Goal: Task Accomplishment & Management: Use online tool/utility

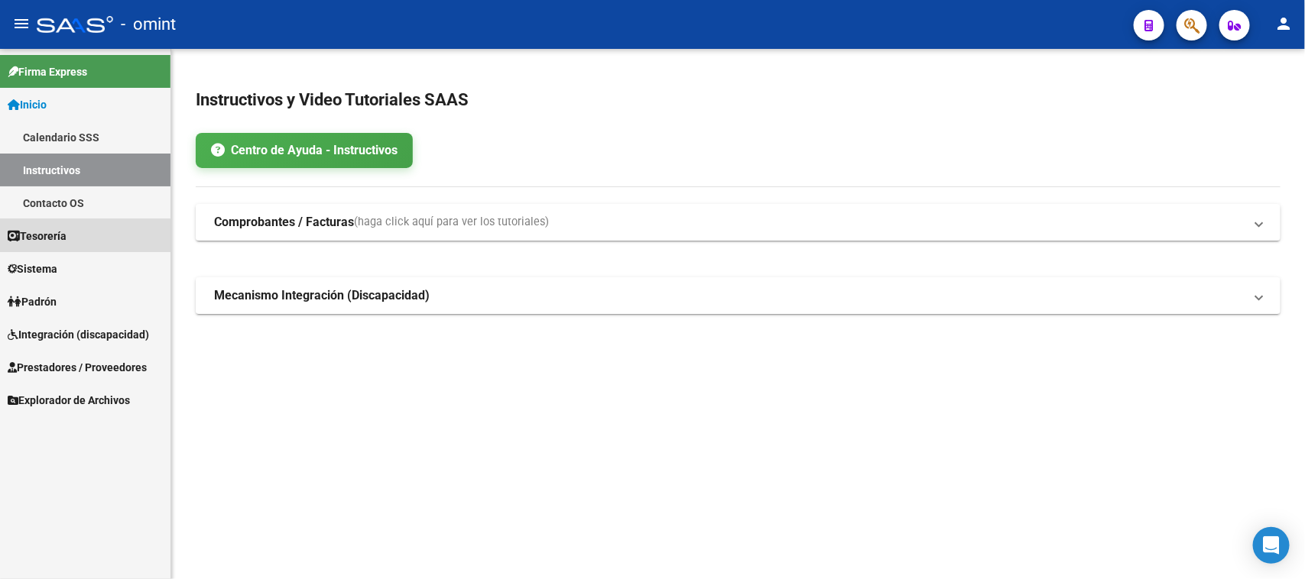
click at [50, 246] on link "Tesorería" at bounding box center [85, 235] width 170 height 33
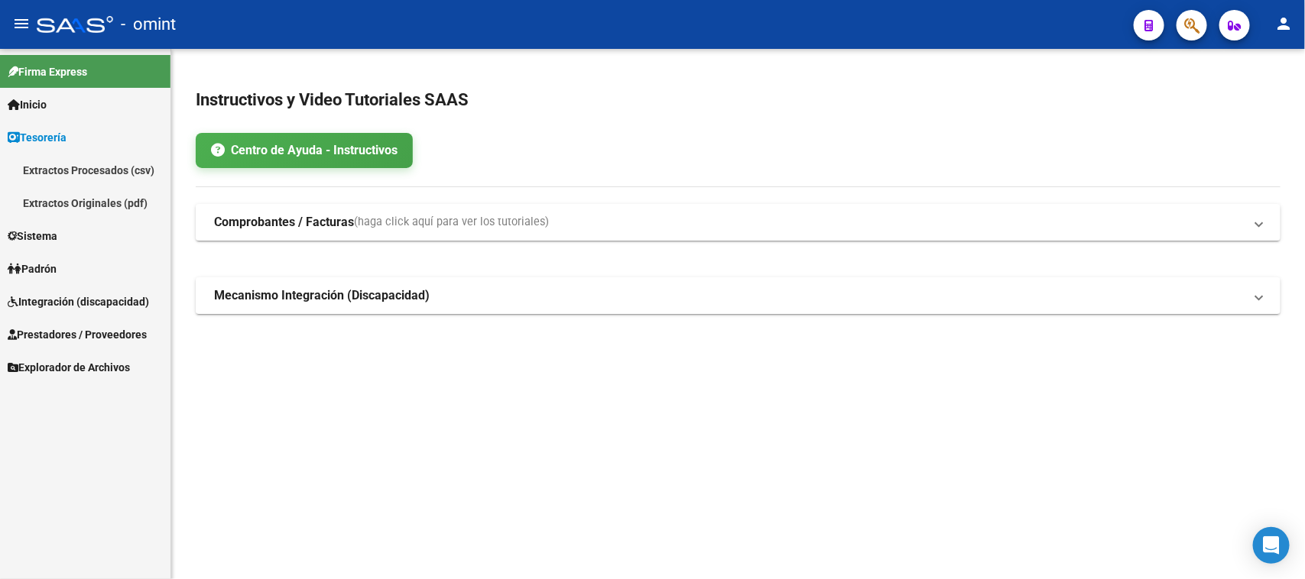
click at [63, 225] on link "Sistema" at bounding box center [85, 235] width 170 height 33
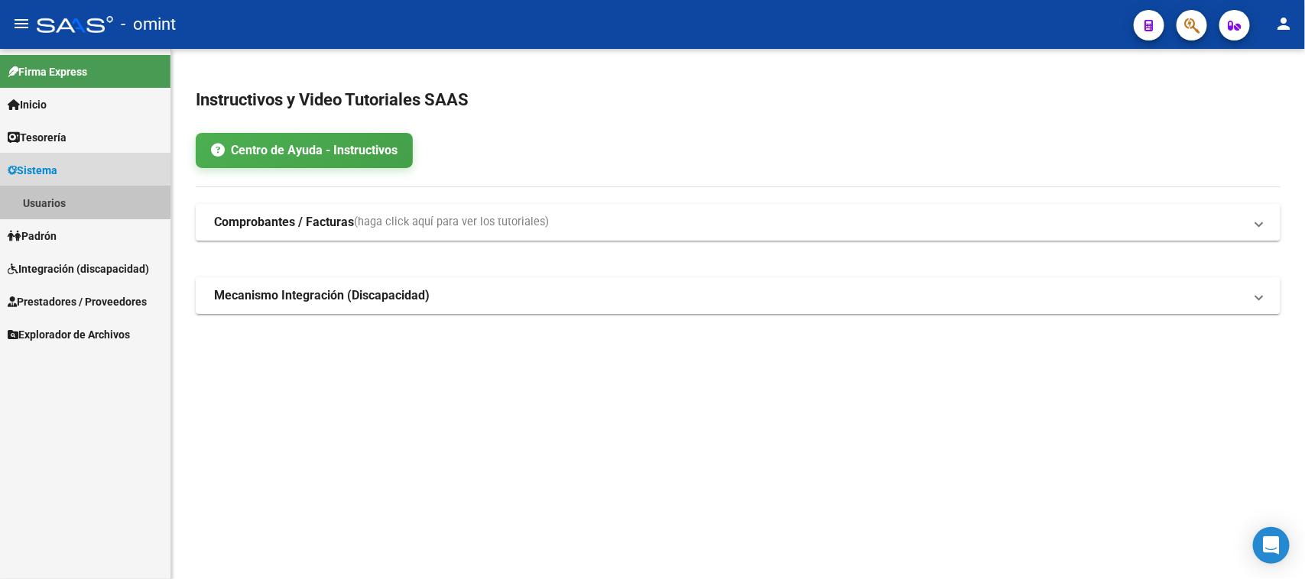
click at [67, 199] on link "Usuarios" at bounding box center [85, 202] width 170 height 33
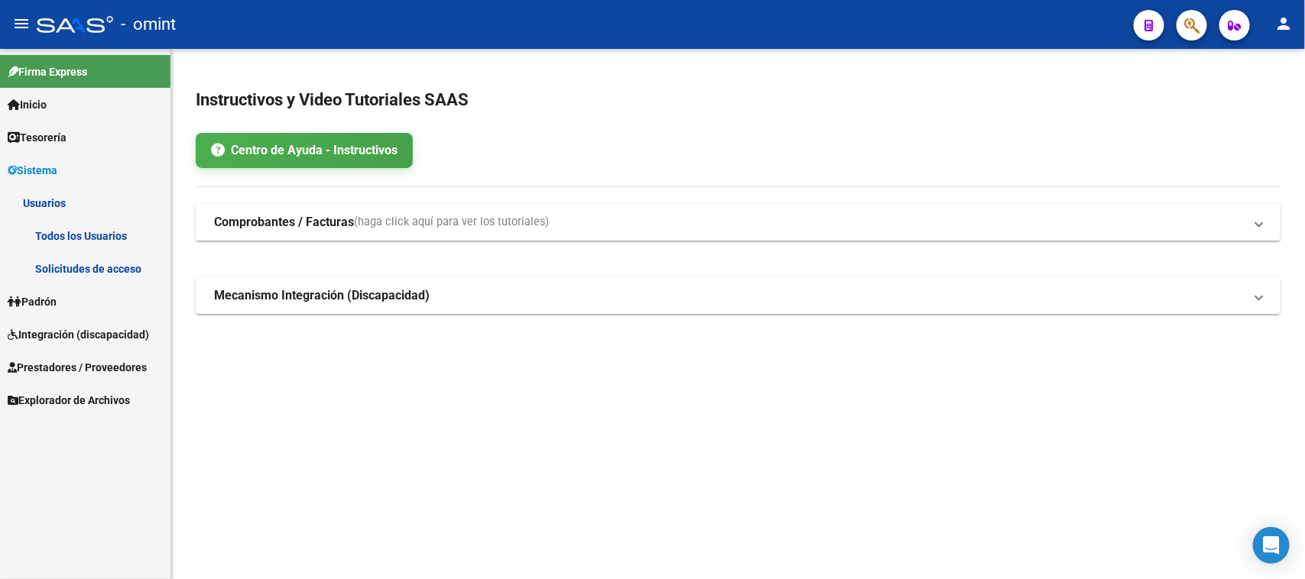
click at [66, 261] on link "Solicitudes de acceso" at bounding box center [85, 268] width 170 height 33
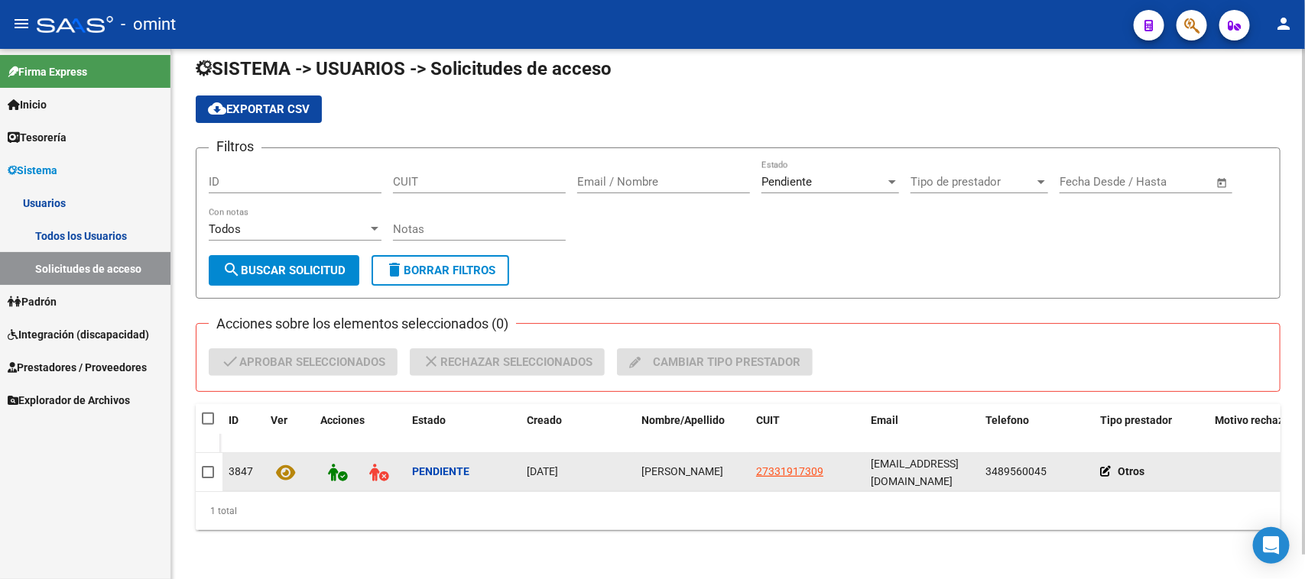
scroll to position [24, 0]
click at [665, 465] on span "[PERSON_NAME]" at bounding box center [682, 471] width 82 height 12
copy span "[PERSON_NAME]"
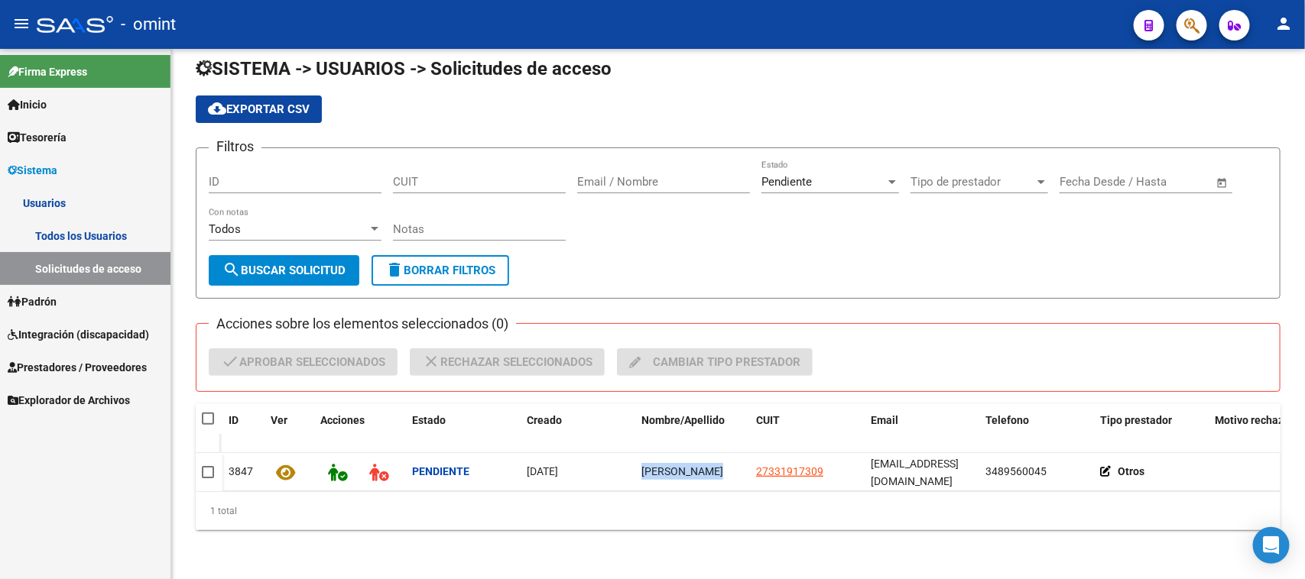
click at [73, 238] on link "Todos los Usuarios" at bounding box center [85, 235] width 170 height 33
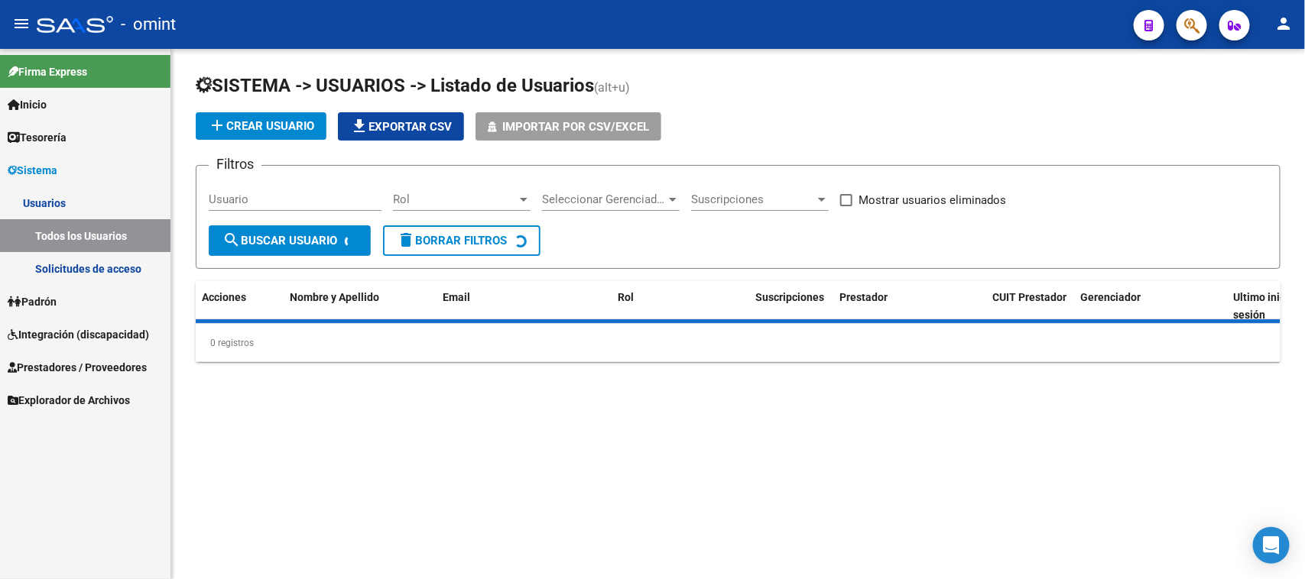
click at [249, 203] on input "Usuario" at bounding box center [295, 200] width 173 height 14
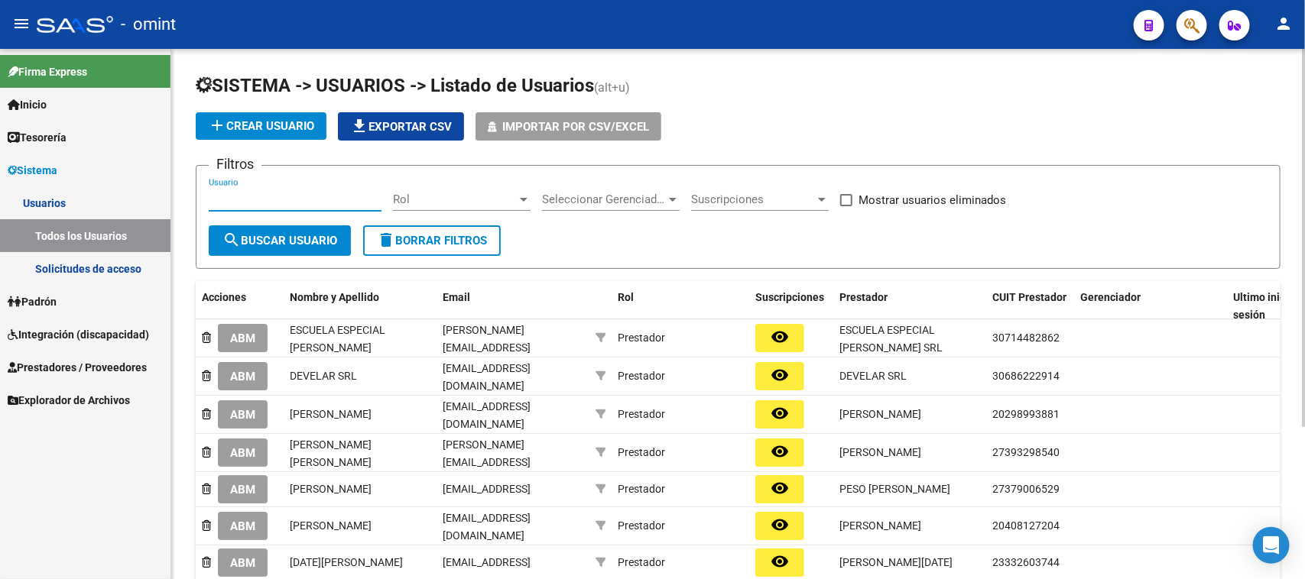
paste input "[PERSON_NAME]"
click at [269, 234] on span "search Buscar Usuario" at bounding box center [279, 241] width 115 height 14
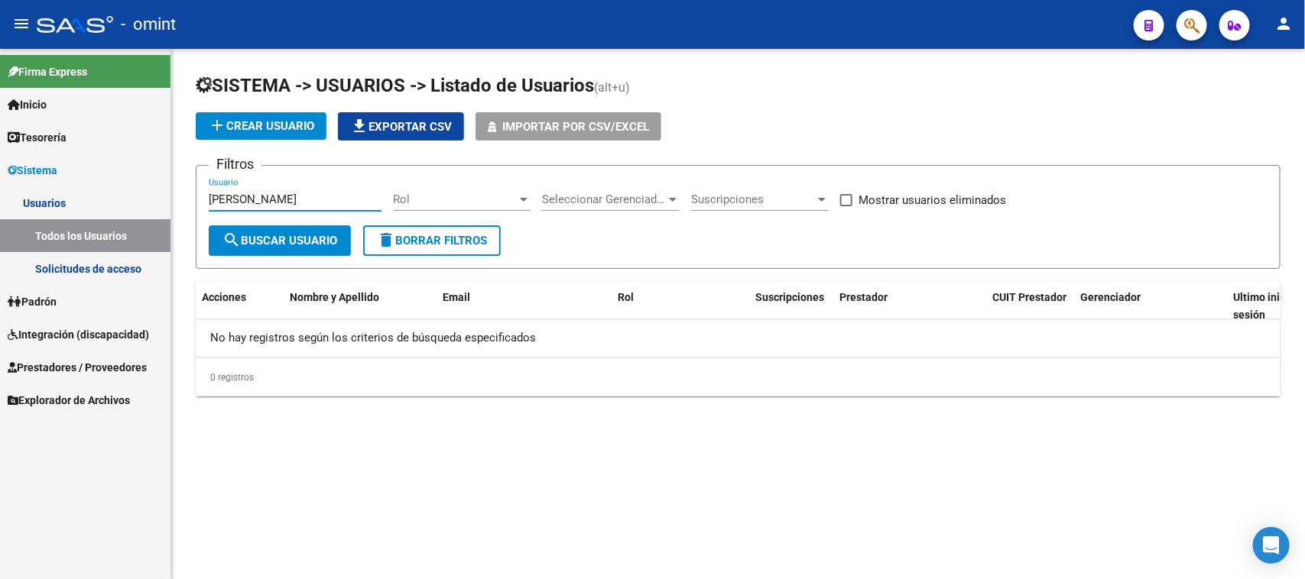
drag, startPoint x: 284, startPoint y: 196, endPoint x: 130, endPoint y: 197, distance: 153.6
click at [131, 197] on mat-sidenav-container "Firma Express Inicio Calendario SSS Instructivos Contacto OS Tesorería Extracto…" at bounding box center [652, 314] width 1305 height 530
type input "[PERSON_NAME]"
click at [230, 231] on mat-icon "search" at bounding box center [231, 240] width 18 height 18
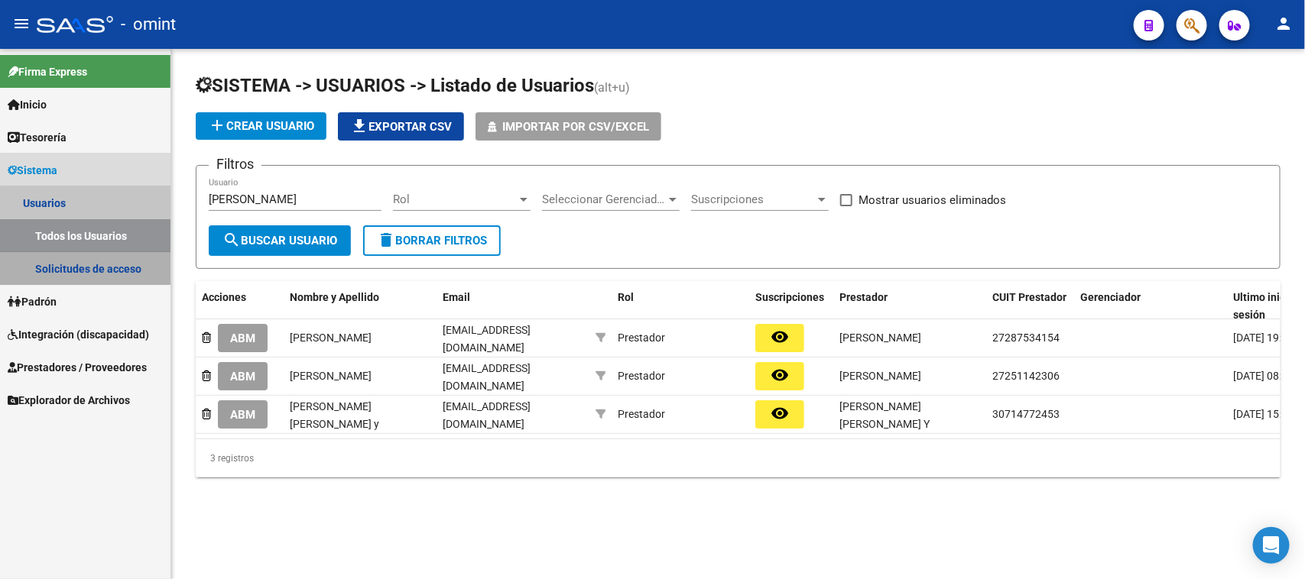
click at [148, 277] on link "Solicitudes de acceso" at bounding box center [85, 268] width 170 height 33
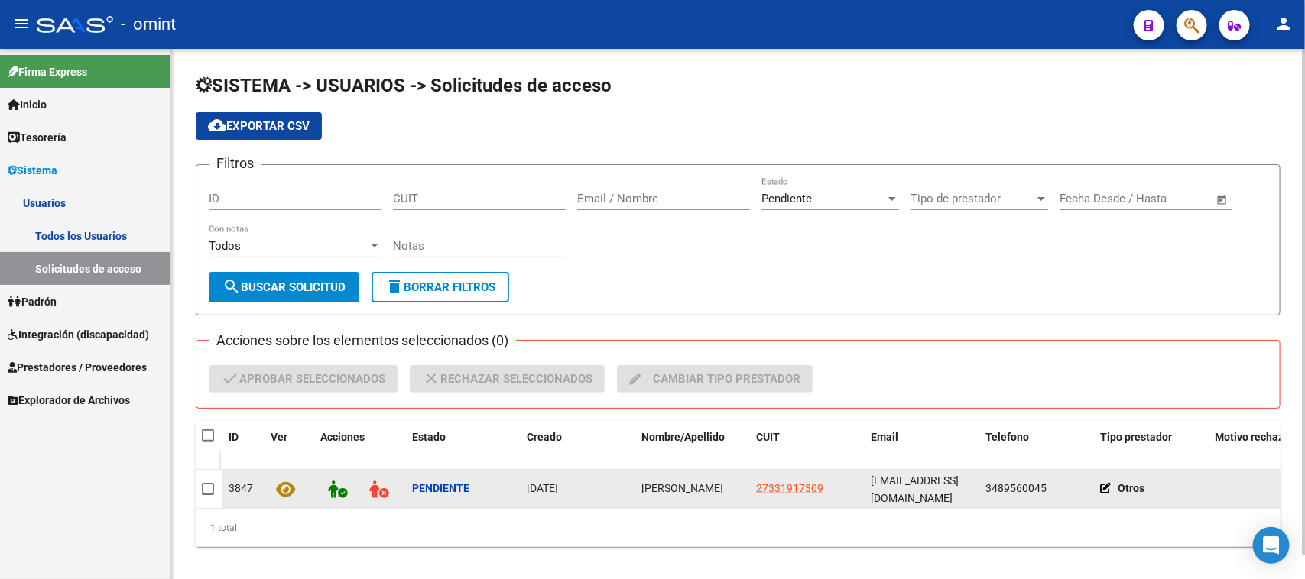
click at [671, 482] on span "[PERSON_NAME]" at bounding box center [682, 488] width 82 height 12
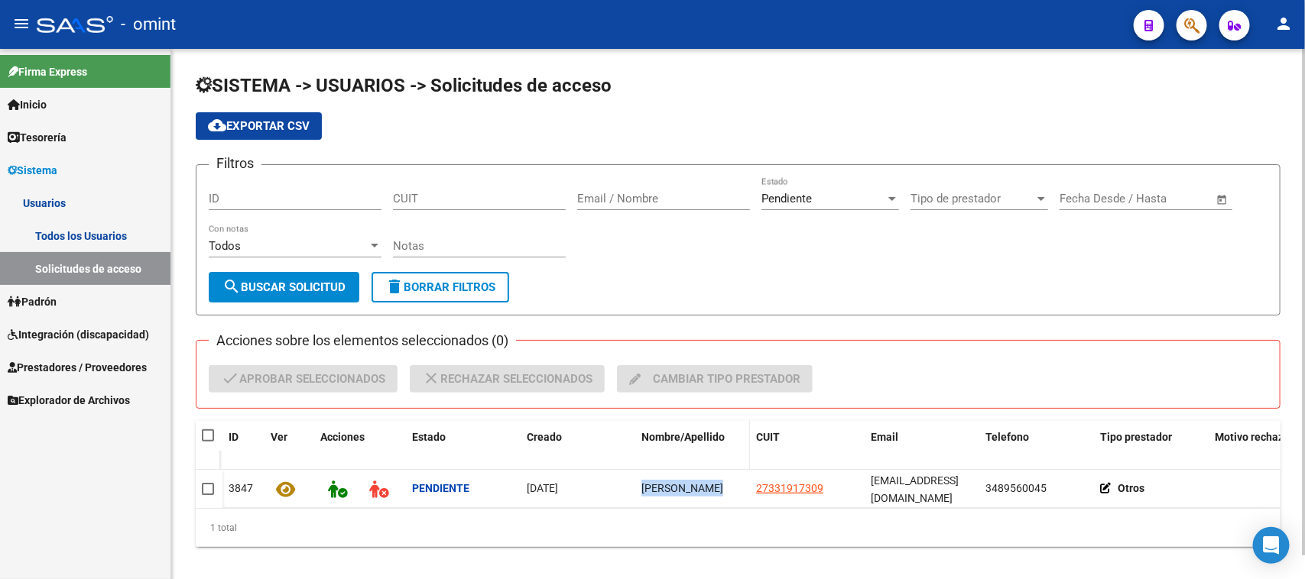
copy span "[PERSON_NAME]"
click at [216, 432] on span at bounding box center [219, 436] width 6 height 31
click at [212, 430] on span at bounding box center [208, 436] width 12 height 12
click at [208, 442] on input "checkbox" at bounding box center [207, 442] width 1 height 1
checkbox input "true"
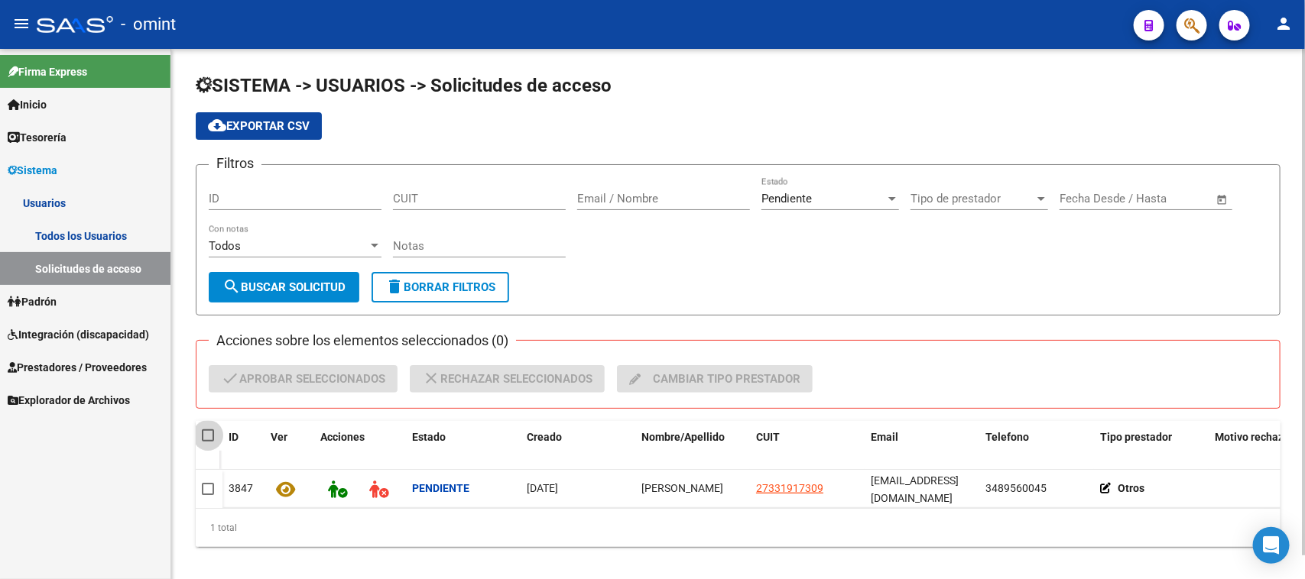
checkbox input "true"
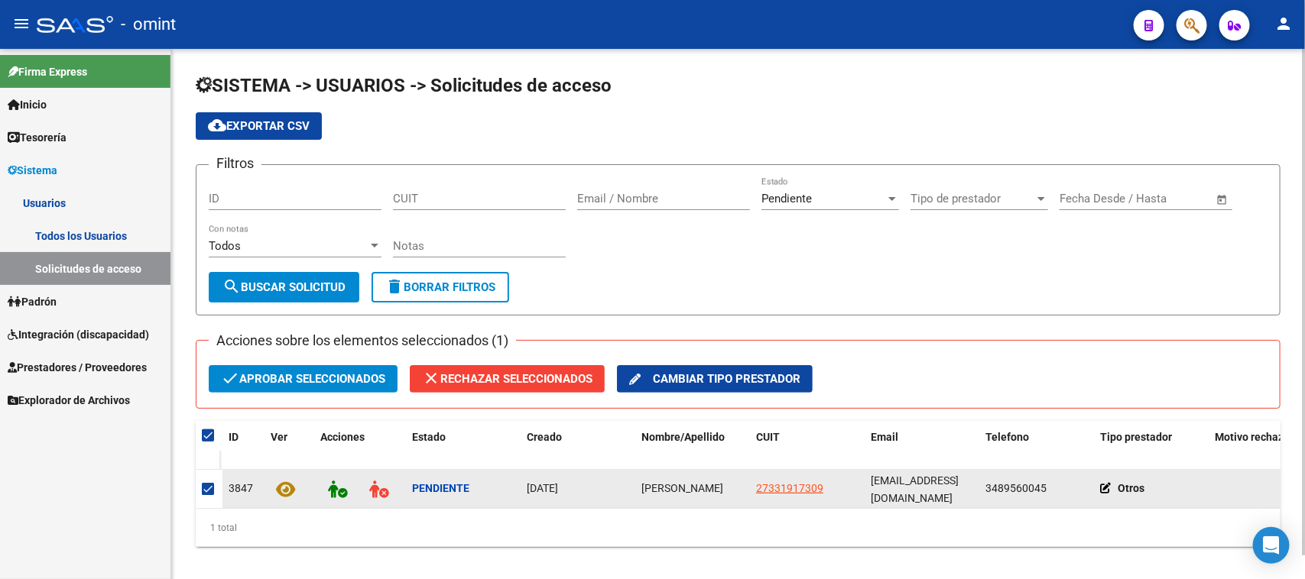
click at [1106, 483] on icon at bounding box center [1109, 488] width 18 height 11
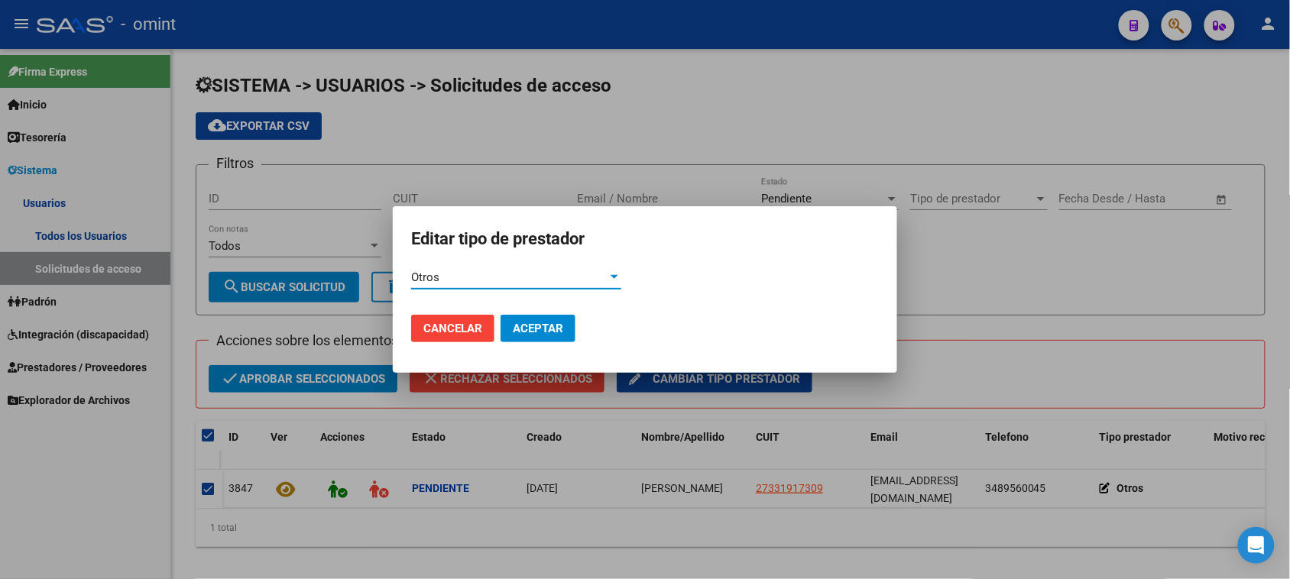
click at [558, 264] on form "Editar tipo de prestador Otros Ingrese el valor * Cancelar Aceptar" at bounding box center [645, 290] width 468 height 131
click at [556, 273] on div "Otros" at bounding box center [509, 278] width 196 height 14
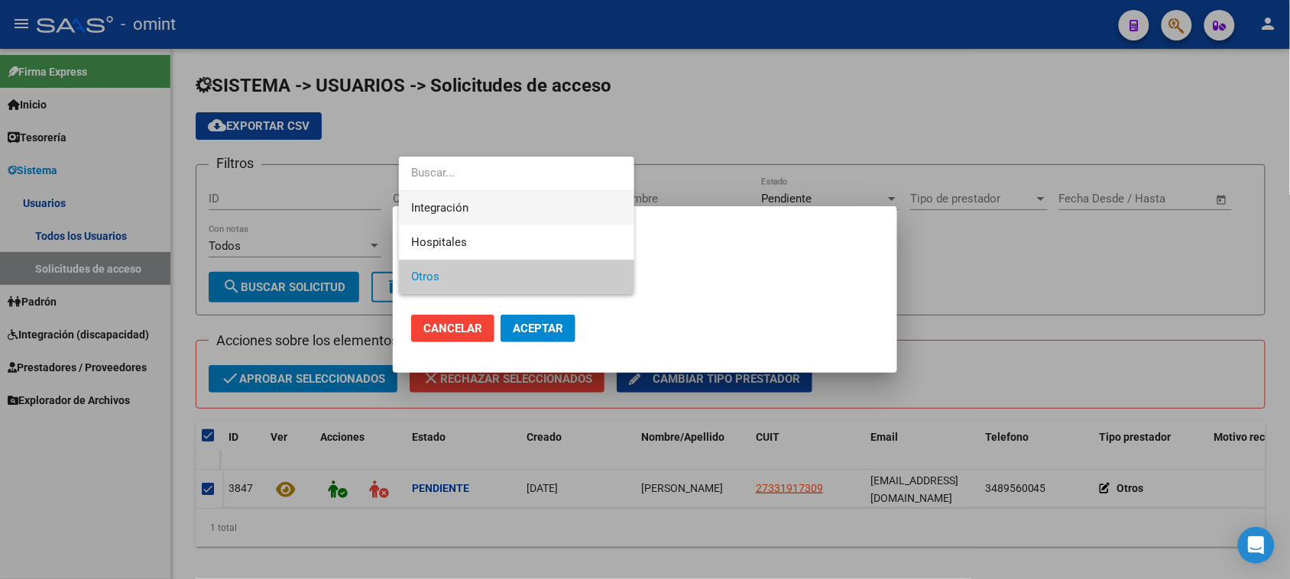
click at [551, 193] on span "Integración" at bounding box center [516, 208] width 210 height 34
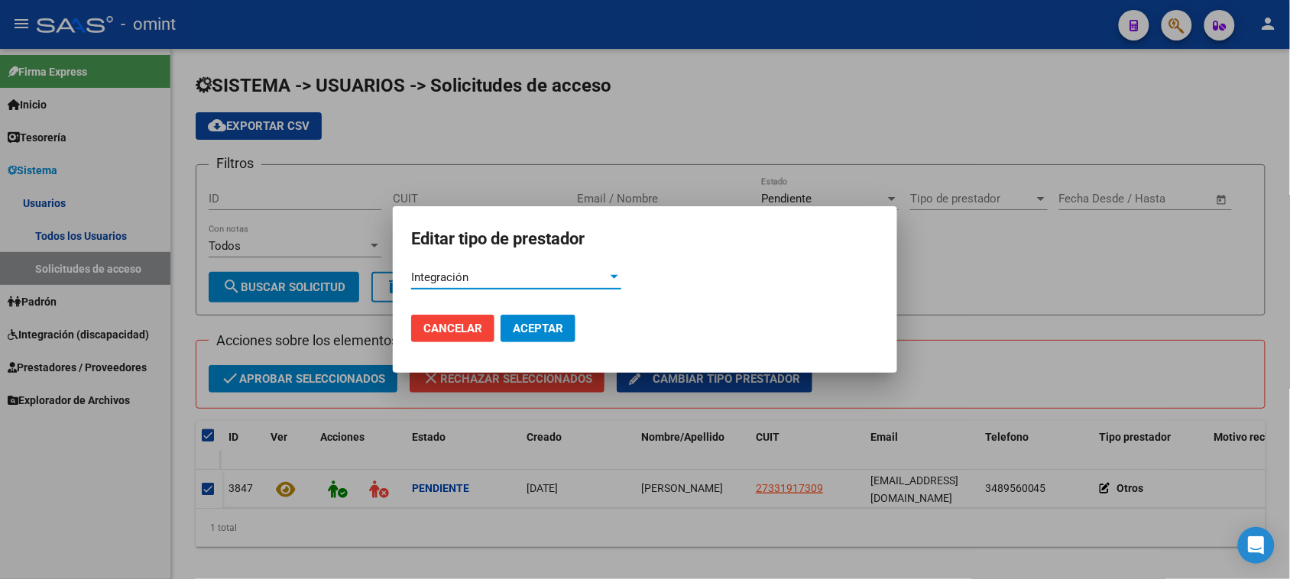
click at [554, 334] on span "Aceptar" at bounding box center [538, 329] width 50 height 14
checkbox input "false"
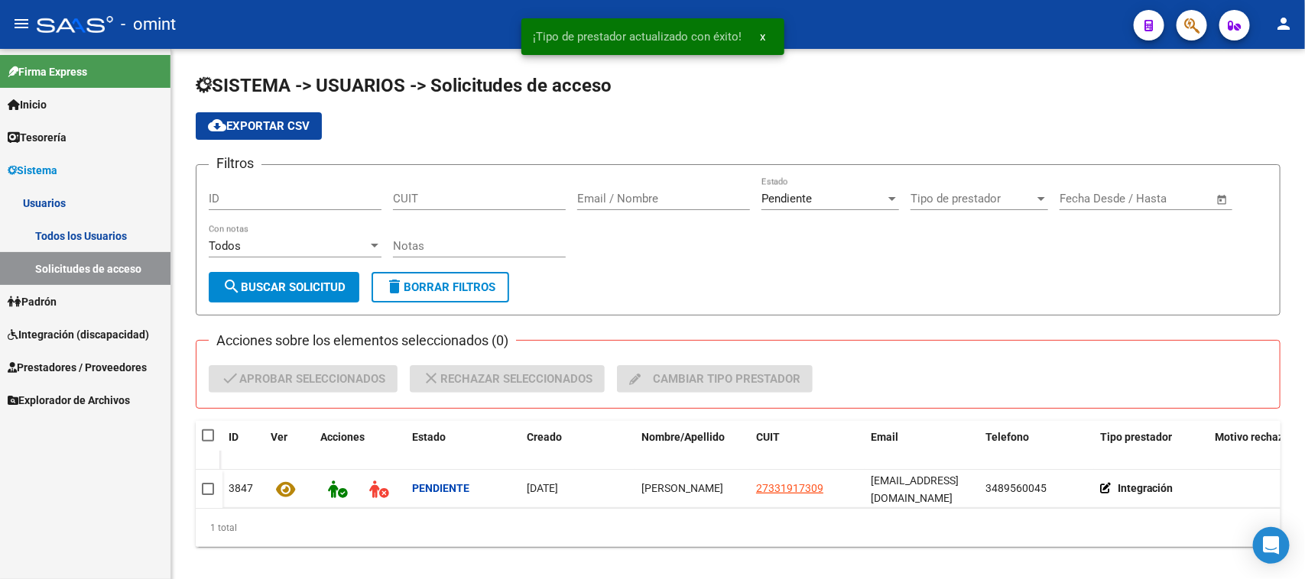
click at [154, 232] on link "Todos los Usuarios" at bounding box center [85, 235] width 170 height 33
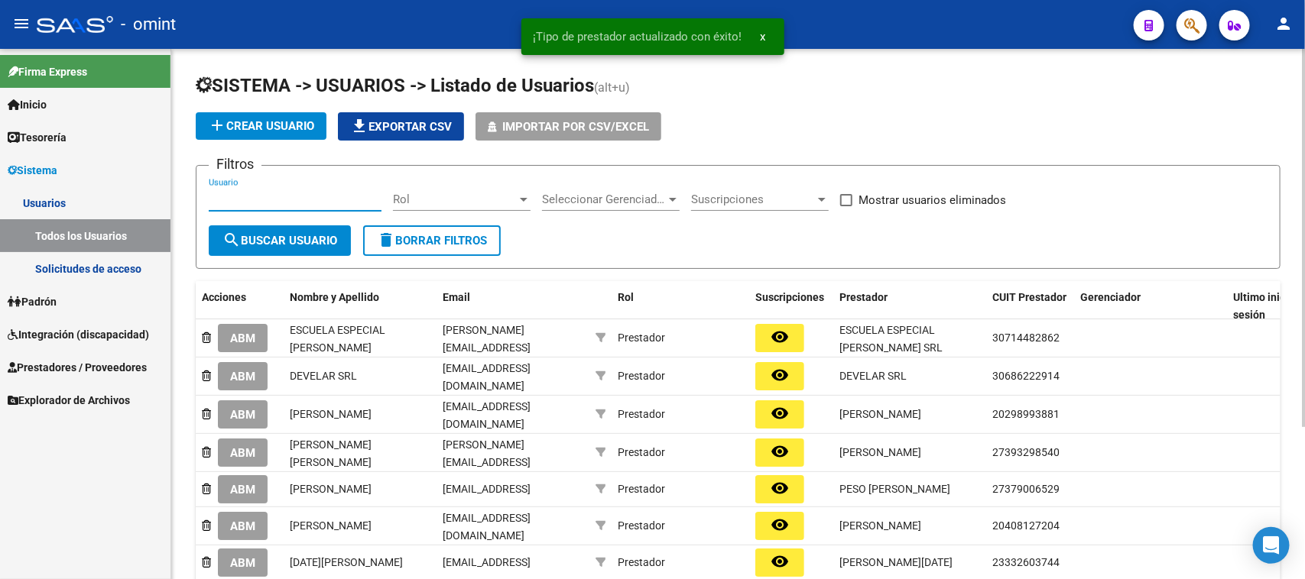
click at [237, 196] on input "Usuario" at bounding box center [295, 200] width 173 height 14
paste input "[PERSON_NAME]"
type input "[PERSON_NAME]"
click at [257, 234] on span "search Buscar Usuario" at bounding box center [279, 241] width 115 height 14
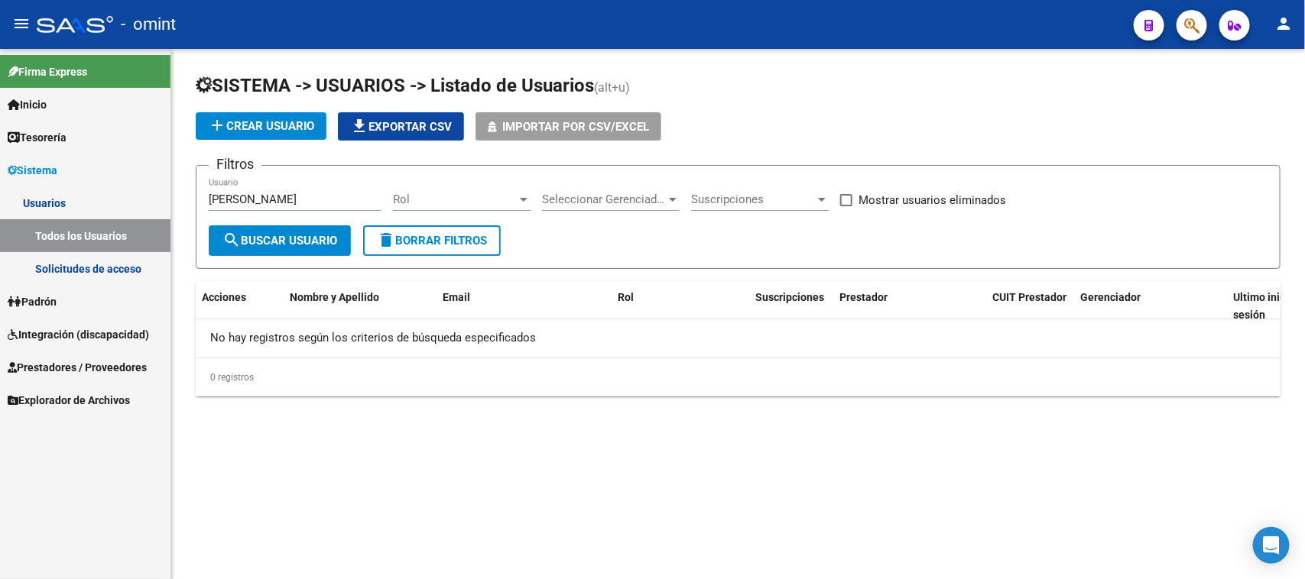
click at [112, 271] on link "Solicitudes de acceso" at bounding box center [85, 268] width 170 height 33
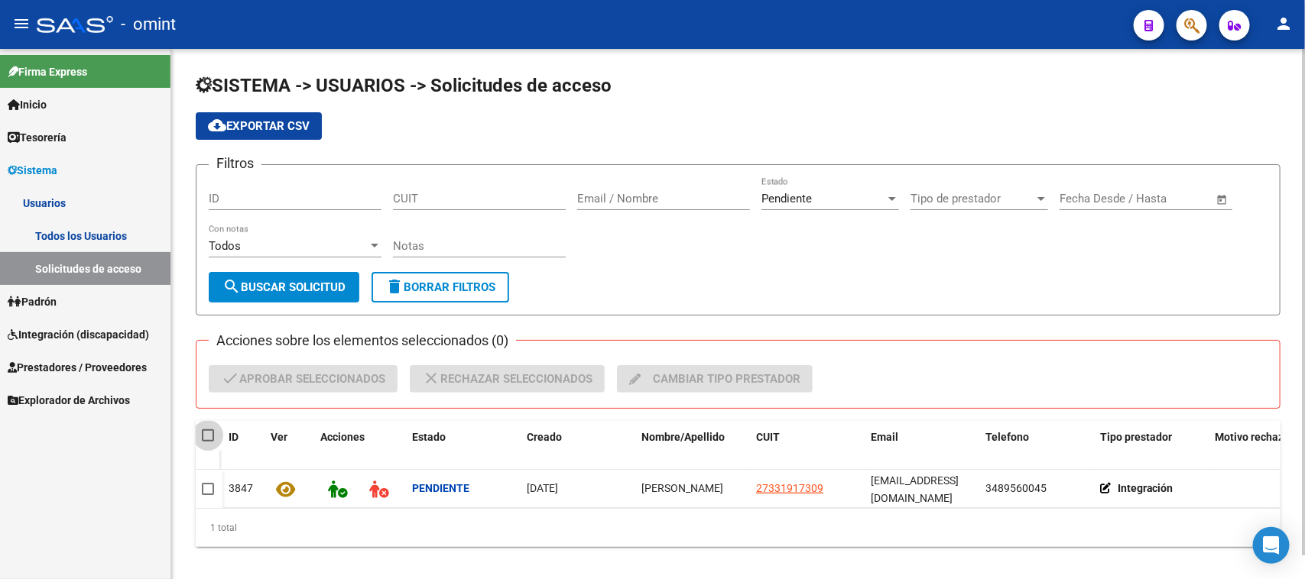
click at [211, 438] on span at bounding box center [208, 436] width 12 height 12
click at [208, 442] on input "checkbox" at bounding box center [207, 442] width 1 height 1
checkbox input "true"
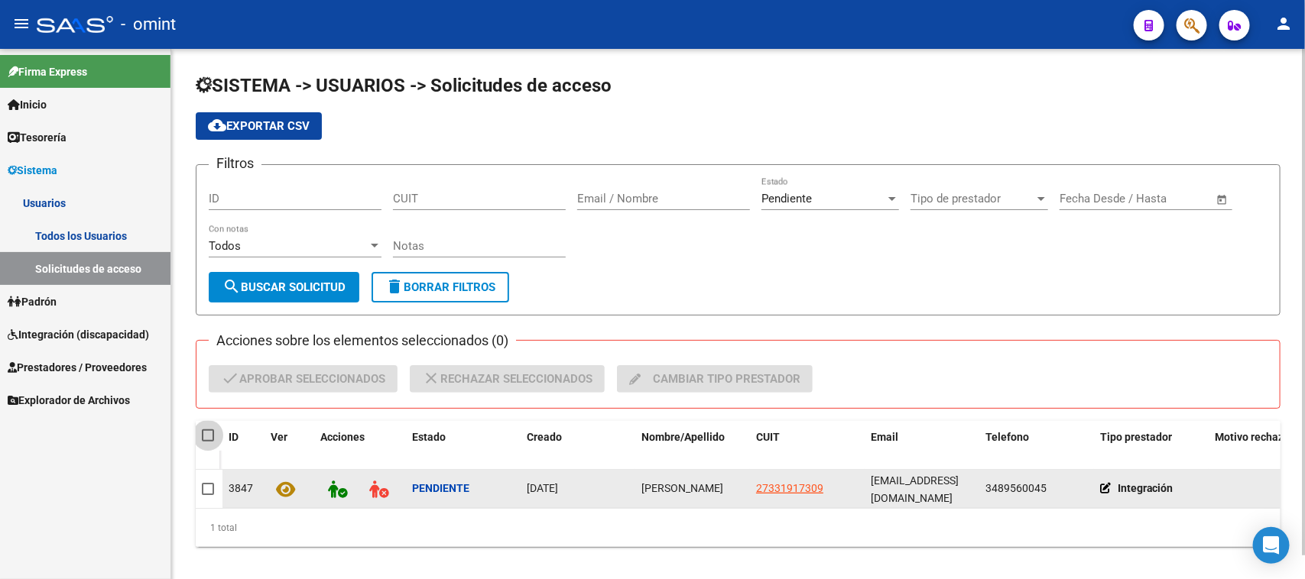
checkbox input "true"
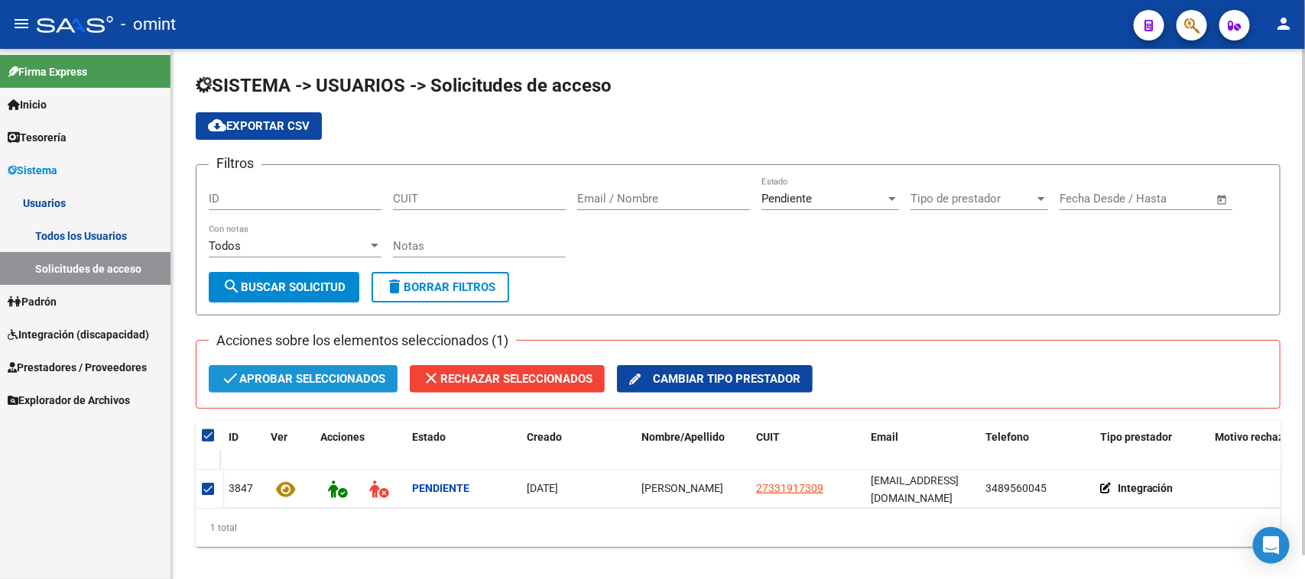
click at [268, 384] on span "check Aprobar seleccionados" at bounding box center [303, 379] width 164 height 28
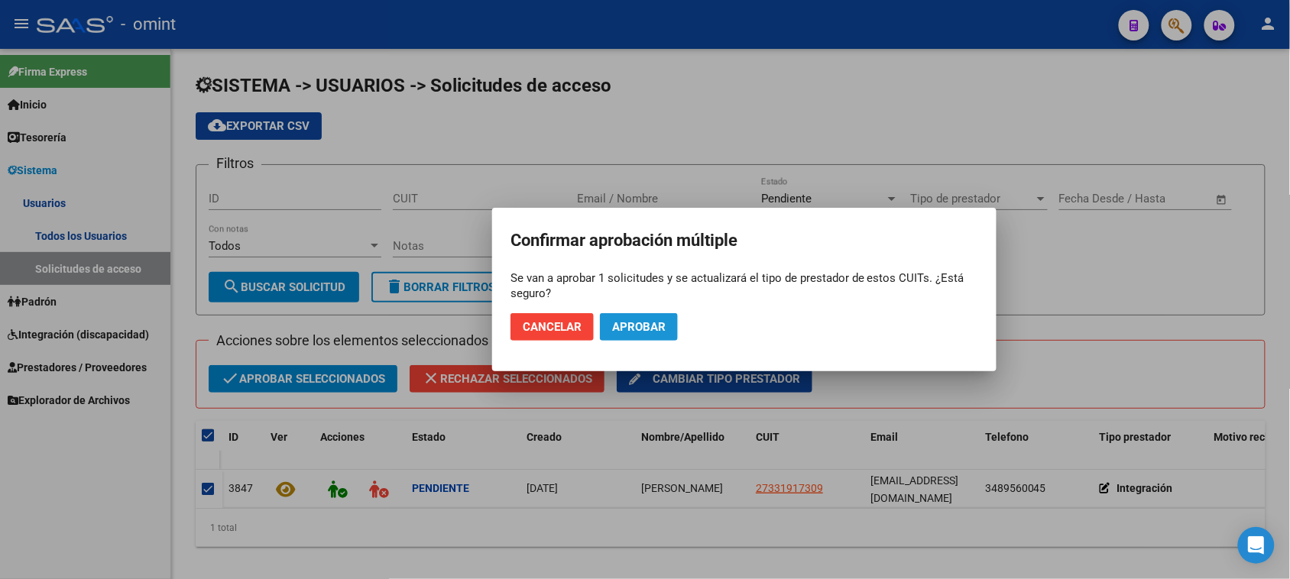
click at [650, 326] on span "Aprobar" at bounding box center [638, 327] width 53 height 14
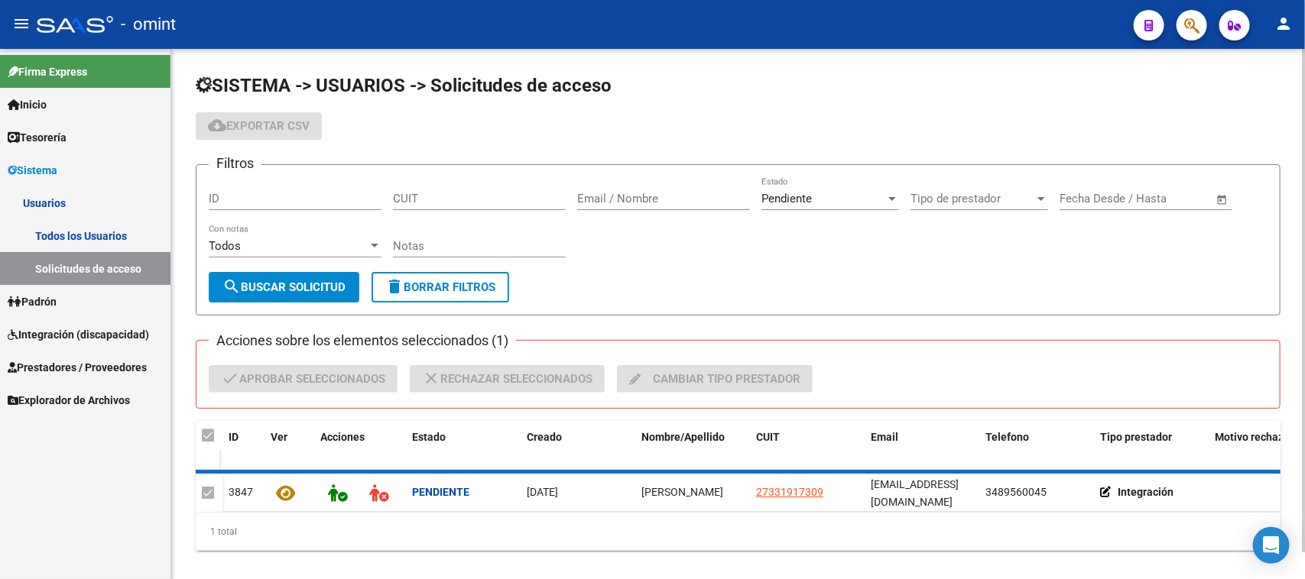
checkbox input "false"
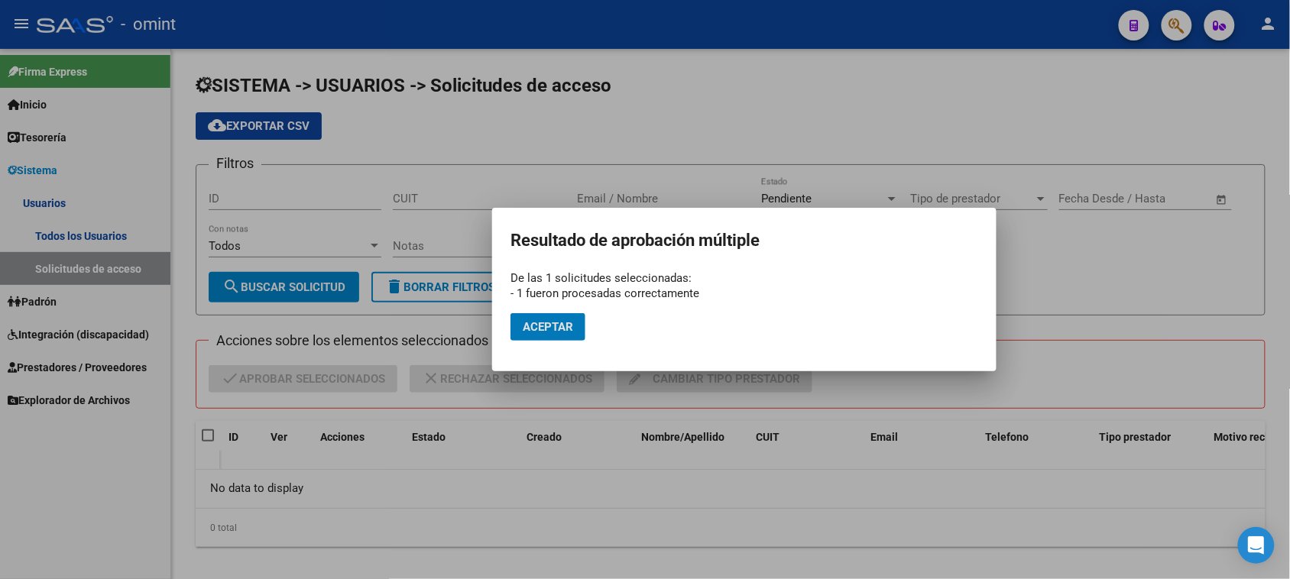
click at [541, 331] on span "Aceptar" at bounding box center [548, 327] width 50 height 14
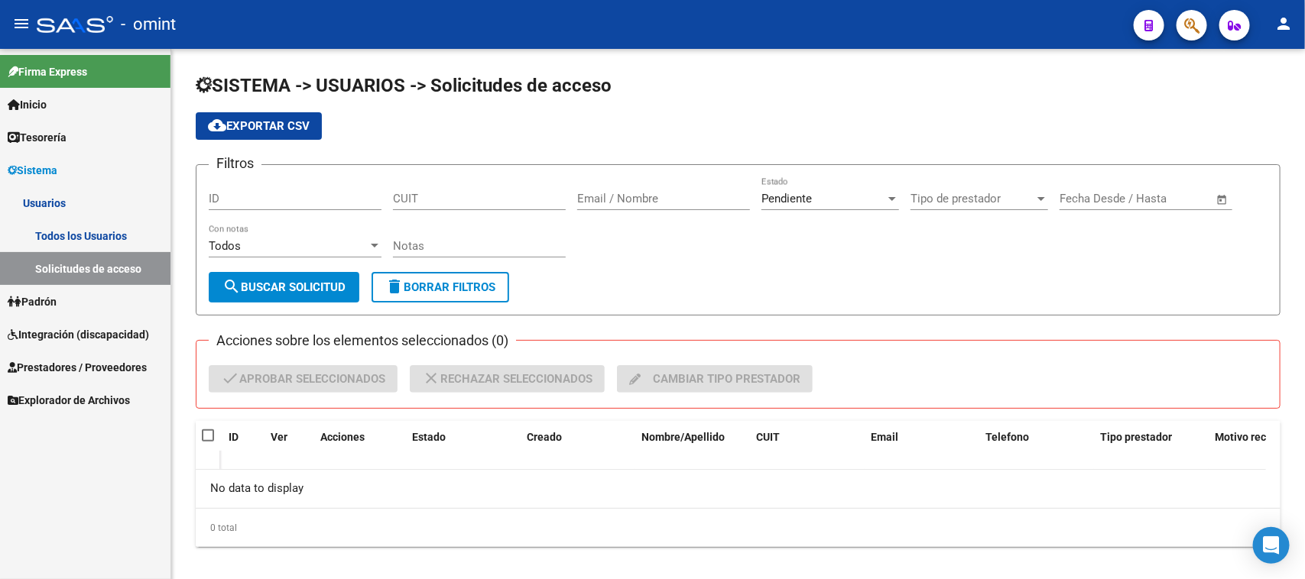
click at [123, 233] on link "Todos los Usuarios" at bounding box center [85, 235] width 170 height 33
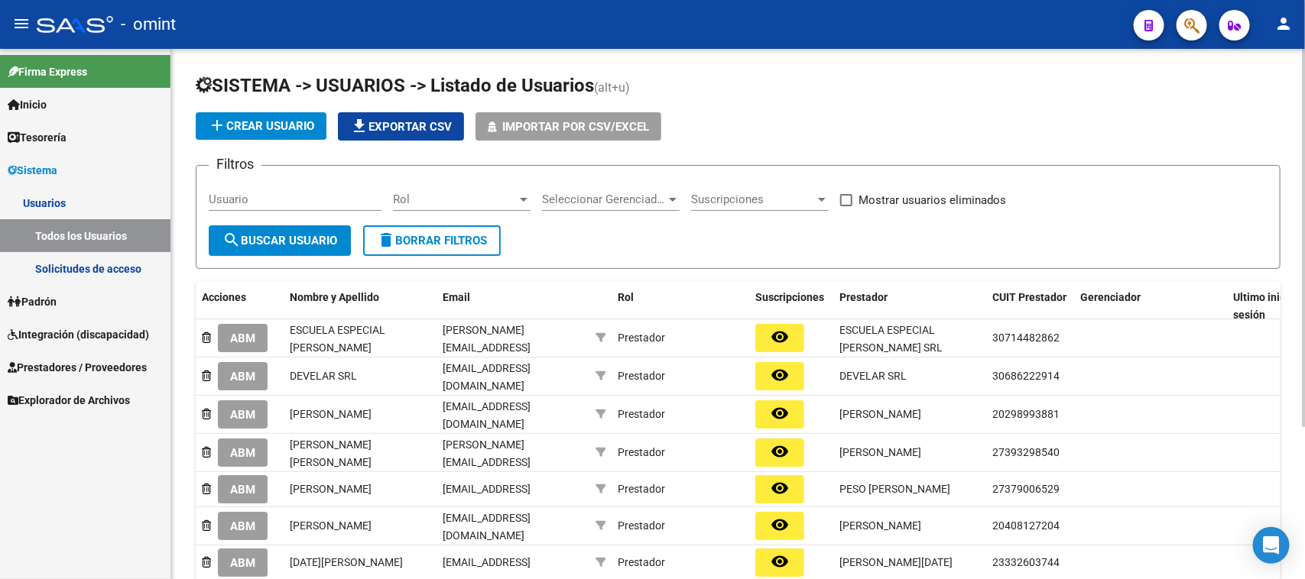
click at [307, 199] on input "Usuario" at bounding box center [295, 200] width 173 height 14
paste input "[PERSON_NAME]"
type input "[PERSON_NAME]"
click at [280, 267] on div "SISTEMA -> USUARIOS -> Listado de Usuarios (alt+u) add Crear Usuario file_downl…" at bounding box center [738, 406] width 1085 height 666
click at [283, 261] on form "Filtros [PERSON_NAME] Usuario Rol Rol Seleccionar Gerenciador Seleccionar Geren…" at bounding box center [738, 217] width 1085 height 104
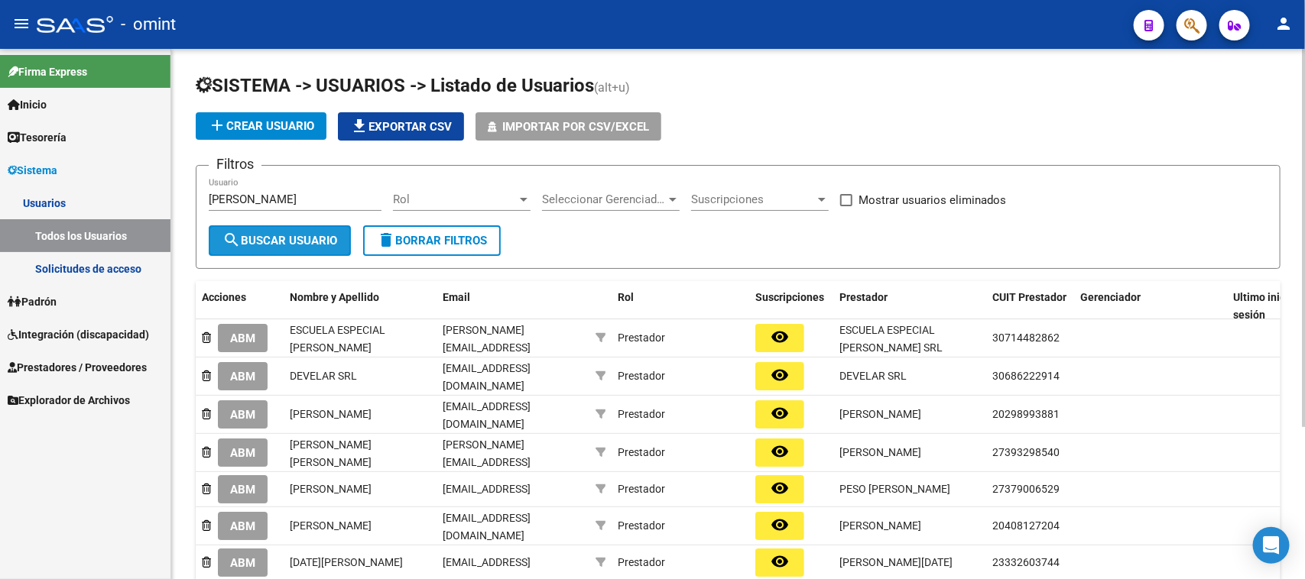
click at [287, 245] on button "search Buscar Usuario" at bounding box center [280, 240] width 142 height 31
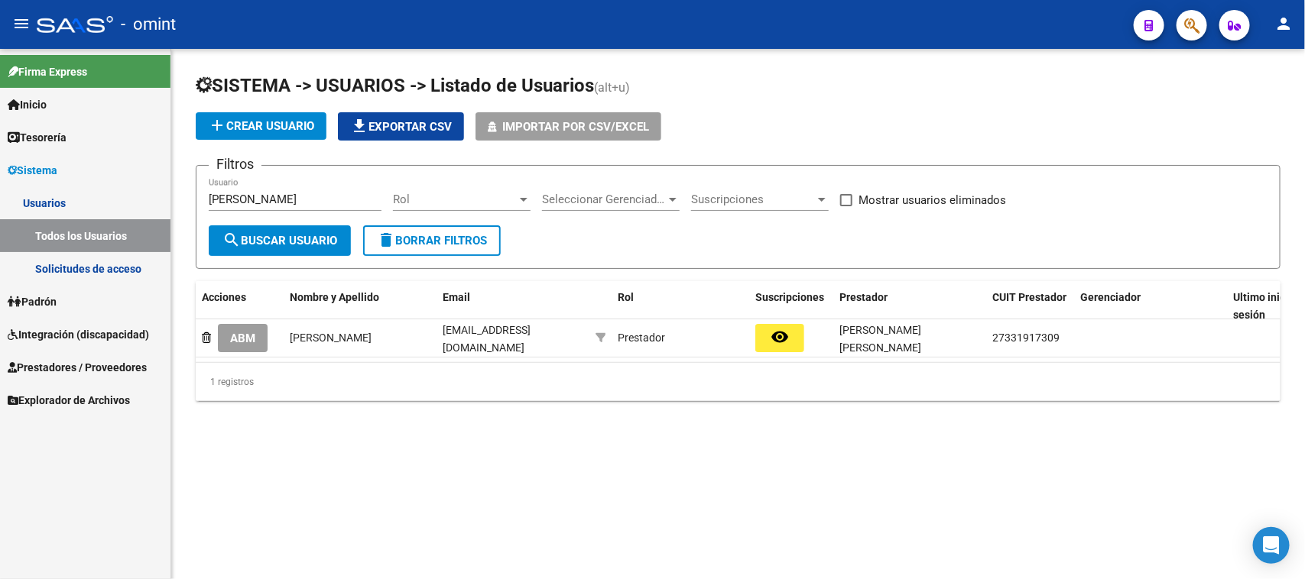
click at [241, 334] on span "ABM" at bounding box center [242, 339] width 25 height 14
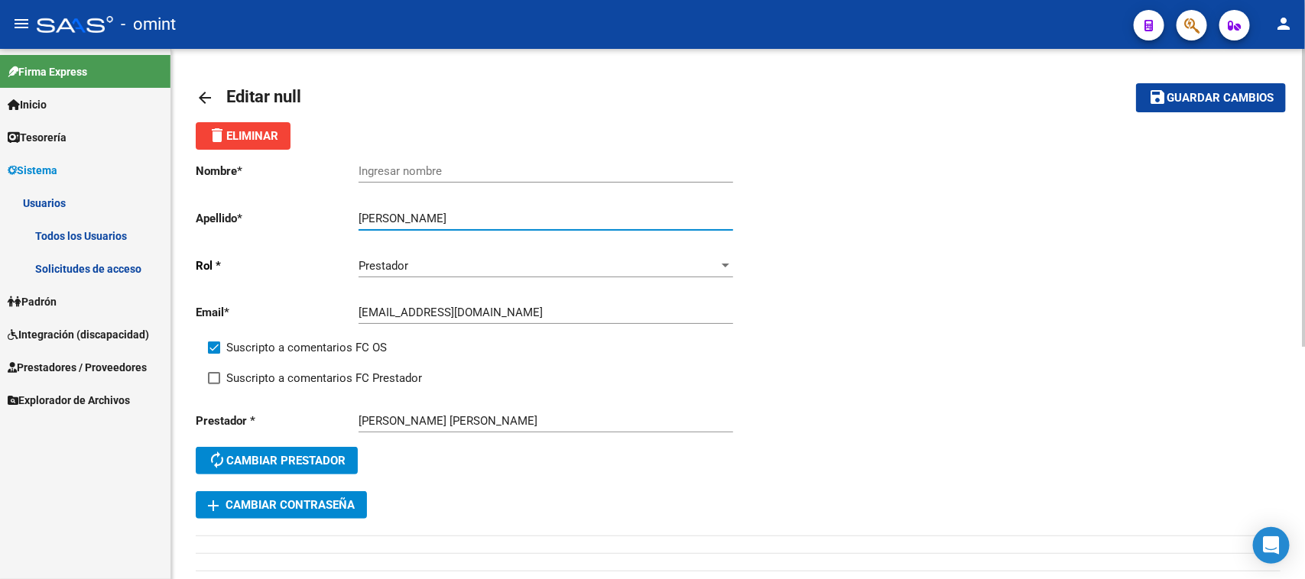
drag, startPoint x: 433, startPoint y: 218, endPoint x: 322, endPoint y: 226, distance: 111.9
click at [322, 226] on div "Nombre * Ingresar nombre Apellido * [PERSON_NAME] Ingresar apellido [PERSON_NAM…" at bounding box center [467, 321] width 543 height 342
type input "[PERSON_NAME]"
click at [359, 187] on div "Ingresar nombre" at bounding box center [545, 173] width 374 height 47
drag, startPoint x: 359, startPoint y: 187, endPoint x: 368, endPoint y: 186, distance: 9.3
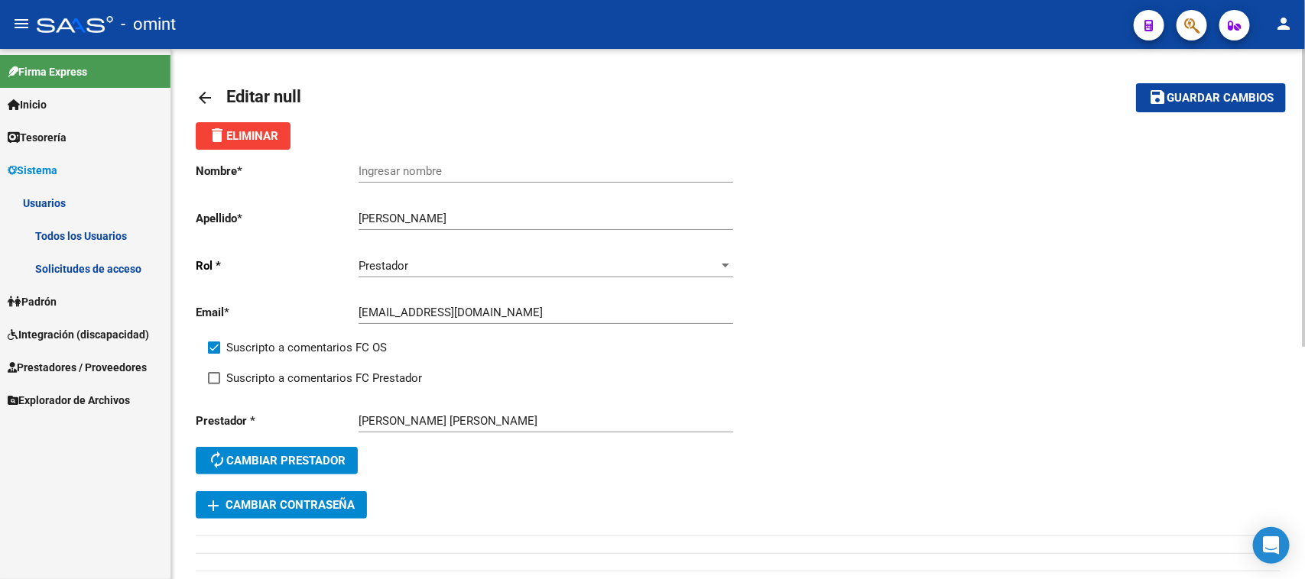
click at [363, 189] on div "Ingresar nombre" at bounding box center [545, 173] width 374 height 47
click at [378, 173] on div "Ingresar nombre" at bounding box center [545, 166] width 374 height 33
click at [379, 172] on input "Ingresar nombre" at bounding box center [545, 171] width 374 height 14
paste input "[PERSON_NAME]"
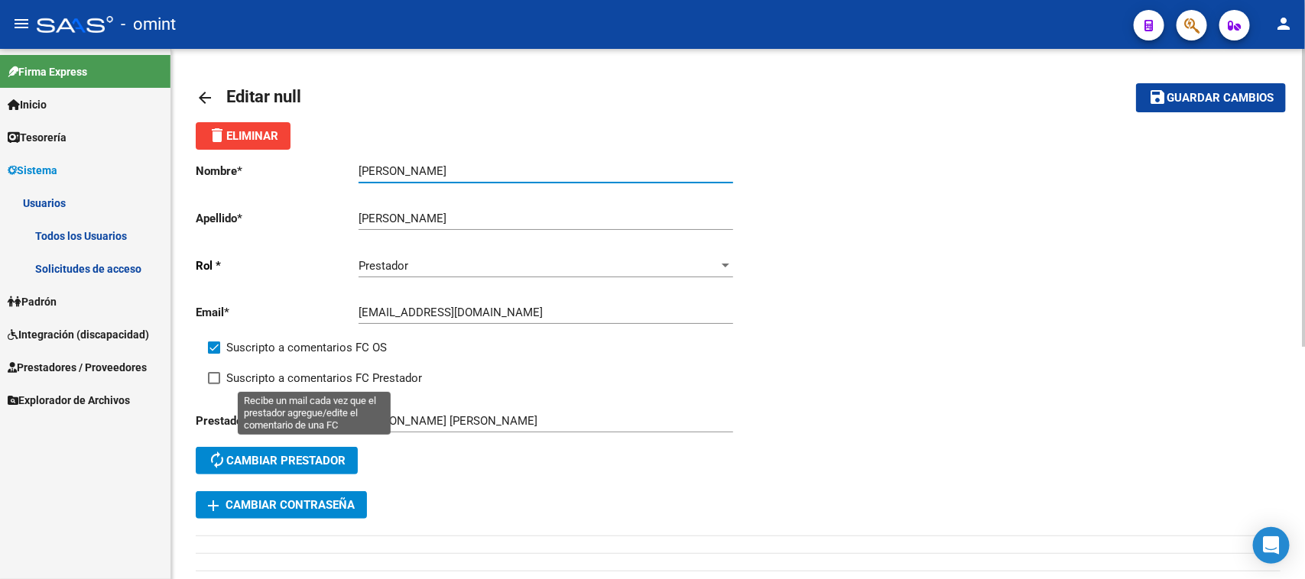
type input "[PERSON_NAME]"
click at [316, 383] on span "Suscripto a comentarios FC Prestador" at bounding box center [324, 378] width 196 height 18
click at [214, 384] on input "Suscripto a comentarios FC Prestador" at bounding box center [213, 384] width 1 height 1
checkbox input "true"
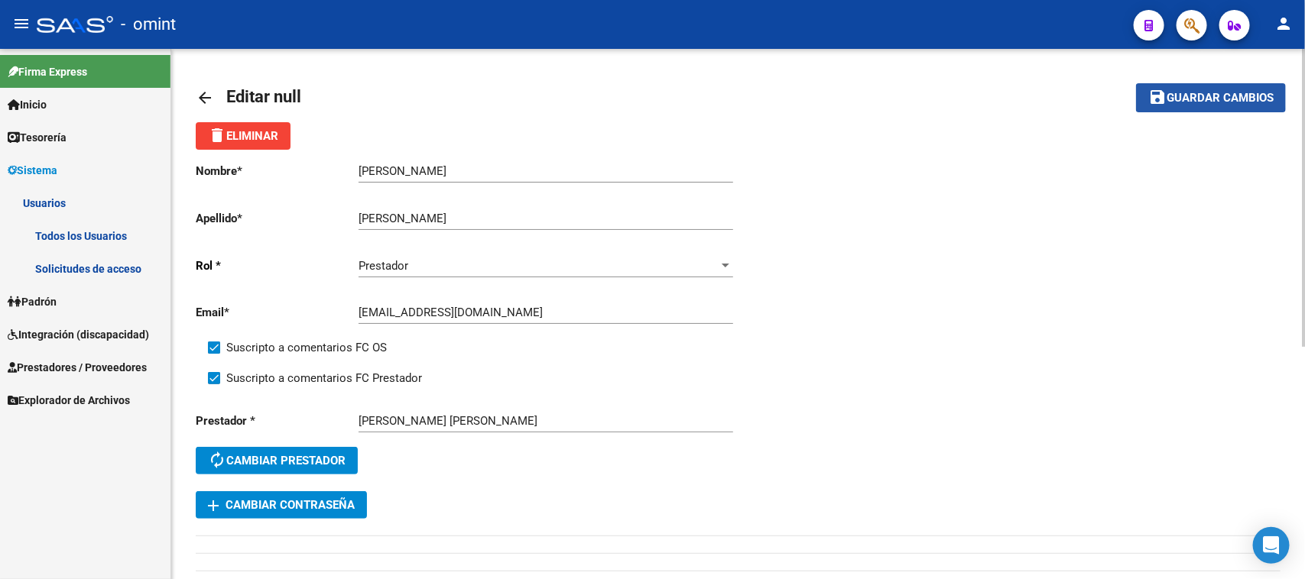
drag, startPoint x: 1178, startPoint y: 94, endPoint x: 1170, endPoint y: 93, distance: 7.7
click at [1178, 93] on span "Guardar cambios" at bounding box center [1219, 99] width 107 height 14
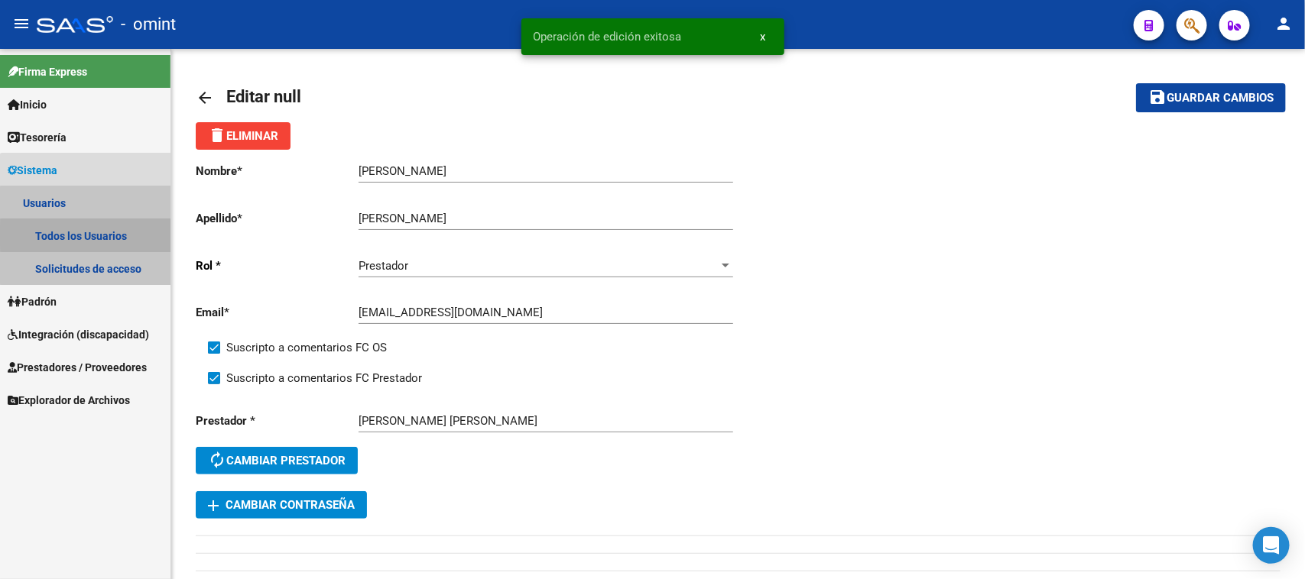
click at [88, 235] on link "Todos los Usuarios" at bounding box center [85, 235] width 170 height 33
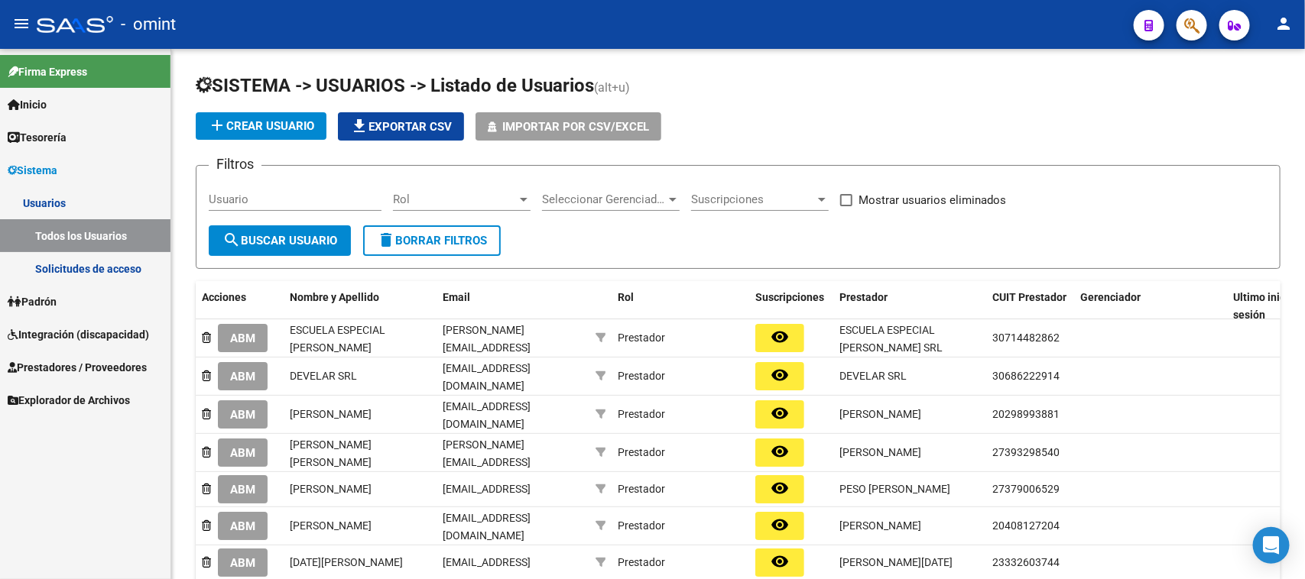
click at [65, 323] on link "Integración (discapacidad)" at bounding box center [85, 334] width 170 height 33
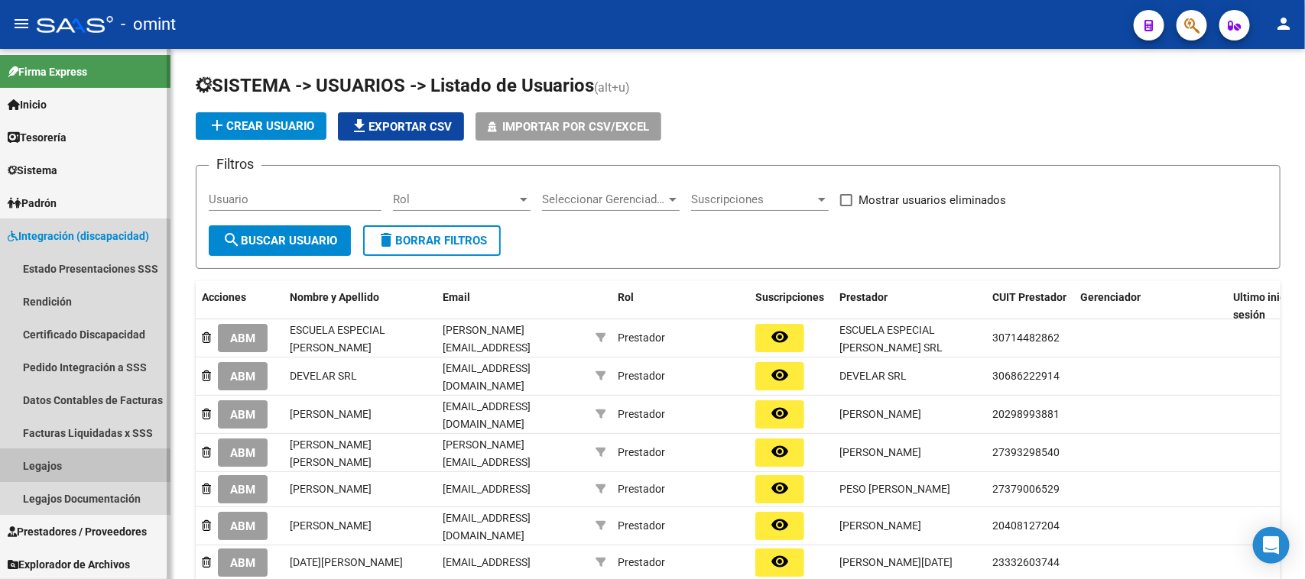
click at [61, 467] on link "Legajos" at bounding box center [85, 465] width 170 height 33
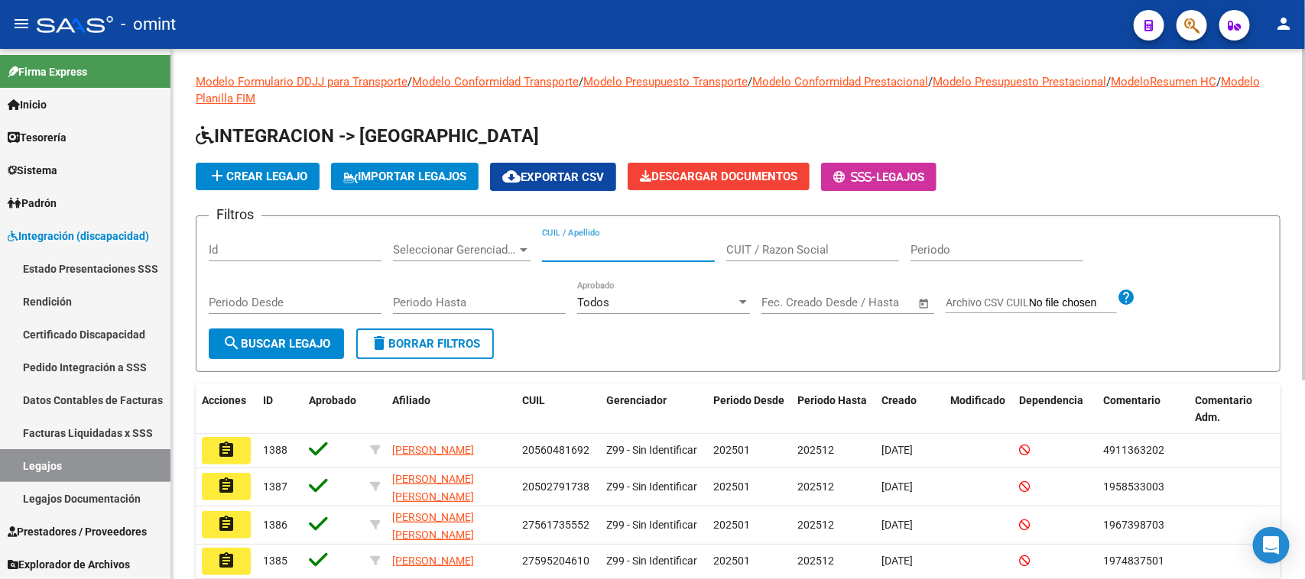
click at [648, 248] on input "CUIL / Apellido" at bounding box center [628, 250] width 173 height 14
paste input "27191431117"
type input "27191431117"
click at [780, 249] on input "CUIT / Razon Social" at bounding box center [812, 250] width 173 height 14
paste input "27191431117"
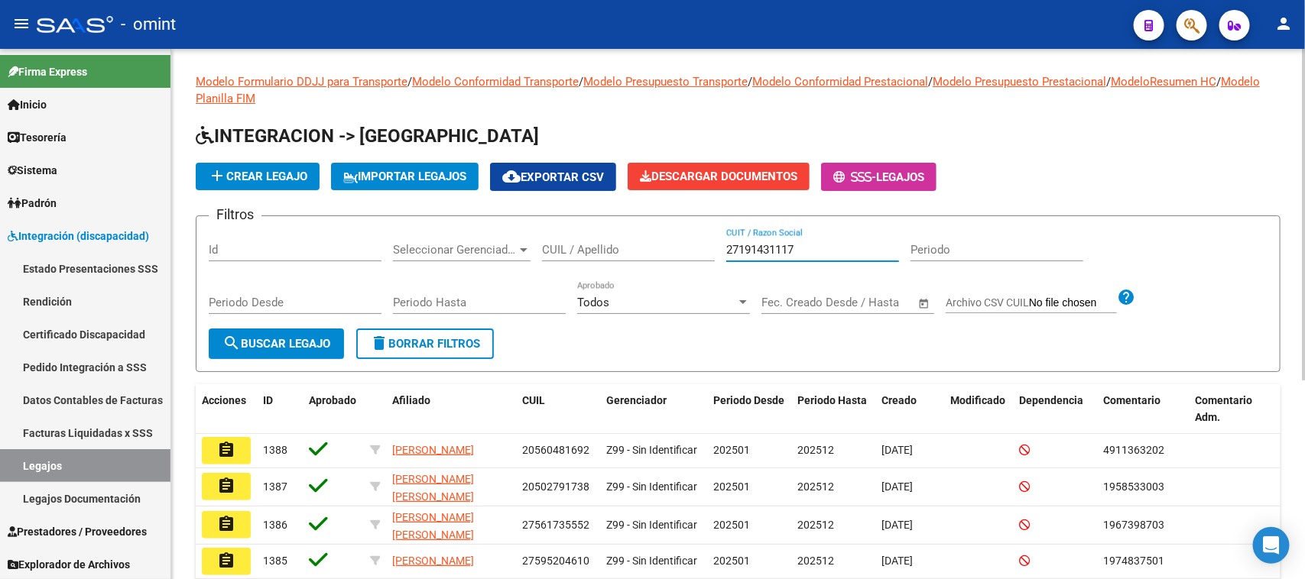
type input "27191431117"
click at [312, 331] on button "search Buscar Legajo" at bounding box center [276, 344] width 135 height 31
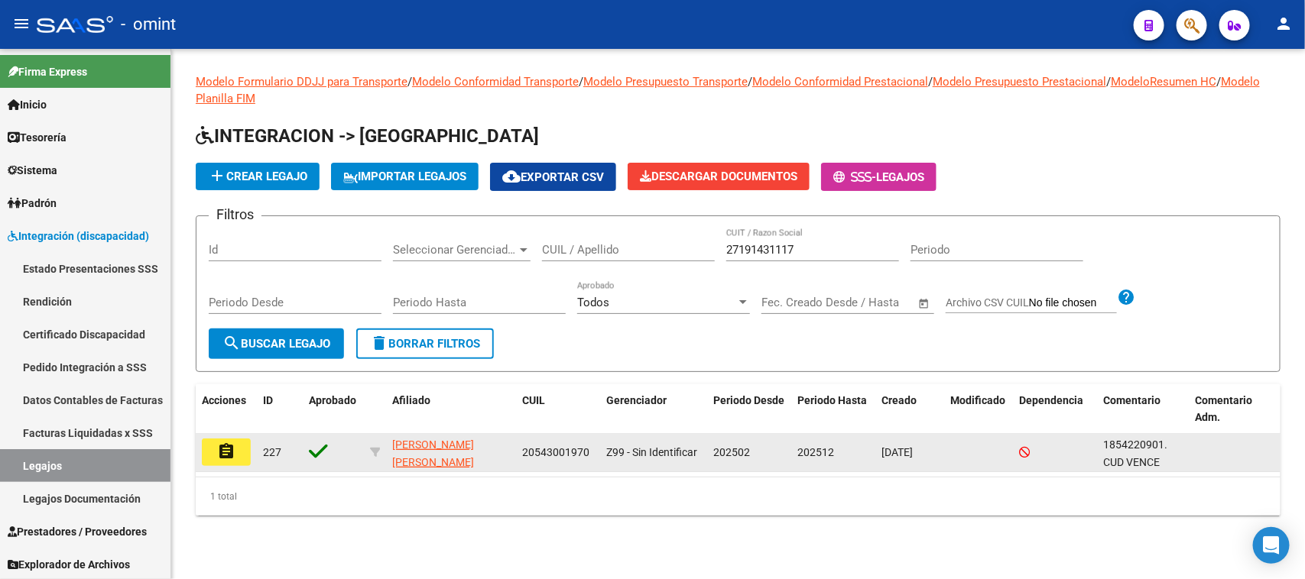
click at [274, 436] on datatable-body-cell "227" at bounding box center [280, 452] width 46 height 37
click at [209, 456] on button "assignment" at bounding box center [226, 453] width 49 height 28
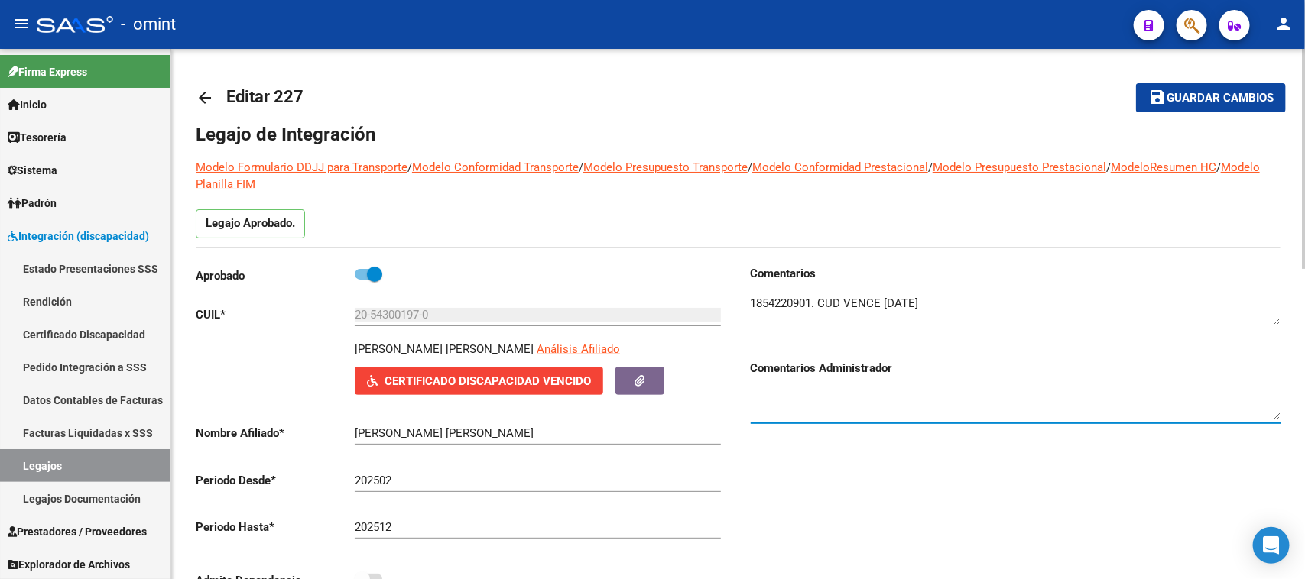
click at [984, 397] on textarea at bounding box center [1016, 405] width 530 height 31
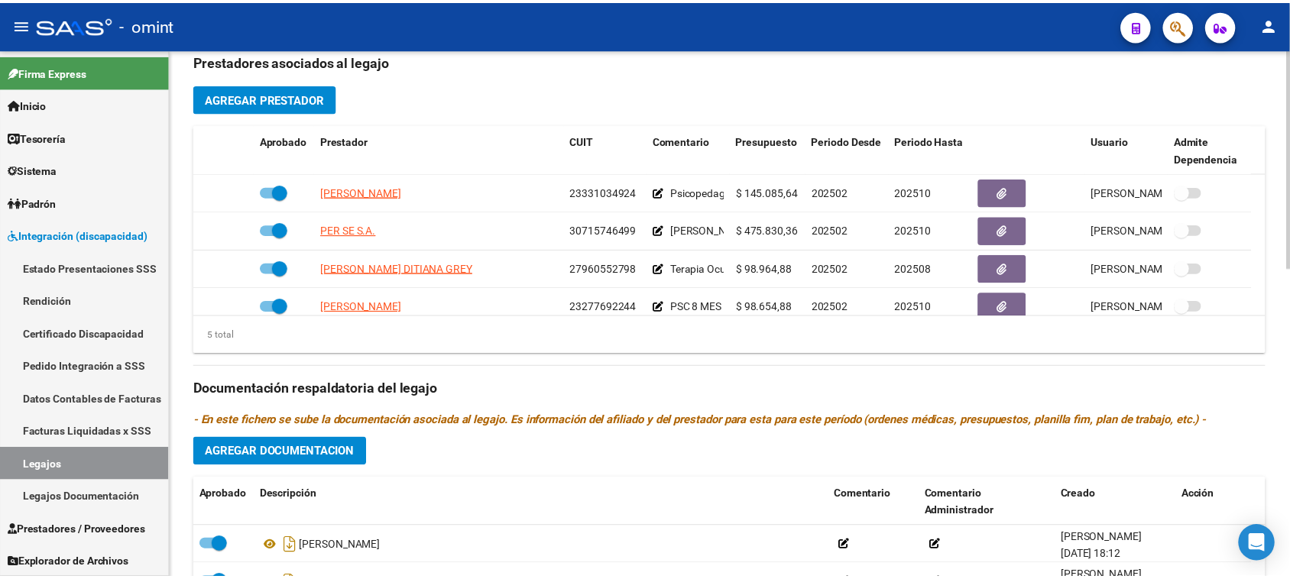
scroll to position [54, 0]
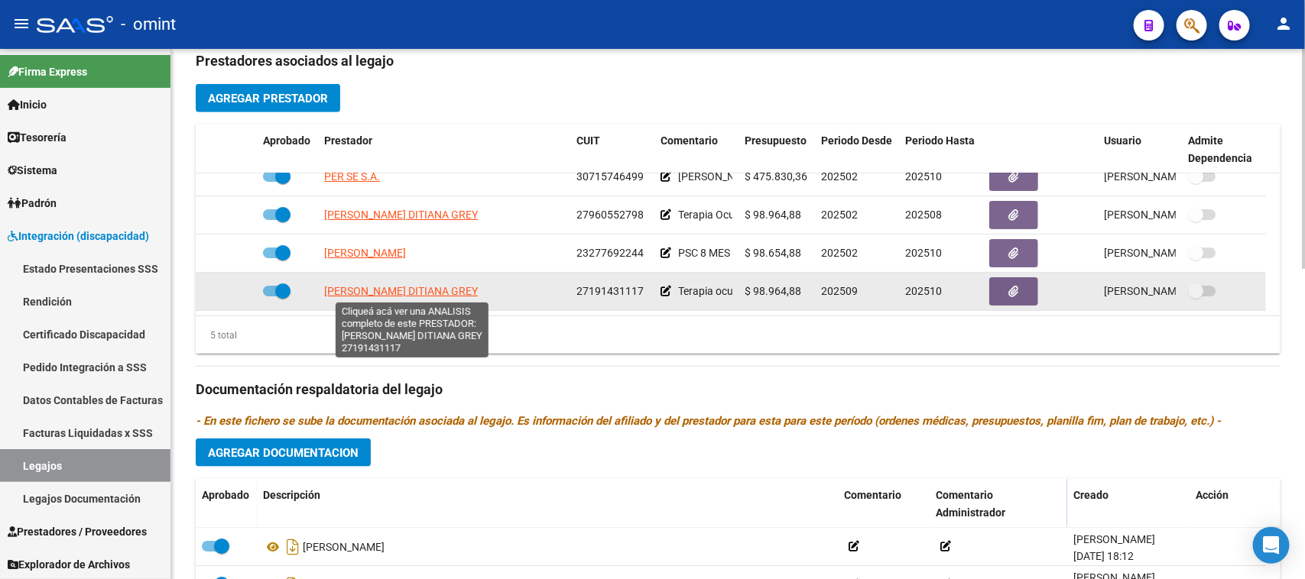
click at [406, 296] on span "[PERSON_NAME] DITIANA GREY" at bounding box center [401, 291] width 154 height 12
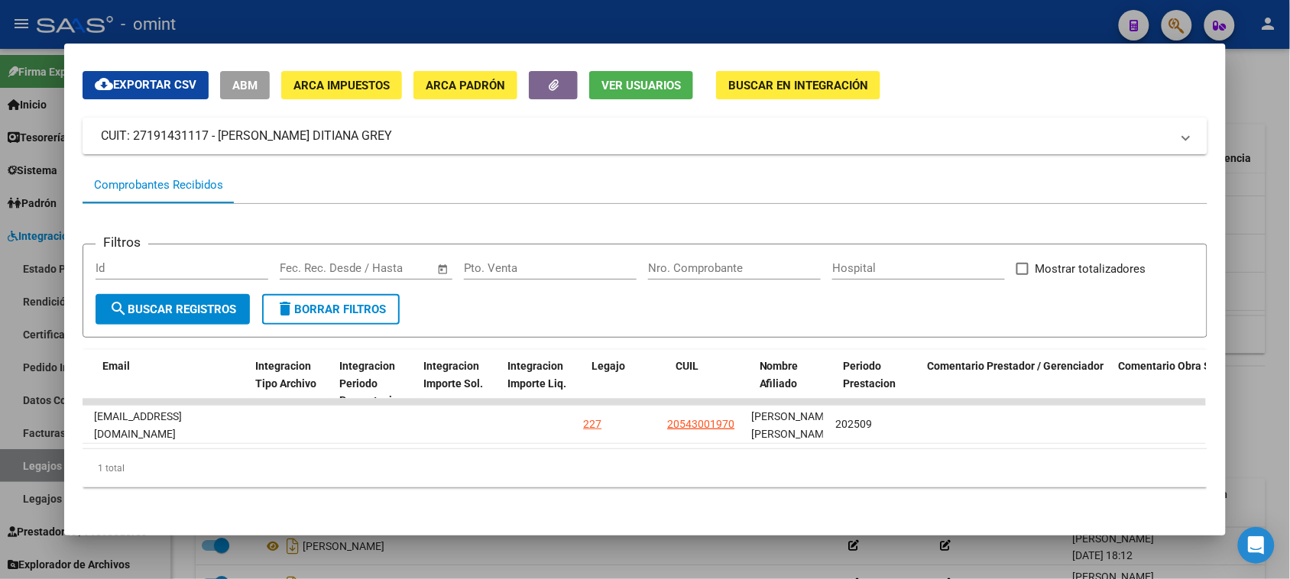
scroll to position [0, 1903]
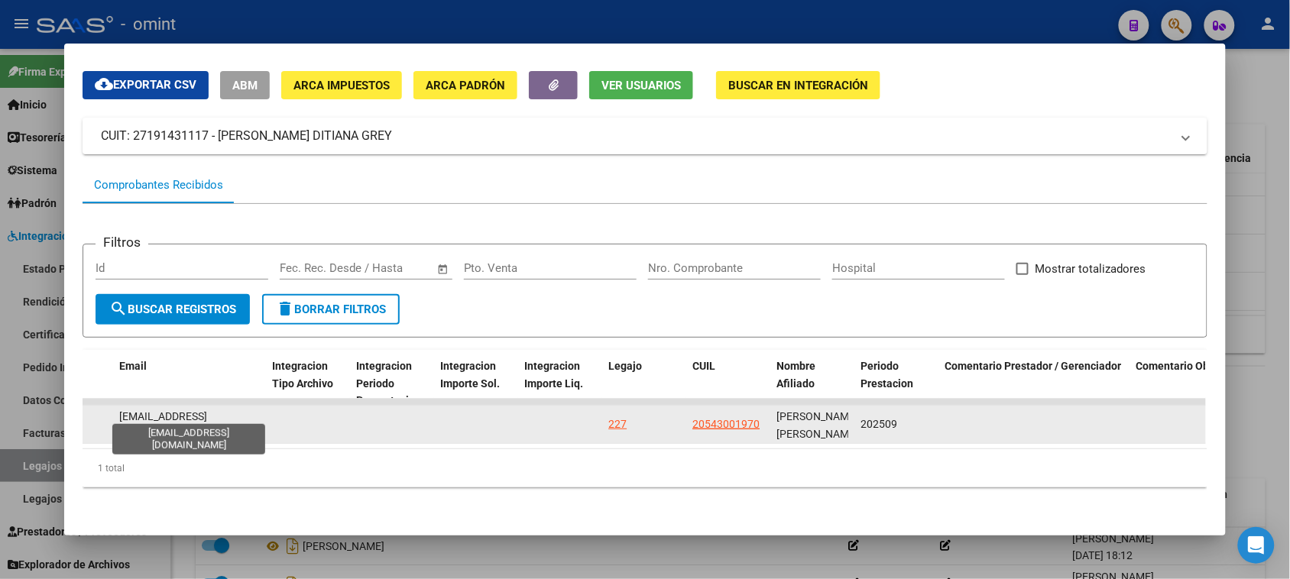
click at [182, 411] on span "[EMAIL_ADDRESS][DOMAIN_NAME]" at bounding box center [163, 425] width 88 height 30
copy span "[EMAIL_ADDRESS][DOMAIN_NAME]"
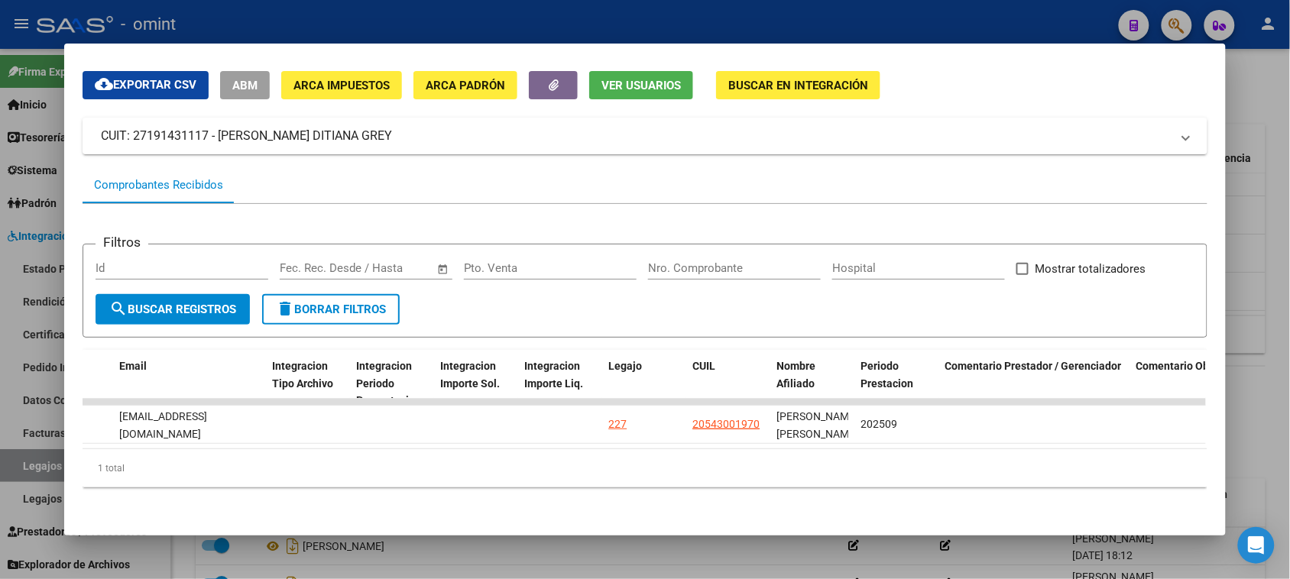
copy span "[EMAIL_ADDRESS][DOMAIN_NAME]"
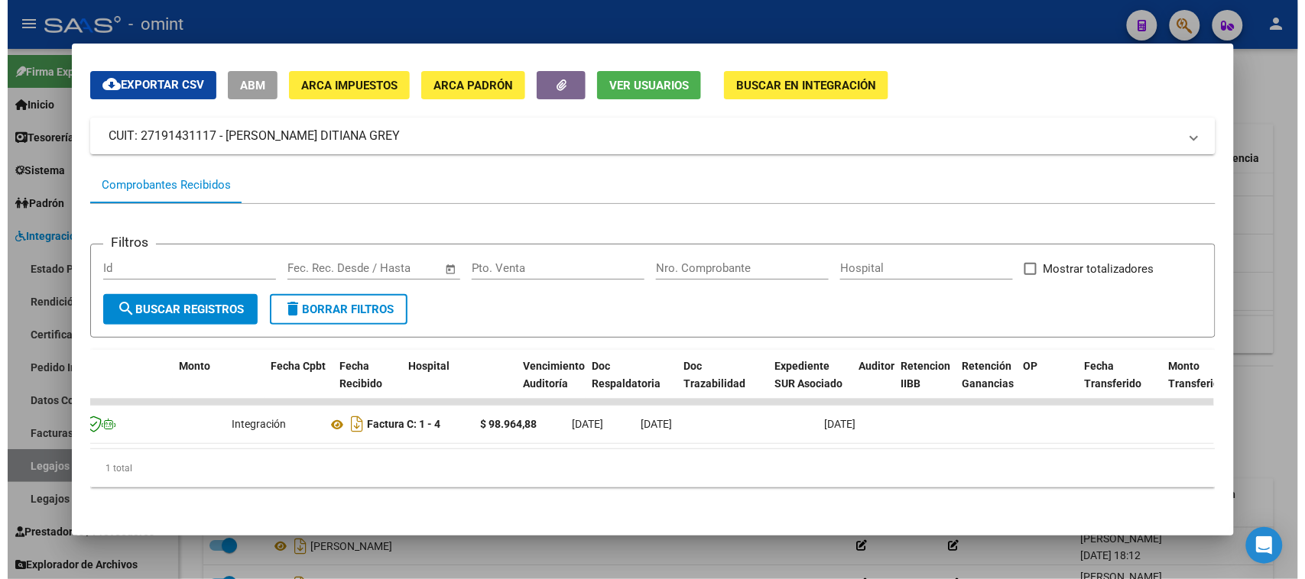
scroll to position [0, 0]
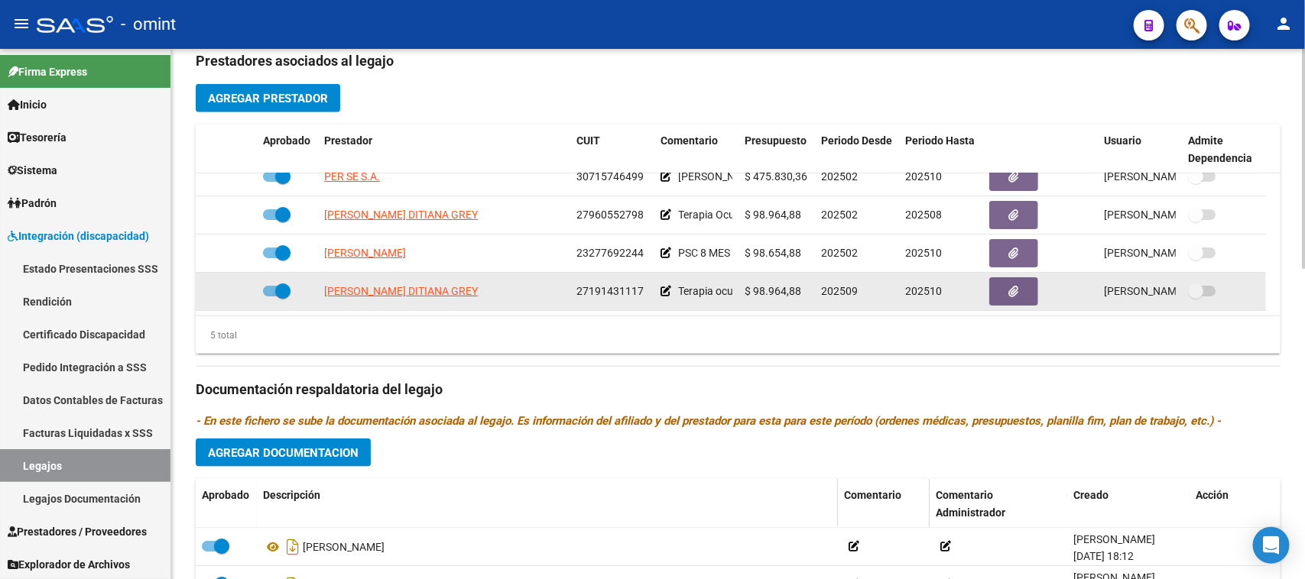
click at [624, 288] on span "27191431117" at bounding box center [609, 291] width 67 height 12
copy span "27191431117"
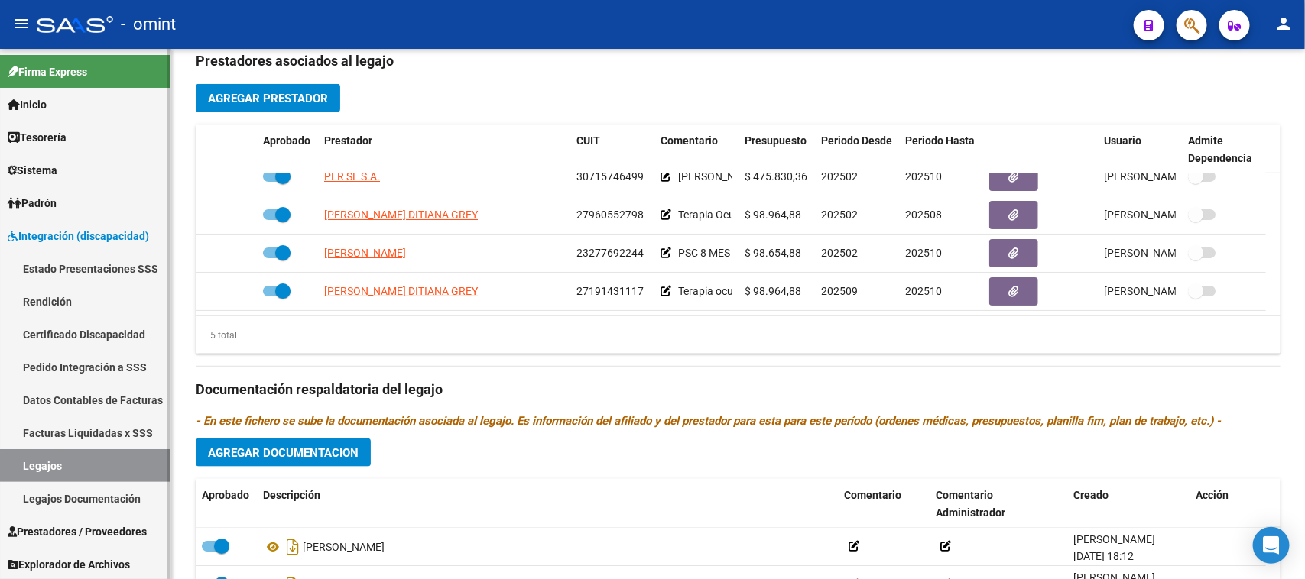
click at [52, 369] on link "Pedido Integración a SSS" at bounding box center [85, 367] width 170 height 33
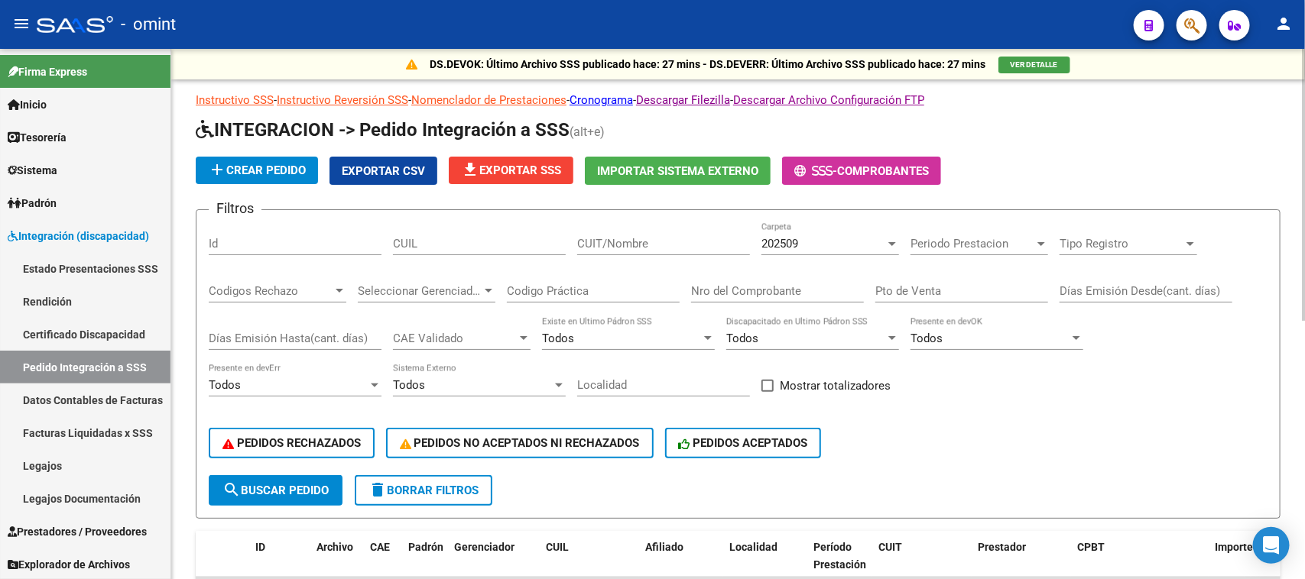
click at [638, 250] on div "CUIT/Nombre" at bounding box center [663, 238] width 173 height 33
paste input "27191431117"
type input "27191431117"
click at [253, 491] on span "search Buscar Pedido" at bounding box center [275, 491] width 106 height 14
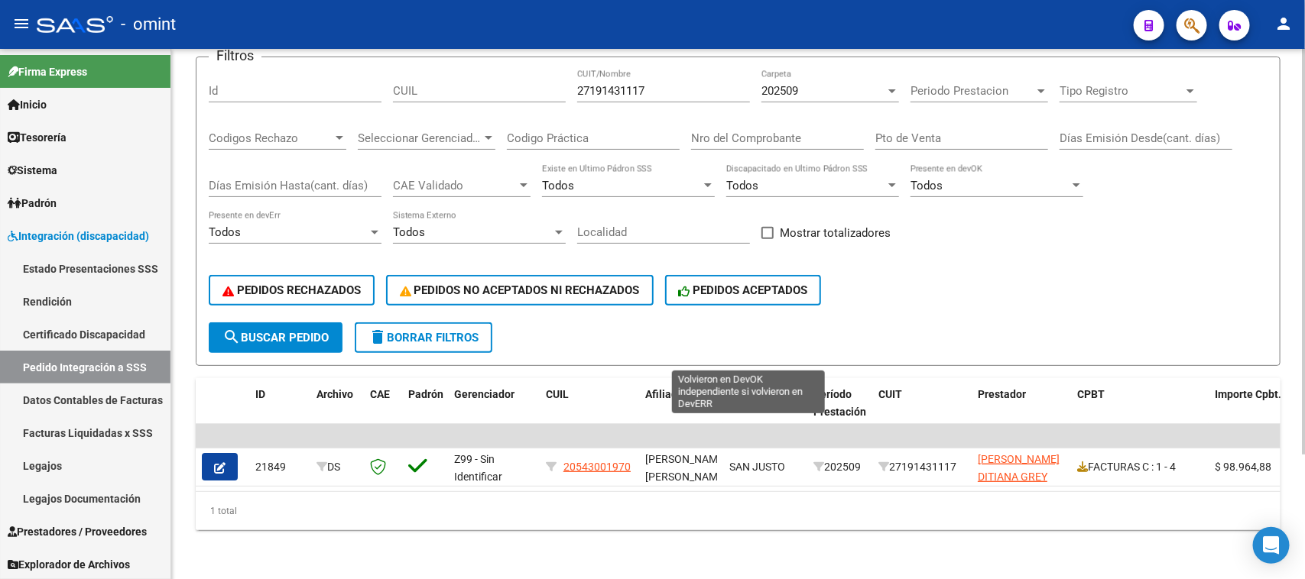
scroll to position [162, 0]
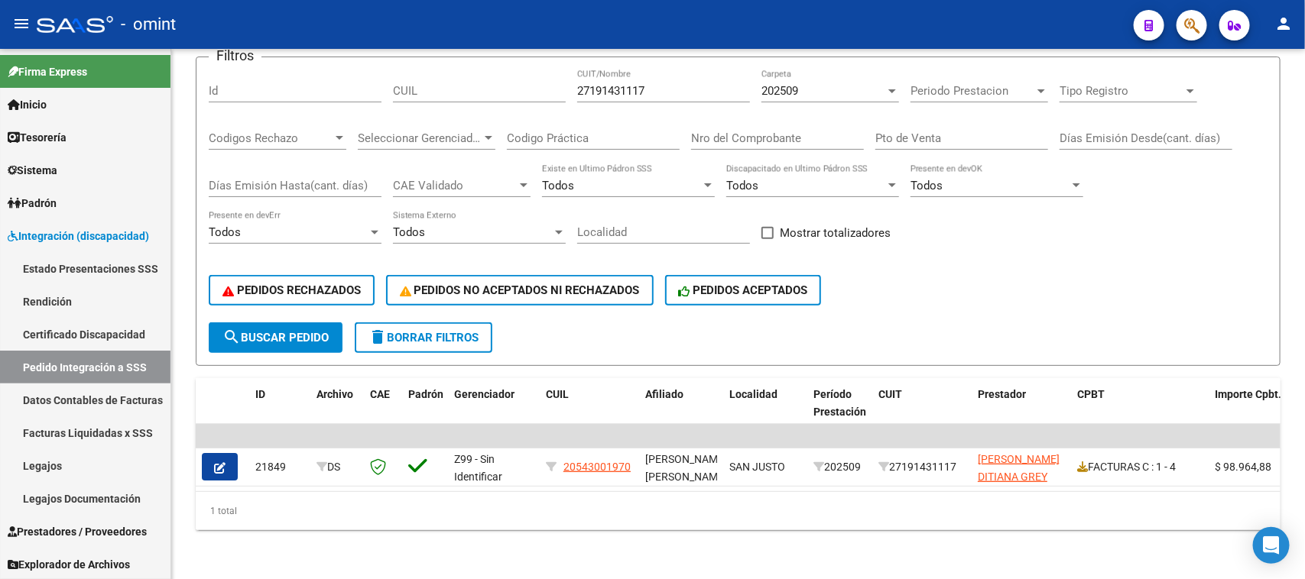
click at [222, 462] on icon "button" at bounding box center [219, 467] width 11 height 11
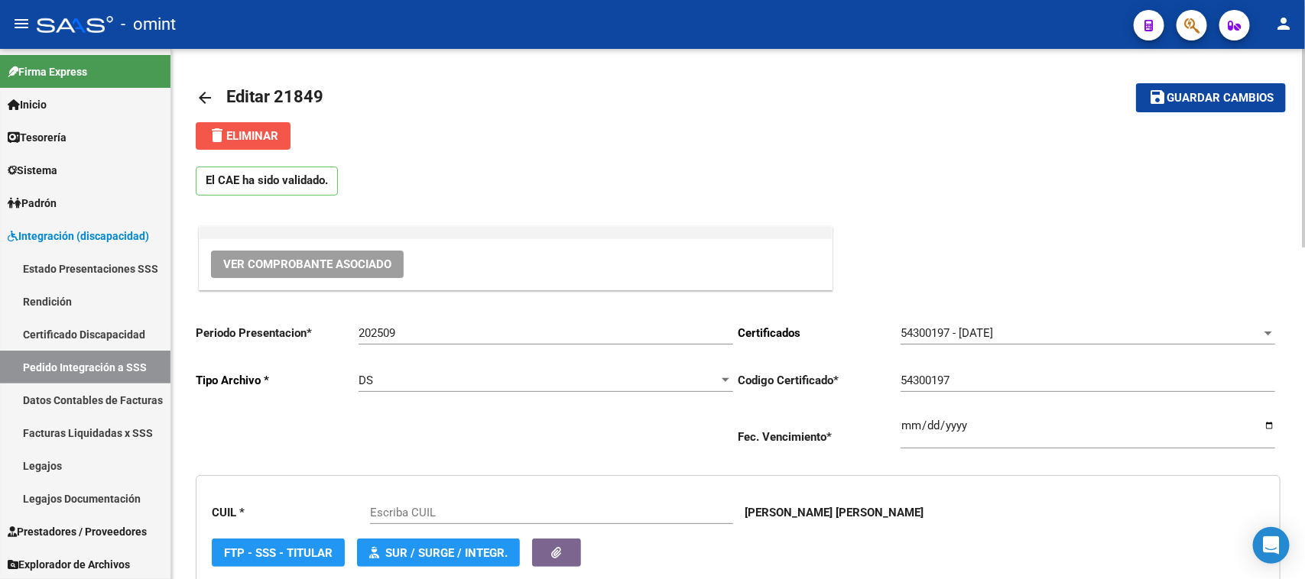
click at [262, 140] on span "delete Eliminar" at bounding box center [243, 136] width 70 height 14
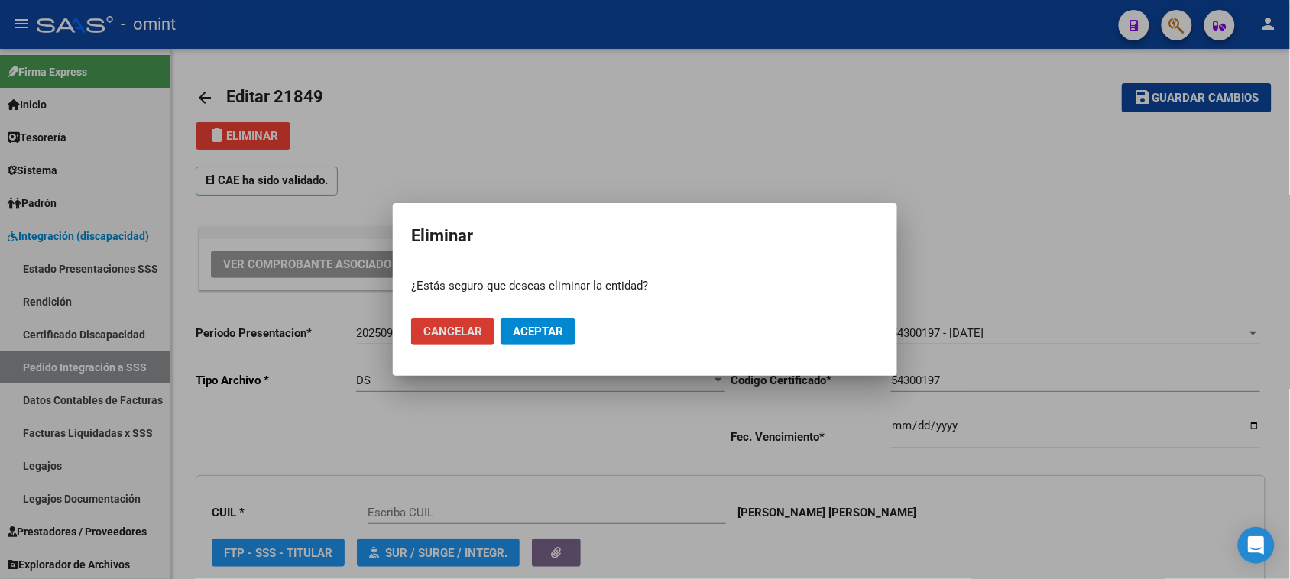
click at [530, 345] on button "Aceptar" at bounding box center [538, 332] width 75 height 28
type input "20543001970"
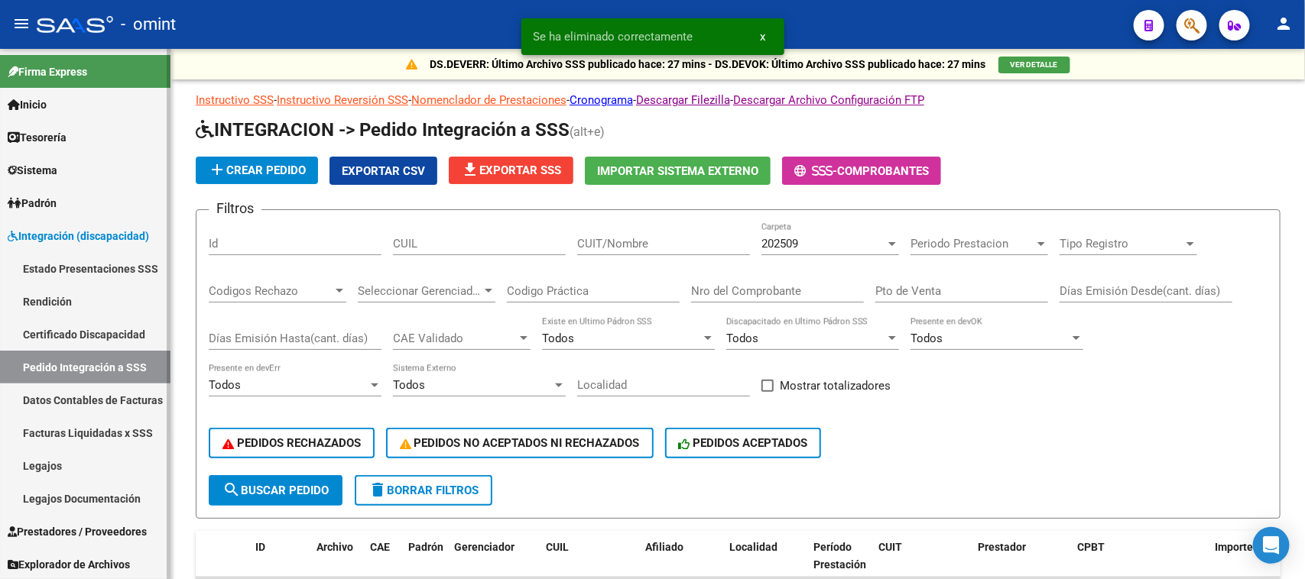
click at [155, 537] on link "Prestadores / Proveedores" at bounding box center [85, 531] width 170 height 33
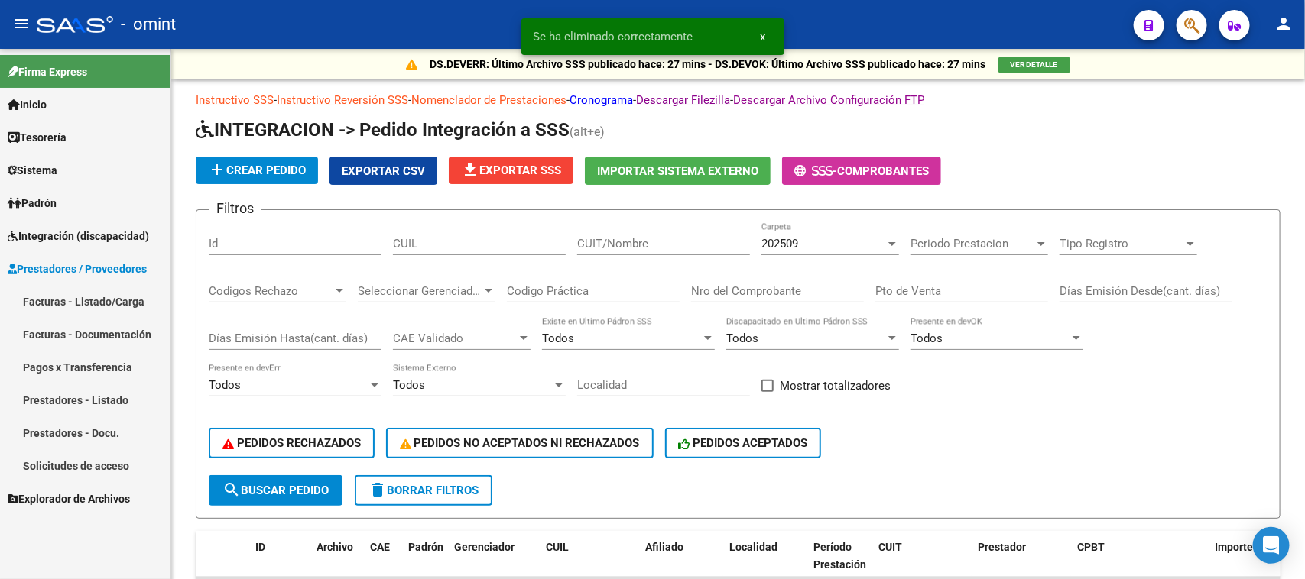
click at [99, 303] on link "Facturas - Listado/Carga" at bounding box center [85, 301] width 170 height 33
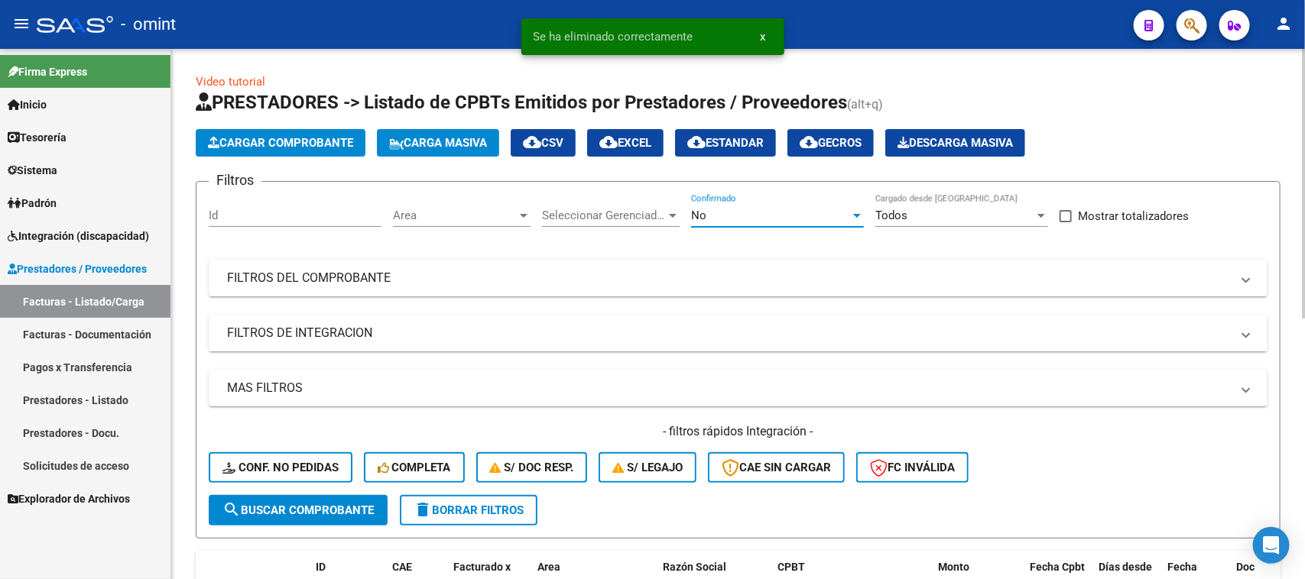
click at [740, 209] on div "No" at bounding box center [770, 216] width 159 height 14
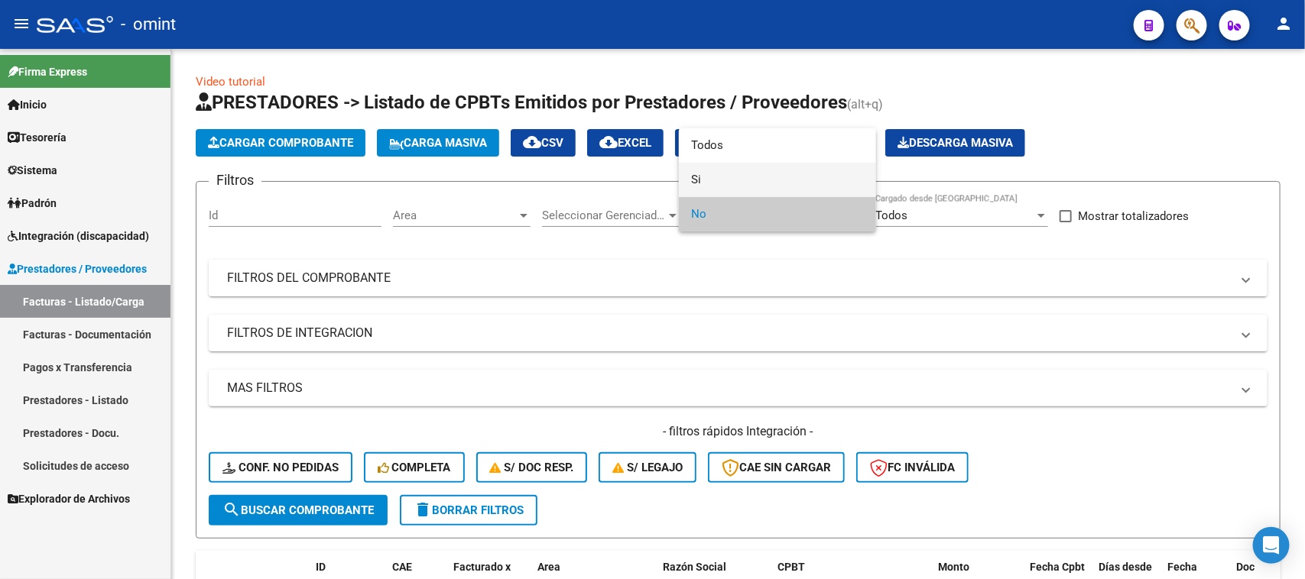
click at [738, 191] on span "Si" at bounding box center [777, 180] width 173 height 34
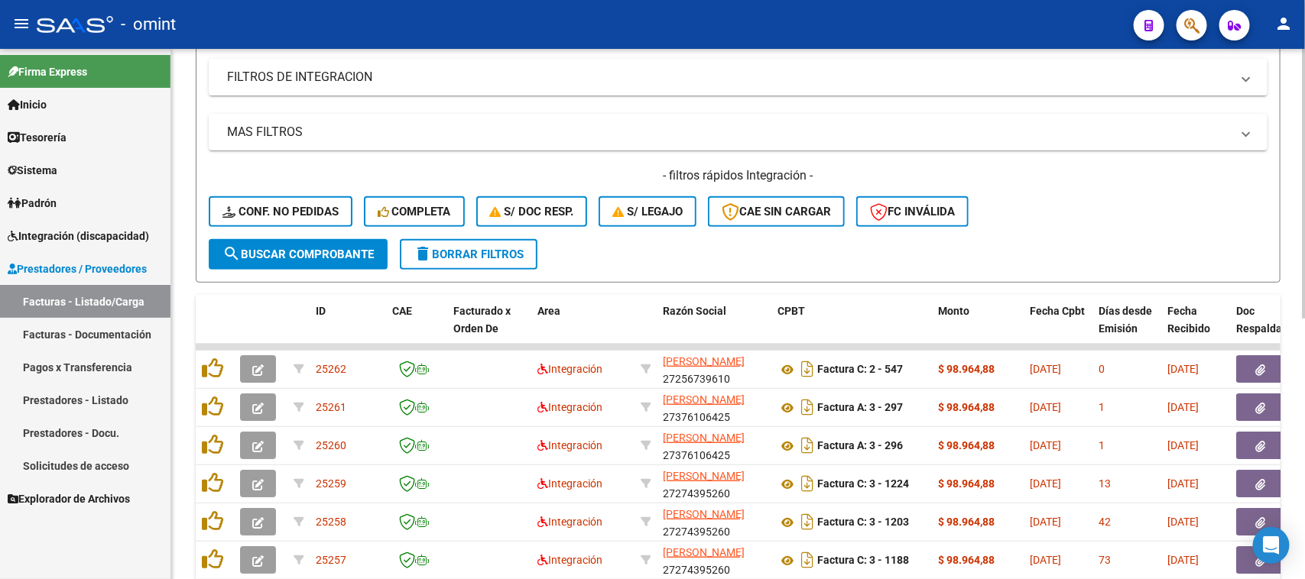
scroll to position [287, 0]
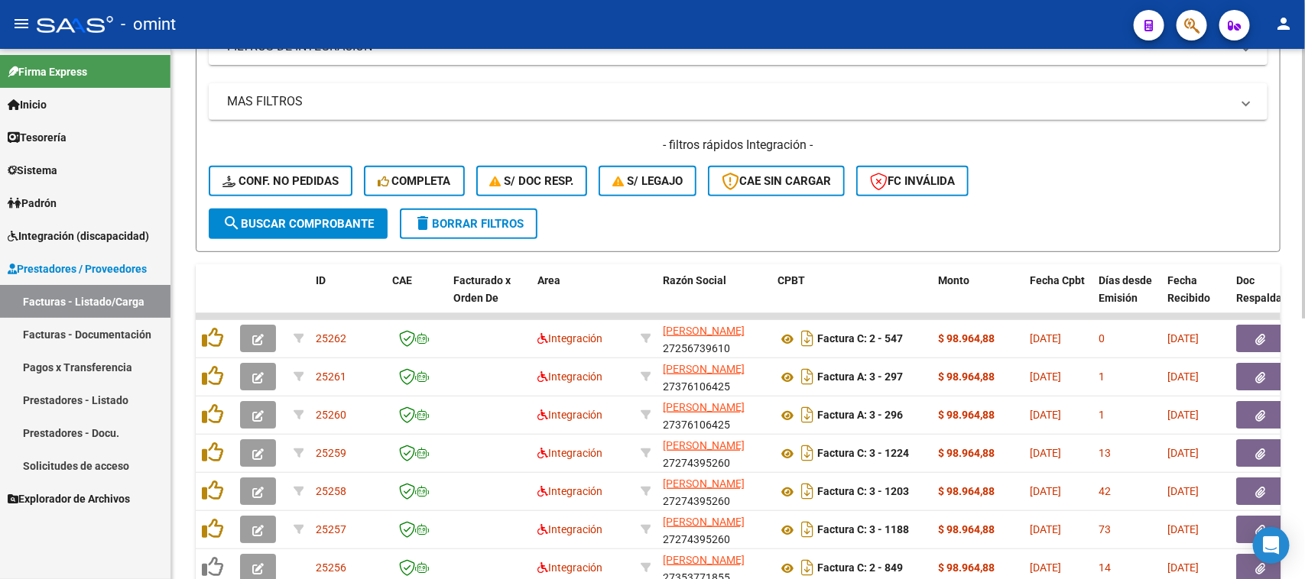
click at [345, 187] on button "Conf. no pedidas" at bounding box center [281, 181] width 144 height 31
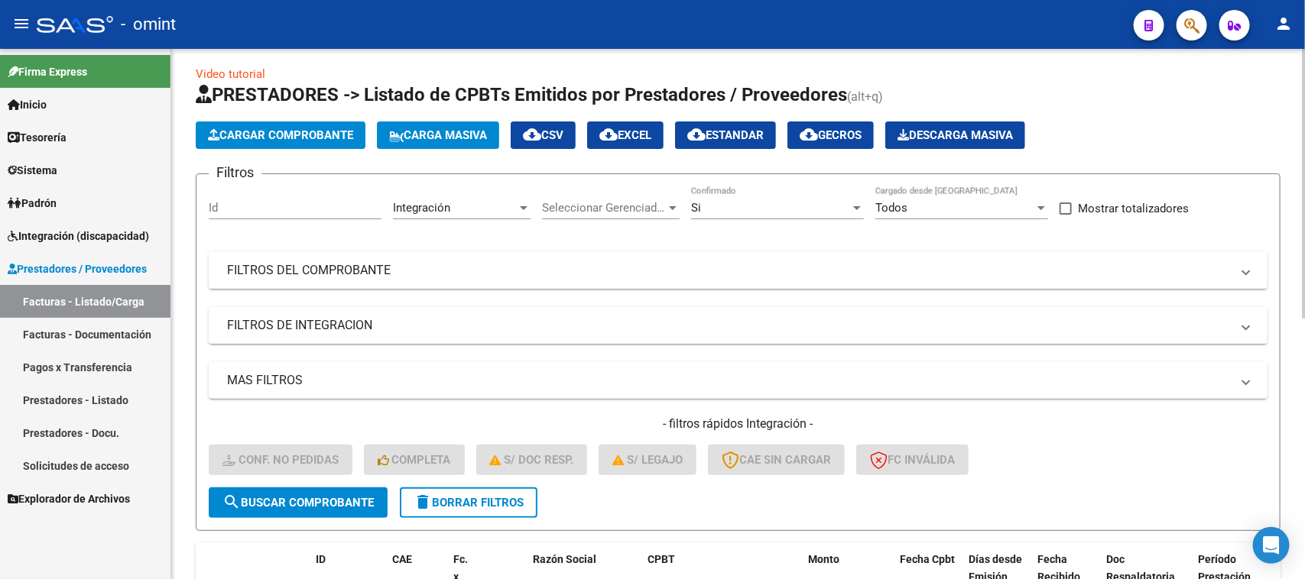
scroll to position [0, 0]
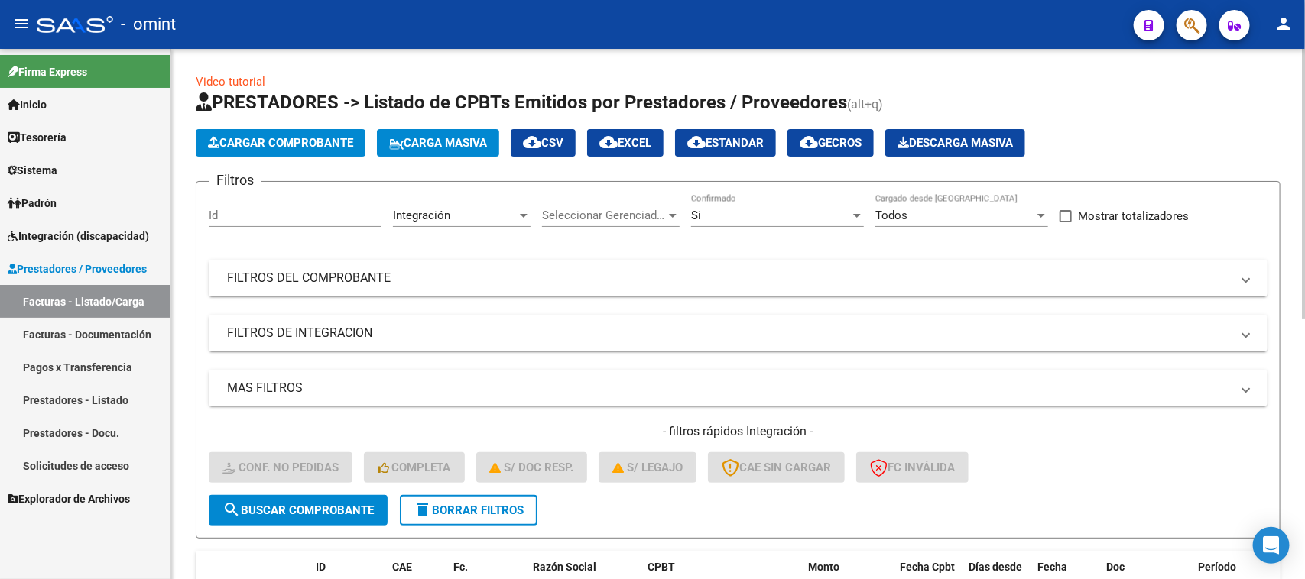
click at [959, 260] on mat-expansion-panel-header "FILTROS DEL COMPROBANTE" at bounding box center [738, 278] width 1059 height 37
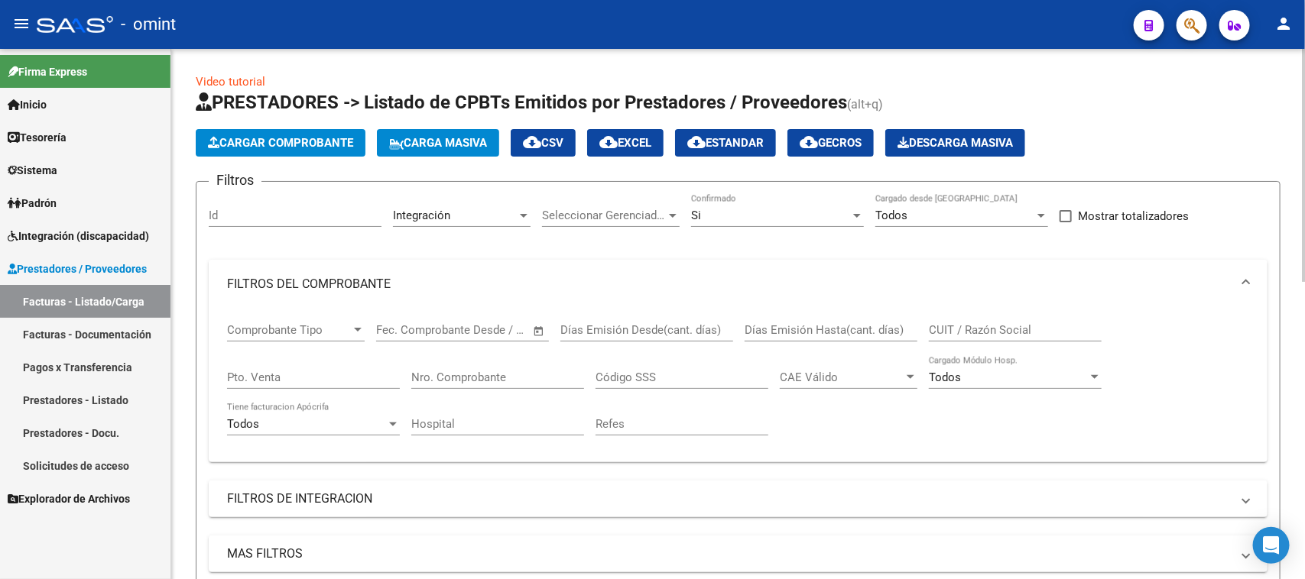
click at [1017, 333] on input "CUIT / Razón Social" at bounding box center [1015, 330] width 173 height 14
paste input "27191431117"
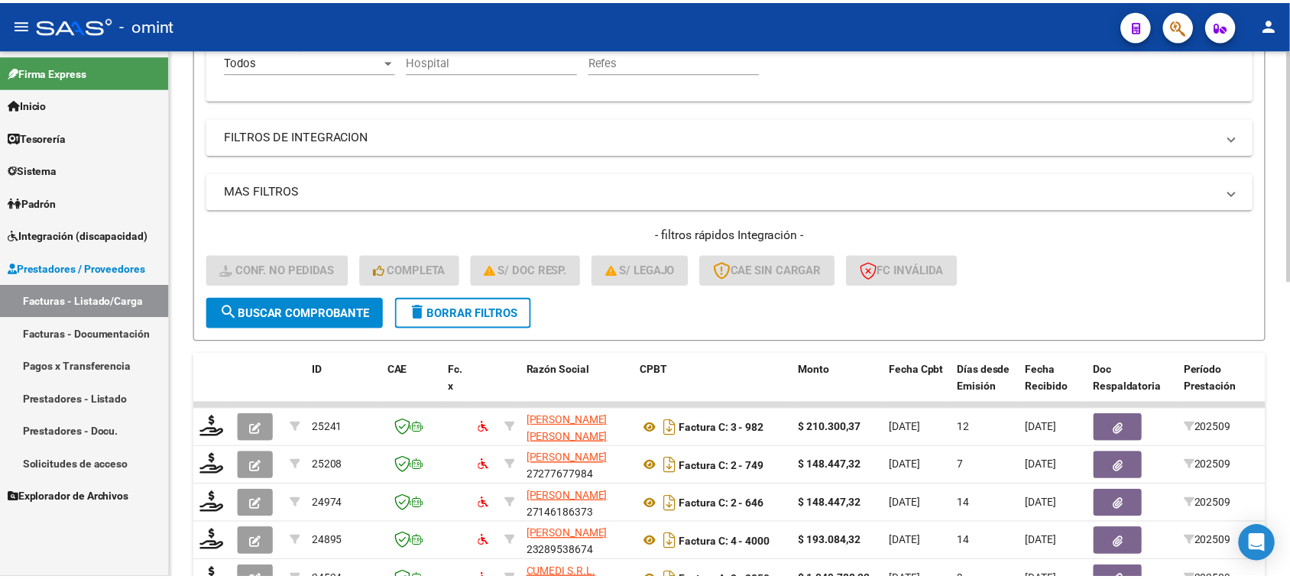
scroll to position [287, 0]
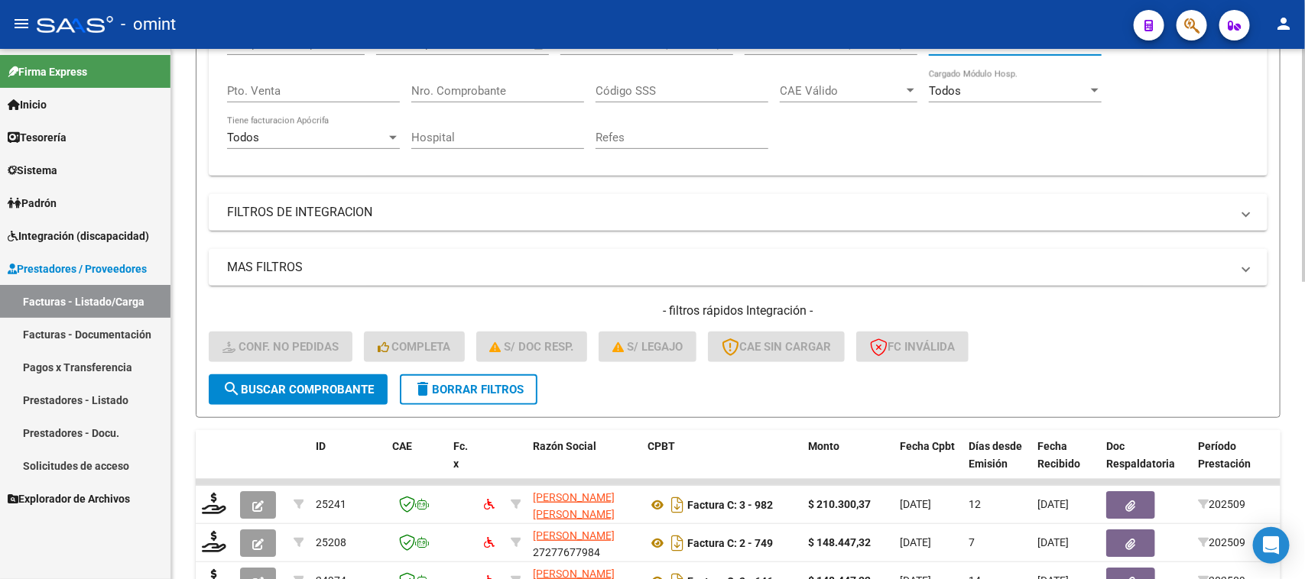
type input "27191431117"
click at [295, 401] on form "Filtros Id Integración Area Seleccionar Gerenciador Seleccionar Gerenciador Si …" at bounding box center [738, 157] width 1085 height 524
click at [329, 391] on span "search Buscar Comprobante" at bounding box center [297, 390] width 151 height 14
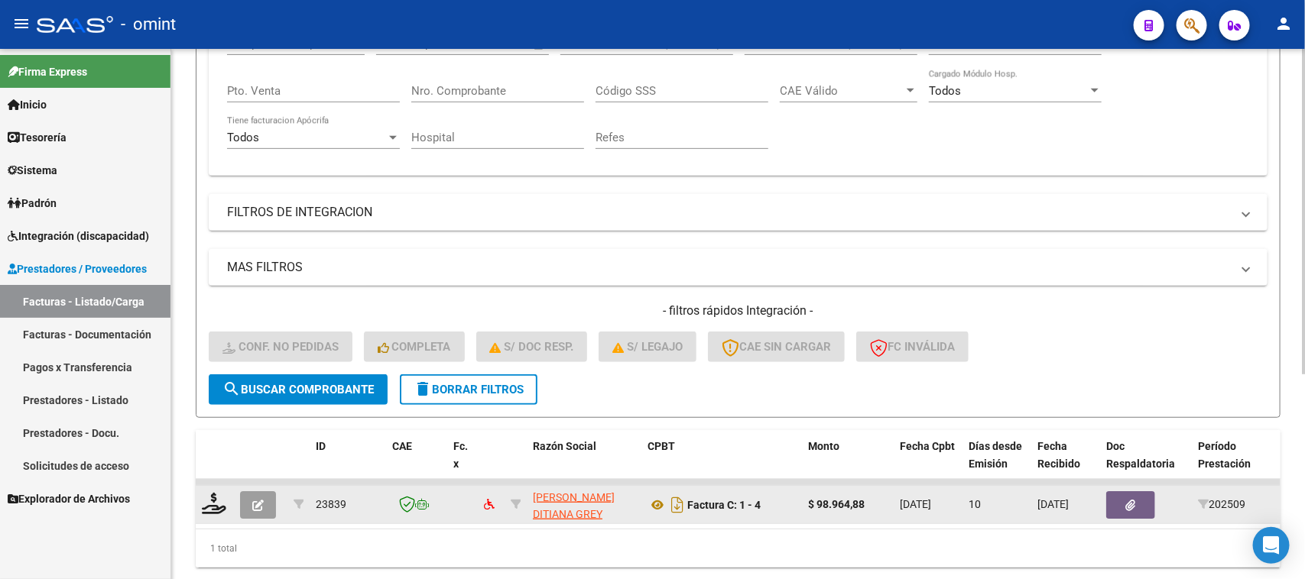
click at [267, 494] on button "button" at bounding box center [258, 505] width 36 height 28
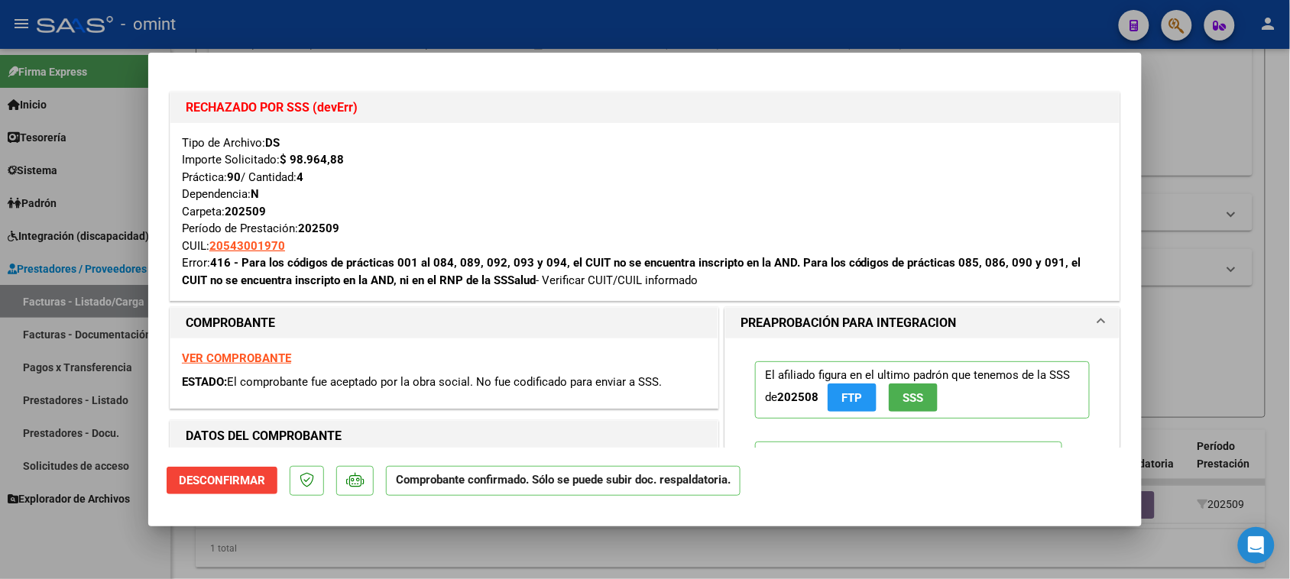
click at [249, 480] on span "Desconfirmar" at bounding box center [222, 481] width 86 height 14
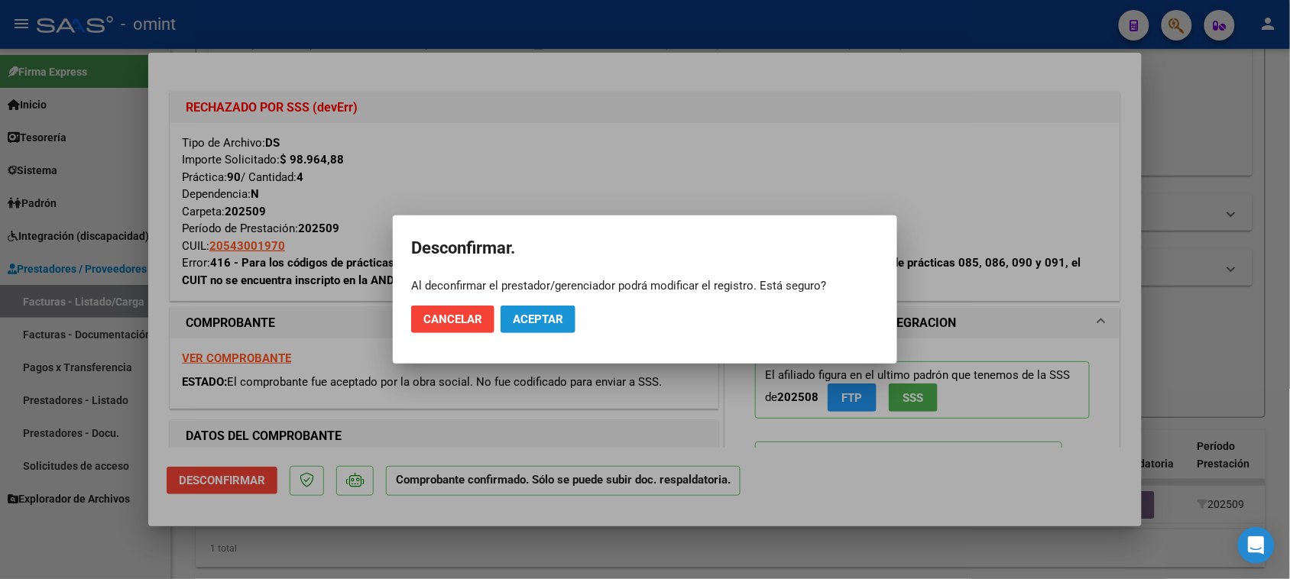
click at [568, 329] on button "Aceptar" at bounding box center [538, 320] width 75 height 28
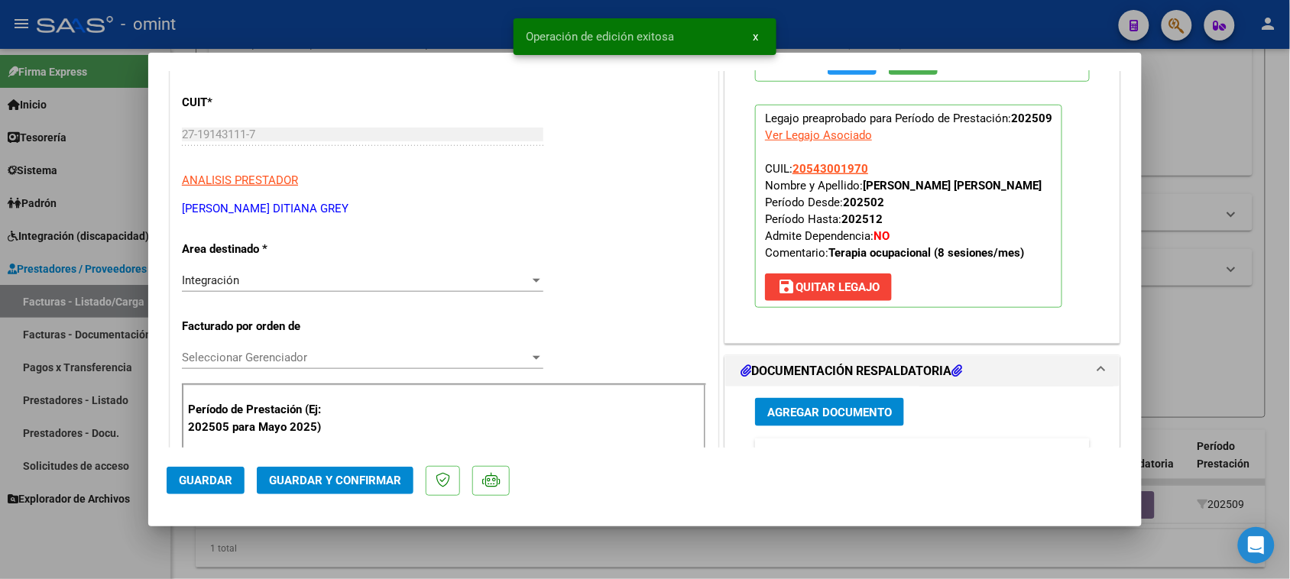
scroll to position [382, 0]
click at [391, 286] on div "Integración" at bounding box center [356, 279] width 348 height 14
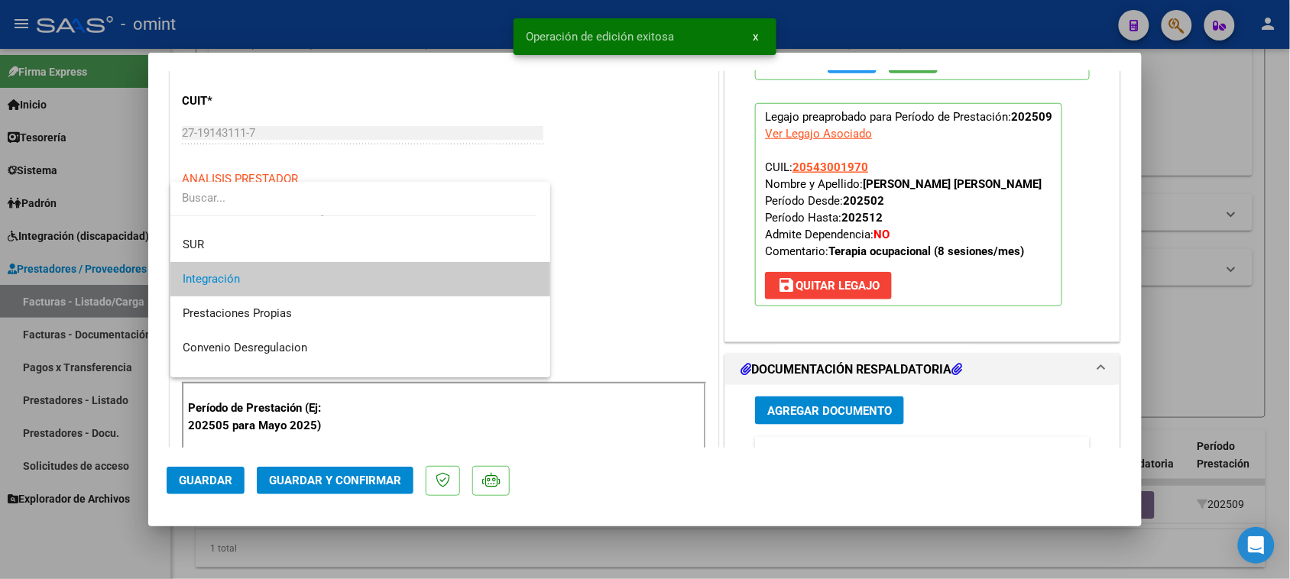
scroll to position [148, 0]
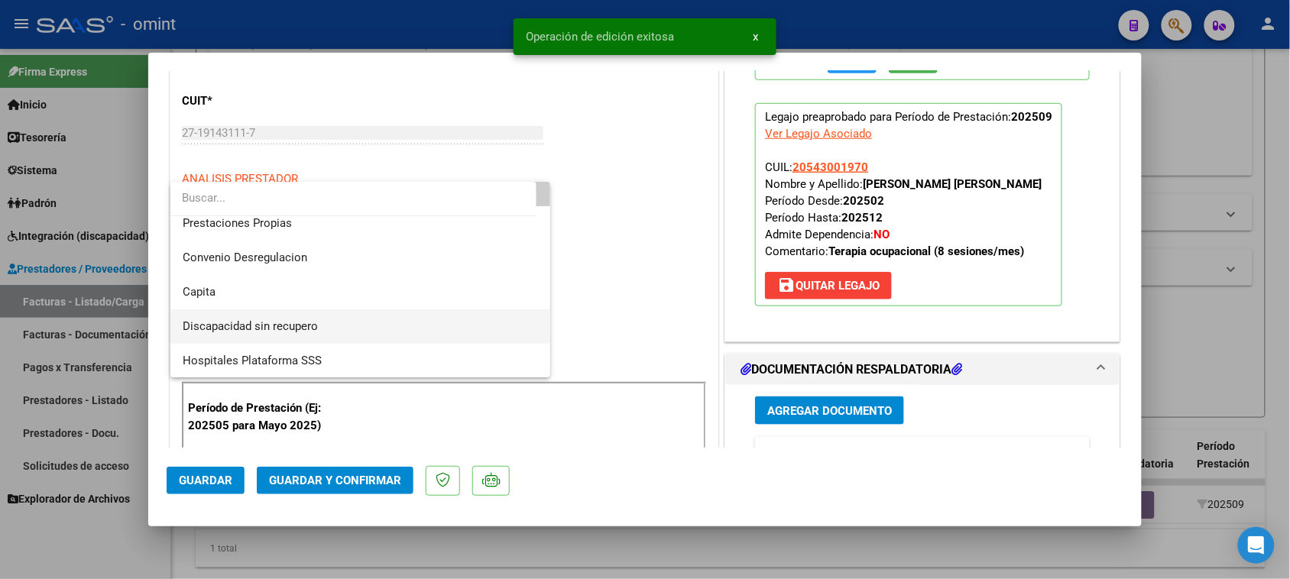
click at [379, 319] on span "Discapacidad sin recupero" at bounding box center [361, 327] width 356 height 34
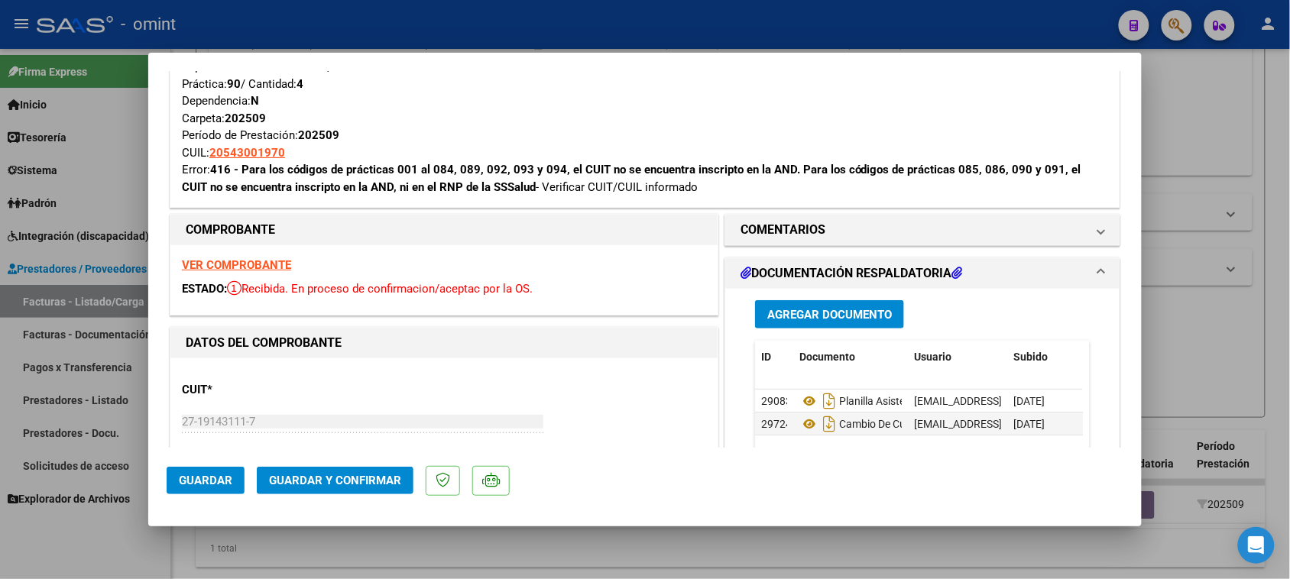
scroll to position [96, 0]
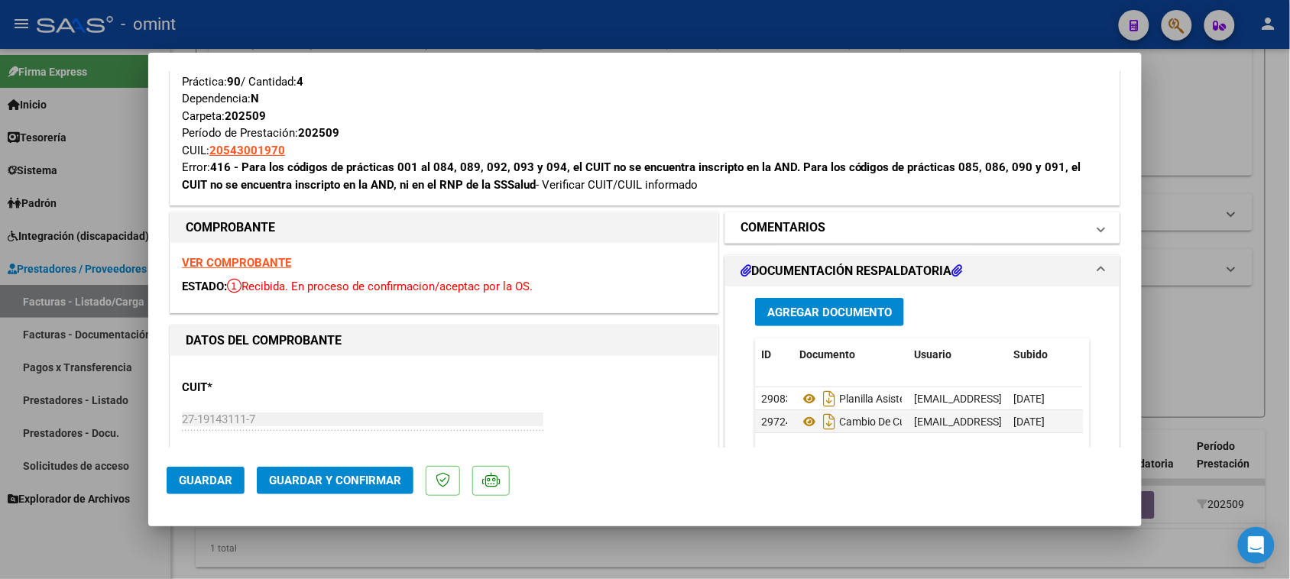
click at [892, 235] on mat-panel-title "COMENTARIOS" at bounding box center [913, 228] width 345 height 18
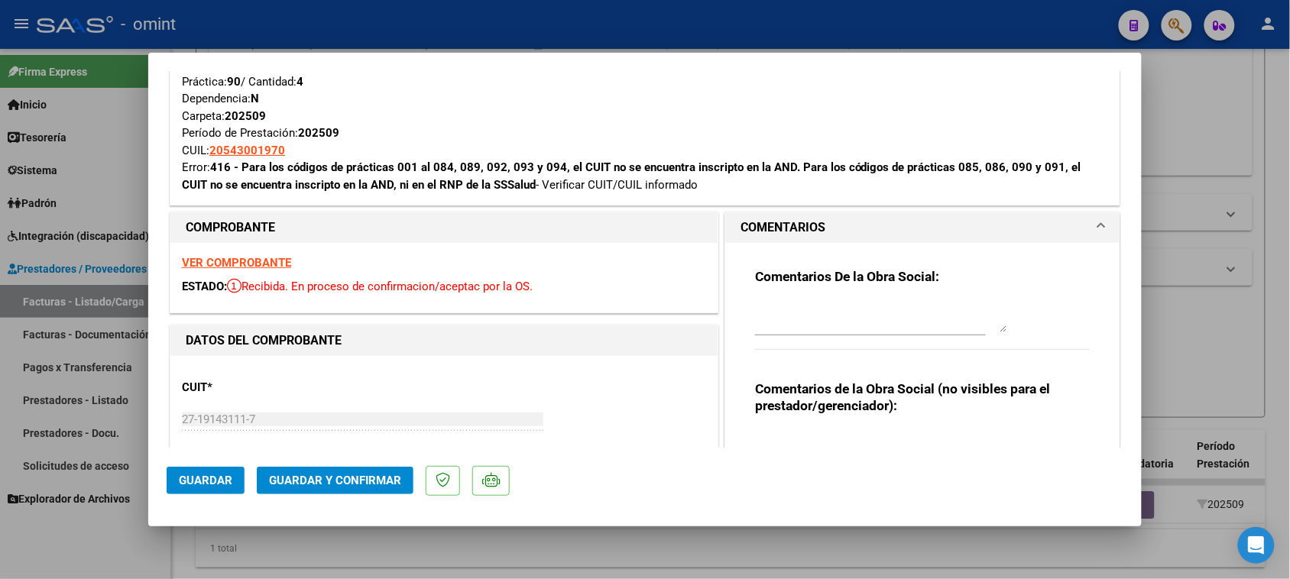
click at [869, 321] on textarea at bounding box center [881, 317] width 252 height 31
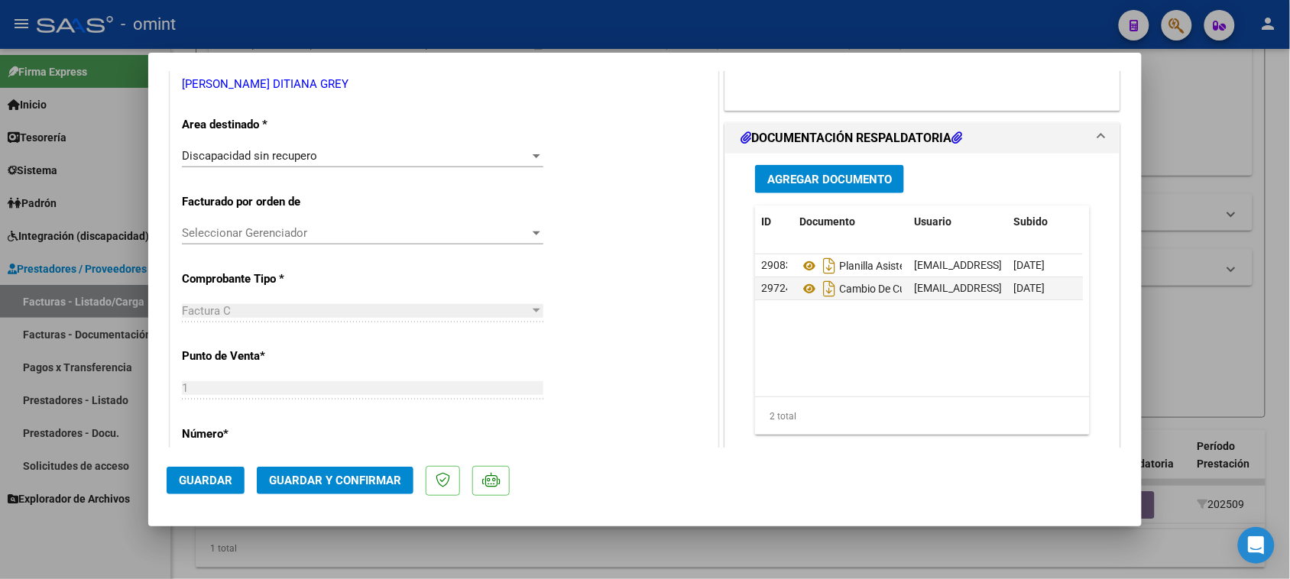
scroll to position [478, 0]
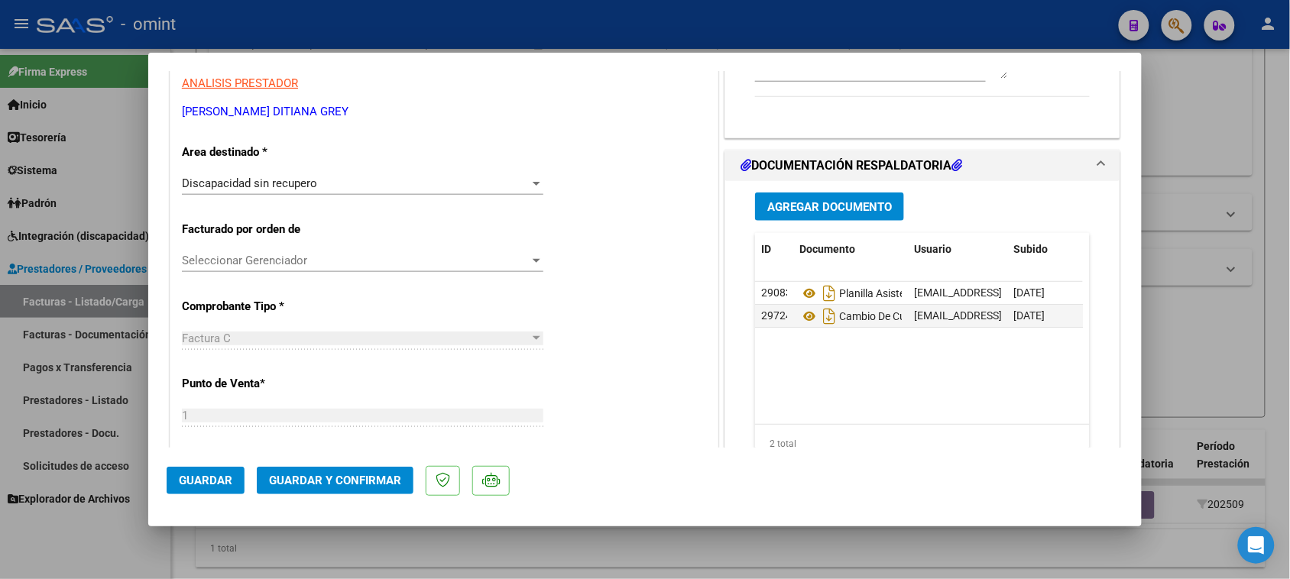
type textarea "Socio [PERSON_NAME], por cambio de CUIL de prestadora, hasta tanto no cuente co…"
click at [368, 472] on button "Guardar y Confirmar" at bounding box center [335, 481] width 157 height 28
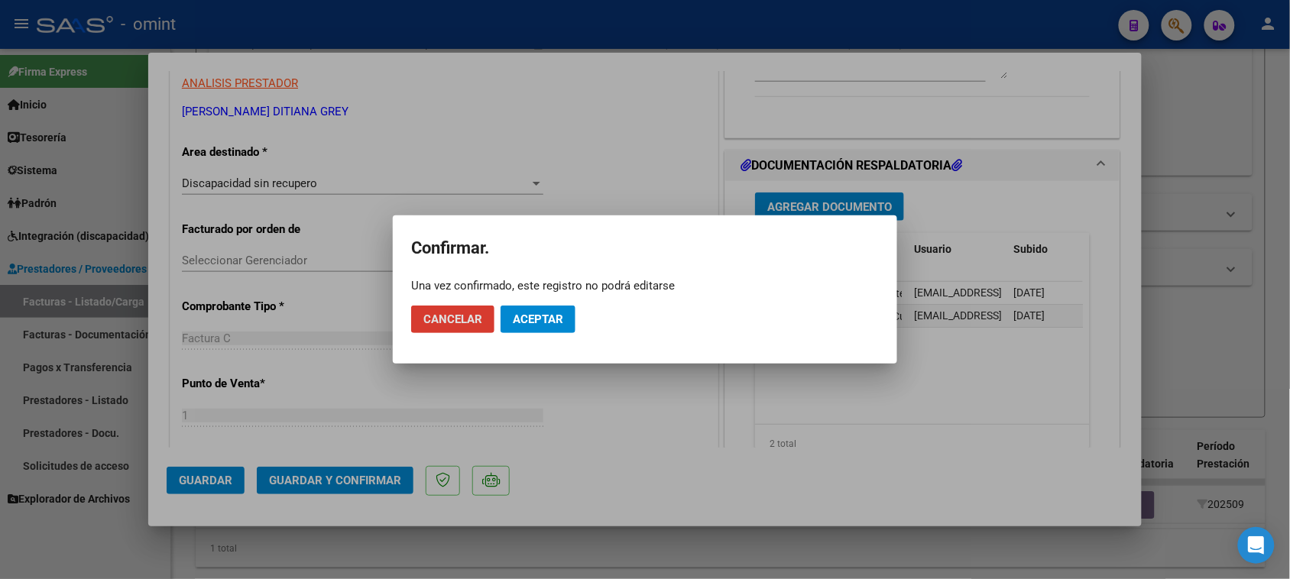
click at [545, 326] on span "Aceptar" at bounding box center [538, 320] width 50 height 14
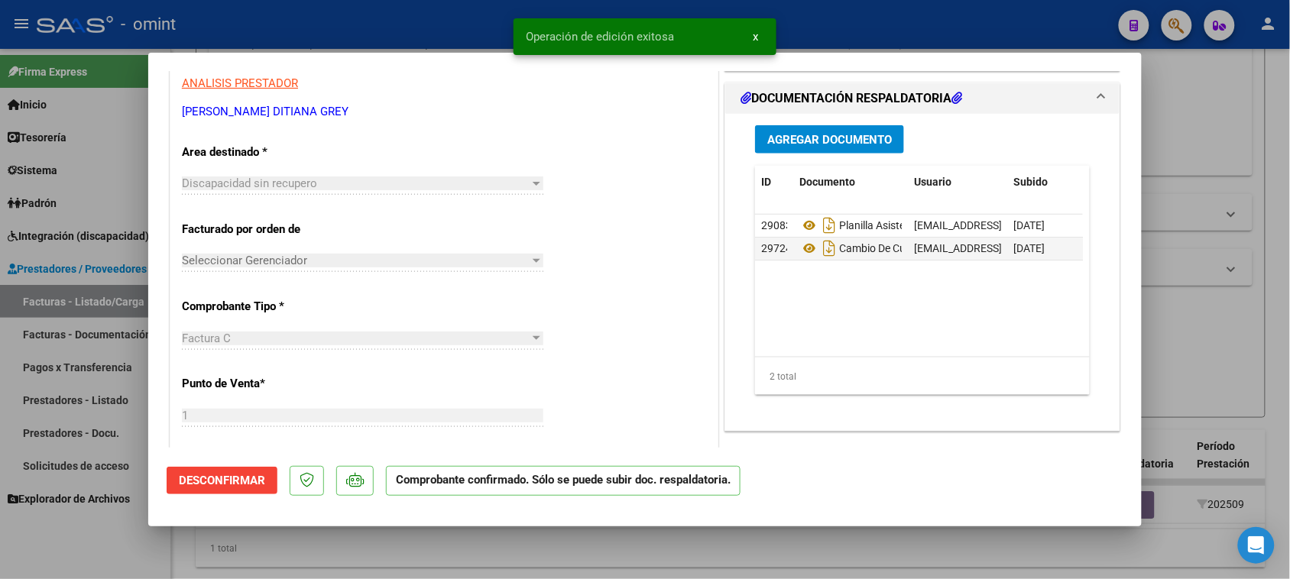
type input "$ 0,00"
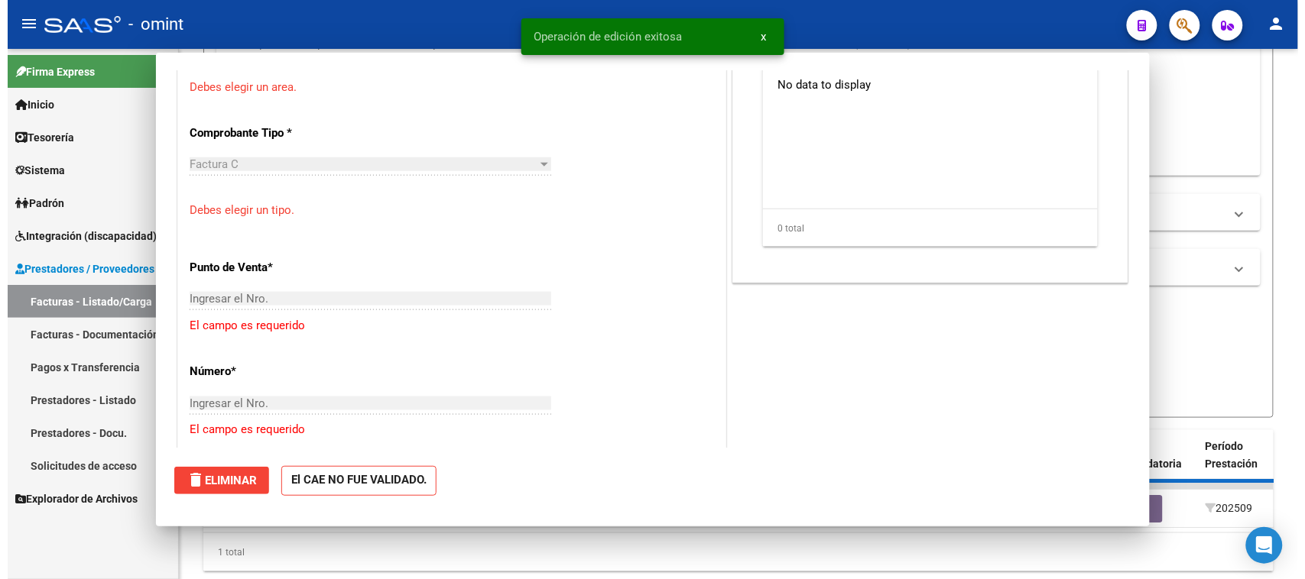
scroll to position [269, 0]
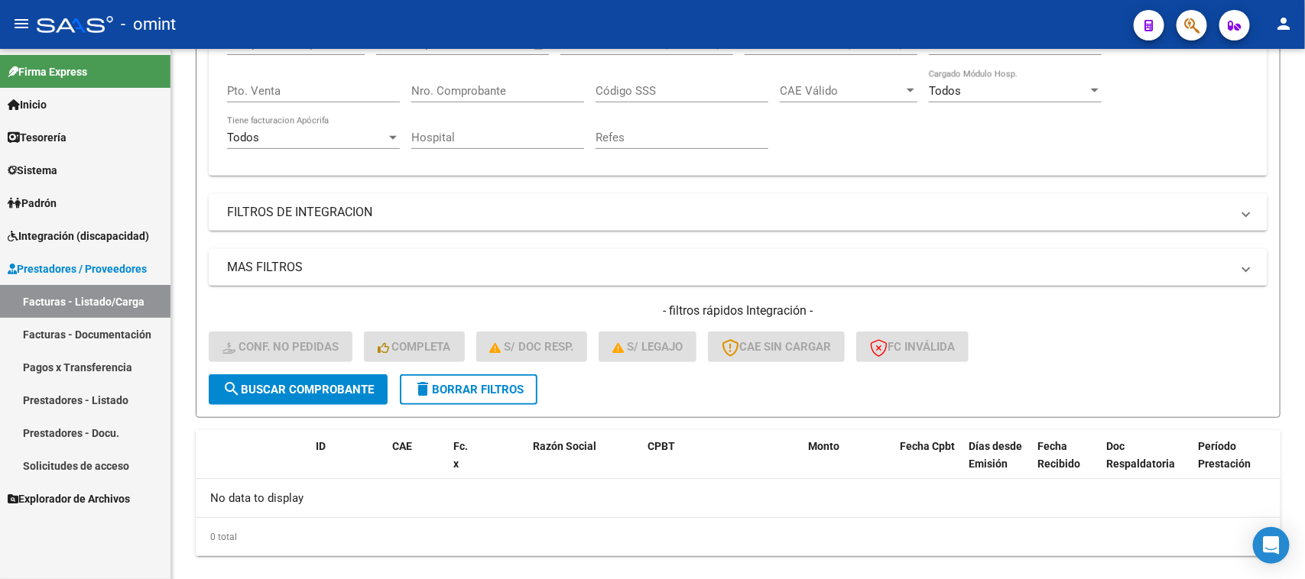
click at [62, 232] on span "Integración (discapacidad)" at bounding box center [78, 236] width 141 height 17
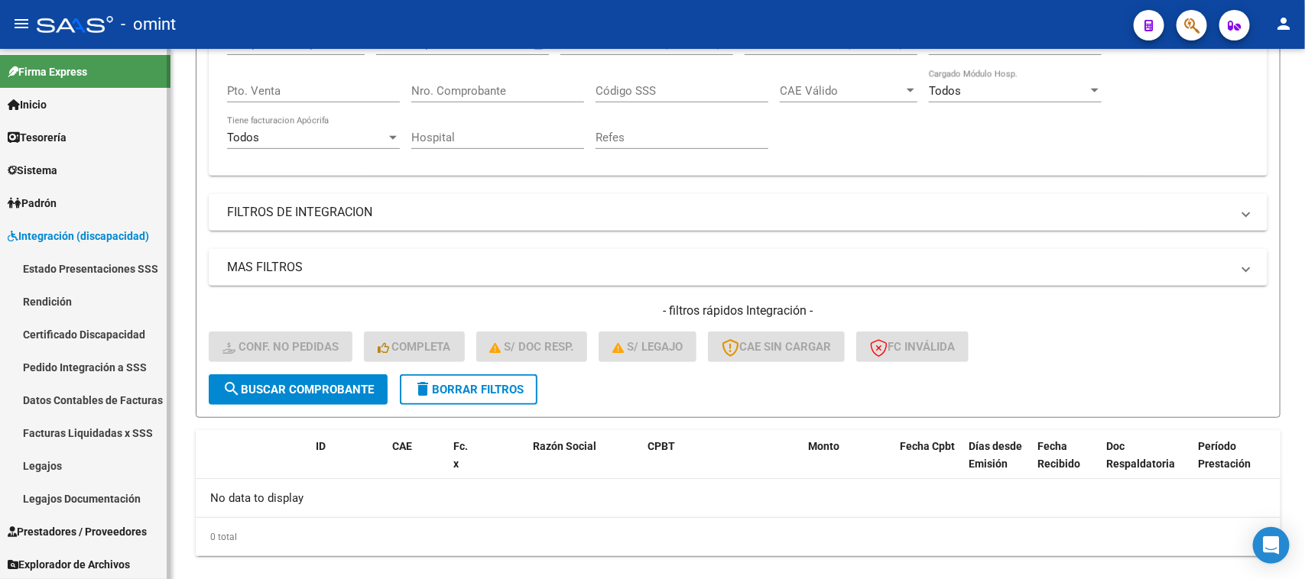
drag, startPoint x: 55, startPoint y: 469, endPoint x: 89, endPoint y: 461, distance: 35.2
click at [55, 470] on link "Legajos" at bounding box center [85, 465] width 170 height 33
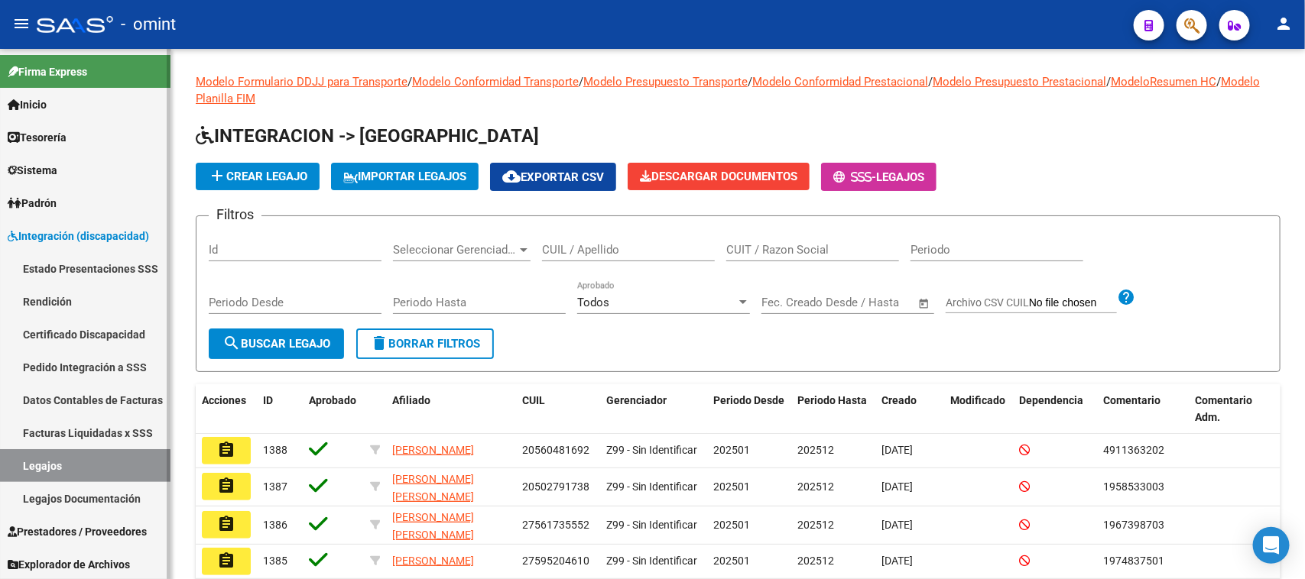
click at [101, 371] on link "Pedido Integración a SSS" at bounding box center [85, 367] width 170 height 33
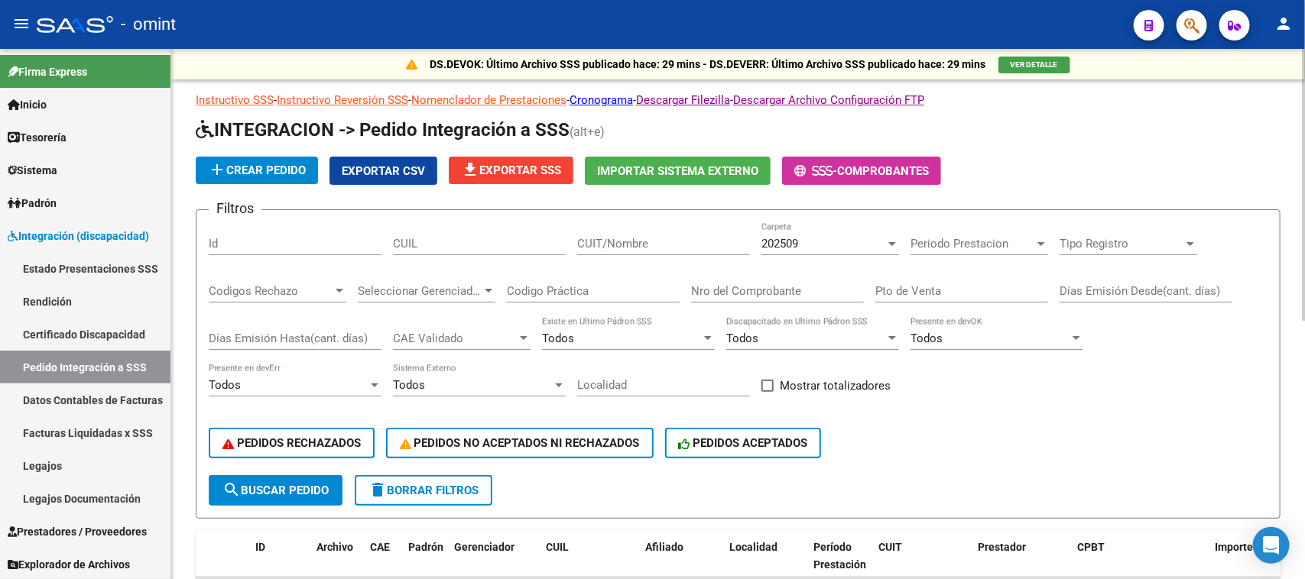
click at [488, 249] on div "CUIL" at bounding box center [479, 238] width 173 height 33
paste input "20578399888"
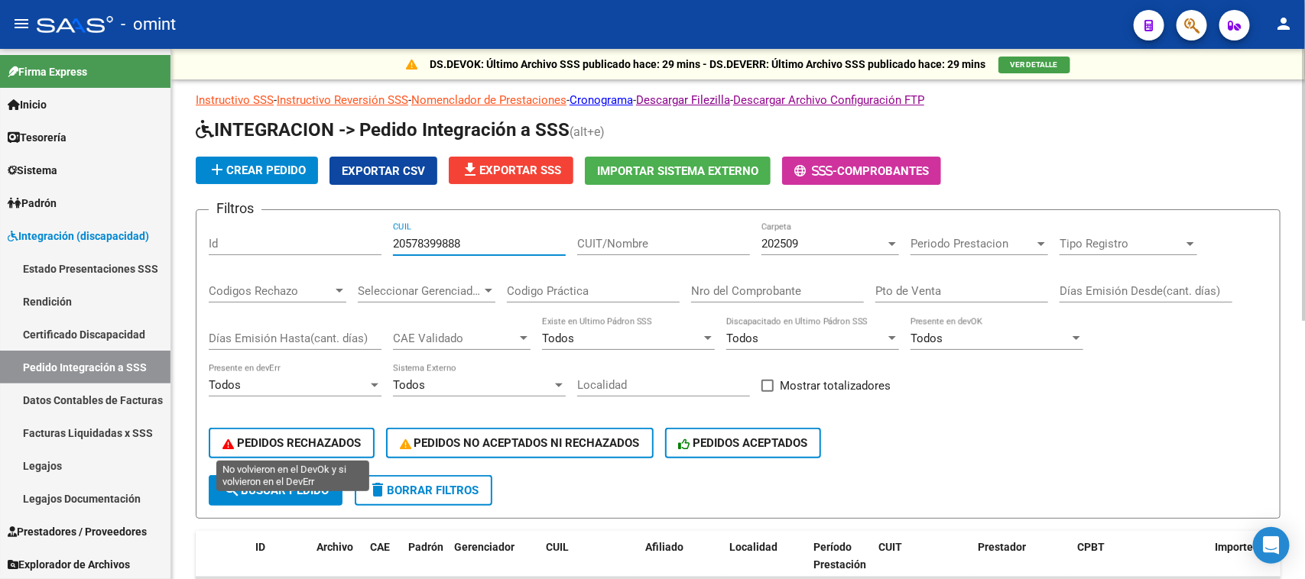
type input "20578399888"
click at [274, 484] on span "search Buscar Pedido" at bounding box center [275, 491] width 106 height 14
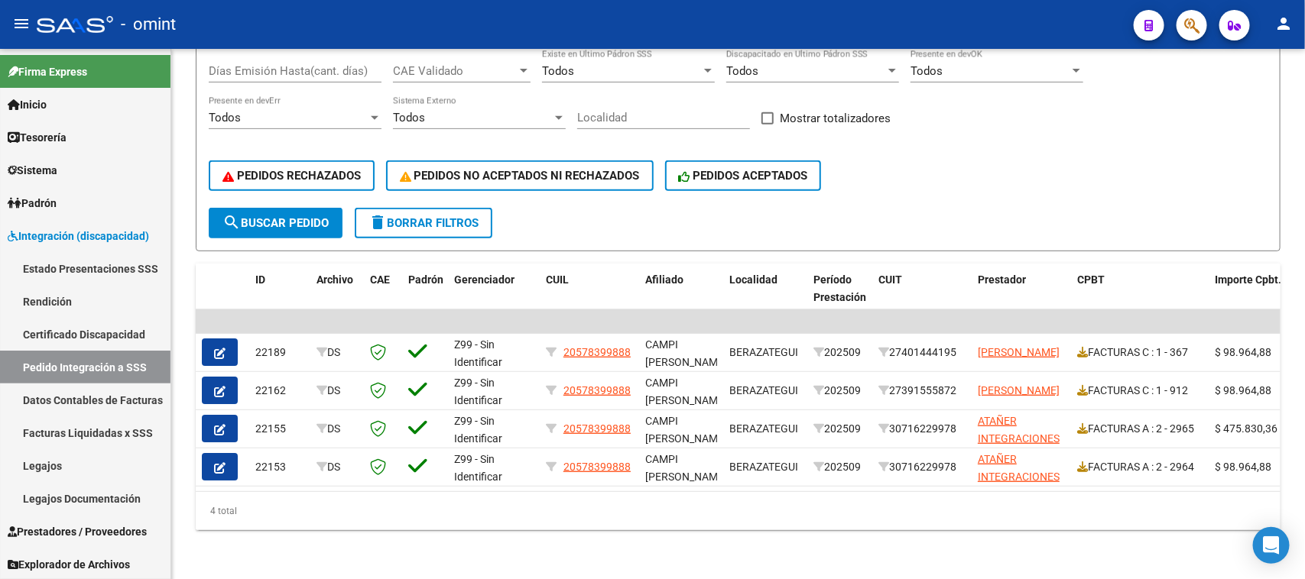
click at [222, 462] on icon "button" at bounding box center [219, 467] width 11 height 11
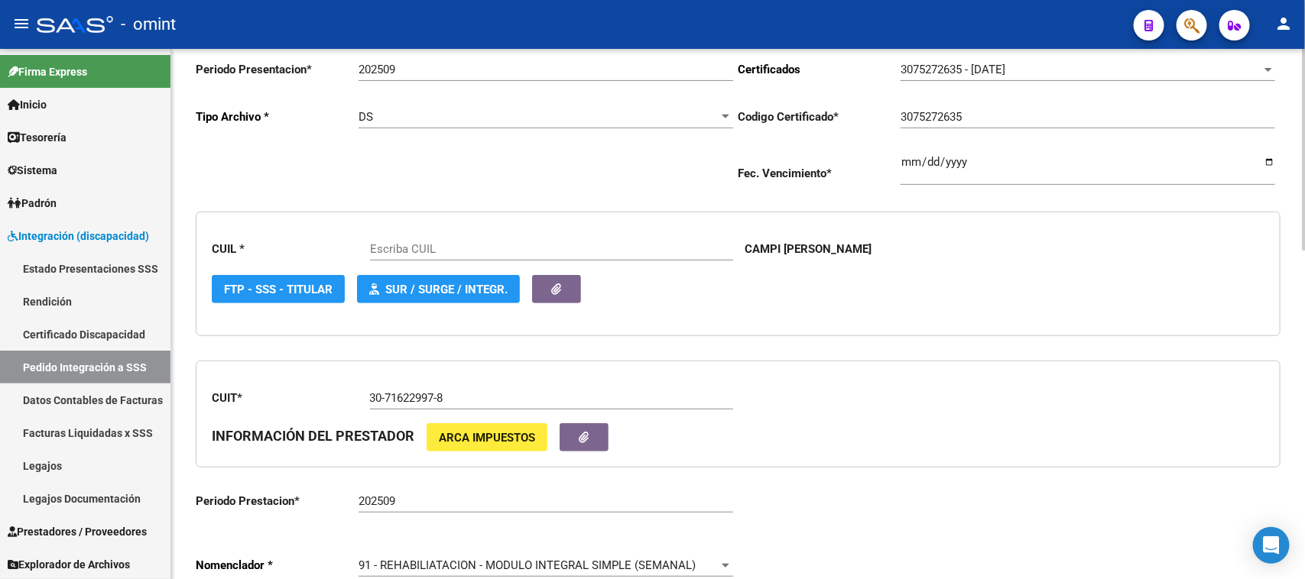
scroll to position [287, 0]
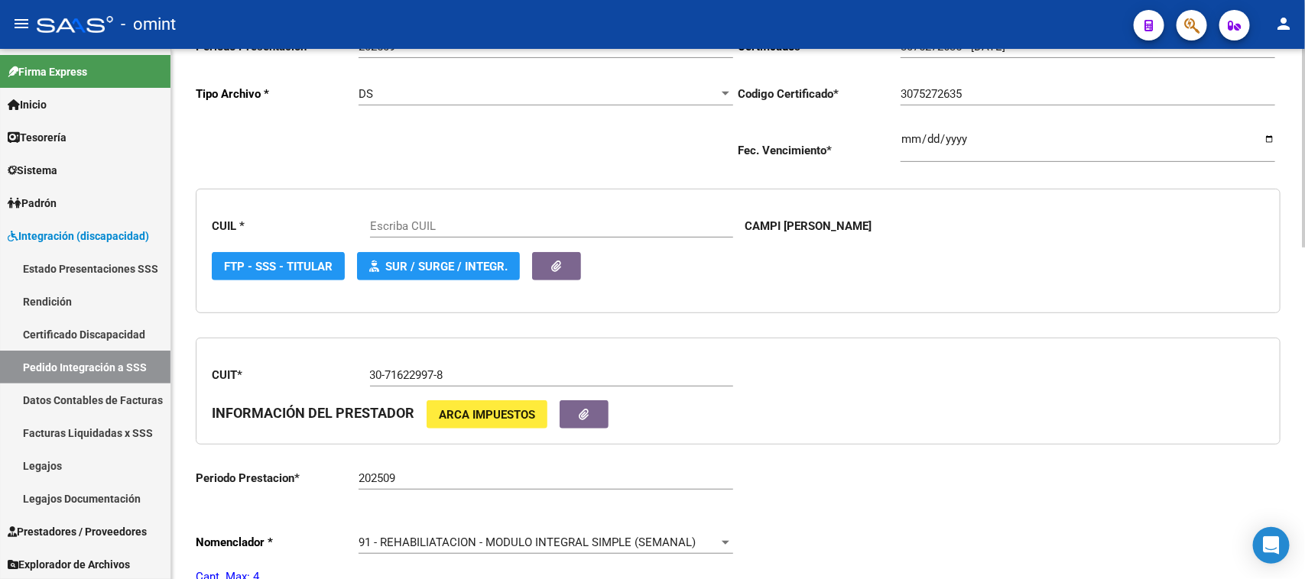
type input "20578399888"
click at [488, 537] on span "91 - REHABILIATACION - MODULO INTEGRAL SIMPLE (SEMANAL)" at bounding box center [526, 543] width 337 height 14
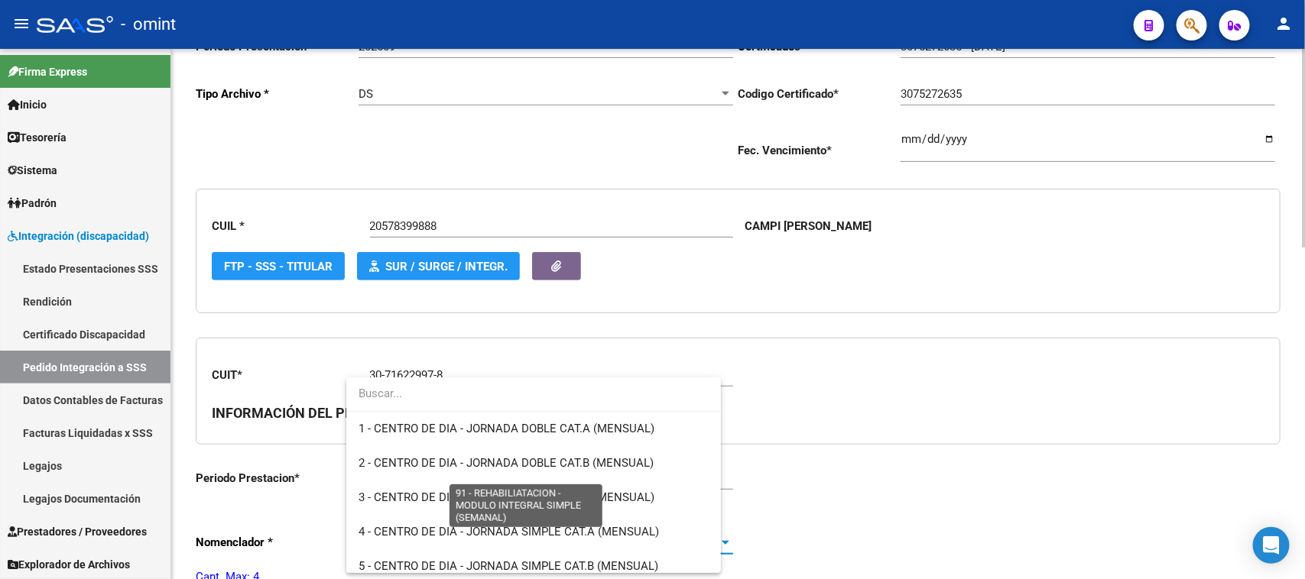
scroll to position [2985, 0]
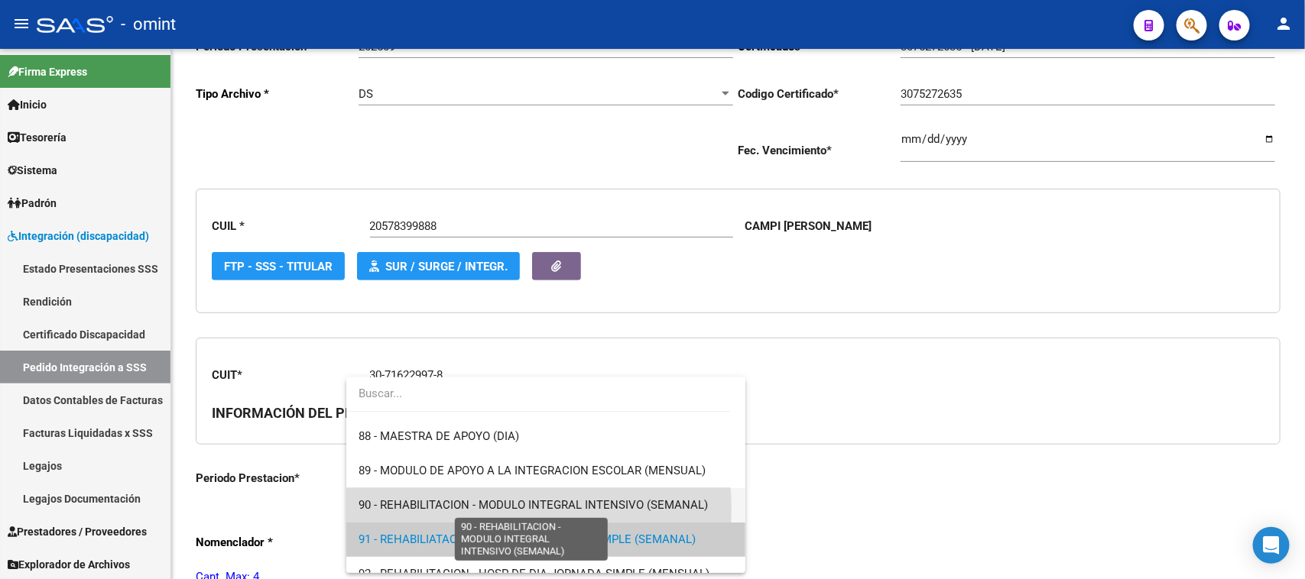
click at [493, 509] on span "90 - REHABILITACION - MODULO INTEGRAL INTENSIVO (SEMANAL)" at bounding box center [532, 505] width 349 height 14
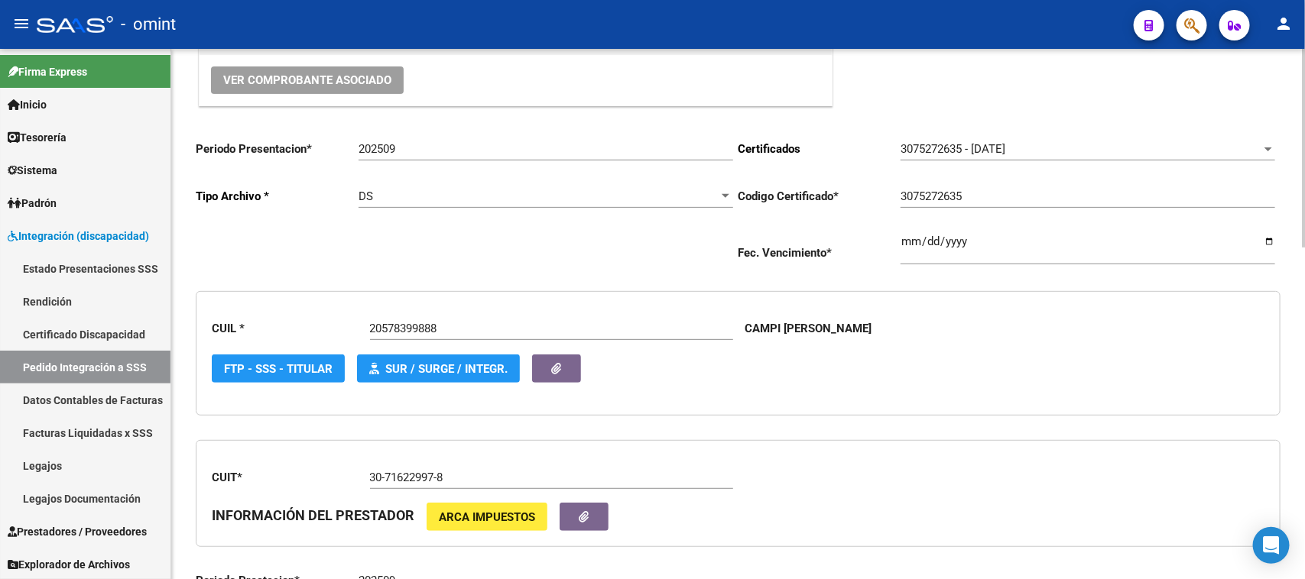
scroll to position [0, 0]
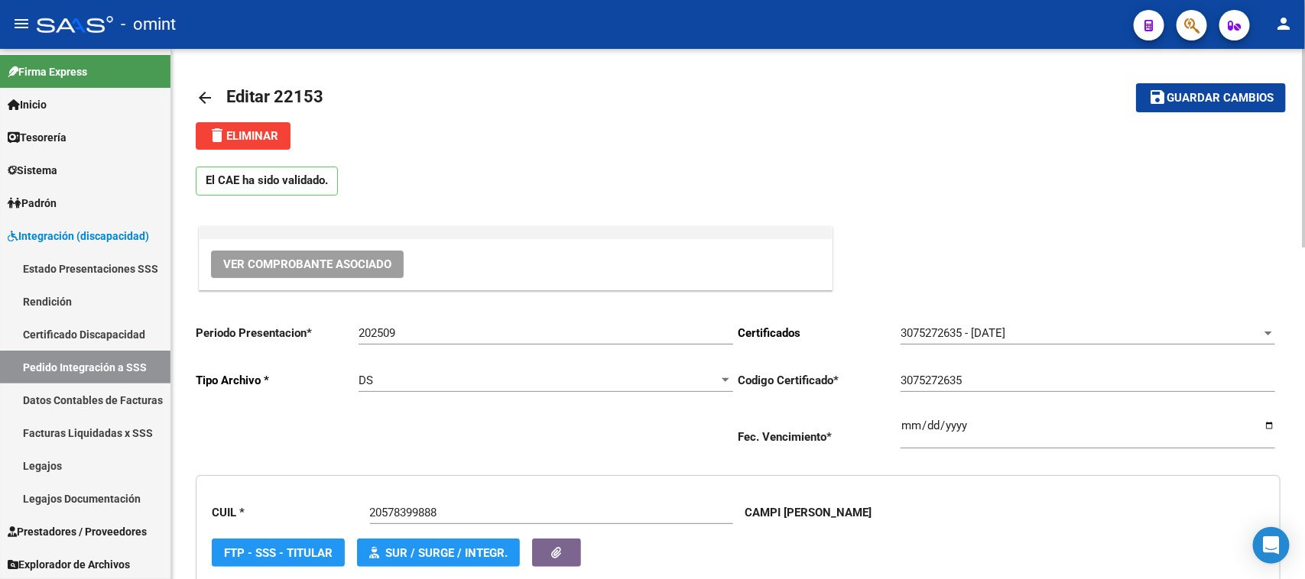
click at [1243, 109] on button "save Guardar cambios" at bounding box center [1211, 97] width 150 height 28
click at [73, 368] on link "Pedido Integración a SSS" at bounding box center [85, 367] width 170 height 33
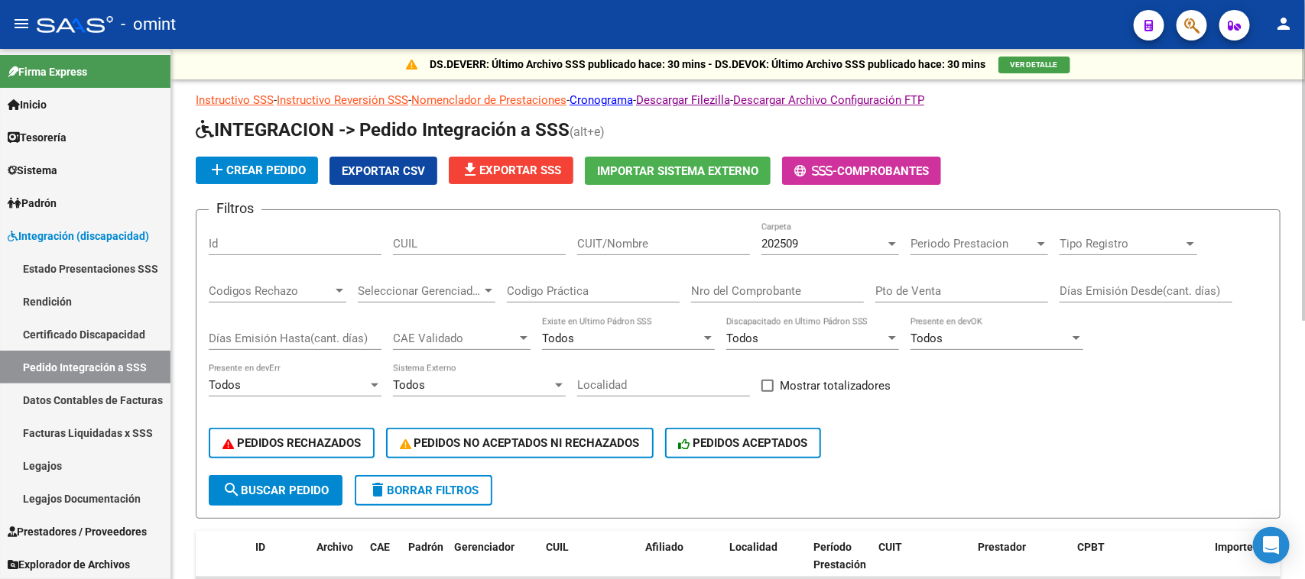
click at [670, 241] on input "CUIT/Nombre" at bounding box center [663, 244] width 173 height 14
paste input "27596281163"
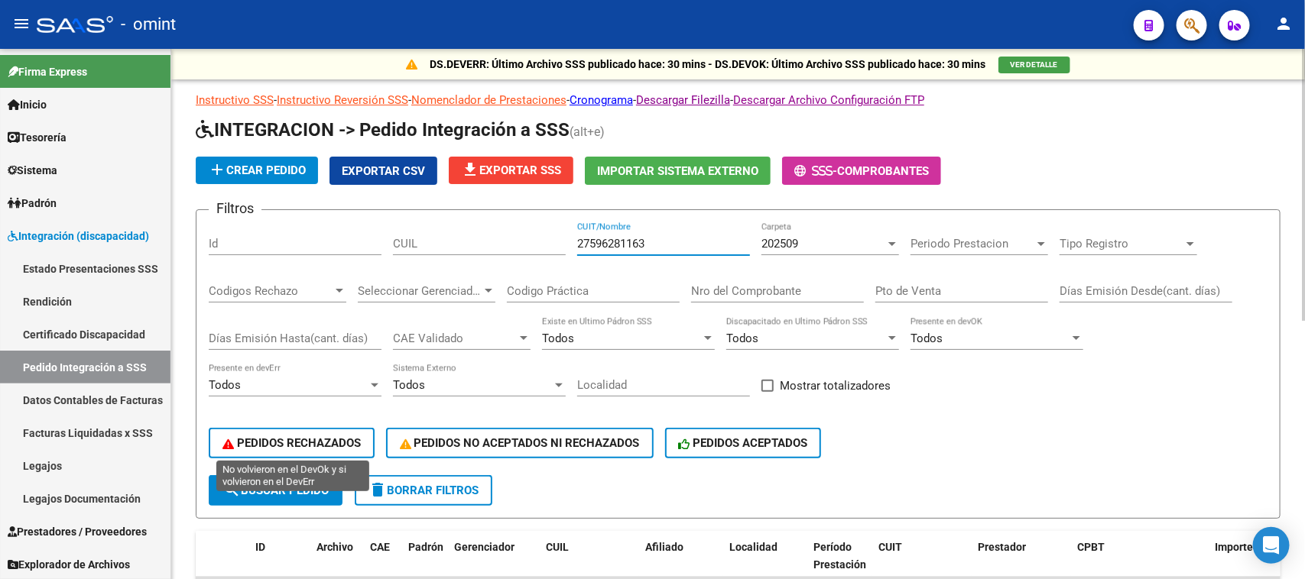
type input "27596281163"
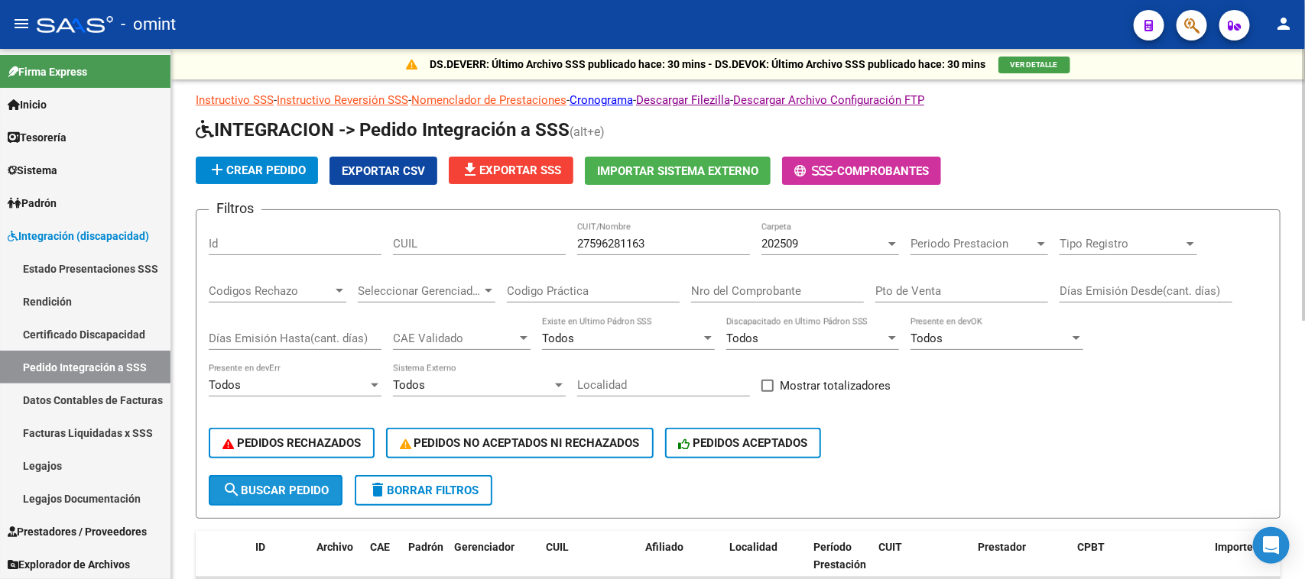
click at [307, 484] on span "search Buscar Pedido" at bounding box center [275, 491] width 106 height 14
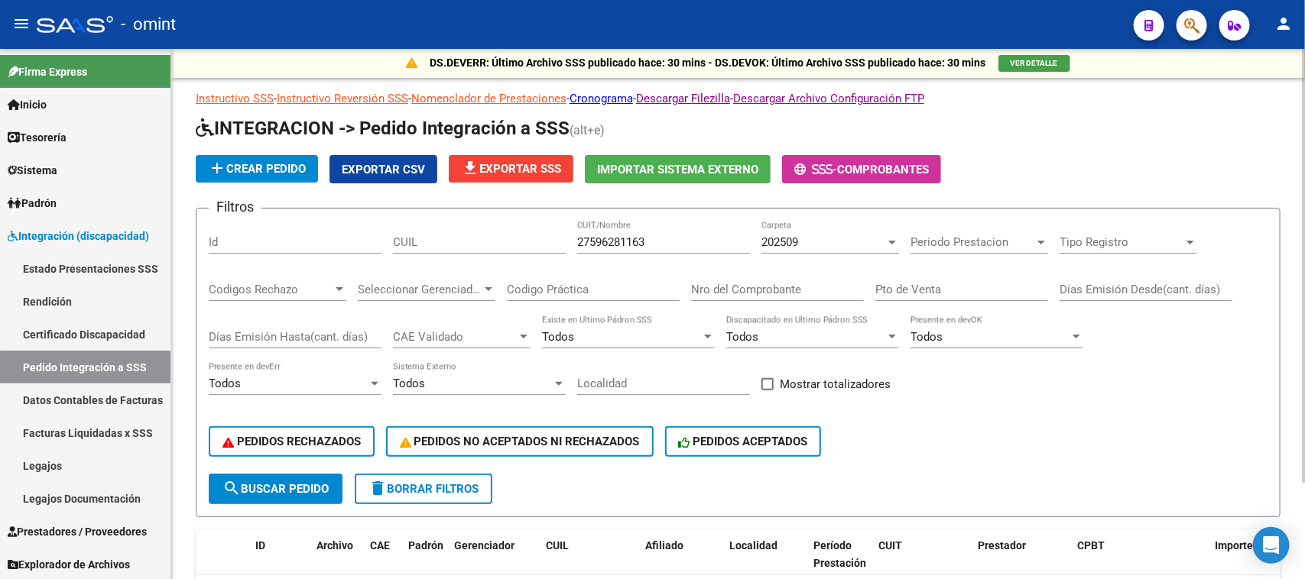
scroll to position [96, 0]
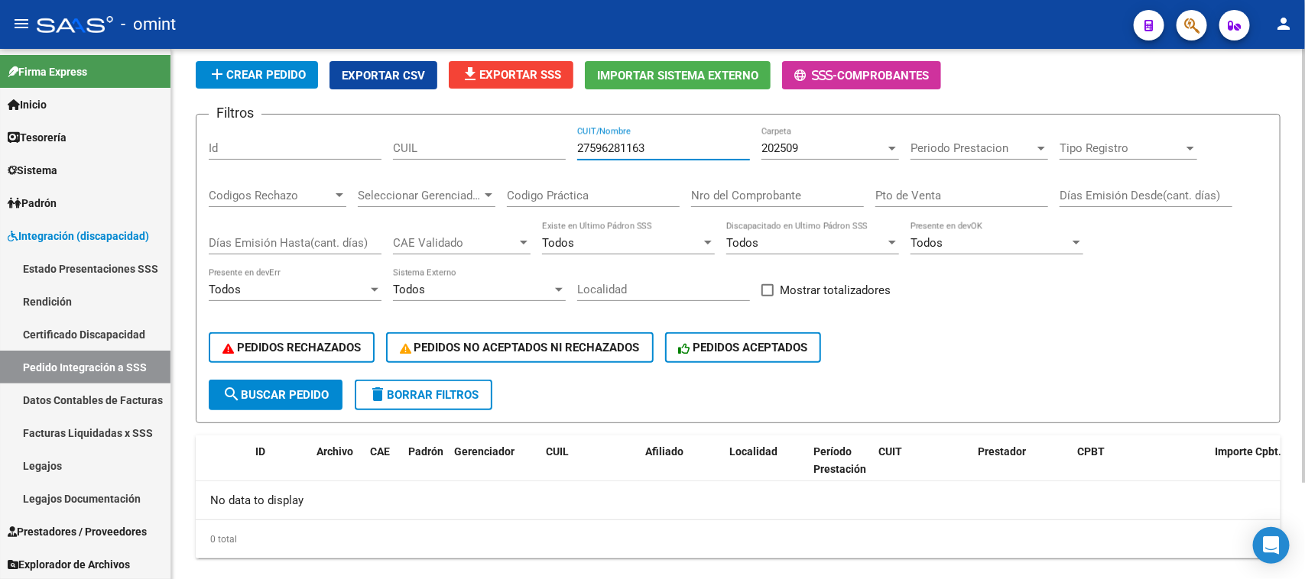
drag, startPoint x: 661, startPoint y: 151, endPoint x: 470, endPoint y: 147, distance: 191.1
click at [470, 147] on div "Filtros Id CUIL 27596281163 CUIT/Nombre 202509 Carpeta Periodo Prestacion Perio…" at bounding box center [738, 253] width 1059 height 253
click at [471, 138] on div "CUIL" at bounding box center [479, 143] width 173 height 33
paste input "27596281163"
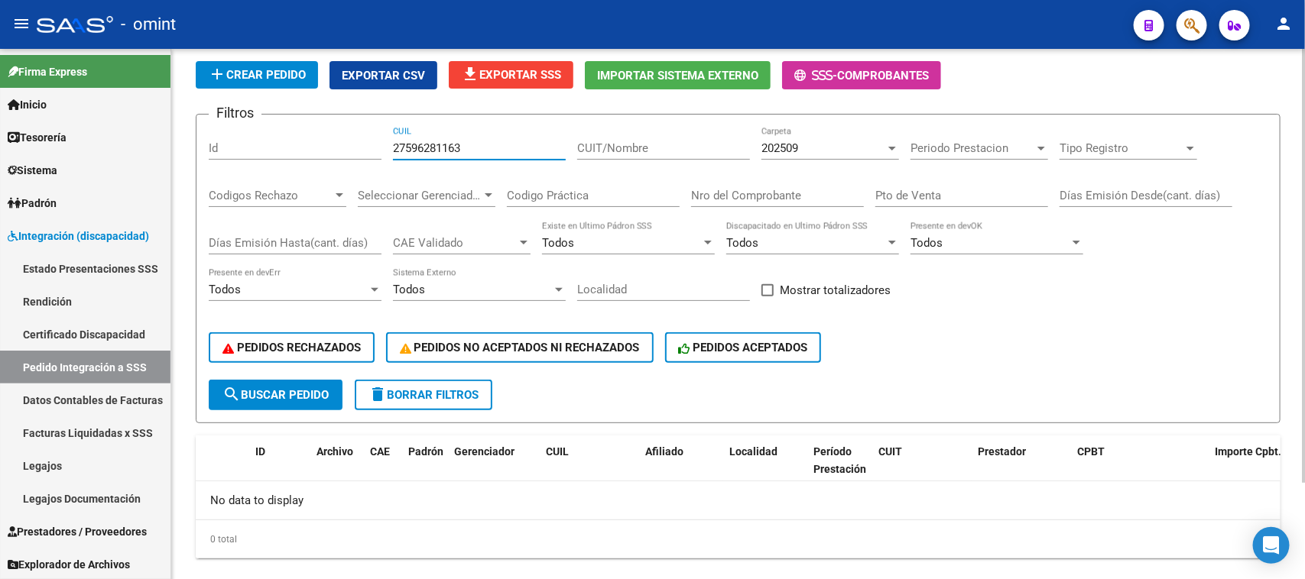
type input "27596281163"
drag, startPoint x: 319, startPoint y: 399, endPoint x: 447, endPoint y: 384, distance: 128.5
click at [318, 396] on button "search Buscar Pedido" at bounding box center [276, 395] width 134 height 31
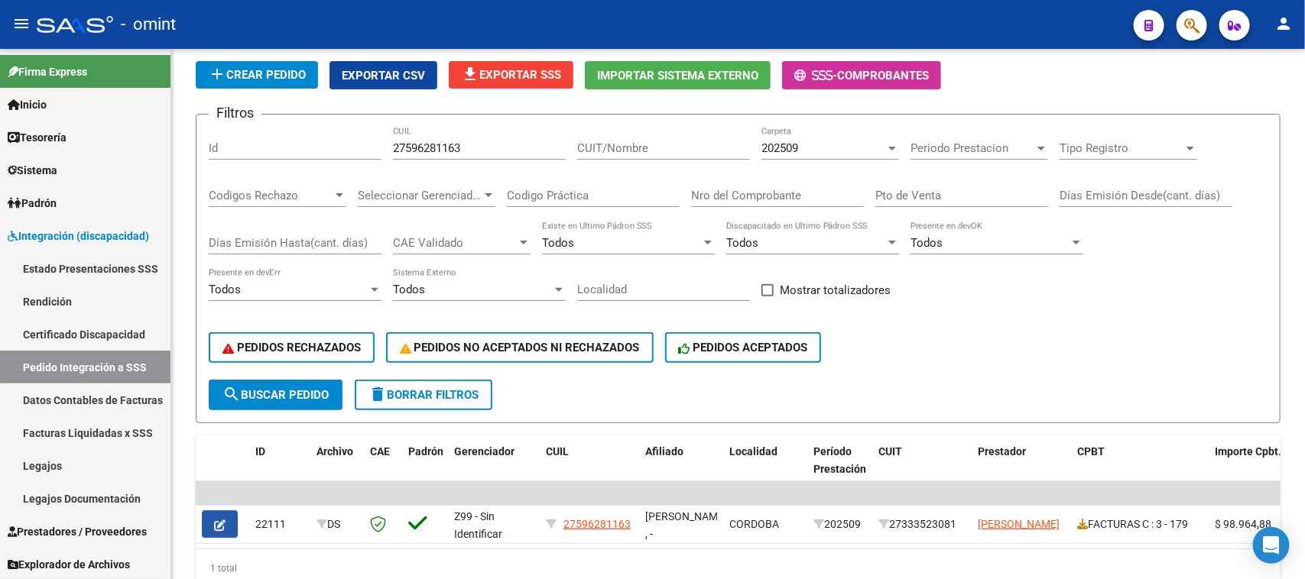
drag, startPoint x: 223, startPoint y: 520, endPoint x: 684, endPoint y: 382, distance: 481.2
click at [222, 521] on icon "button" at bounding box center [219, 525] width 11 height 11
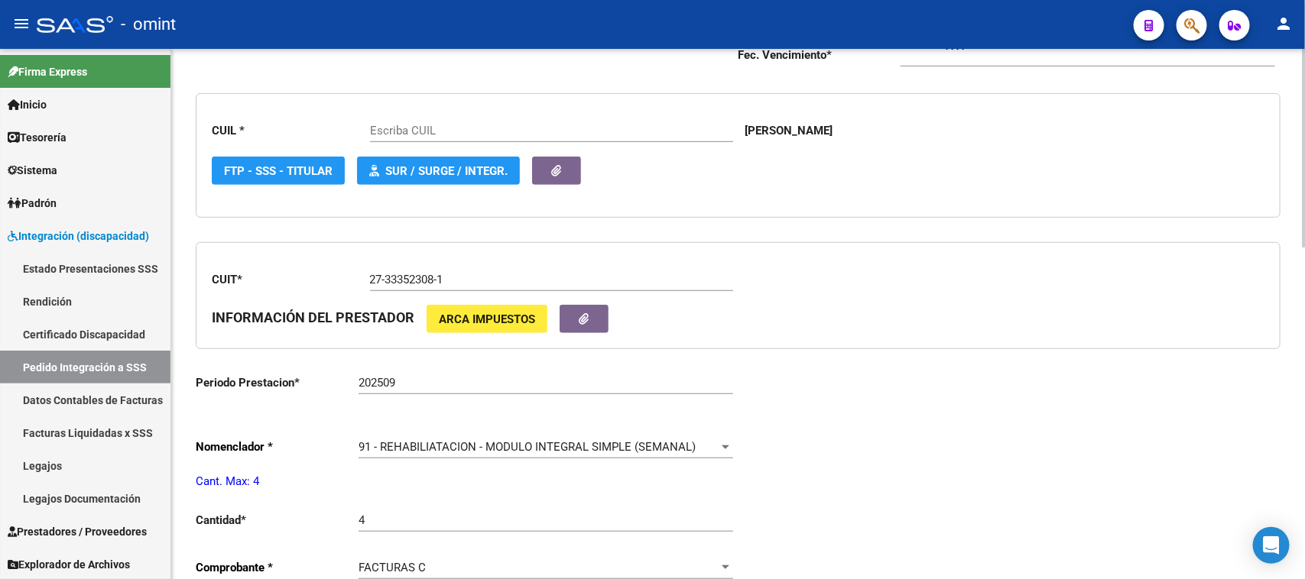
scroll to position [287, 0]
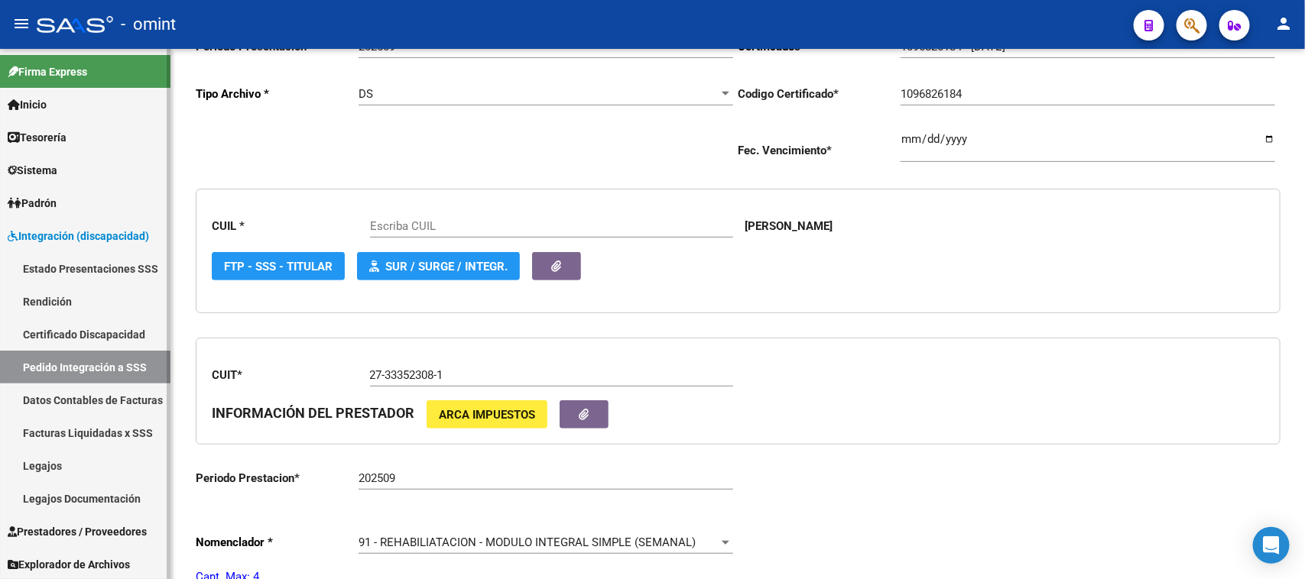
type input "27596281163"
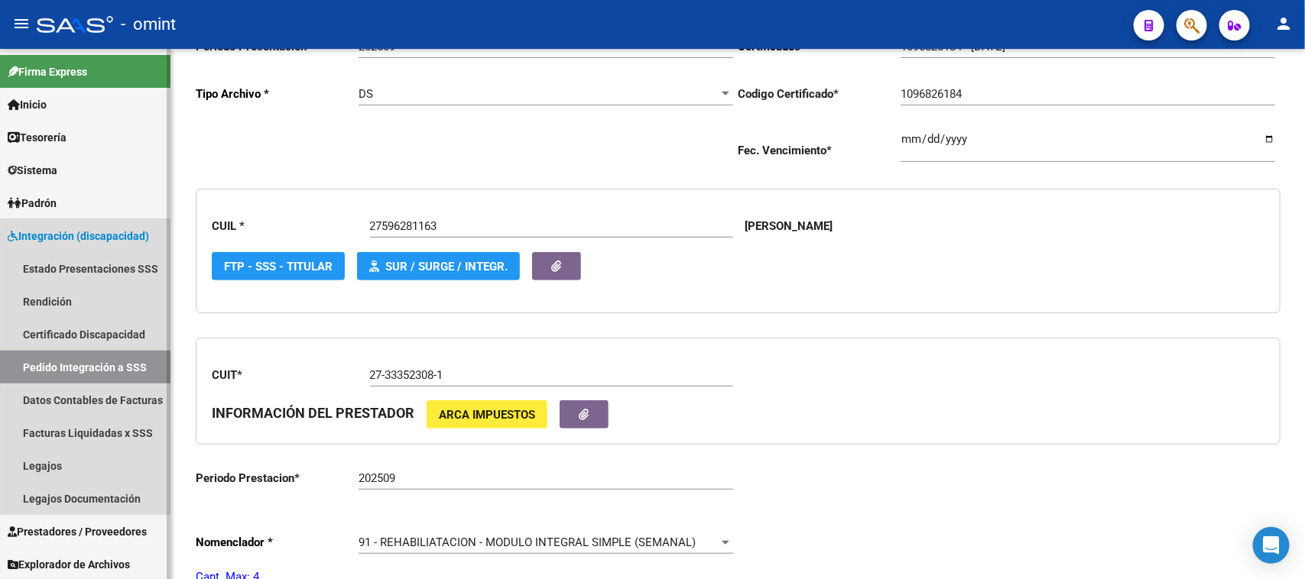
click at [50, 374] on link "Pedido Integración a SSS" at bounding box center [85, 367] width 170 height 33
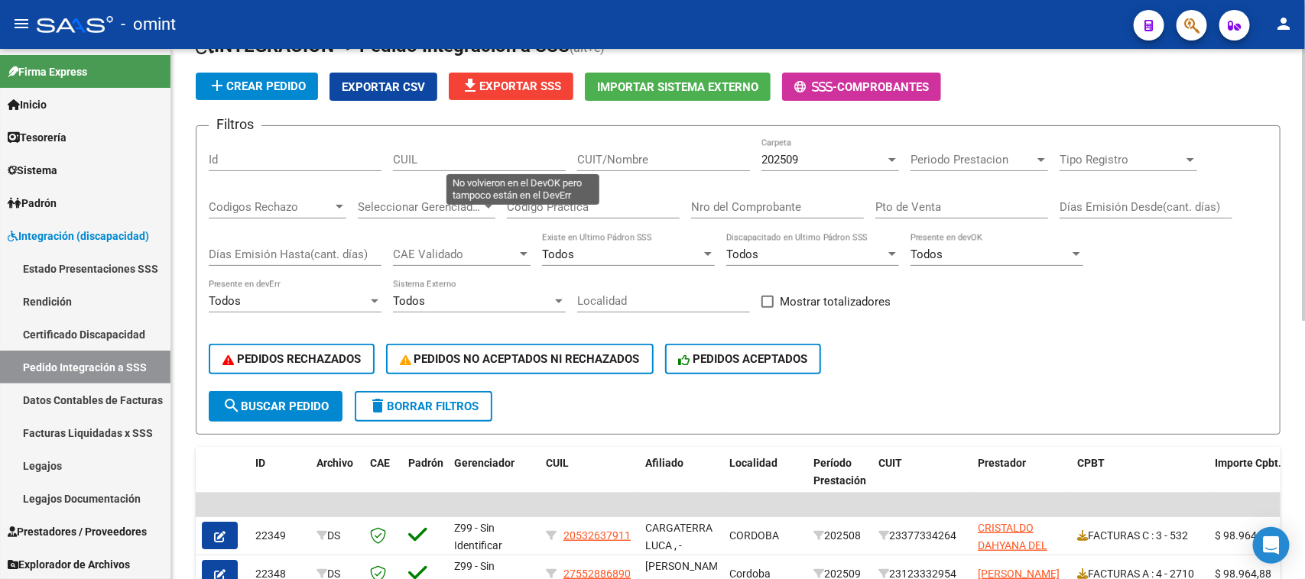
scroll to position [287, 0]
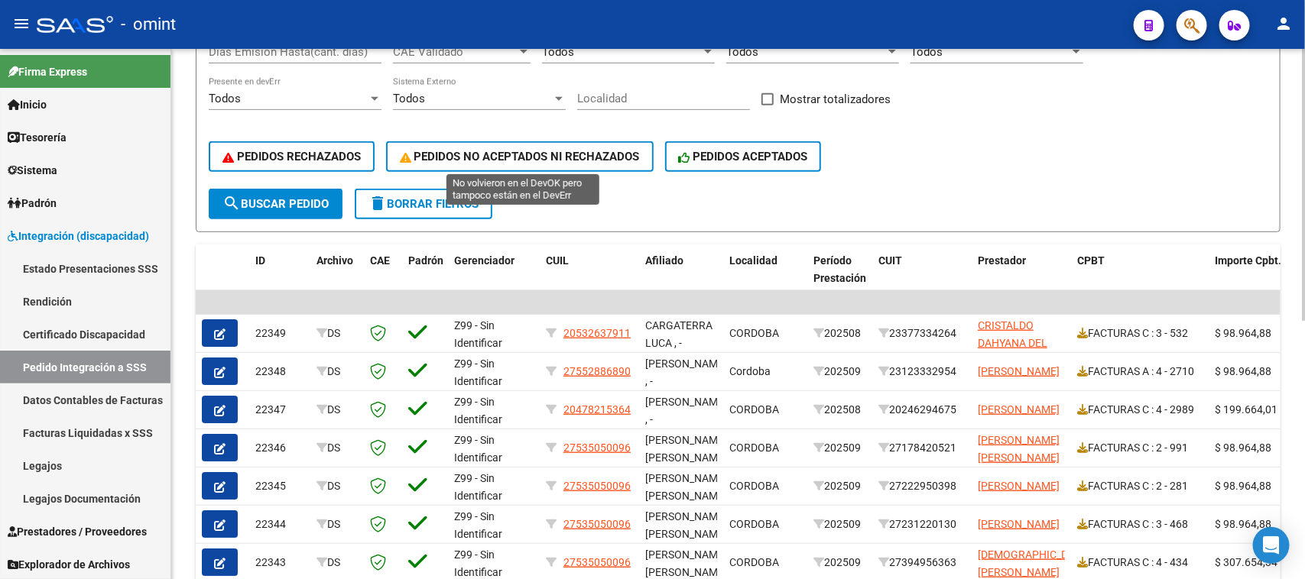
click at [452, 157] on span "PEDIDOS NO ACEPTADOS NI RECHAZADOS" at bounding box center [520, 157] width 240 height 14
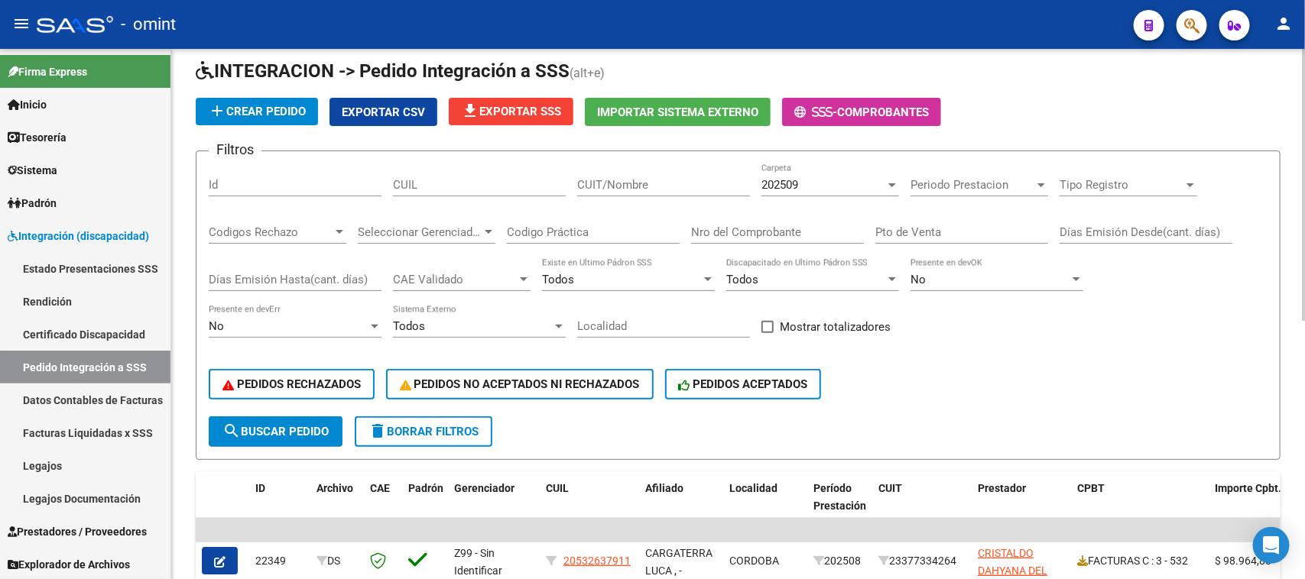
scroll to position [28, 0]
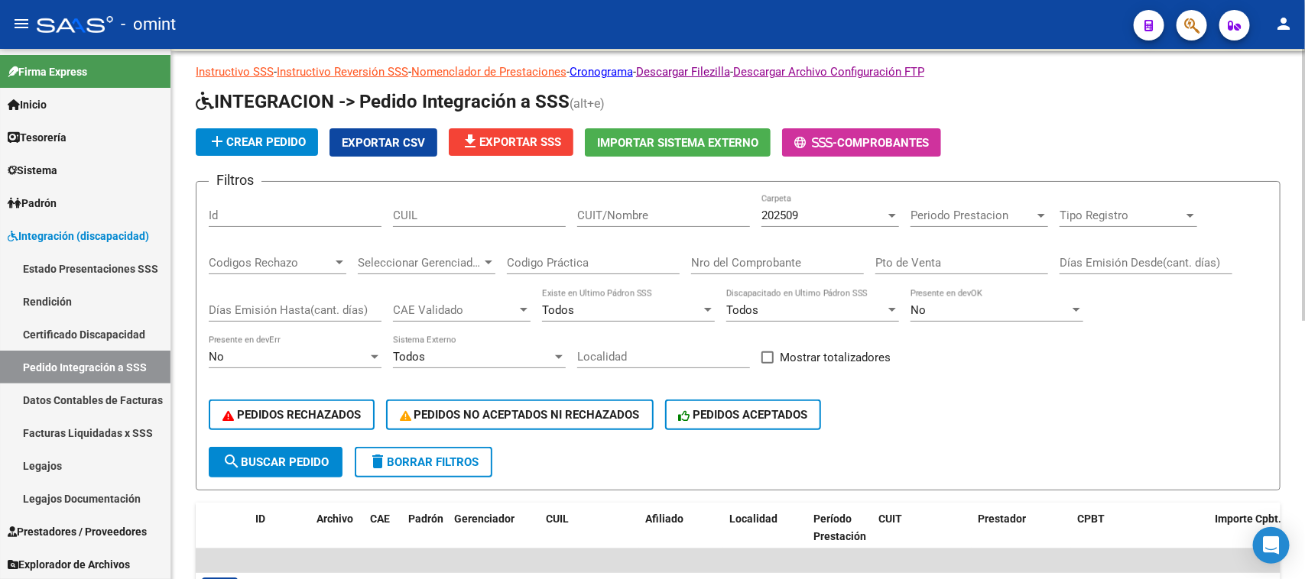
click at [460, 212] on input "CUIL" at bounding box center [479, 216] width 173 height 14
paste input "27596281163"
type input "27596281163"
drag, startPoint x: 268, startPoint y: 464, endPoint x: 325, endPoint y: 444, distance: 59.9
click at [270, 462] on button "search Buscar Pedido" at bounding box center [276, 462] width 134 height 31
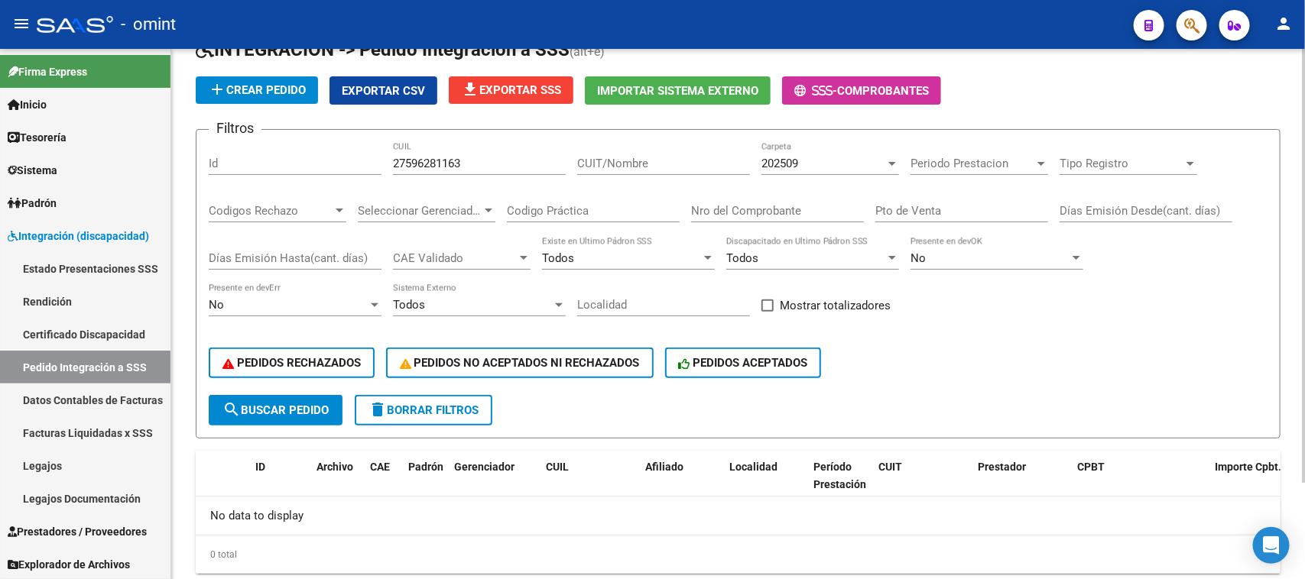
scroll to position [118, 0]
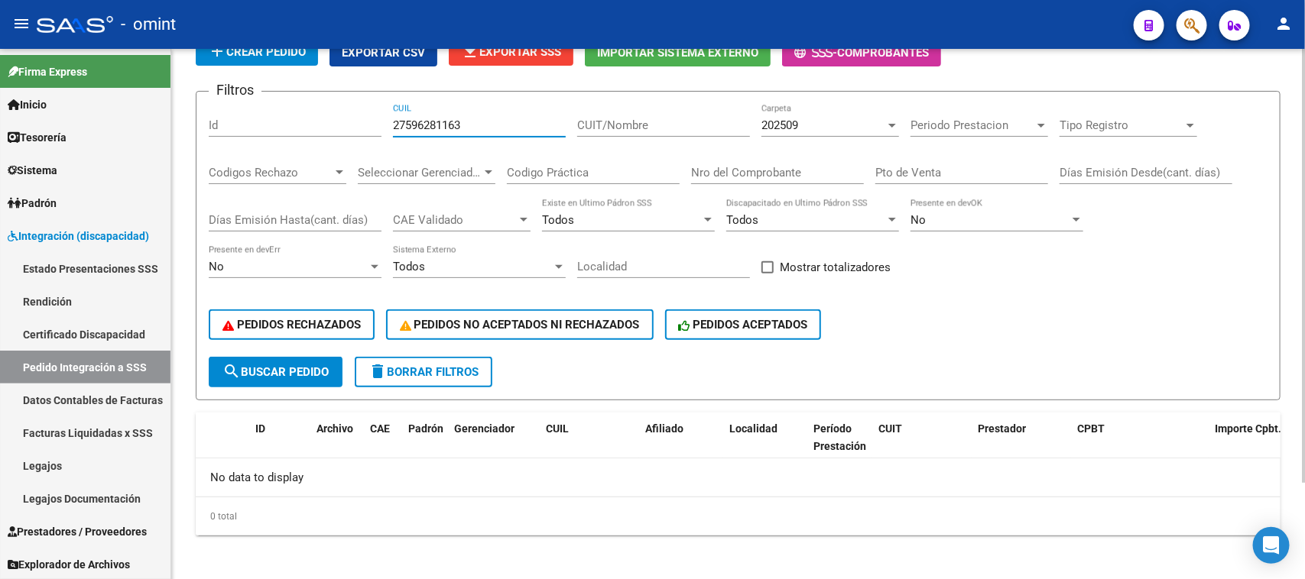
drag, startPoint x: 498, startPoint y: 127, endPoint x: 280, endPoint y: 138, distance: 217.4
click at [280, 138] on div "Filtros Id 27596281163 CUIL CUIT/Nombre 202509 Carpeta Periodo Prestacion Perio…" at bounding box center [738, 230] width 1059 height 253
click at [260, 346] on div "PEDIDOS RECHAZADOS PEDIDOS NO ACEPTADOS NI RECHAZADOS PEDIDOS ACEPTADOS" at bounding box center [738, 325] width 1059 height 64
click at [268, 357] on button "search Buscar Pedido" at bounding box center [276, 372] width 134 height 31
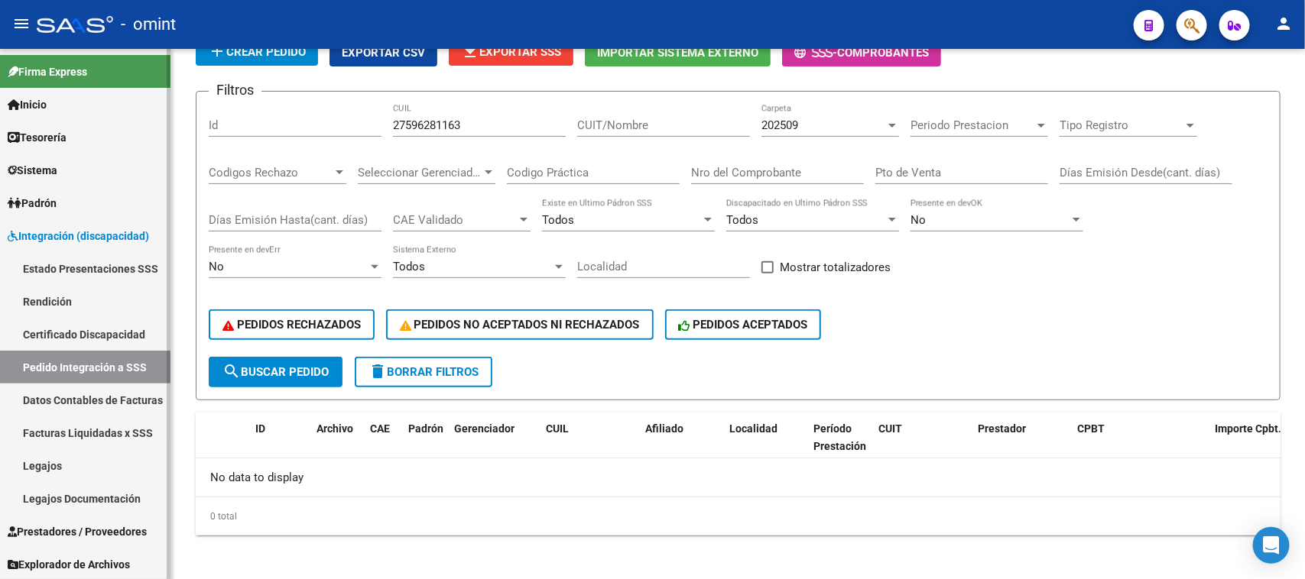
click at [56, 470] on link "Legajos" at bounding box center [85, 465] width 170 height 33
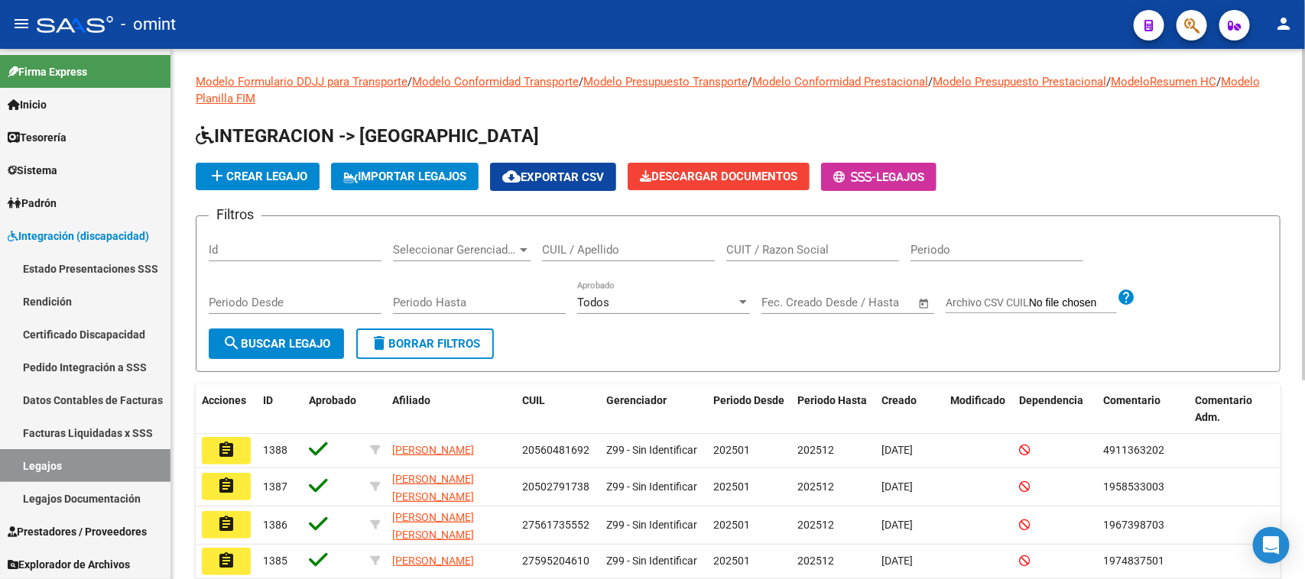
click at [631, 248] on input "CUIL / Apellido" at bounding box center [628, 250] width 173 height 14
paste input "27596281163"
type input "27596281163"
click at [256, 348] on span "search Buscar Legajo" at bounding box center [276, 344] width 108 height 14
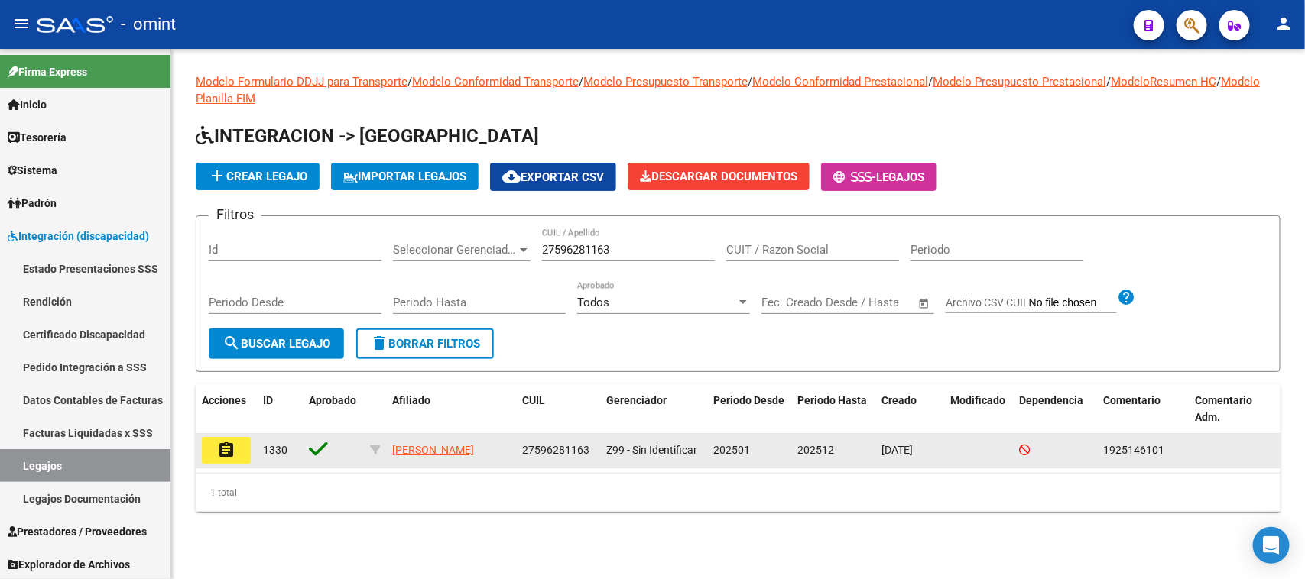
click at [242, 461] on button "assignment" at bounding box center [226, 451] width 49 height 28
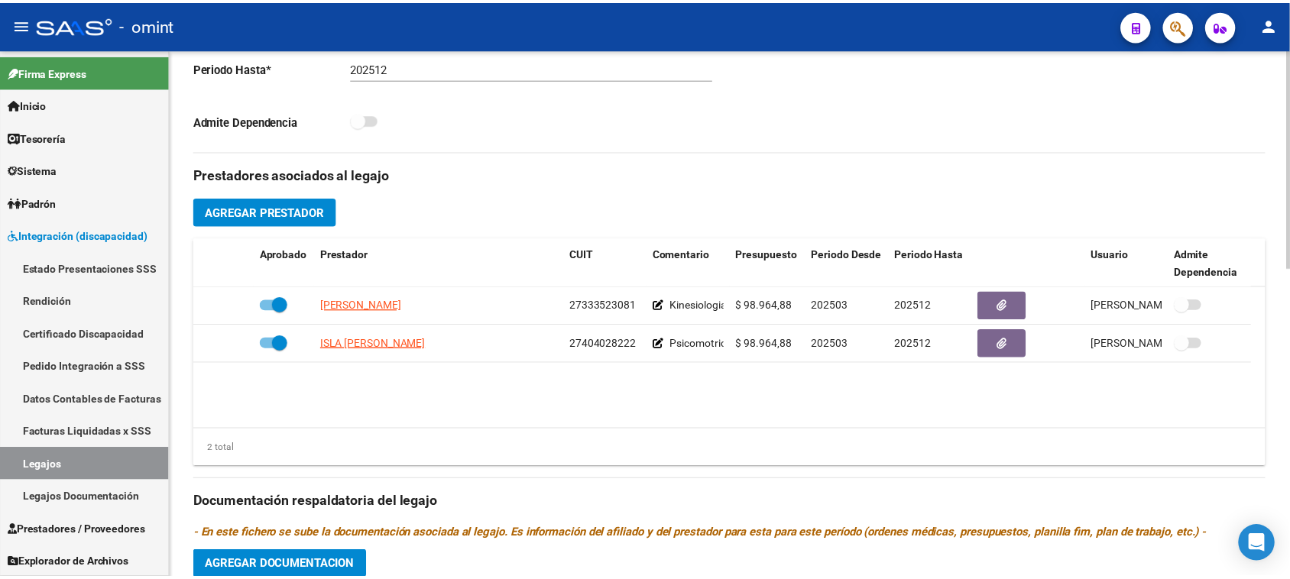
scroll to position [478, 0]
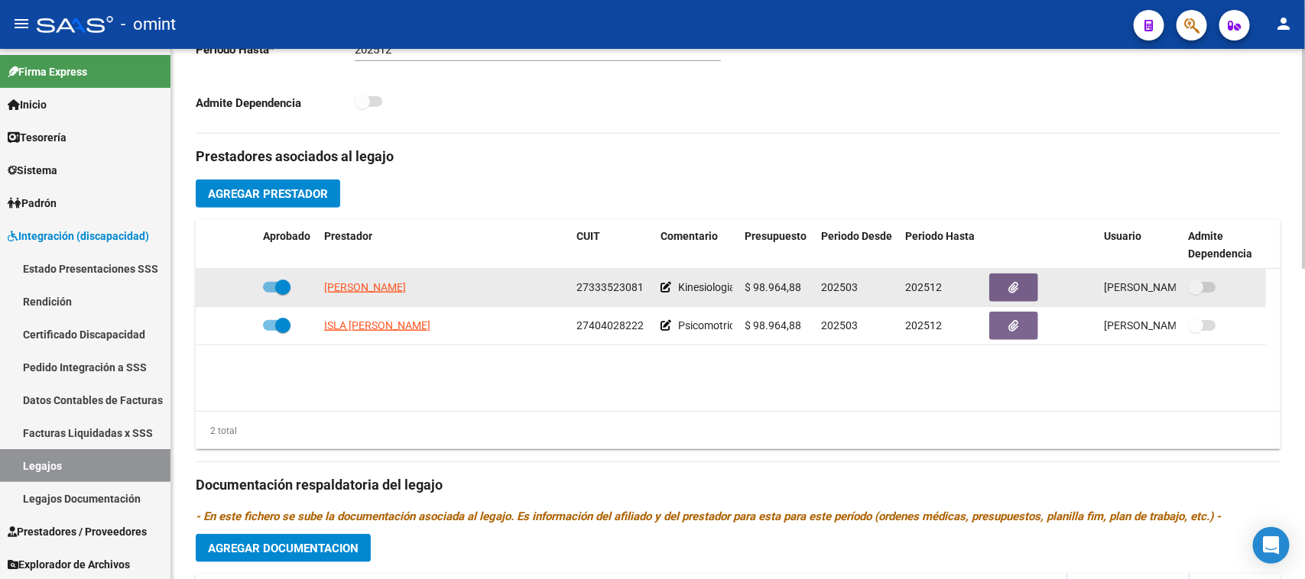
click at [406, 294] on app-link-go-to "[PERSON_NAME]" at bounding box center [365, 288] width 82 height 18
click at [406, 290] on span "[PERSON_NAME]" at bounding box center [365, 287] width 82 height 12
type textarea "27333523081"
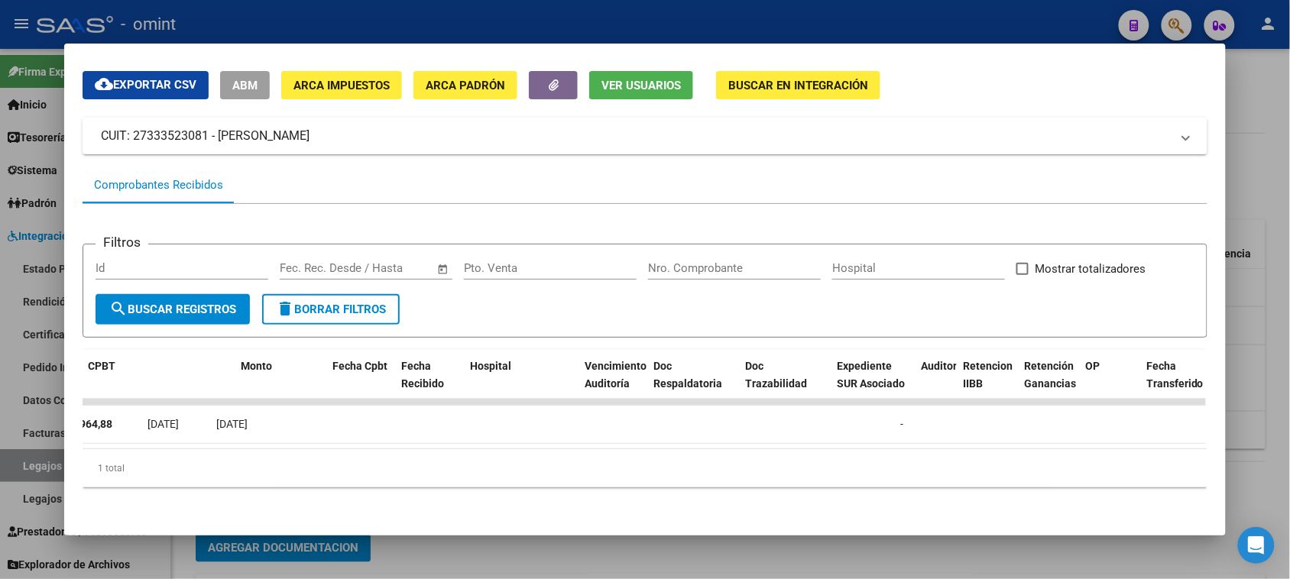
scroll to position [0, 0]
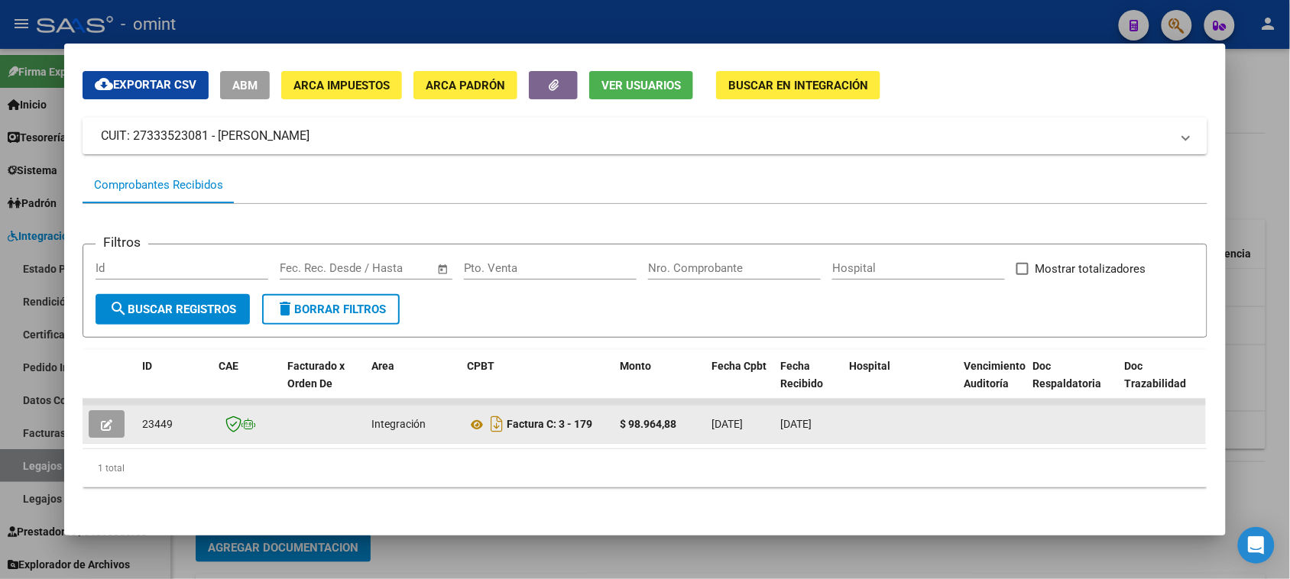
click at [105, 420] on icon "button" at bounding box center [106, 425] width 11 height 11
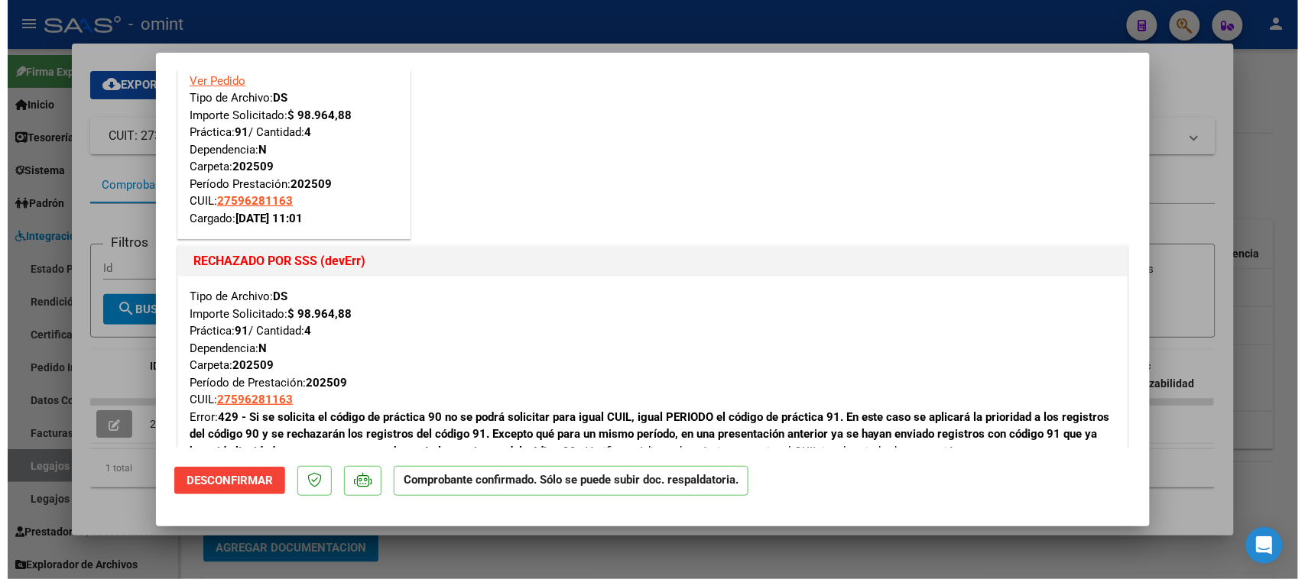
scroll to position [96, 0]
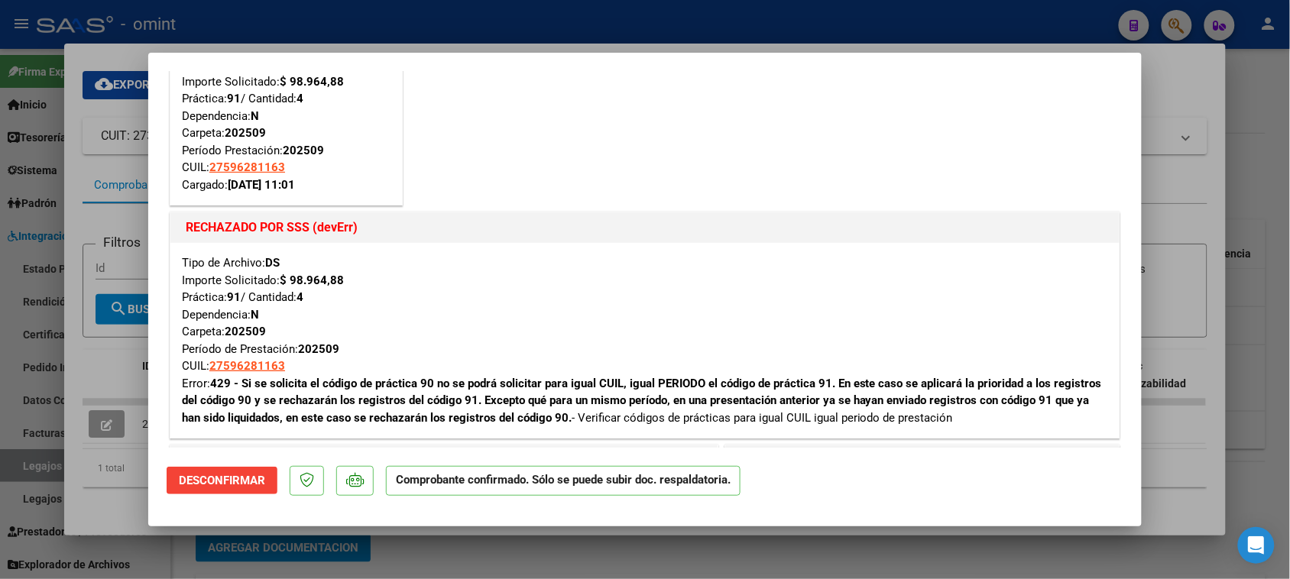
type input "$ 0,00"
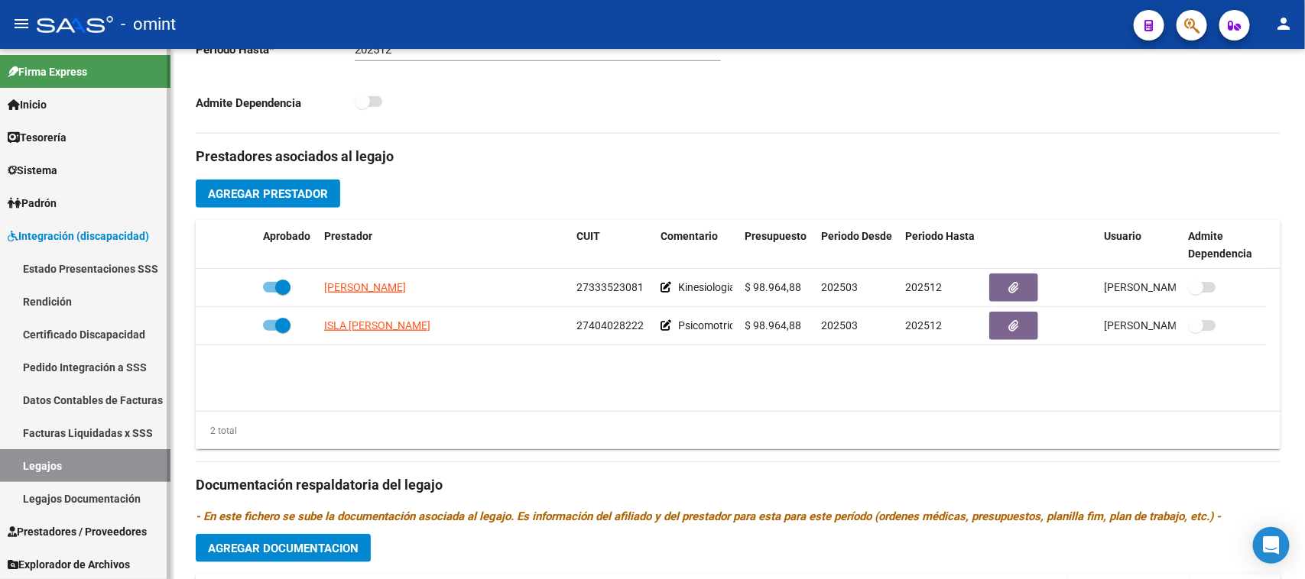
click at [112, 465] on link "Legajos" at bounding box center [85, 465] width 170 height 33
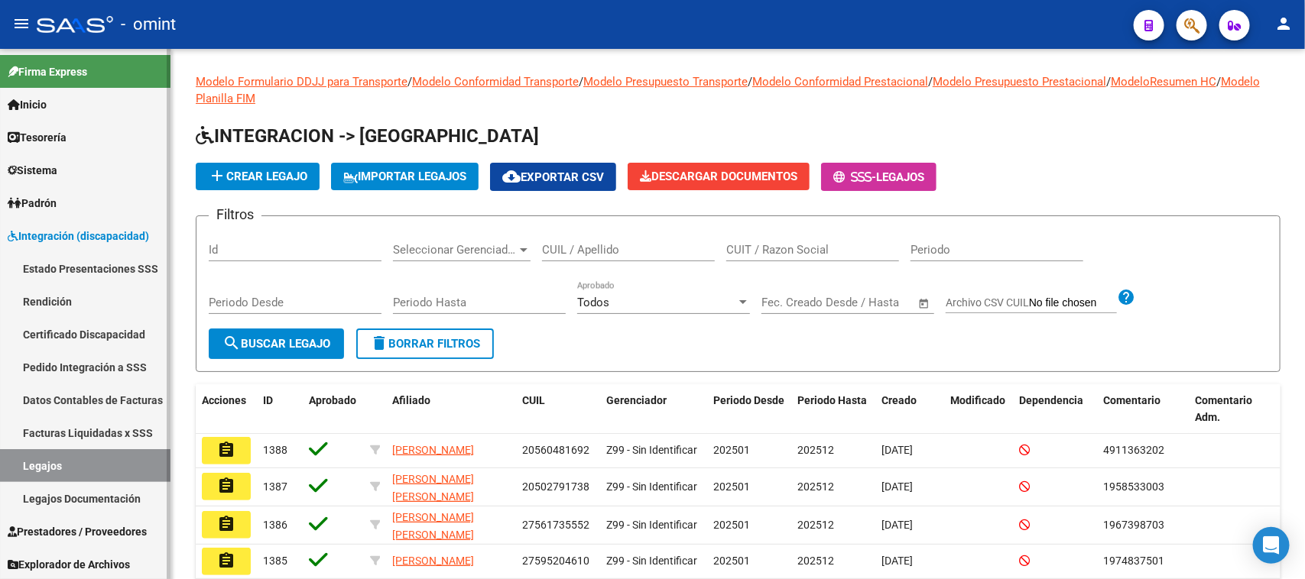
click at [105, 367] on link "Pedido Integración a SSS" at bounding box center [85, 367] width 170 height 33
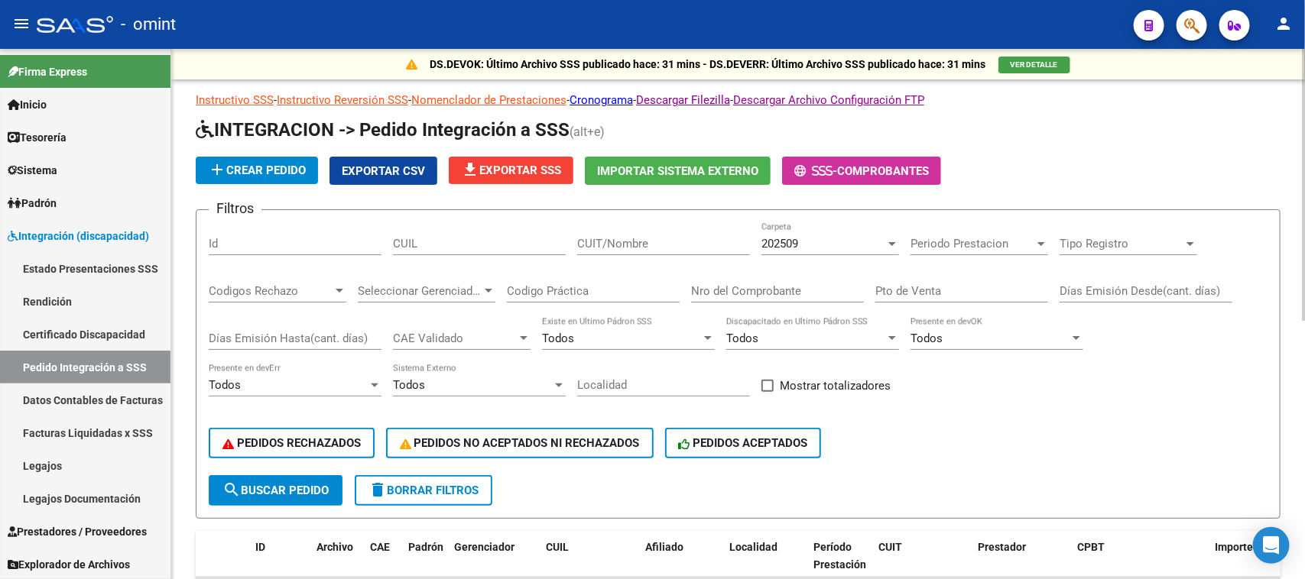
click at [484, 238] on input "CUIL" at bounding box center [479, 244] width 173 height 14
paste input "27596281163"
type input "27596281163"
click at [267, 476] on button "search Buscar Pedido" at bounding box center [276, 490] width 134 height 31
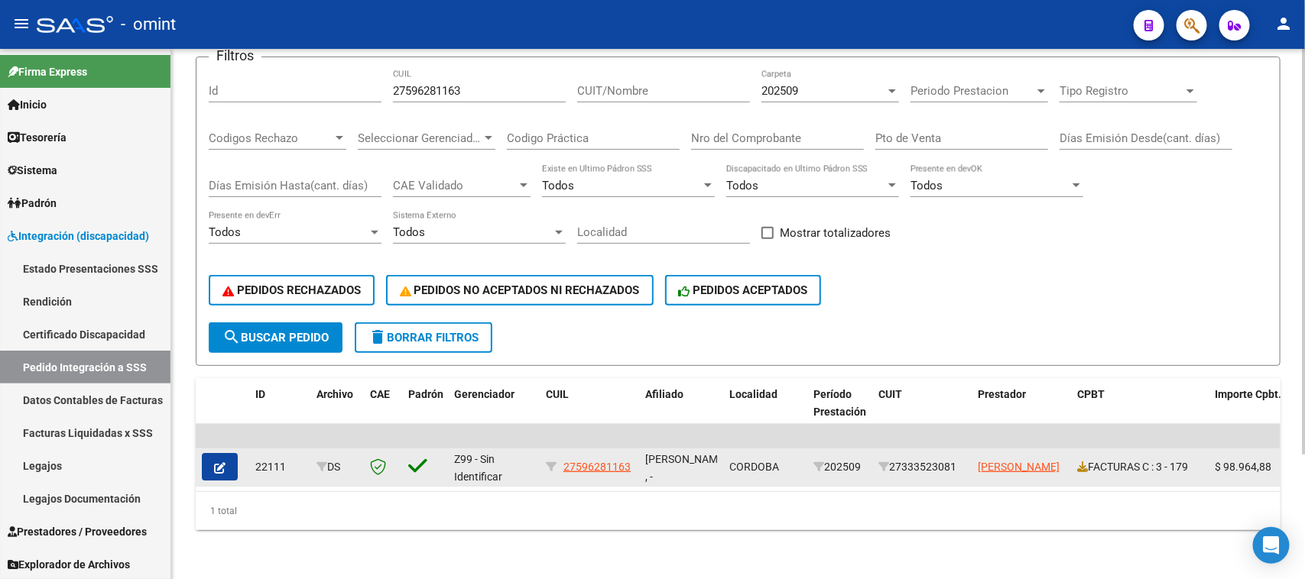
click at [206, 453] on button "button" at bounding box center [220, 467] width 36 height 28
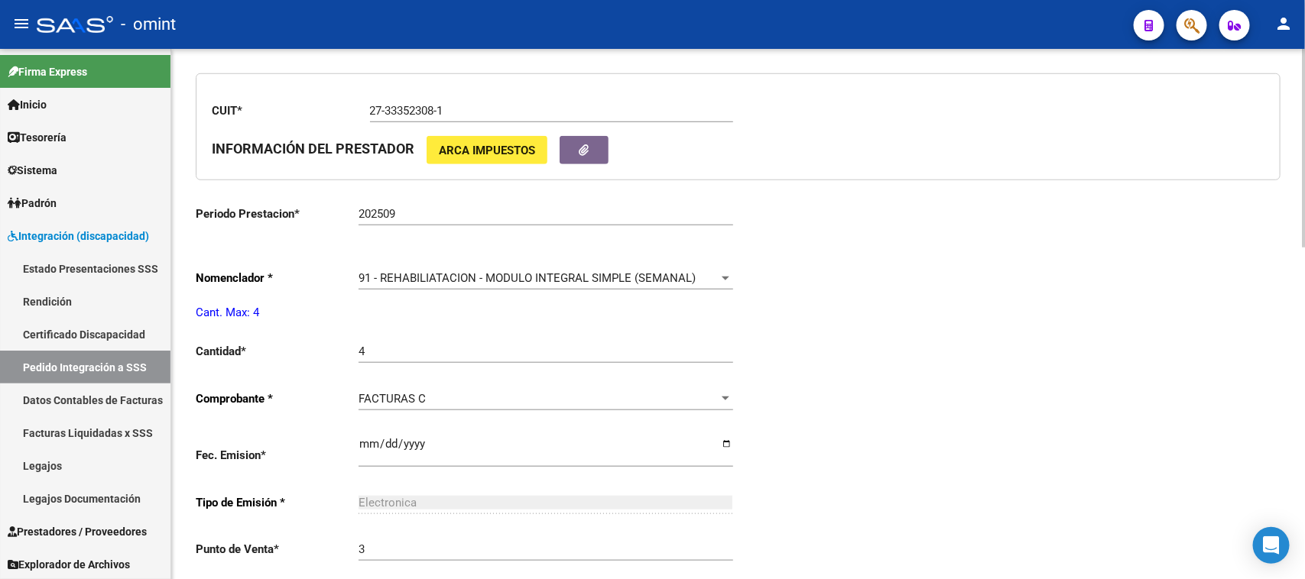
scroll to position [573, 0]
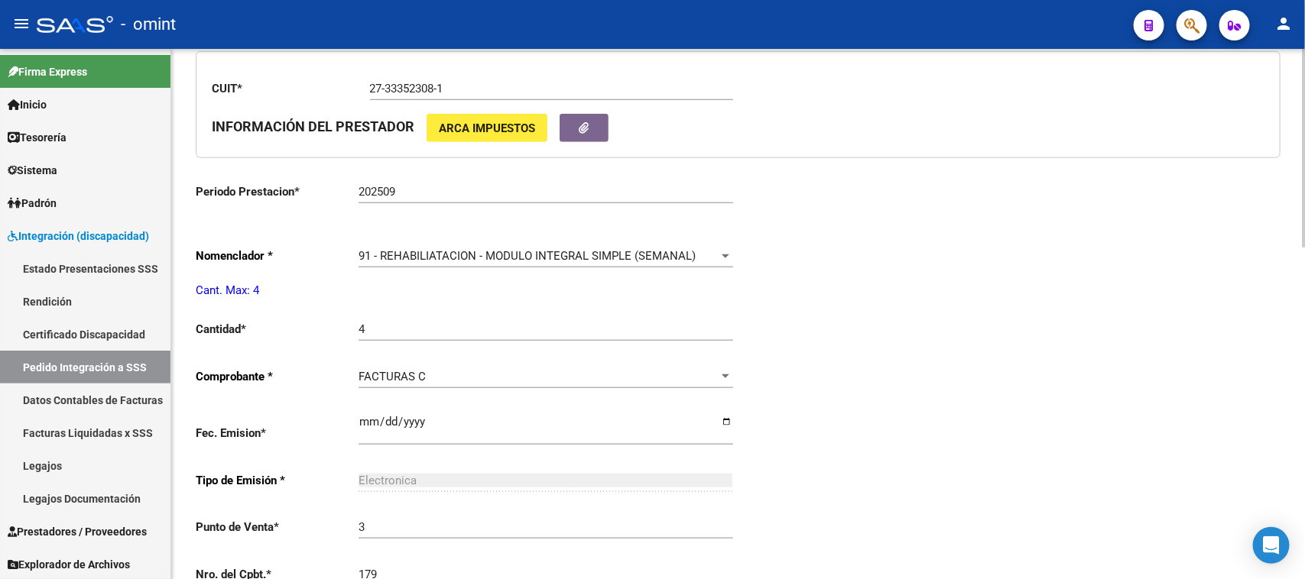
type input "27596281163"
click at [566, 249] on span "91 - REHABILIATACION - MODULO INTEGRAL SIMPLE (SEMANAL)" at bounding box center [526, 256] width 337 height 14
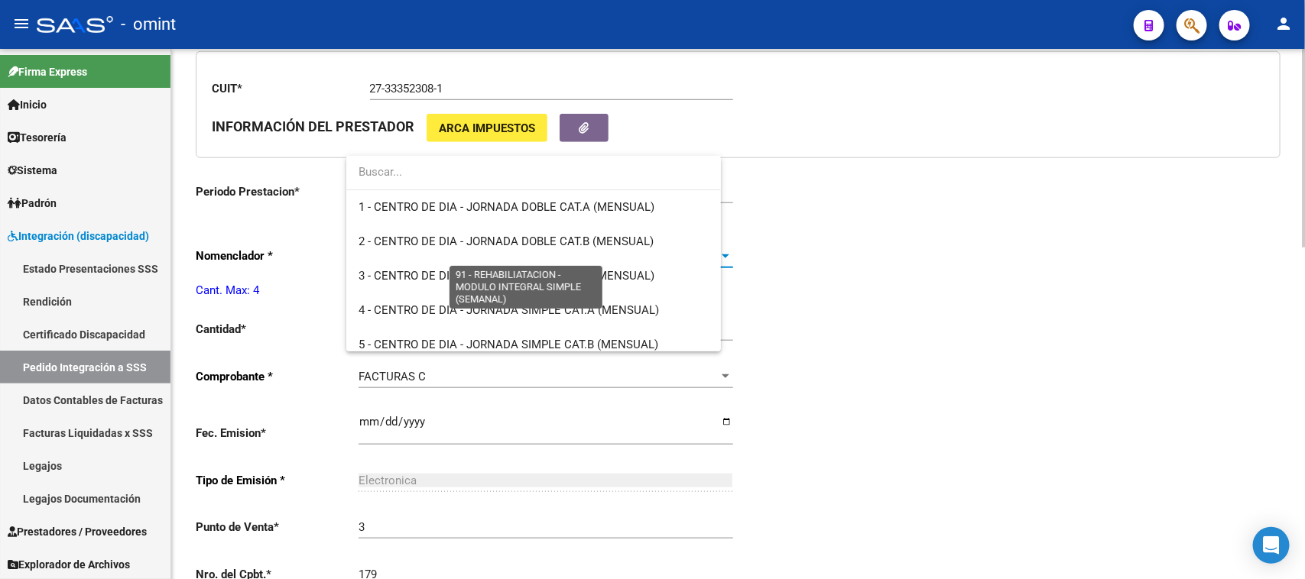
scroll to position [3049, 0]
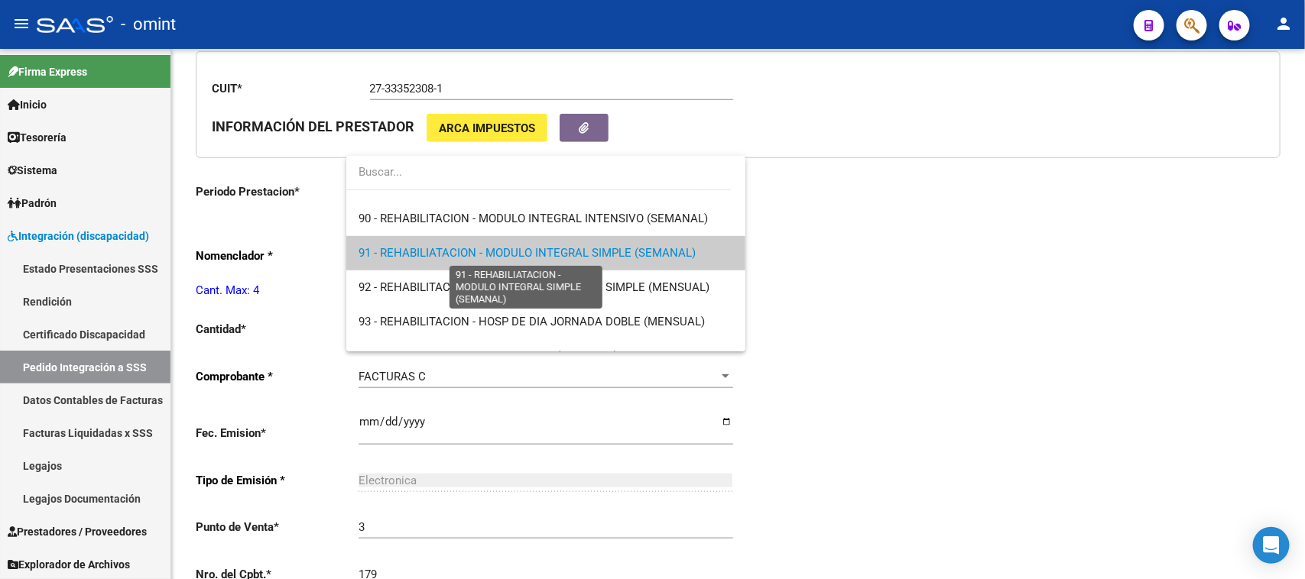
click at [556, 242] on span "91 - REHABILIATACION - MODULO INTEGRAL SIMPLE (SEMANAL)" at bounding box center [545, 253] width 374 height 34
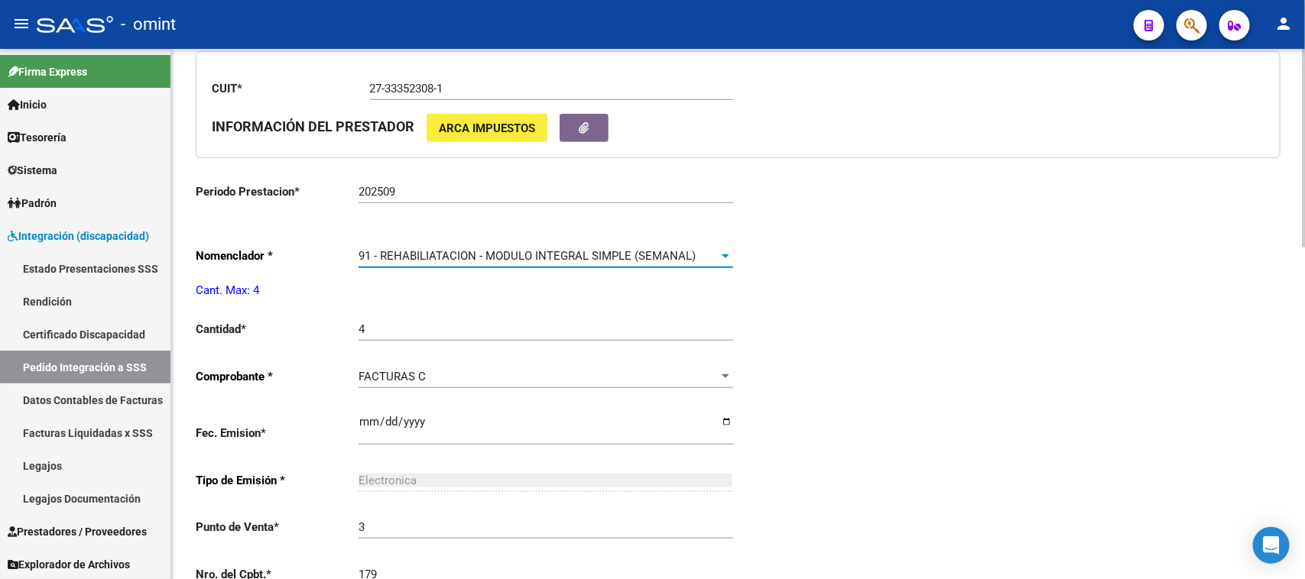
click at [552, 242] on div "91 - REHABILIATACION - MODULO INTEGRAL SIMPLE (SEMANAL) Seleccionar nomenclador" at bounding box center [545, 251] width 374 height 33
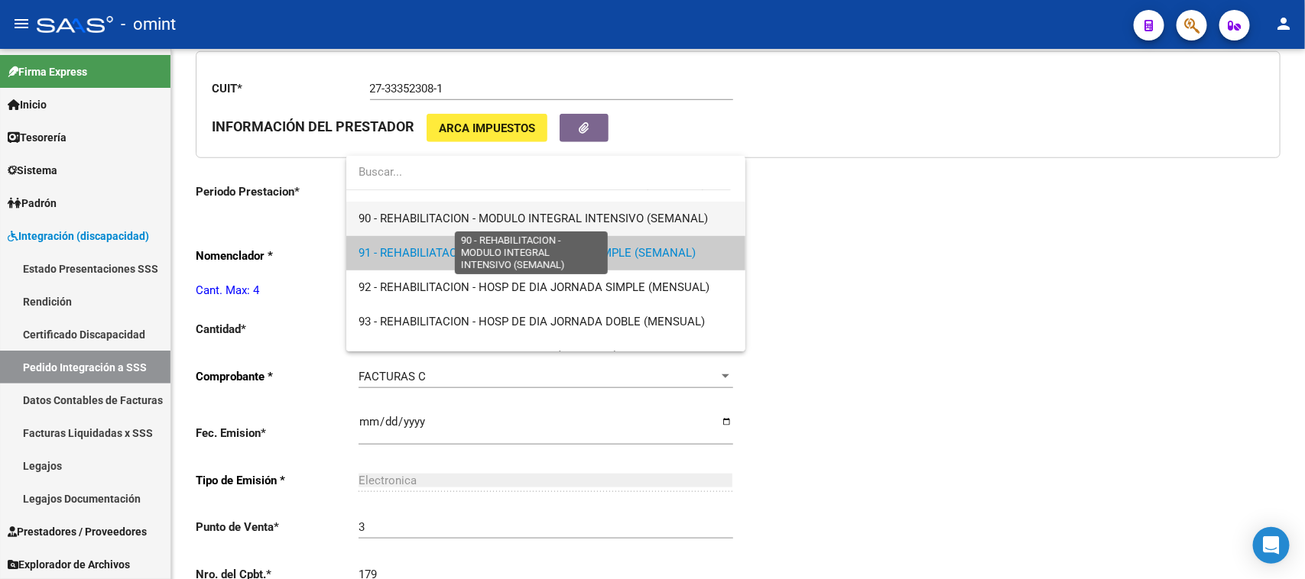
click at [550, 218] on span "90 - REHABILITACION - MODULO INTEGRAL INTENSIVO (SEMANAL)" at bounding box center [532, 219] width 349 height 14
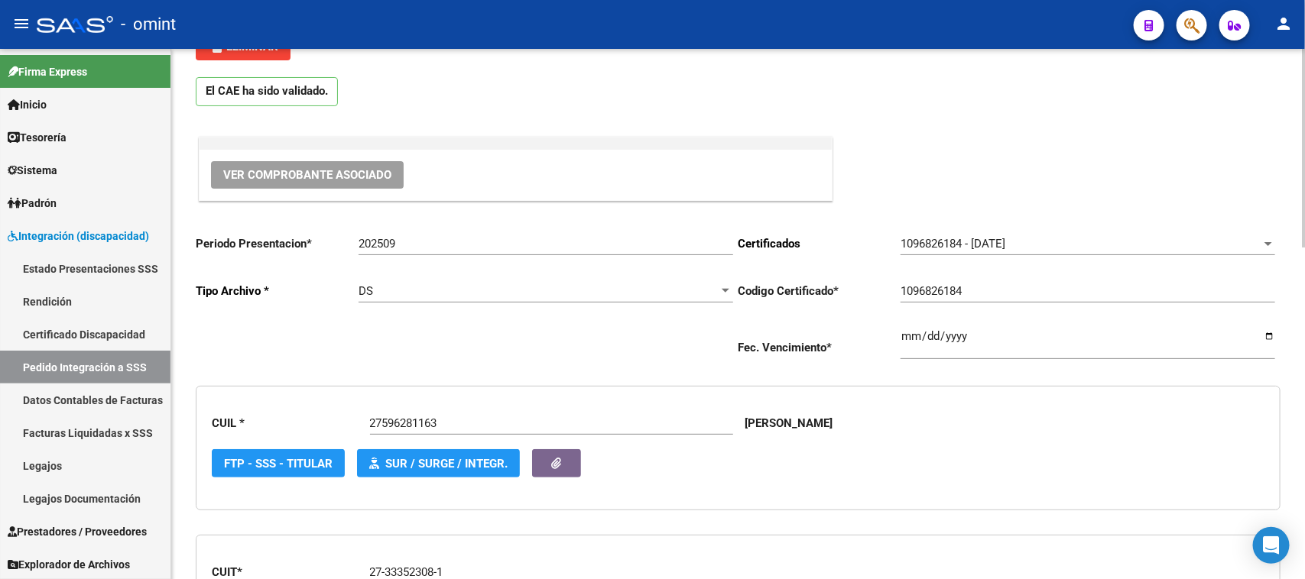
scroll to position [0, 0]
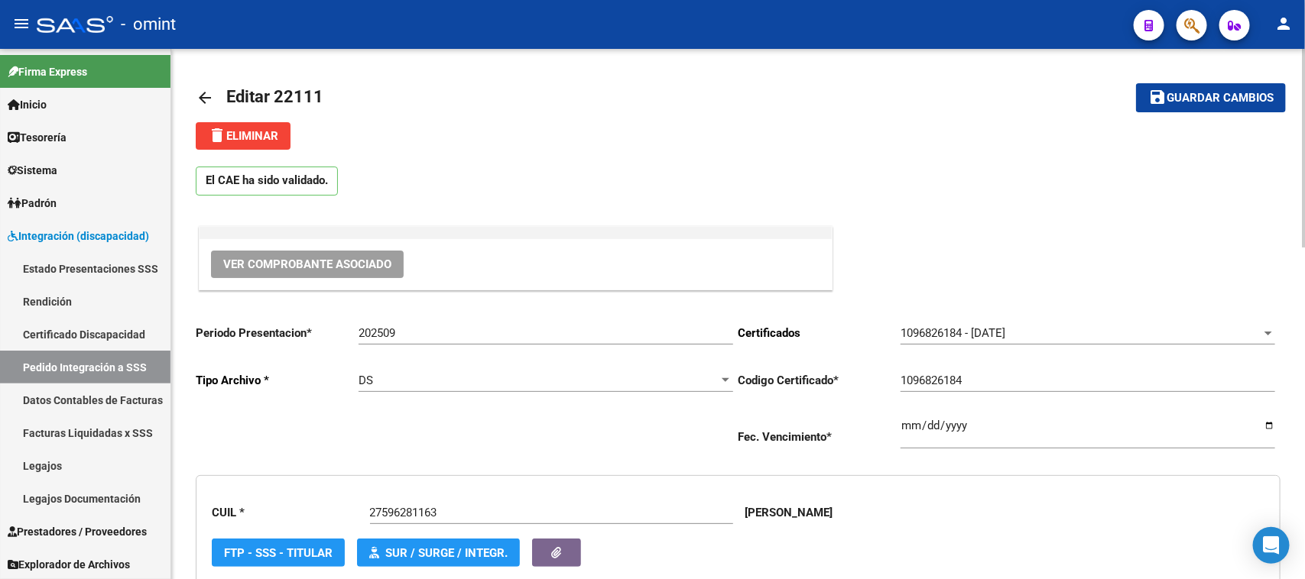
click at [1197, 86] on button "save Guardar cambios" at bounding box center [1211, 97] width 150 height 28
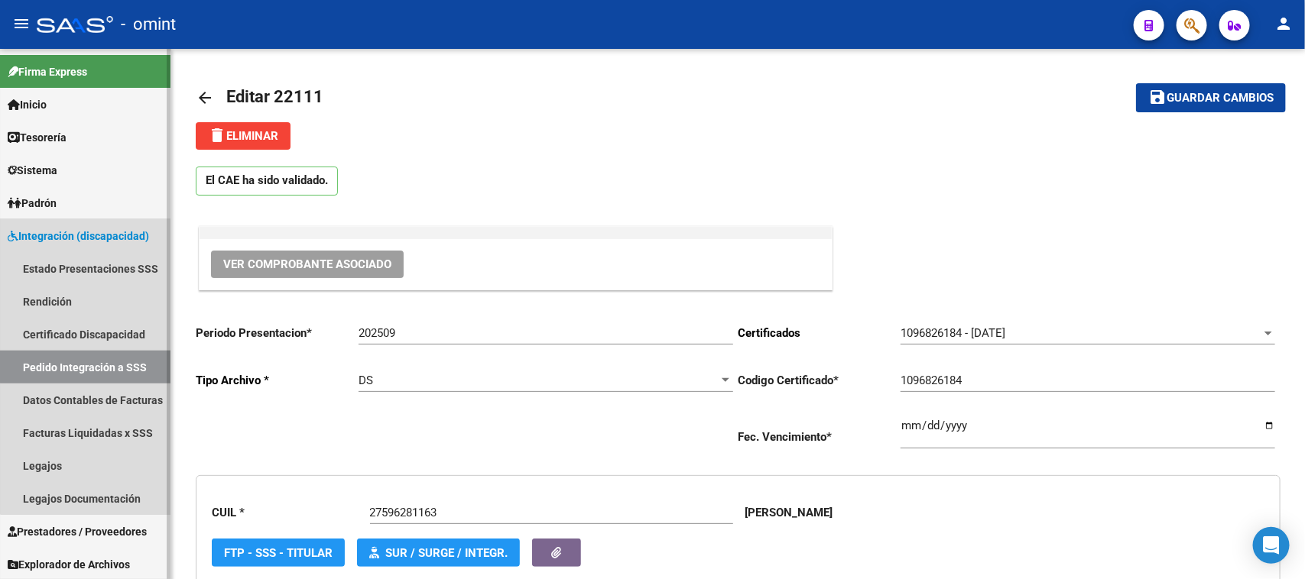
click at [104, 365] on link "Pedido Integración a SSS" at bounding box center [85, 367] width 170 height 33
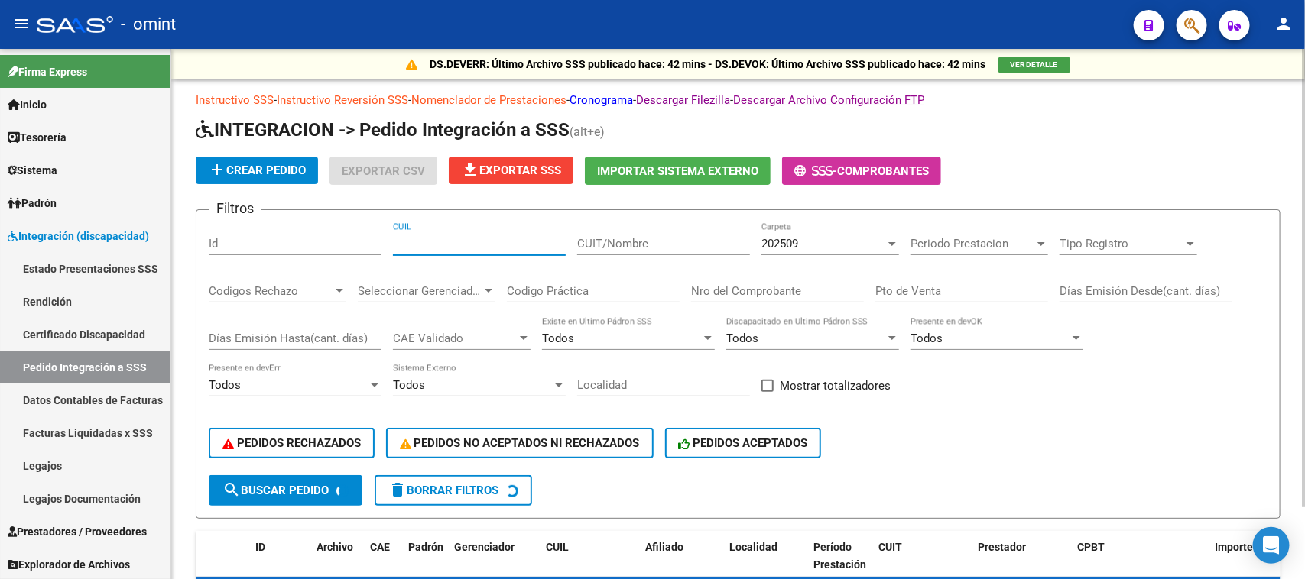
drag, startPoint x: 471, startPoint y: 238, endPoint x: 446, endPoint y: 272, distance: 42.6
click at [471, 239] on input "CUIL" at bounding box center [479, 244] width 173 height 14
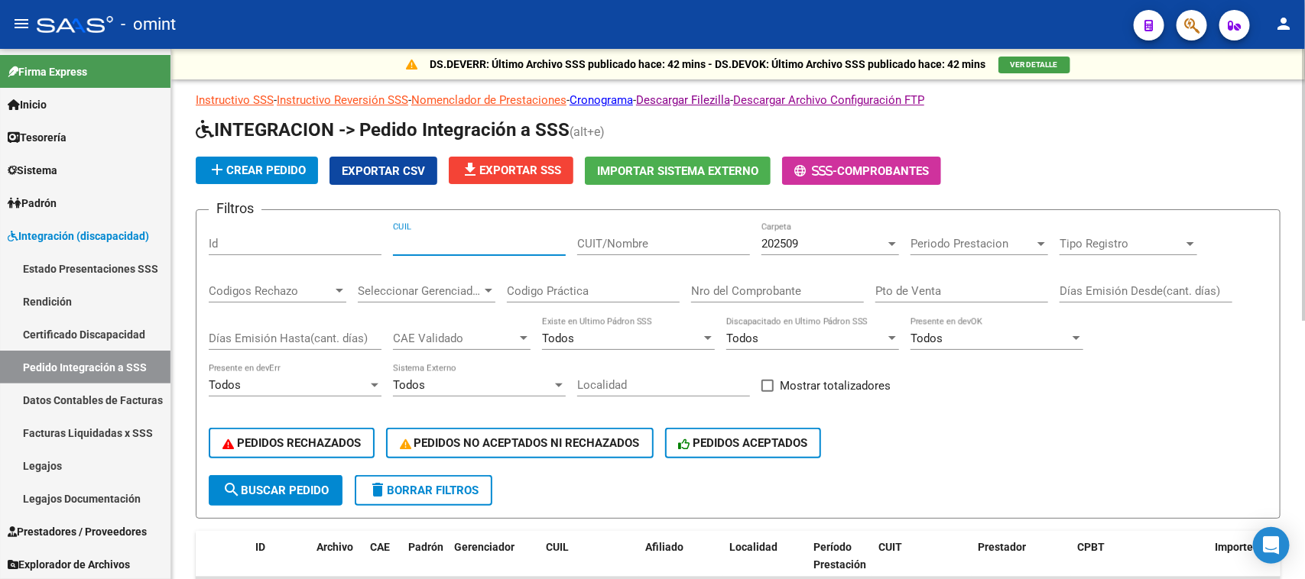
paste input "20534447516"
type input "20534447516"
click at [272, 478] on button "search Buscar Pedido" at bounding box center [276, 490] width 134 height 31
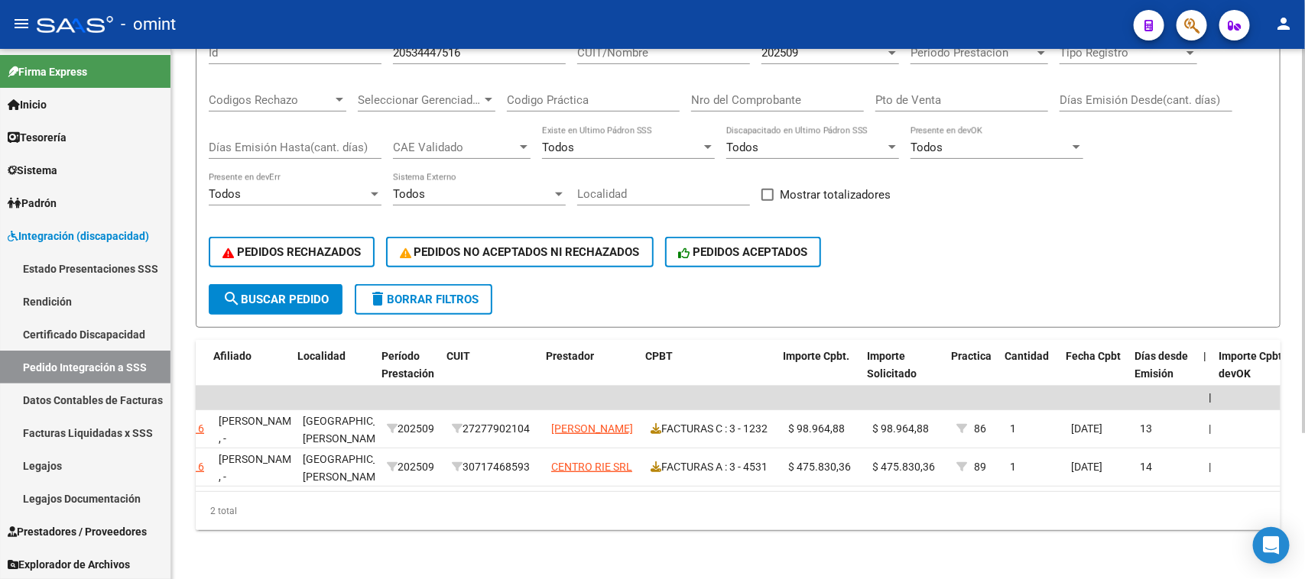
scroll to position [0, 512]
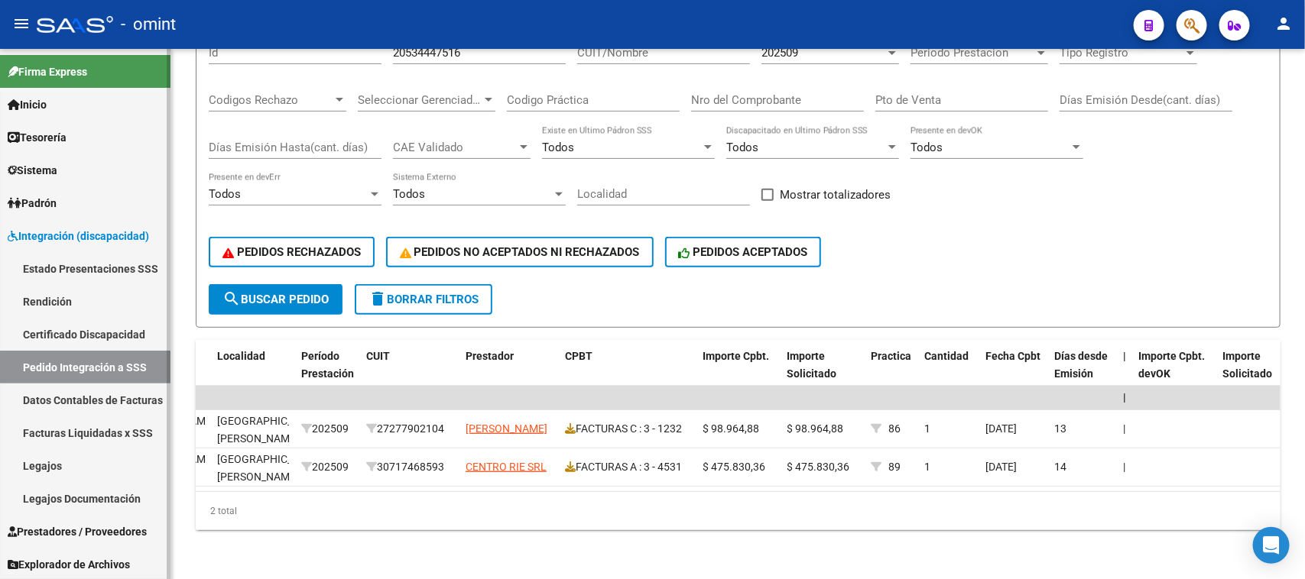
click at [70, 470] on link "Legajos" at bounding box center [85, 465] width 170 height 33
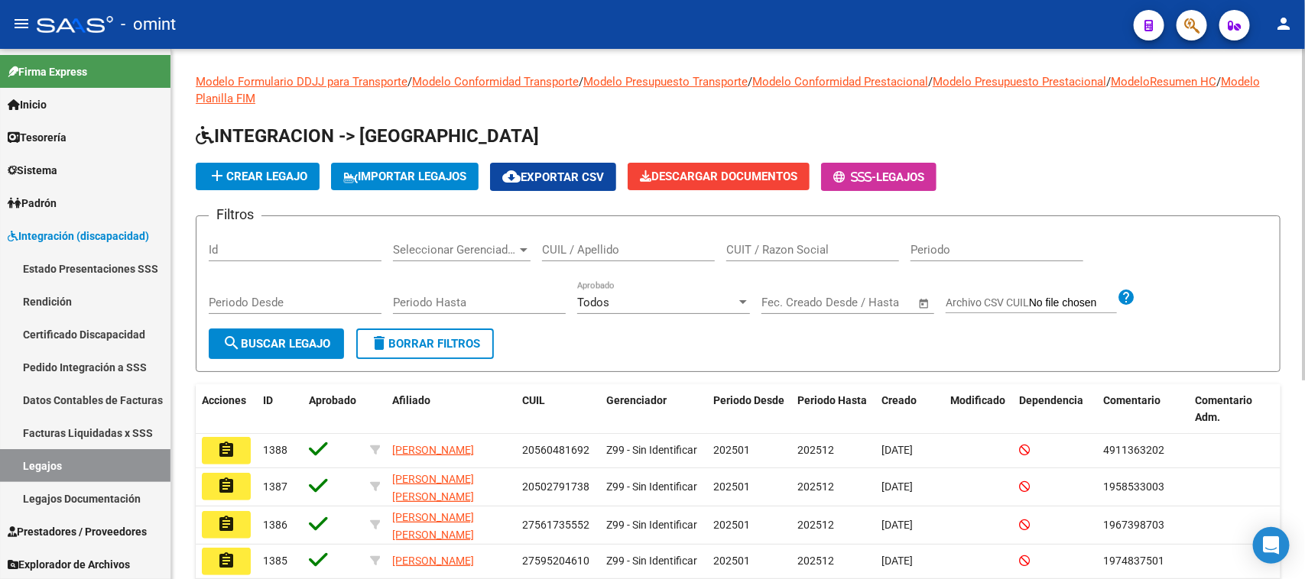
click at [589, 237] on div "CUIL / Apellido" at bounding box center [628, 245] width 173 height 33
click at [582, 254] on input "CUIL / Apellido" at bounding box center [628, 250] width 173 height 14
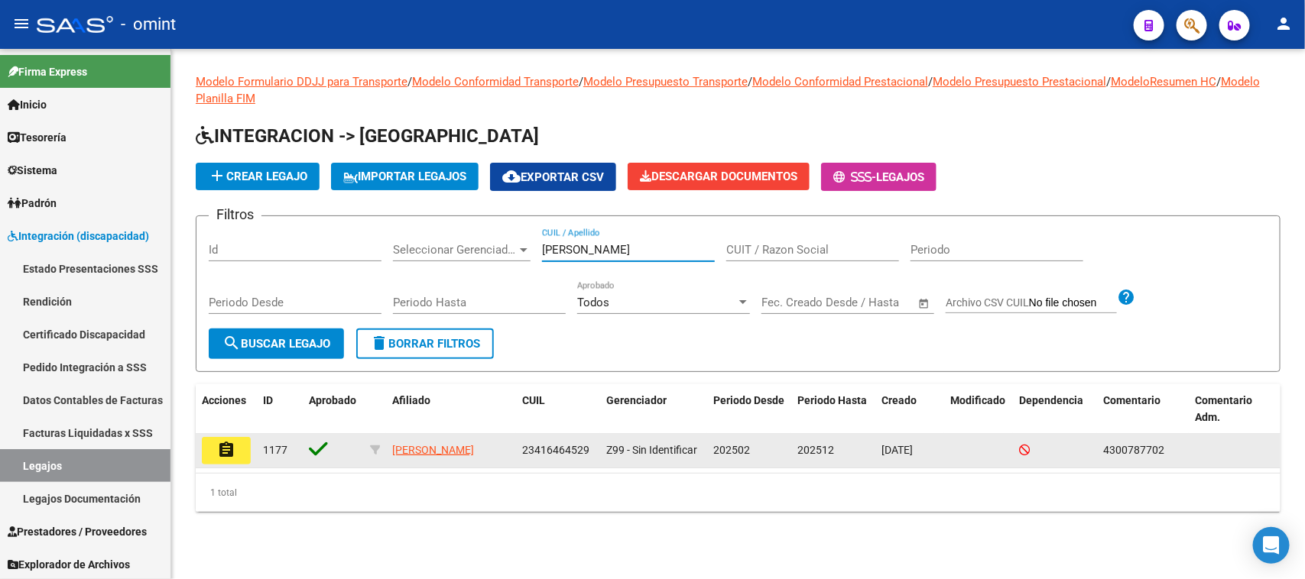
type input "[PERSON_NAME]"
click at [243, 453] on button "assignment" at bounding box center [226, 451] width 49 height 28
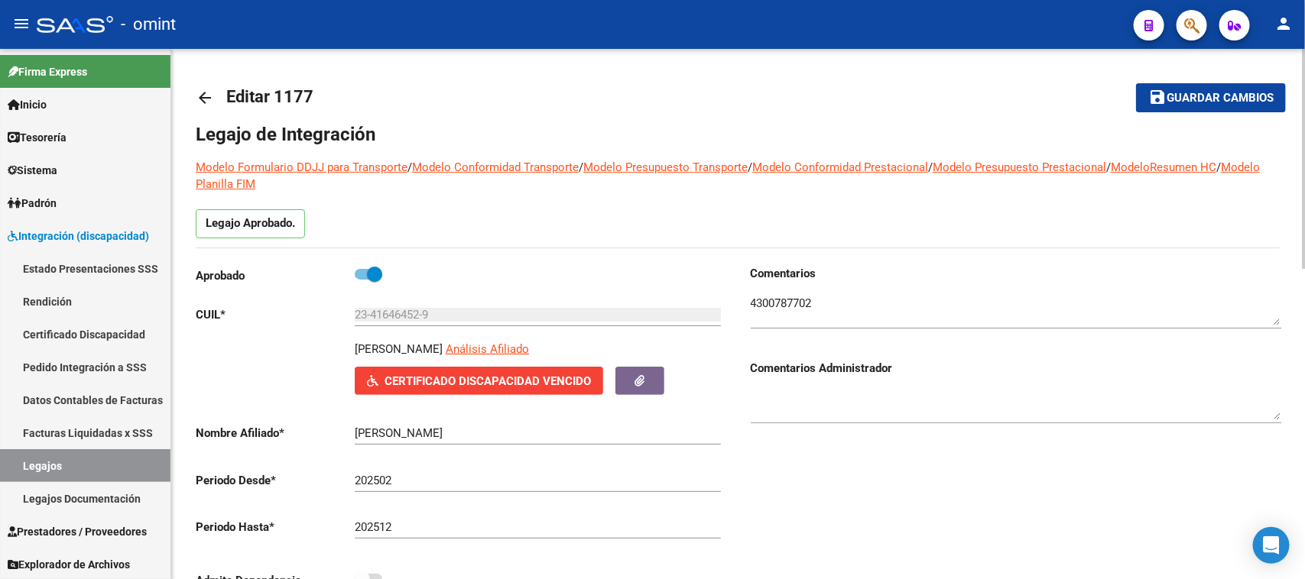
click at [773, 310] on textarea at bounding box center [1016, 310] width 530 height 31
drag, startPoint x: 773, startPoint y: 310, endPoint x: 760, endPoint y: 310, distance: 13.0
click at [773, 308] on textarea at bounding box center [1016, 310] width 530 height 31
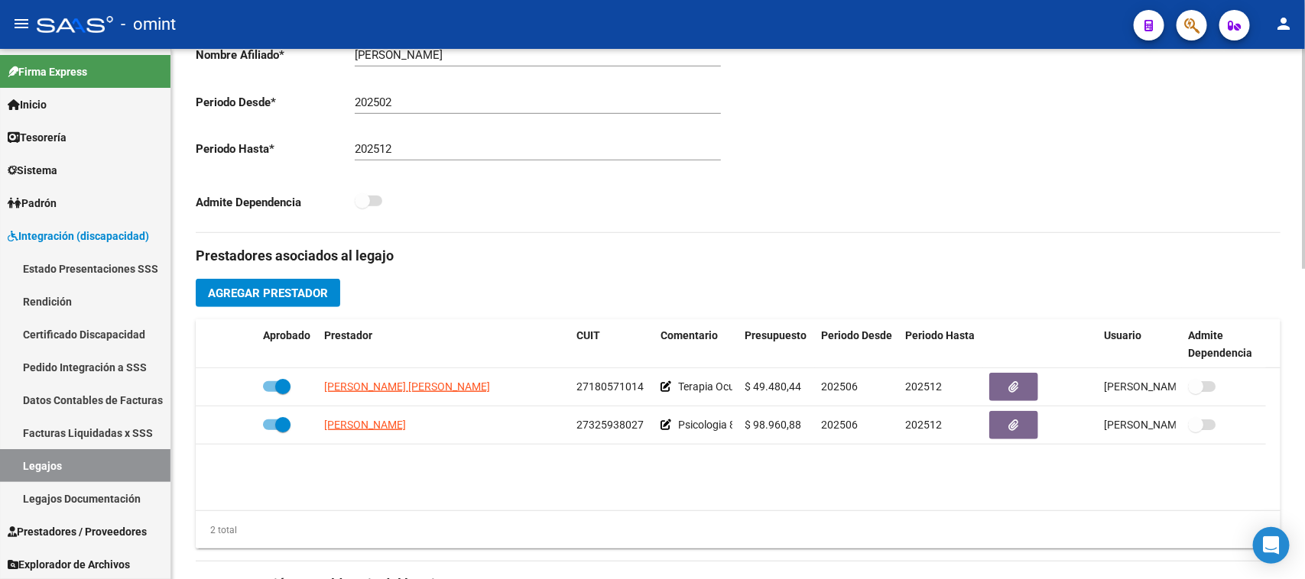
scroll to position [382, 0]
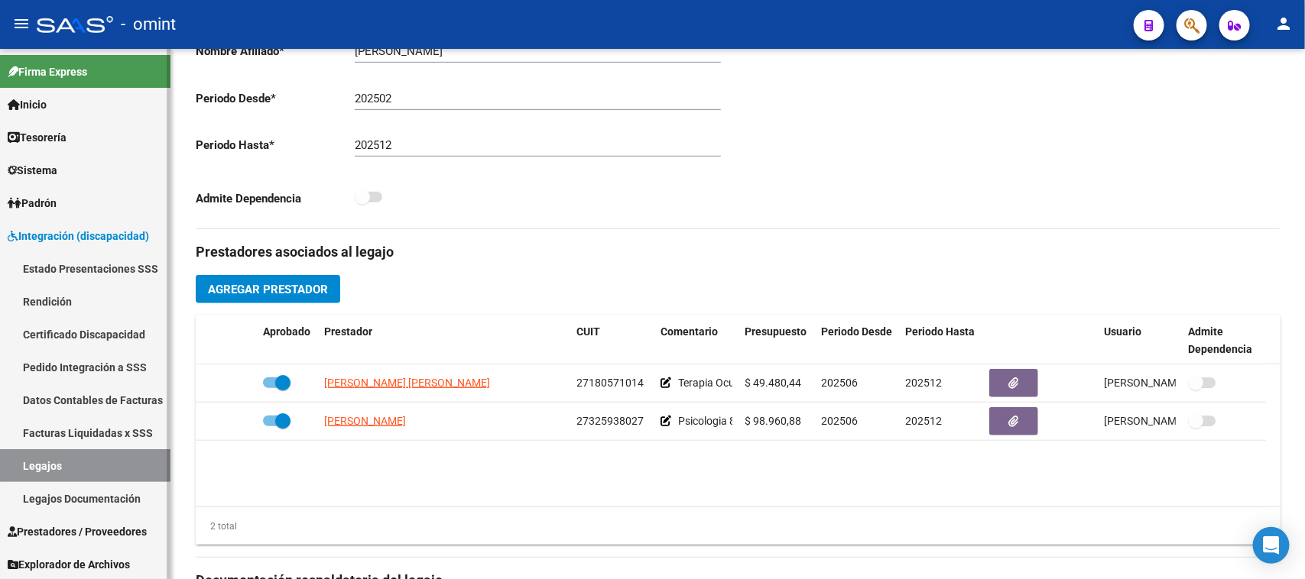
click at [112, 419] on link "Facturas Liquidadas x SSS" at bounding box center [85, 433] width 170 height 33
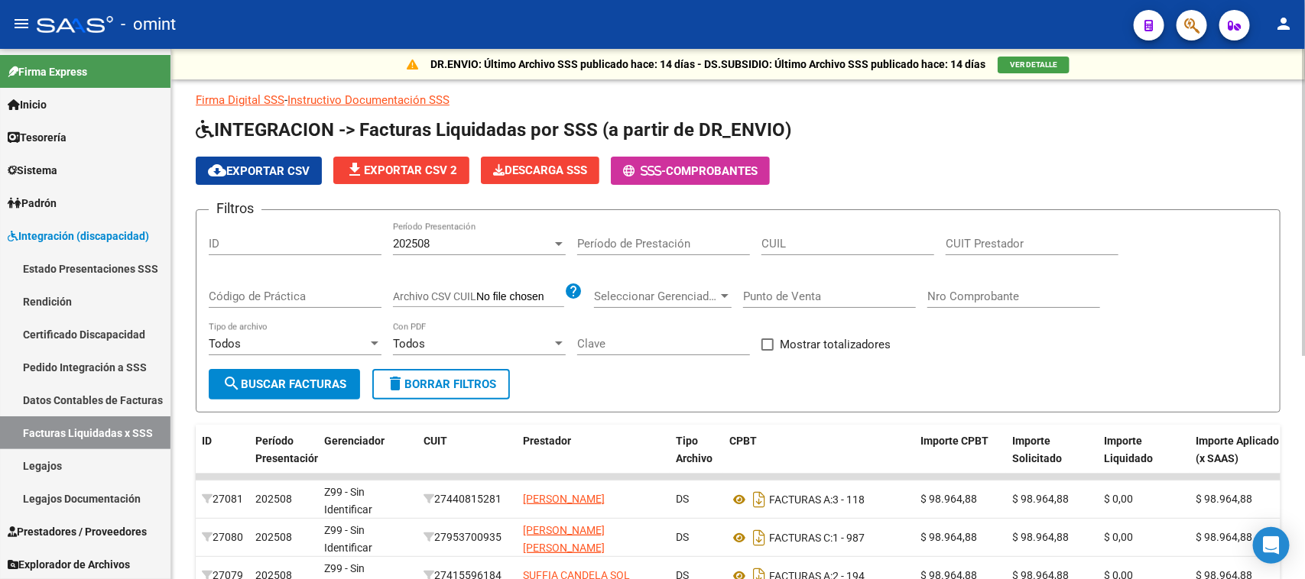
click at [532, 238] on div "202508" at bounding box center [472, 244] width 159 height 14
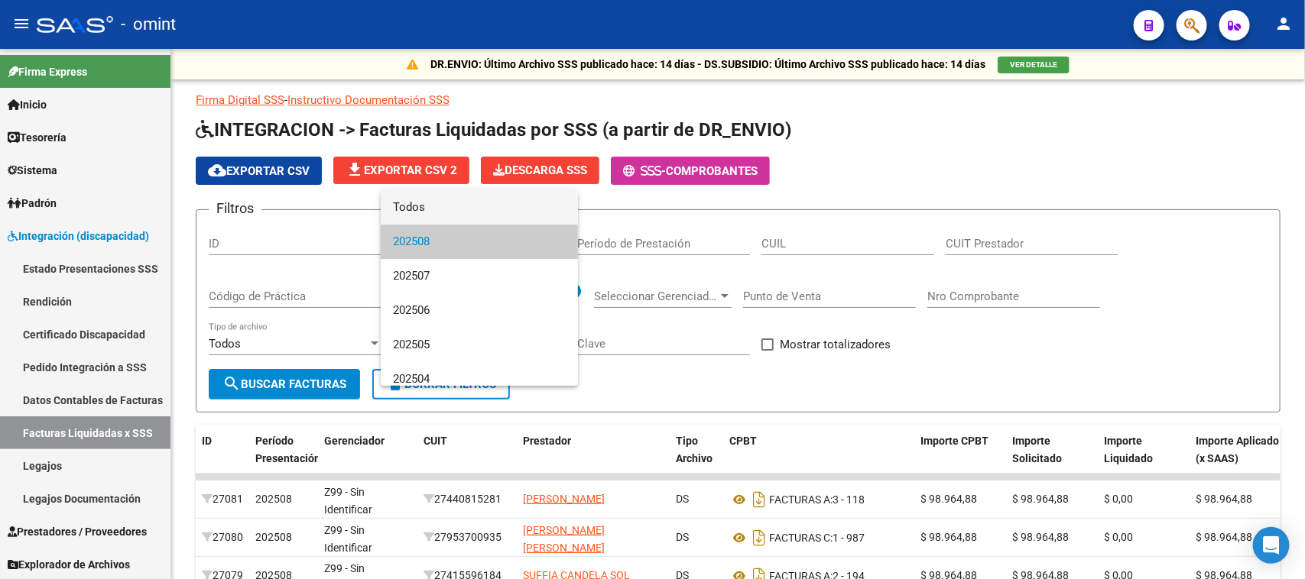
click at [529, 218] on span "Todos" at bounding box center [479, 207] width 173 height 34
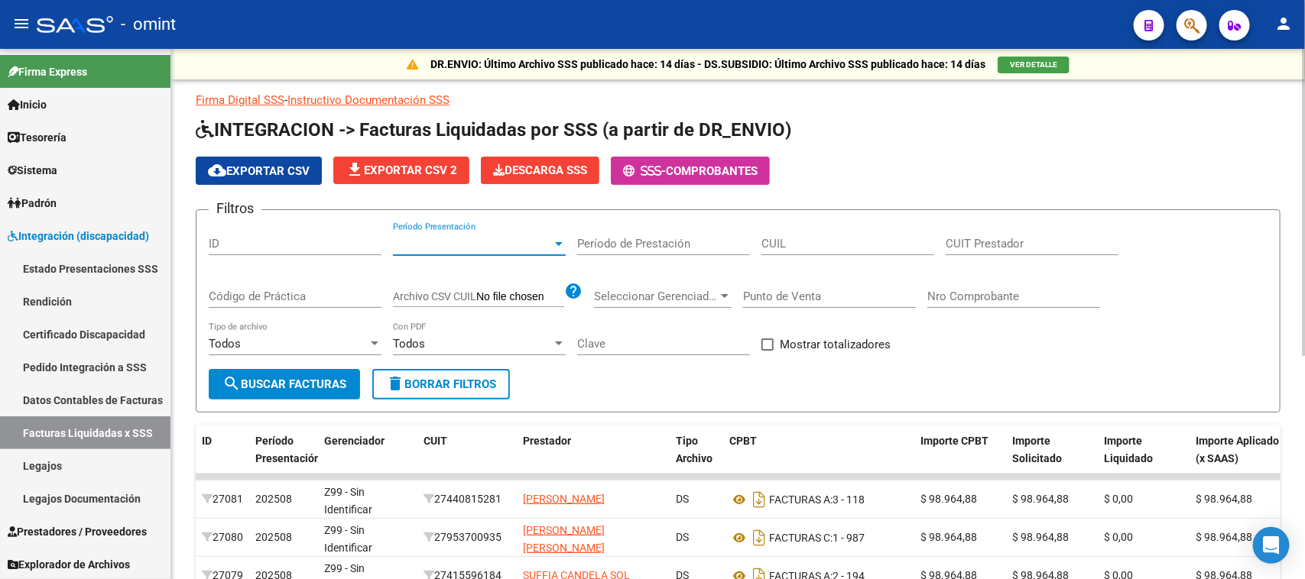
click at [826, 241] on input "CUIL" at bounding box center [847, 244] width 173 height 14
paste input "27-46450576-3"
type input "27-46450576-3"
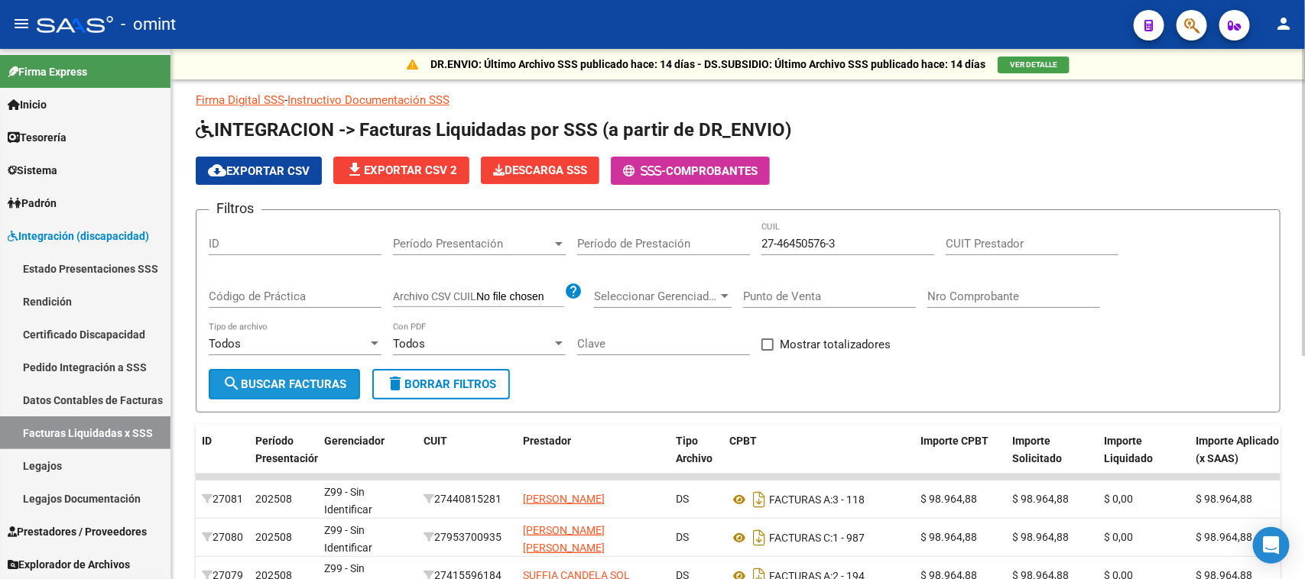
click at [306, 381] on span "search Buscar Facturas" at bounding box center [284, 385] width 124 height 14
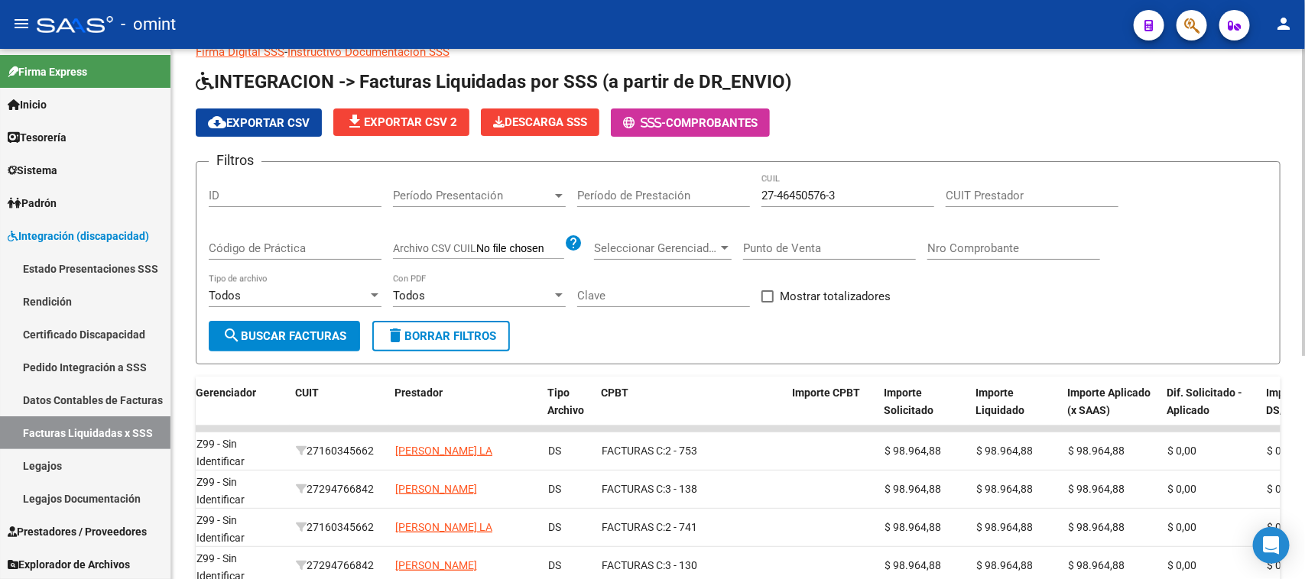
scroll to position [5, 0]
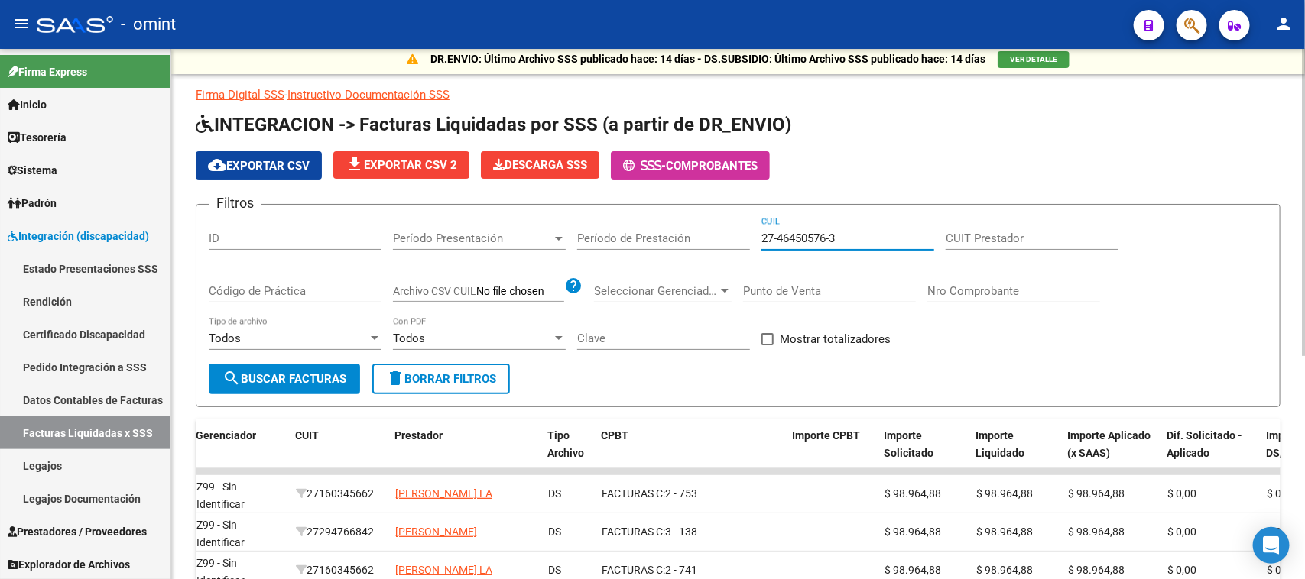
drag, startPoint x: 861, startPoint y: 233, endPoint x: 690, endPoint y: 233, distance: 171.2
click at [690, 233] on div "Filtros ID Período Presentación Período Presentación Período de Prestación 27-4…" at bounding box center [738, 290] width 1059 height 147
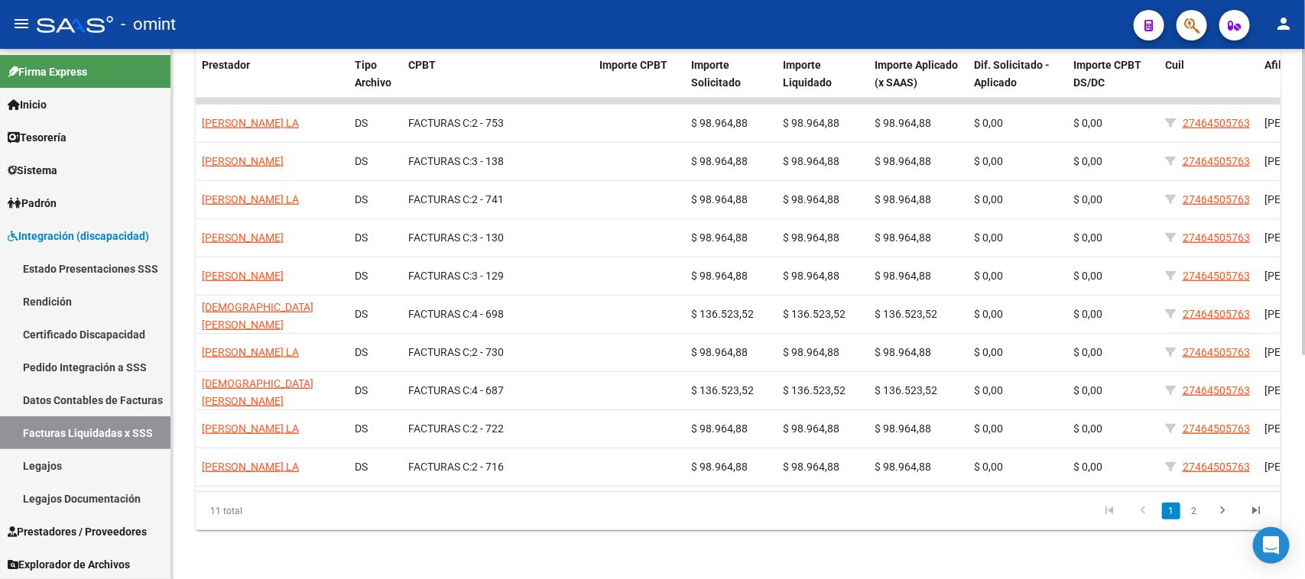
scroll to position [0, 296]
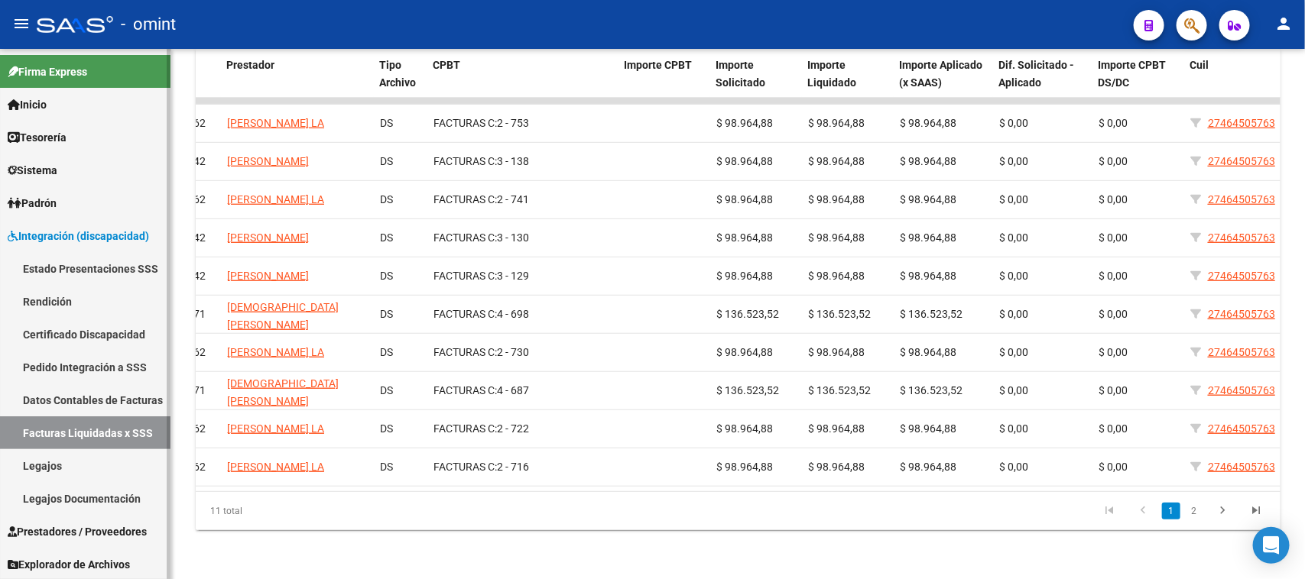
click at [90, 371] on link "Pedido Integración a SSS" at bounding box center [85, 367] width 170 height 33
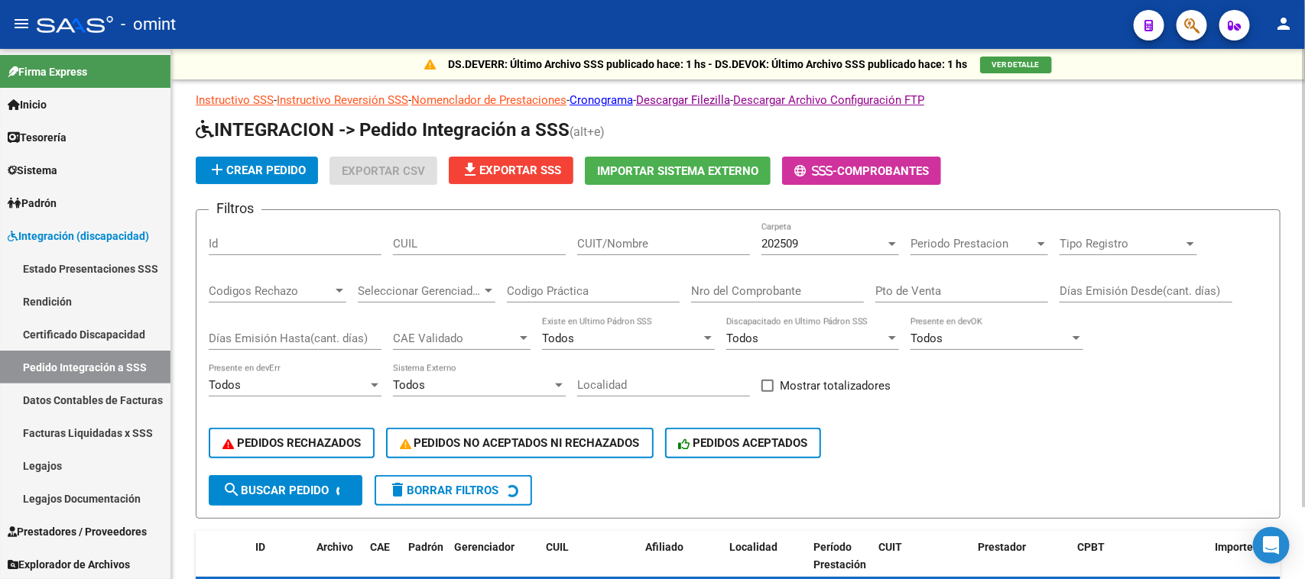
click at [474, 242] on input "CUIL" at bounding box center [479, 244] width 173 height 14
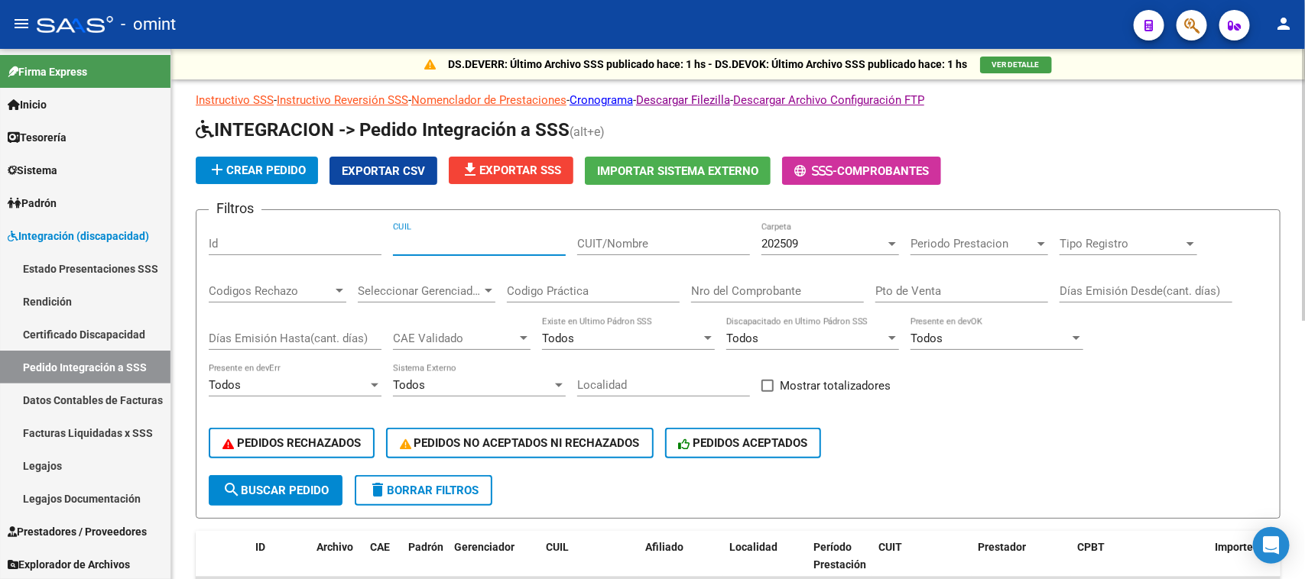
paste input "20534447516"
type input "20534447516"
click at [276, 484] on span "search Buscar Pedido" at bounding box center [275, 491] width 106 height 14
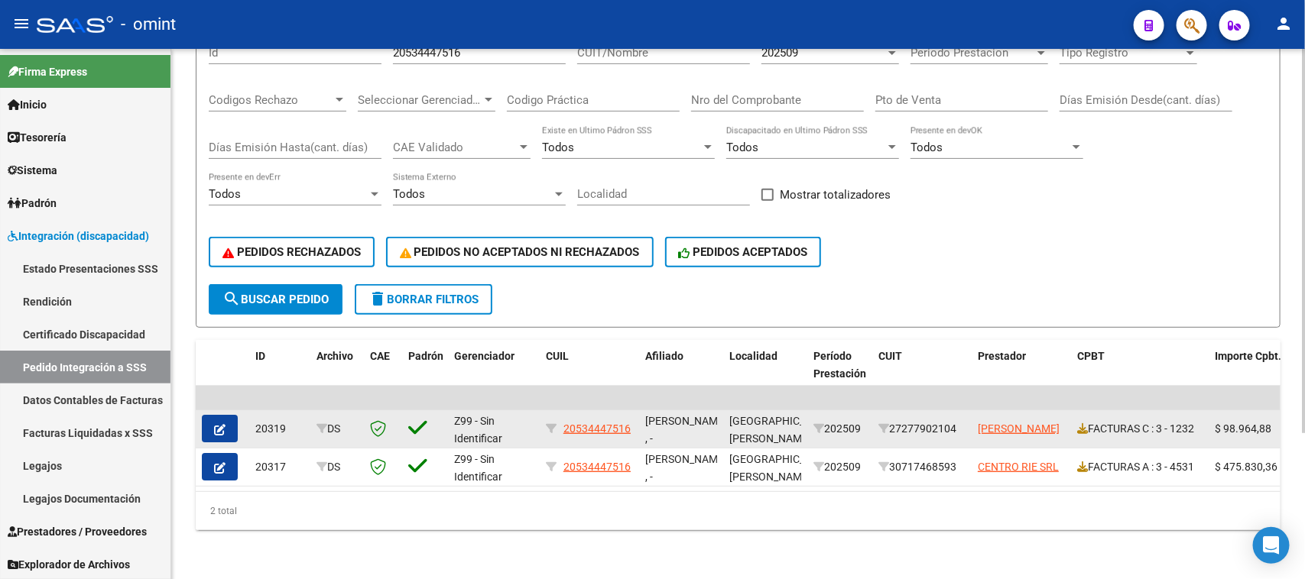
click at [235, 424] on button "button" at bounding box center [220, 429] width 36 height 28
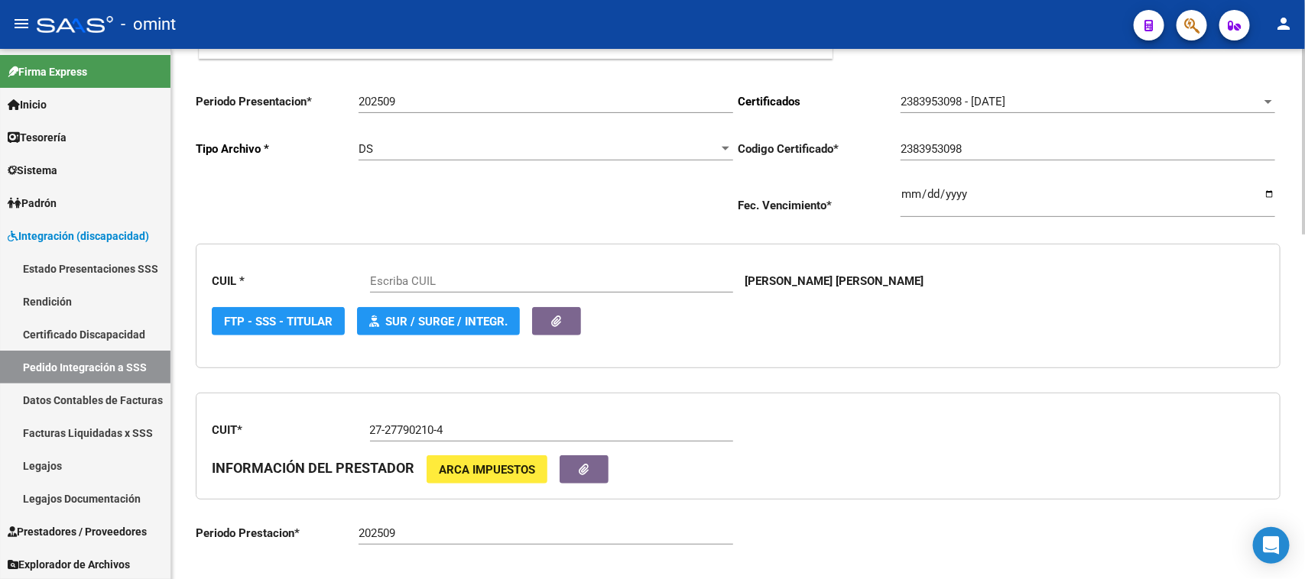
type input "20534447516"
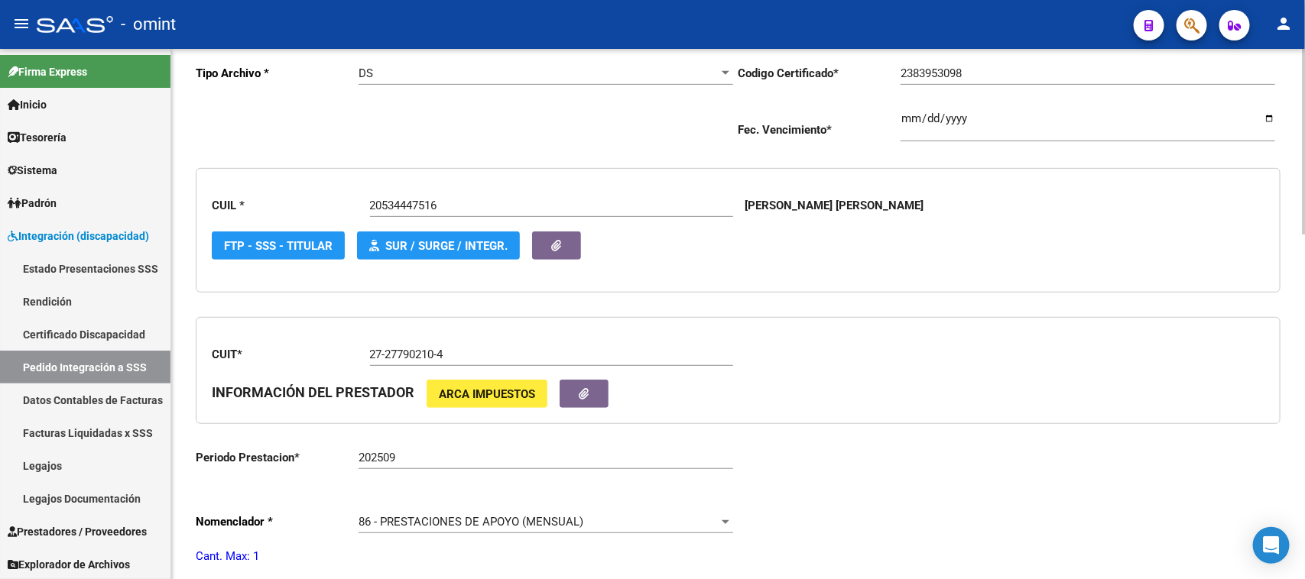
scroll to position [220, 0]
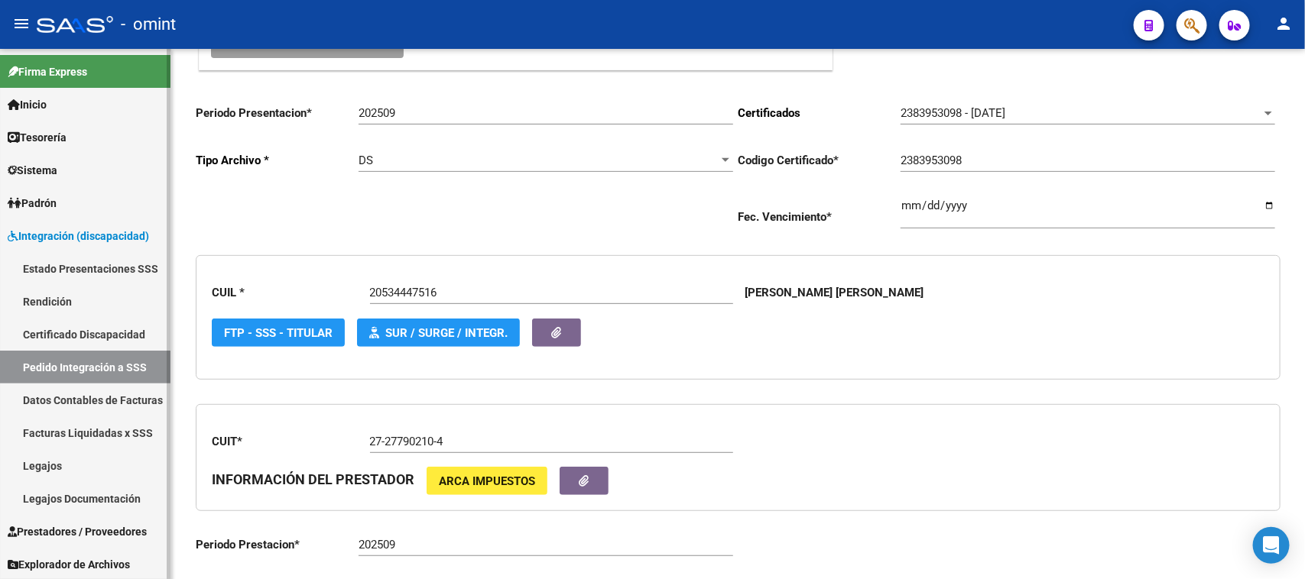
click at [96, 379] on link "Pedido Integración a SSS" at bounding box center [85, 367] width 170 height 33
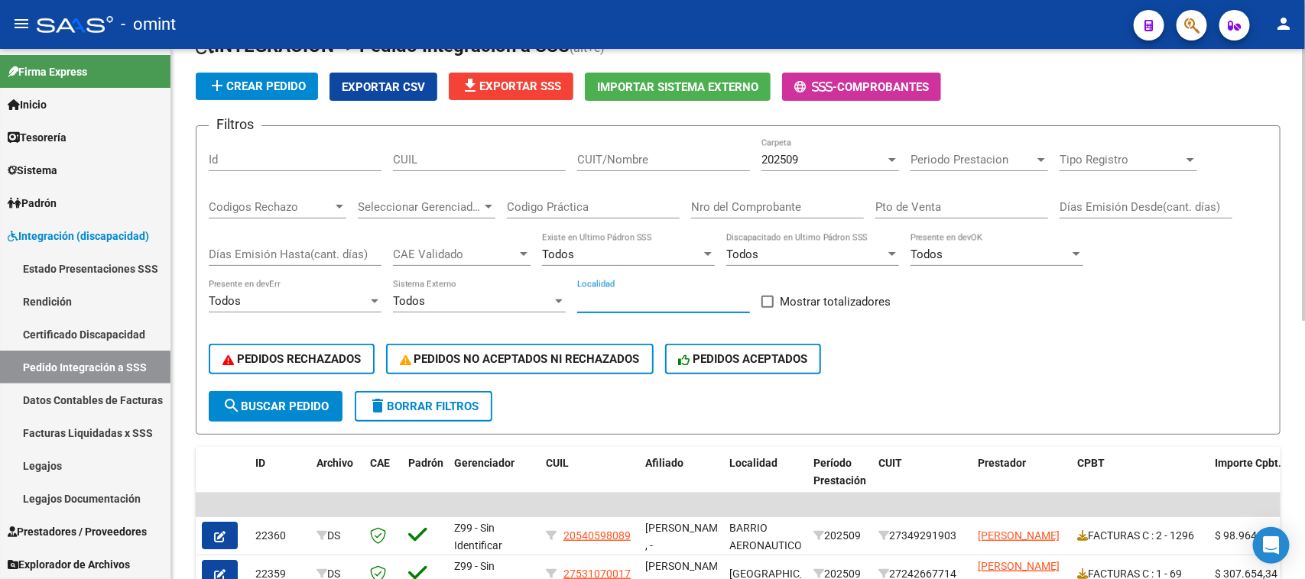
click at [639, 294] on input "Localidad" at bounding box center [663, 301] width 173 height 14
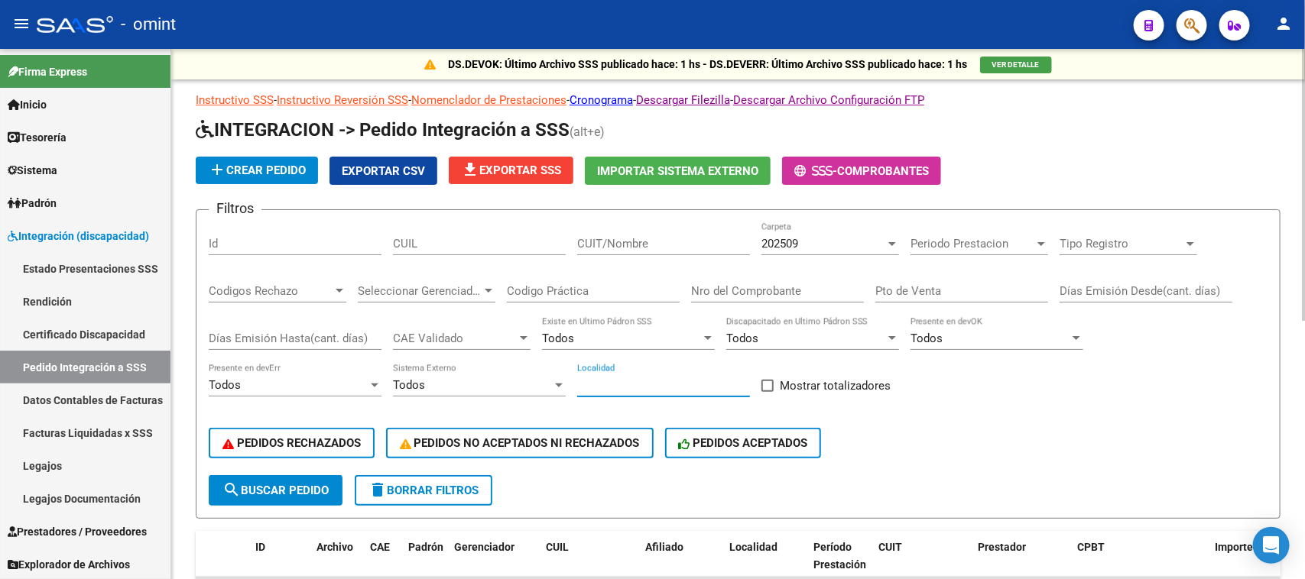
click at [605, 233] on div "CUIT/Nombre" at bounding box center [663, 238] width 173 height 33
click at [459, 245] on input "CUIL" at bounding box center [479, 244] width 173 height 14
paste input "20534447516"
type input "20534447516"
click at [273, 484] on span "search Buscar Pedido" at bounding box center [275, 491] width 106 height 14
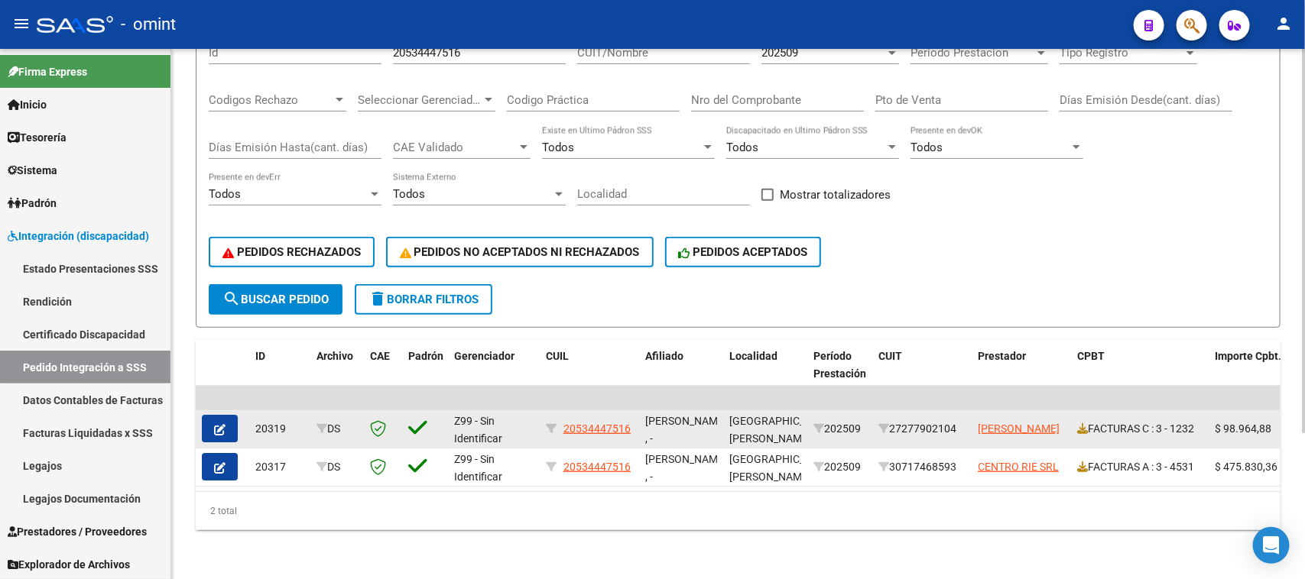
click at [223, 424] on icon "button" at bounding box center [219, 429] width 11 height 11
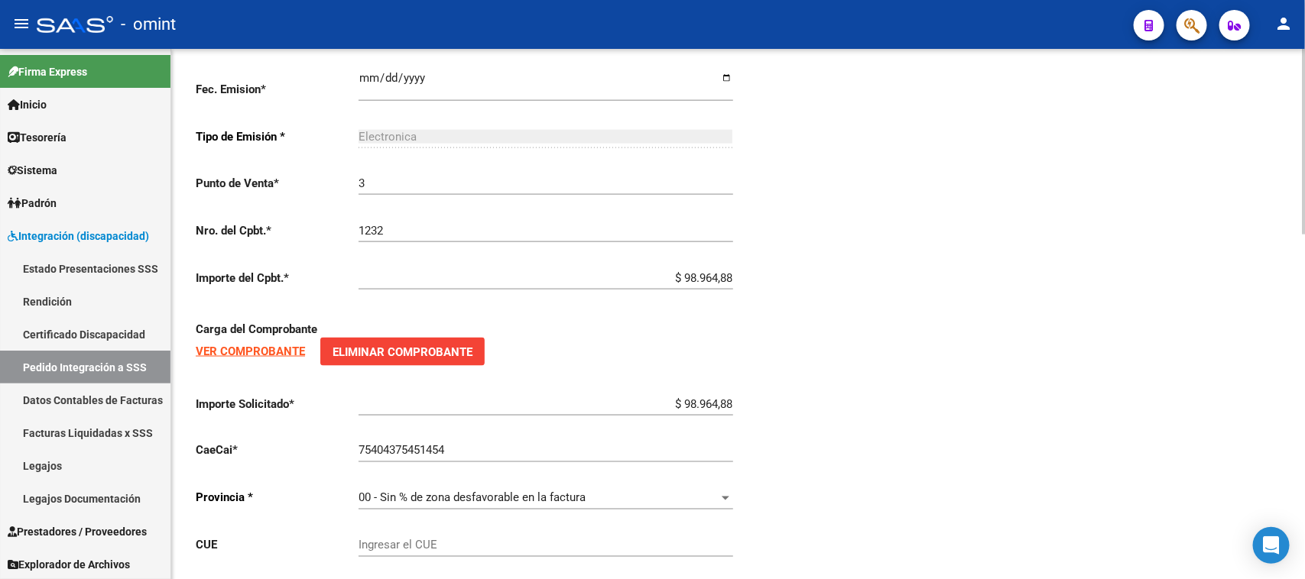
type input "20534447516"
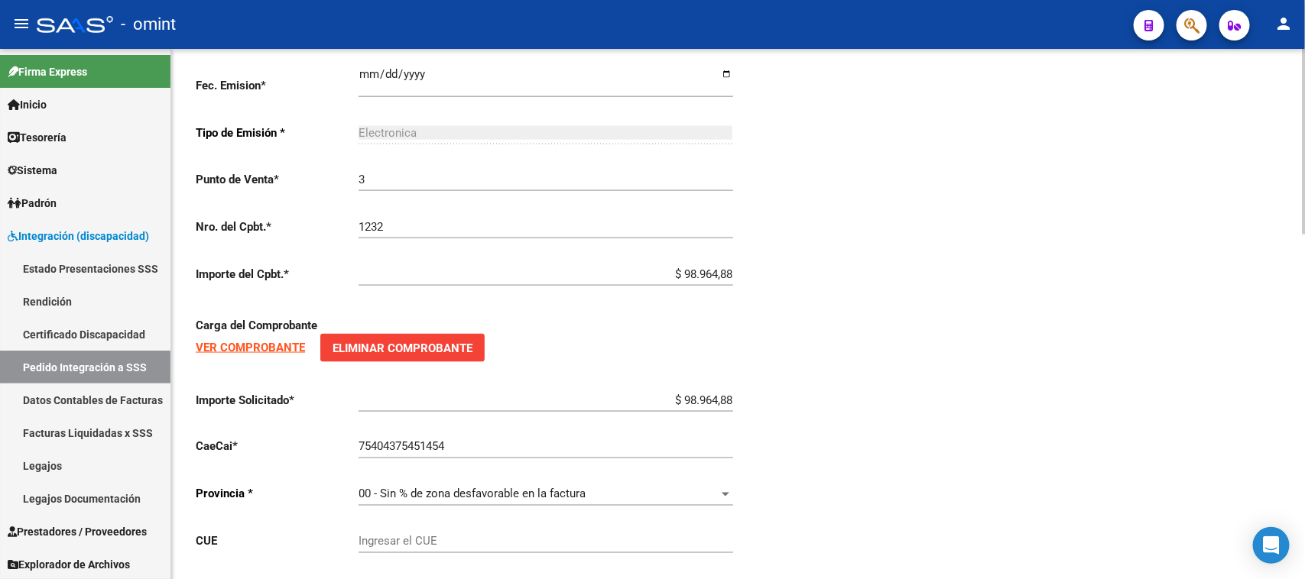
scroll to position [984, 0]
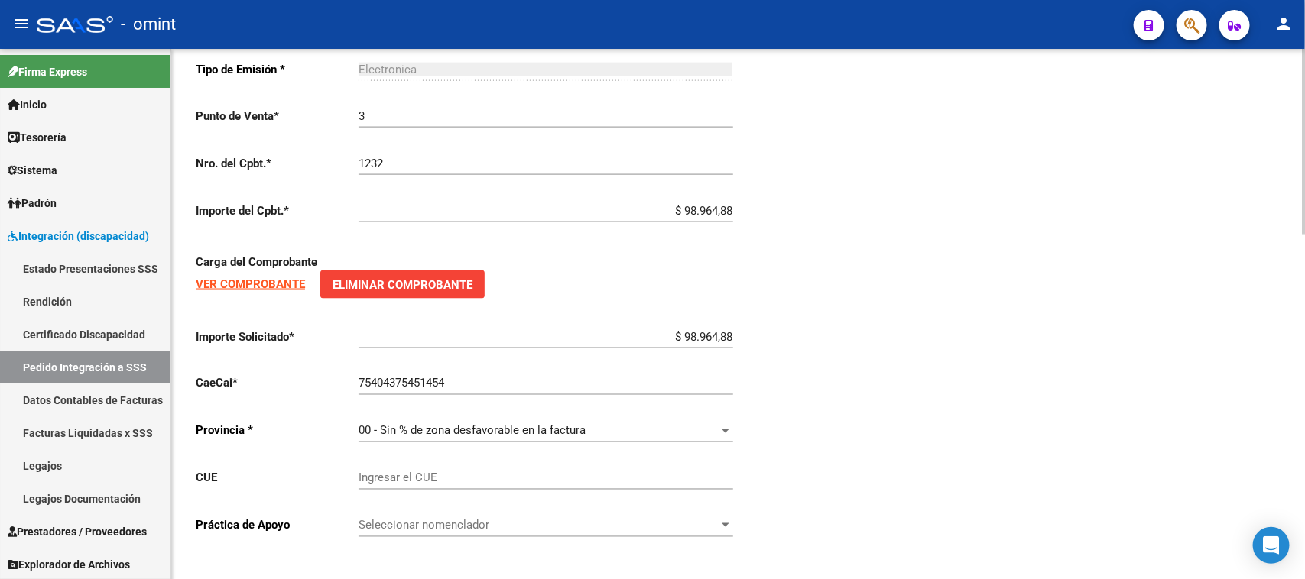
click at [459, 472] on input "Ingresar el CUE" at bounding box center [545, 479] width 374 height 14
paste input "61031700"
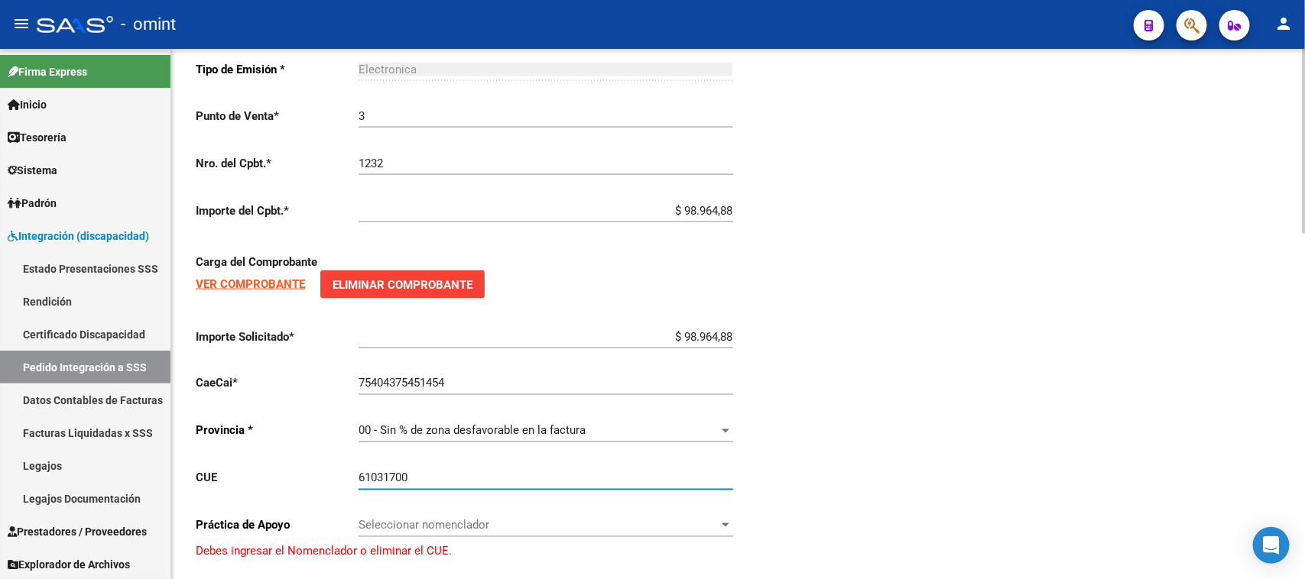
type input "61031700"
click at [459, 509] on div "Seleccionar nomenclador Seleccionar nomenclador" at bounding box center [545, 520] width 374 height 33
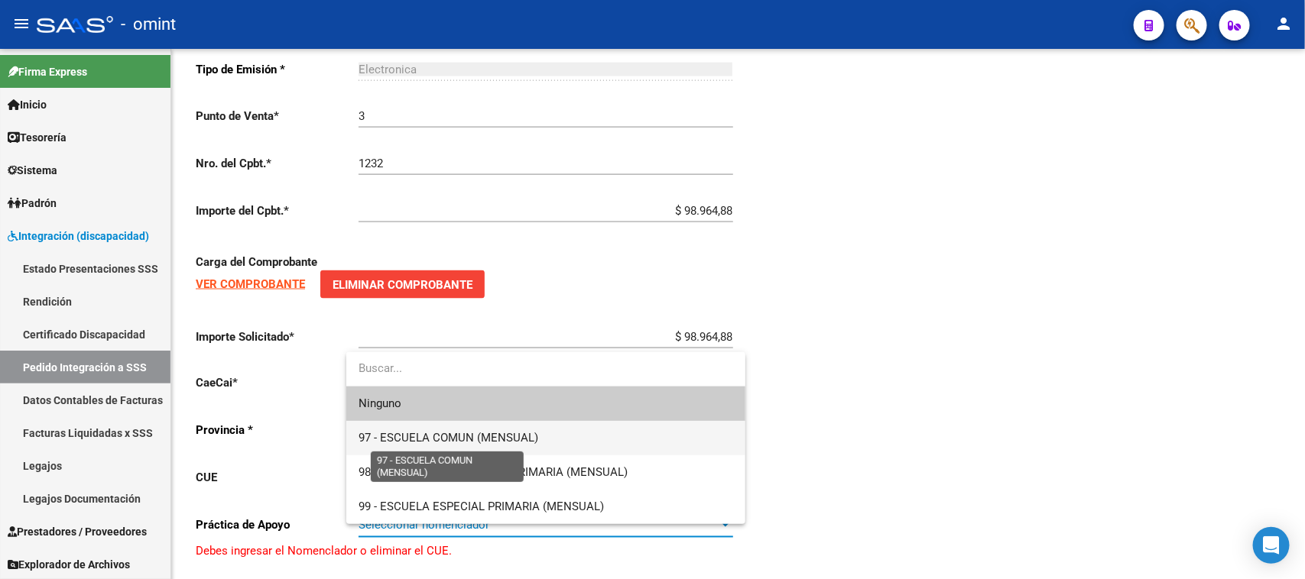
click at [470, 436] on span "97 - ESCUELA COMUN (MENSUAL)" at bounding box center [448, 438] width 180 height 14
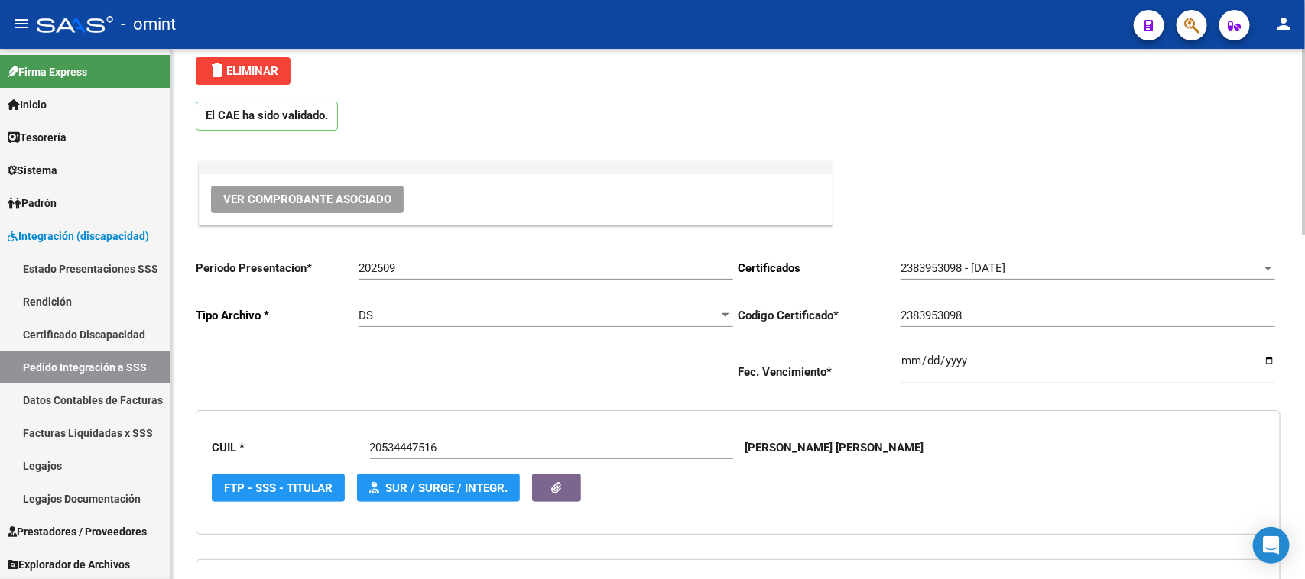
scroll to position [29, 0]
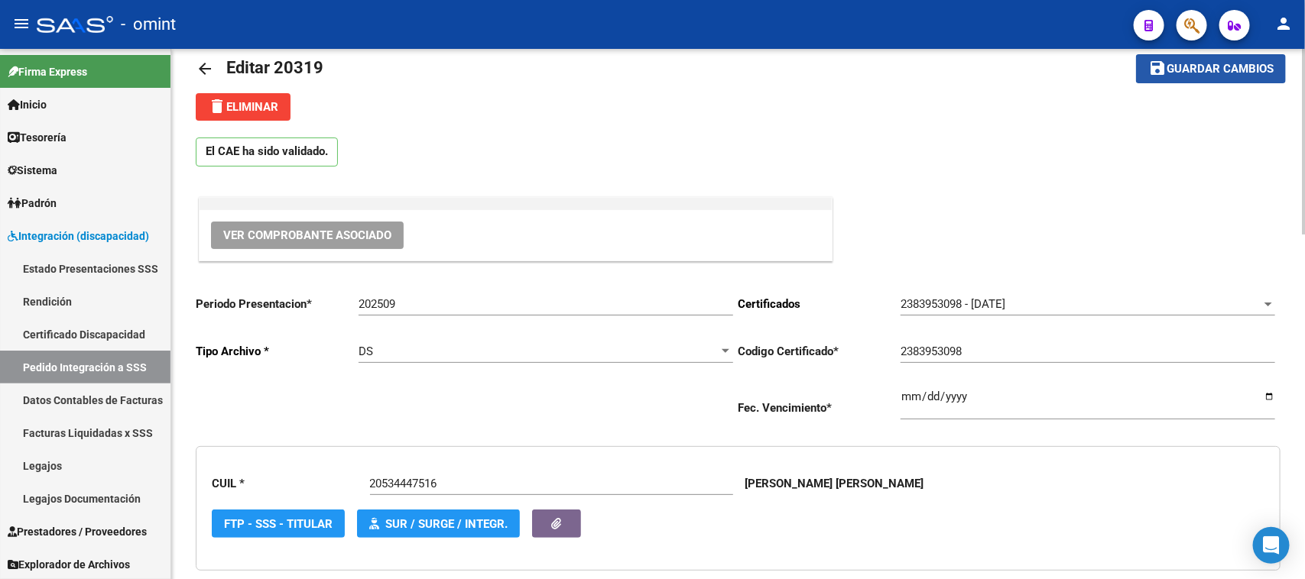
click at [1188, 67] on span "Guardar cambios" at bounding box center [1219, 70] width 107 height 14
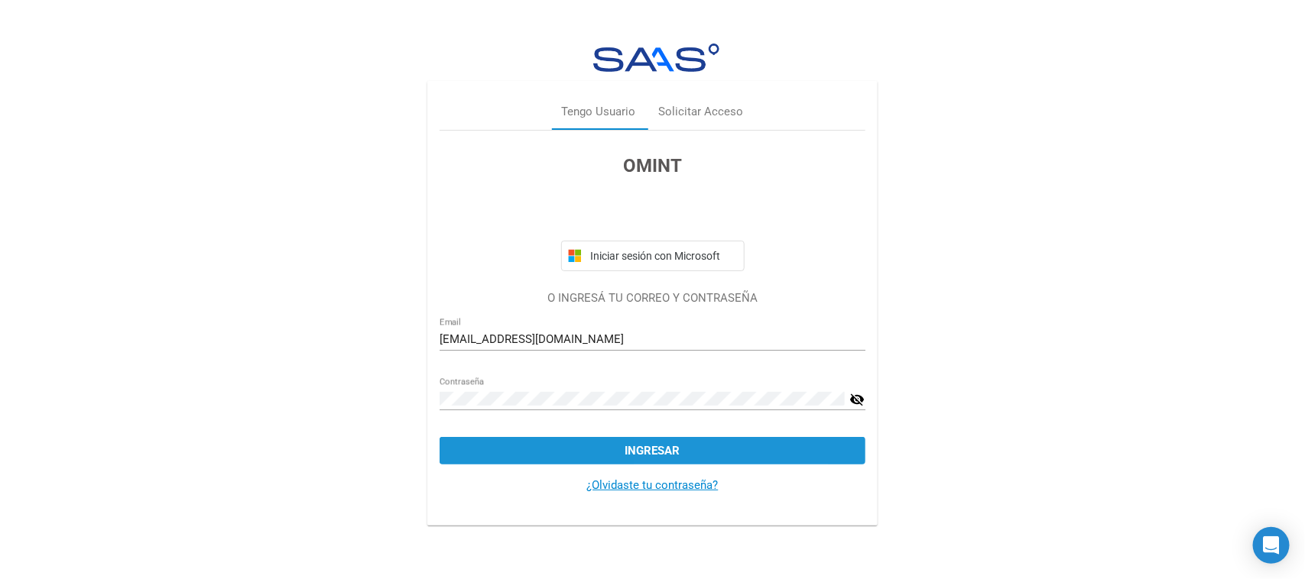
drag, startPoint x: 0, startPoint y: 0, endPoint x: 814, endPoint y: 452, distance: 931.3
click at [814, 452] on button "Ingresar" at bounding box center [652, 451] width 426 height 28
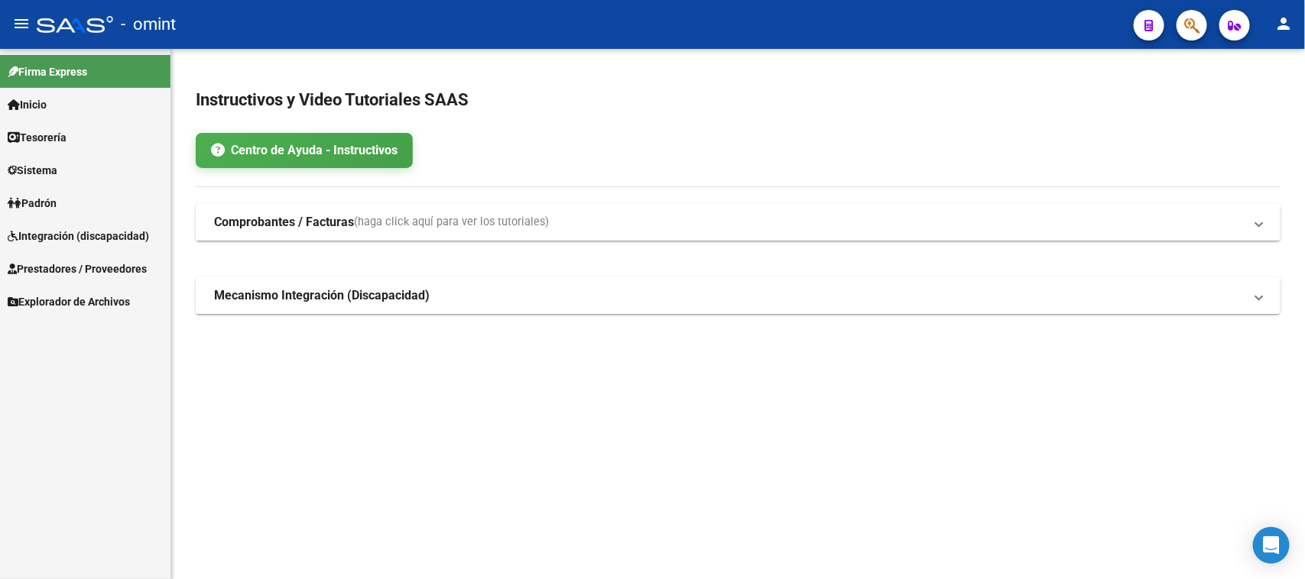
click at [56, 247] on link "Integración (discapacidad)" at bounding box center [85, 235] width 170 height 33
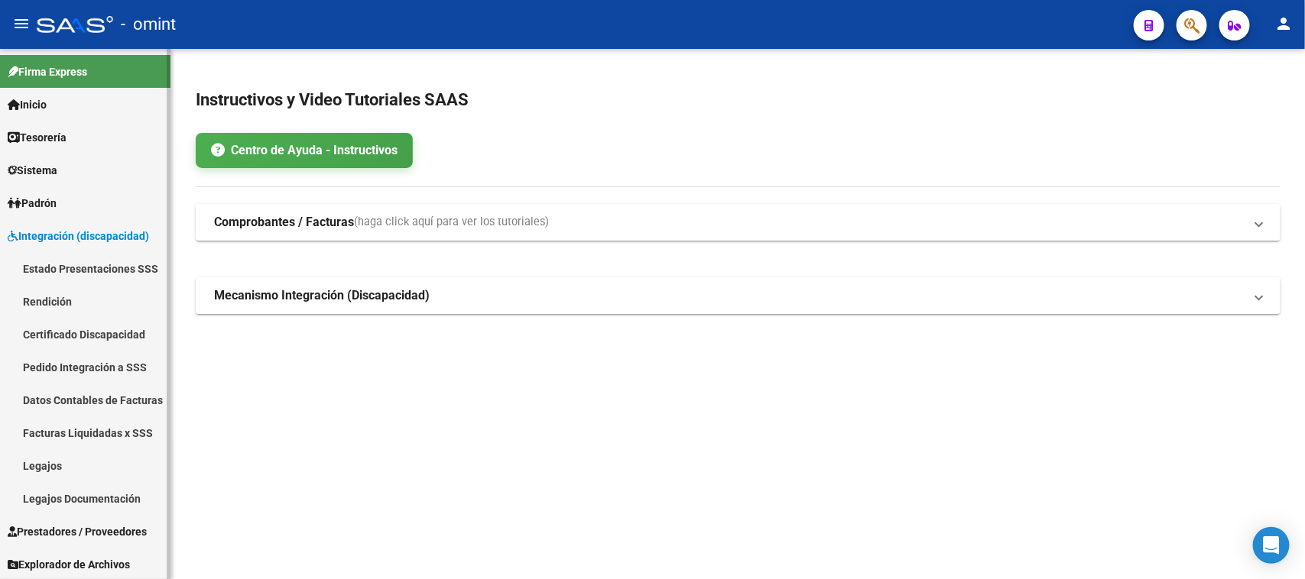
click at [36, 426] on link "Facturas Liquidadas x SSS" at bounding box center [85, 433] width 170 height 33
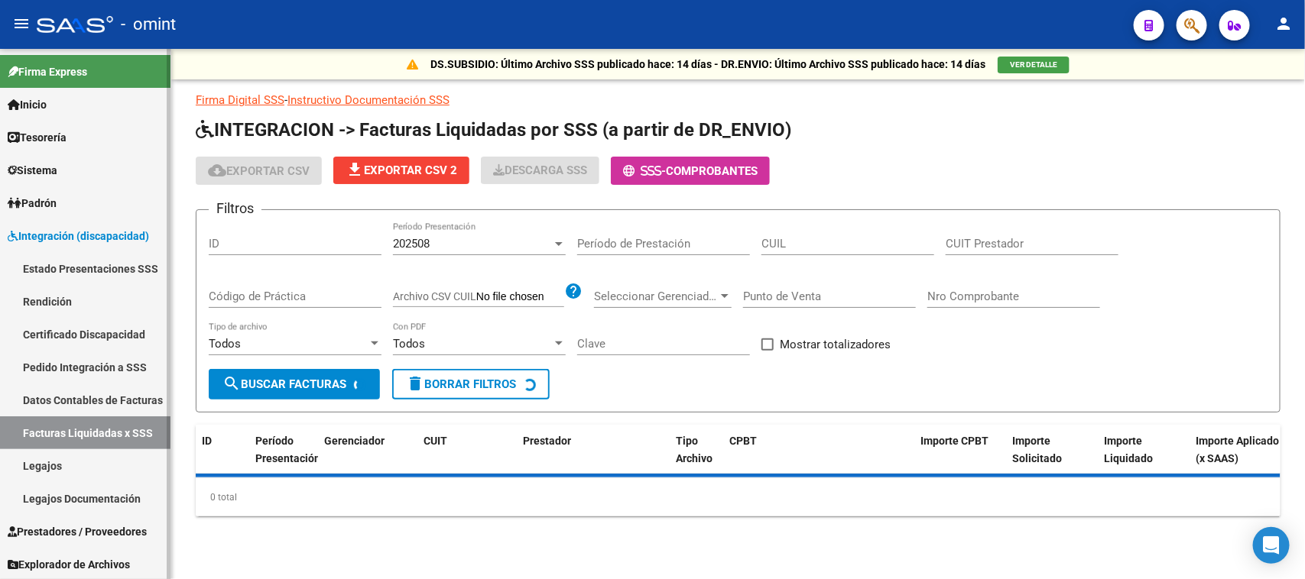
click at [43, 368] on link "Pedido Integración a SSS" at bounding box center [85, 367] width 170 height 33
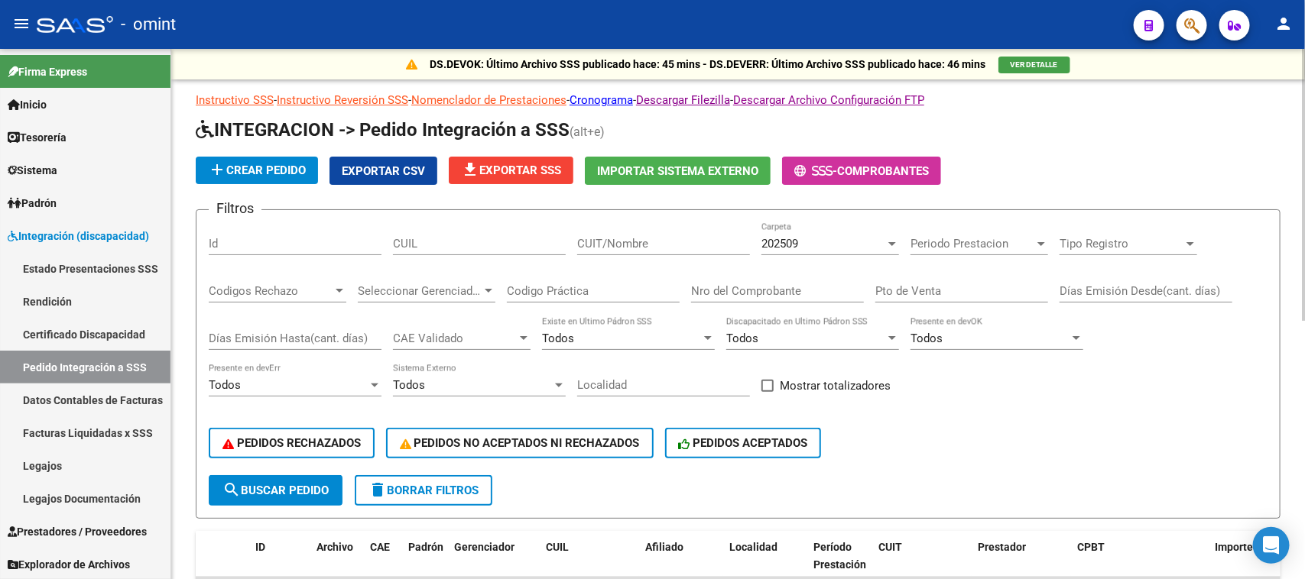
click at [426, 237] on input "CUIL" at bounding box center [479, 244] width 173 height 14
paste input "20534447516"
type input "20534447516"
click at [285, 493] on button "search Buscar Pedido" at bounding box center [276, 490] width 134 height 31
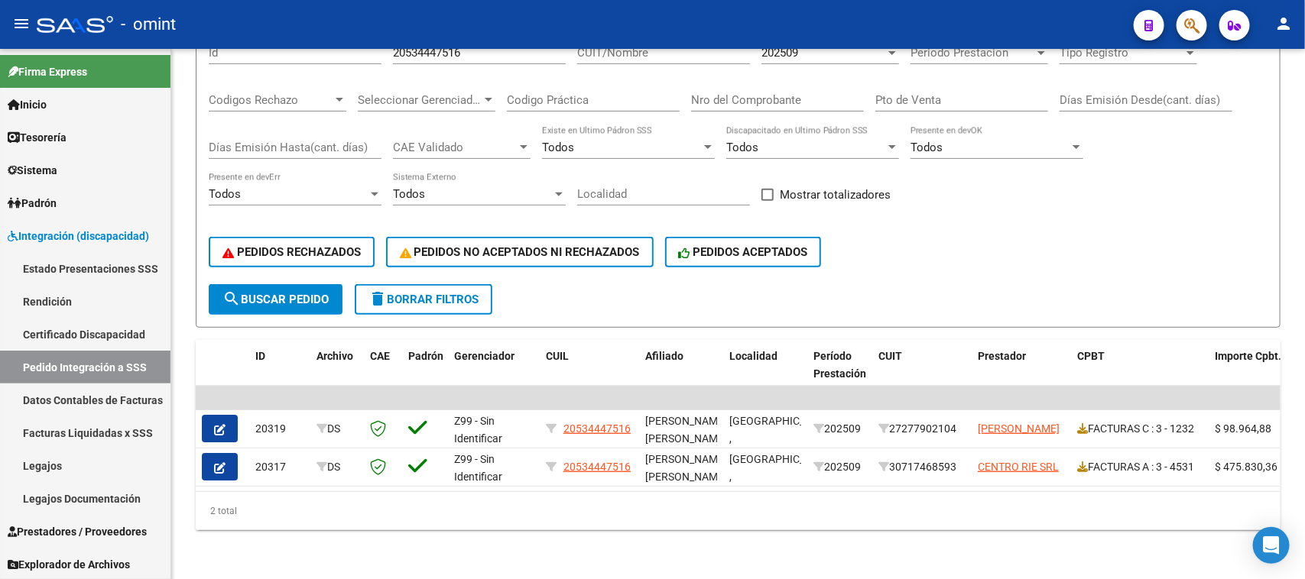
click at [222, 422] on span "button" at bounding box center [219, 429] width 11 height 14
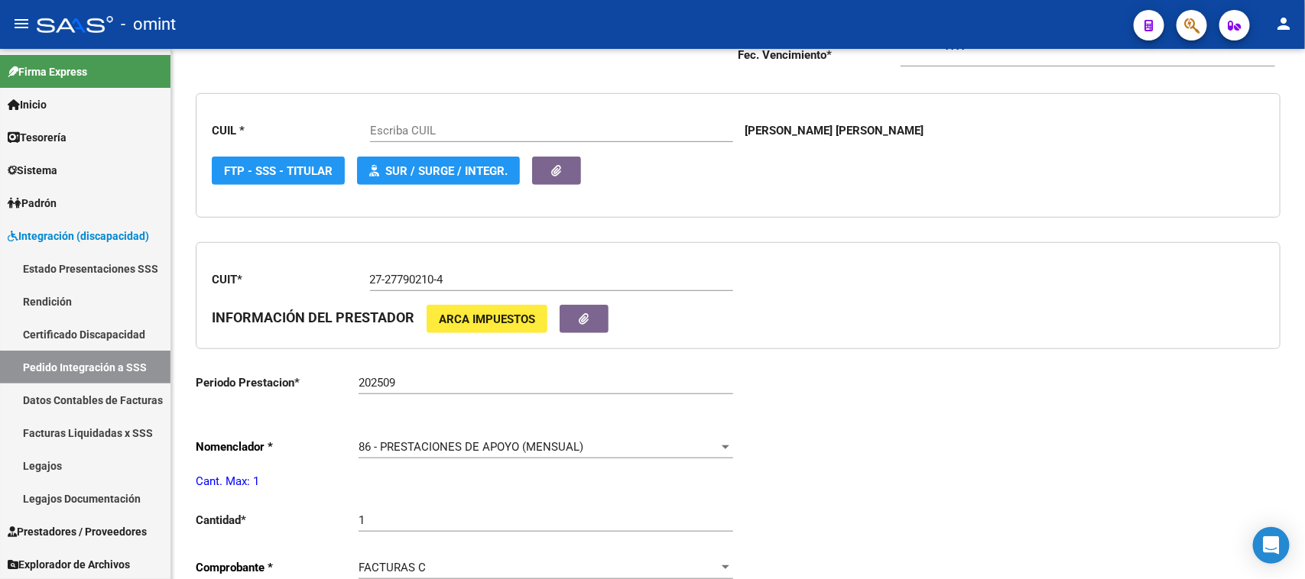
type input "20534447516"
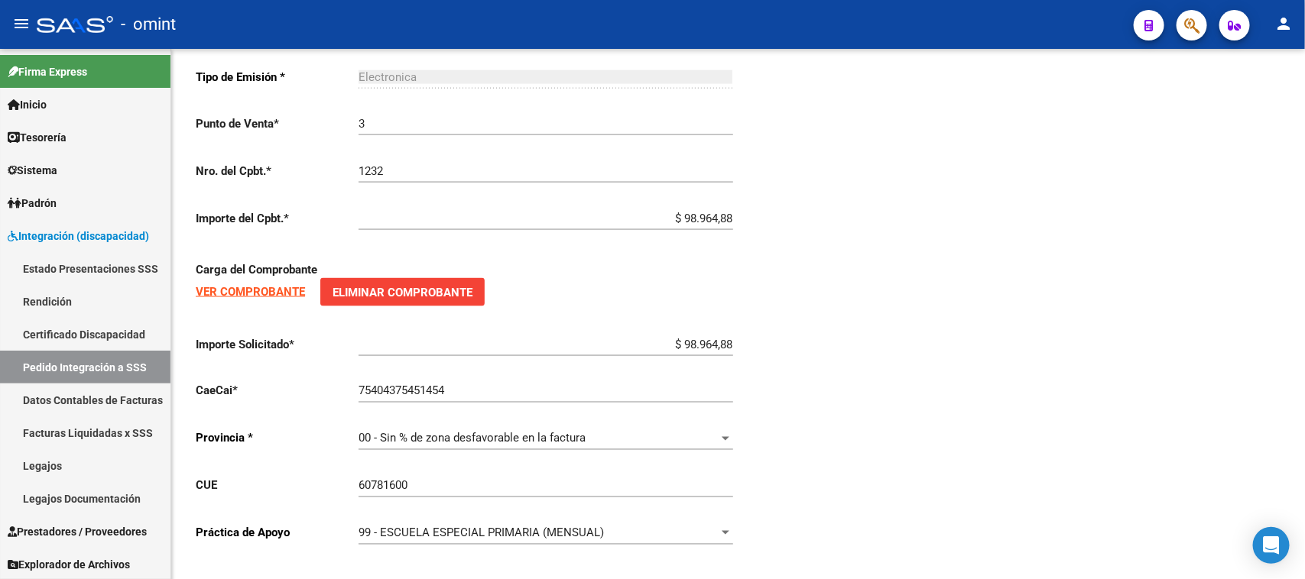
scroll to position [984, 0]
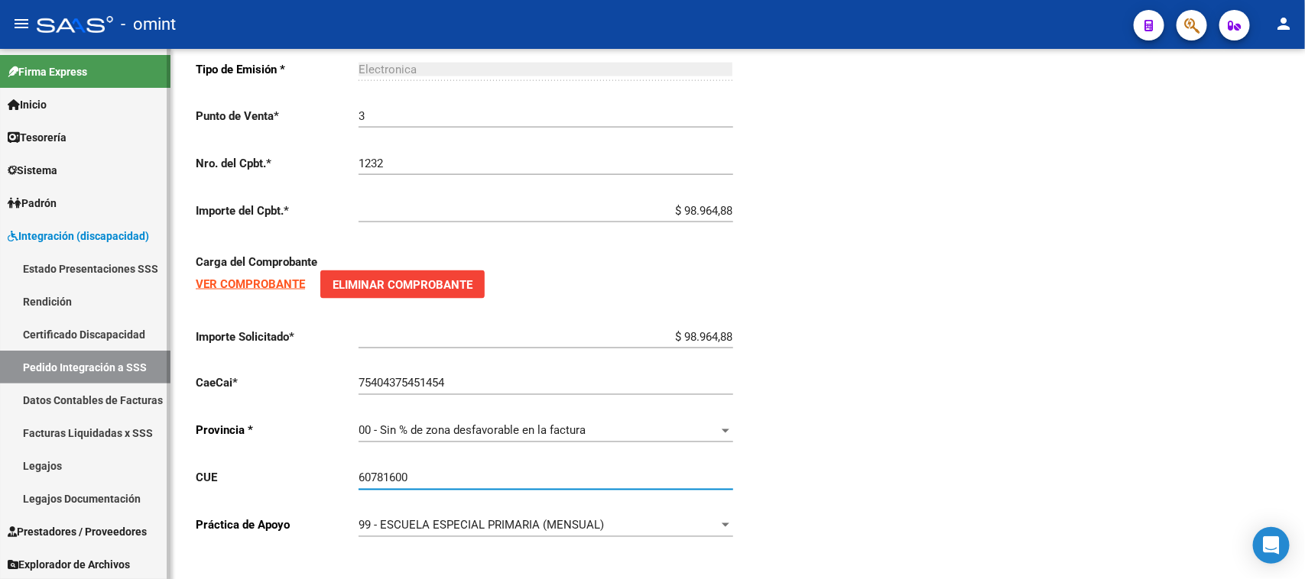
drag, startPoint x: 554, startPoint y: 467, endPoint x: 109, endPoint y: 478, distance: 444.9
click at [109, 478] on mat-sidenav-container "Firma Express Inicio Calendario SSS Instructivos Contacto OS Tesorería Extracto…" at bounding box center [652, 314] width 1305 height 530
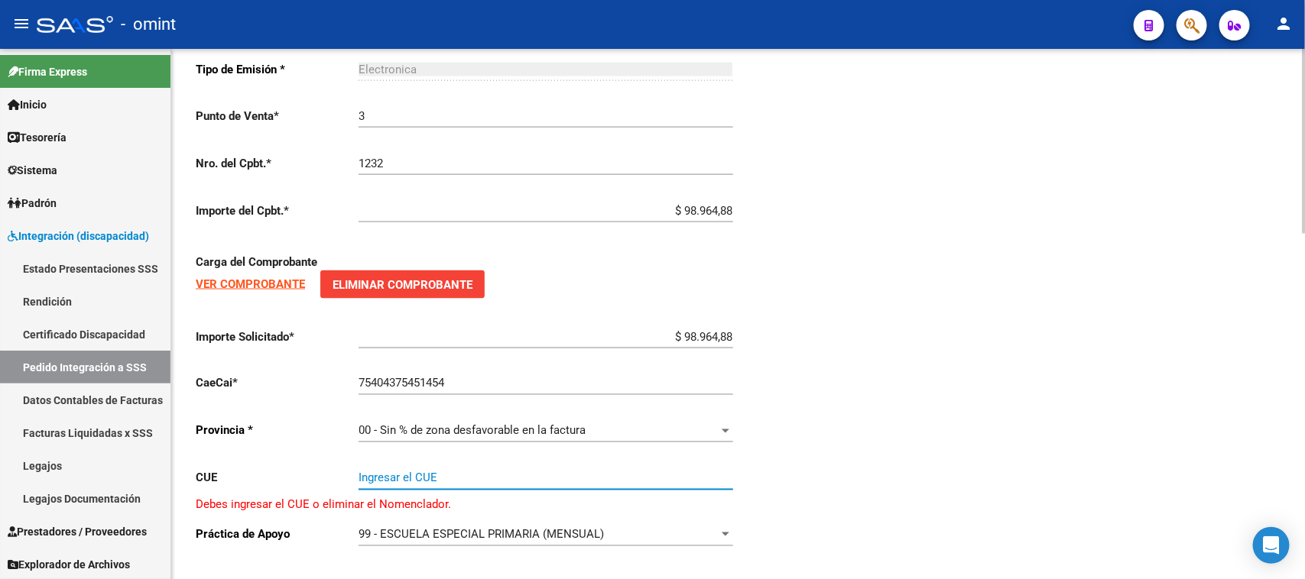
click at [642, 528] on div "99 - ESCUELA ESPECIAL PRIMARIA (MENSUAL)" at bounding box center [538, 535] width 361 height 14
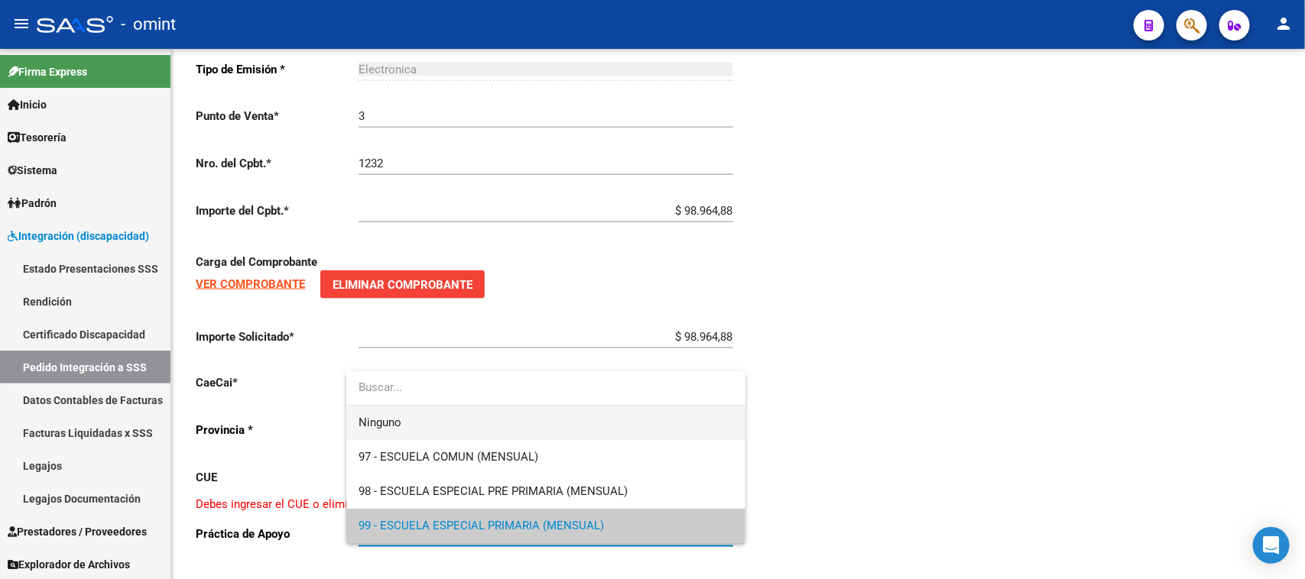
click at [601, 418] on span "Ninguno" at bounding box center [545, 423] width 374 height 34
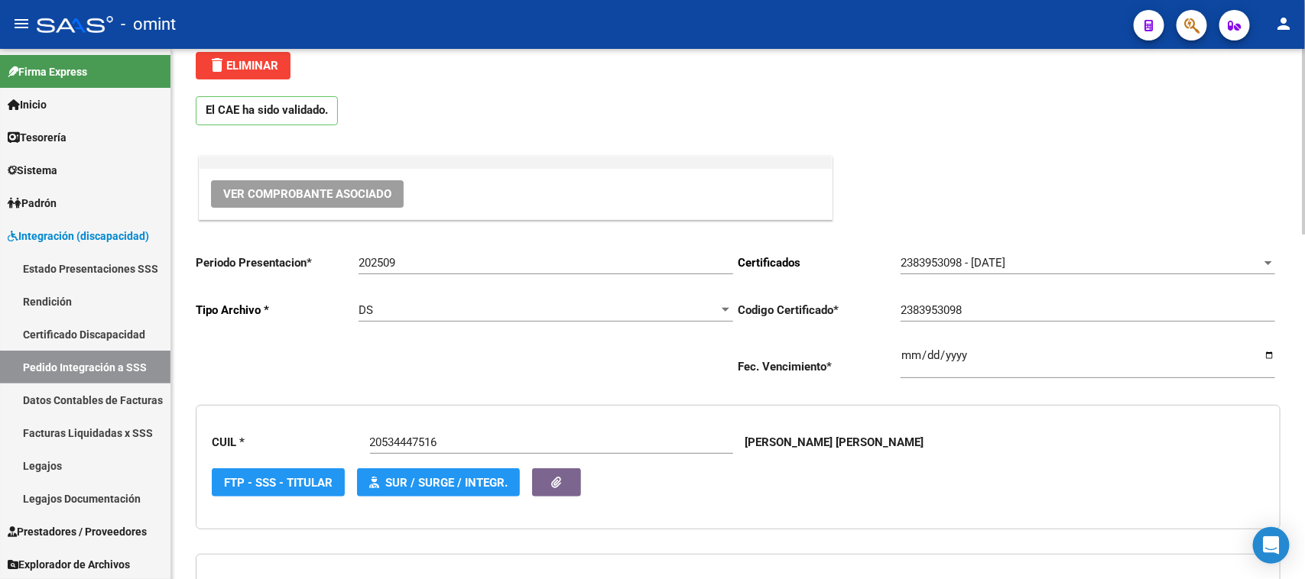
scroll to position [29, 0]
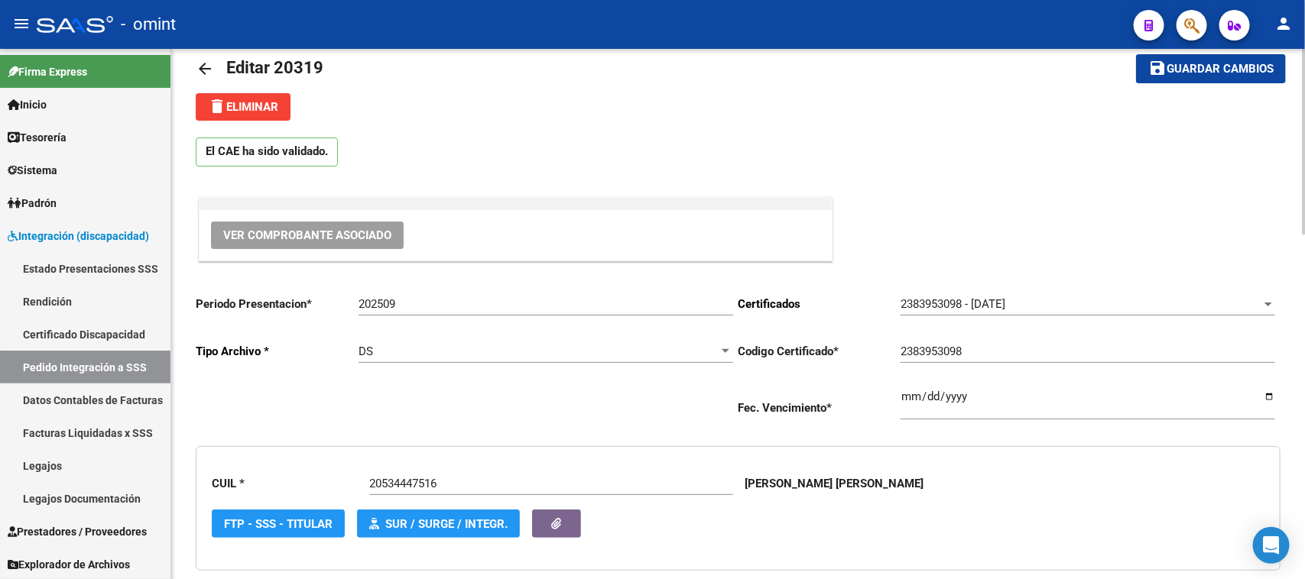
click at [1182, 74] on button "save Guardar cambios" at bounding box center [1211, 68] width 150 height 28
click at [82, 365] on link "Pedido Integración a SSS" at bounding box center [85, 367] width 170 height 33
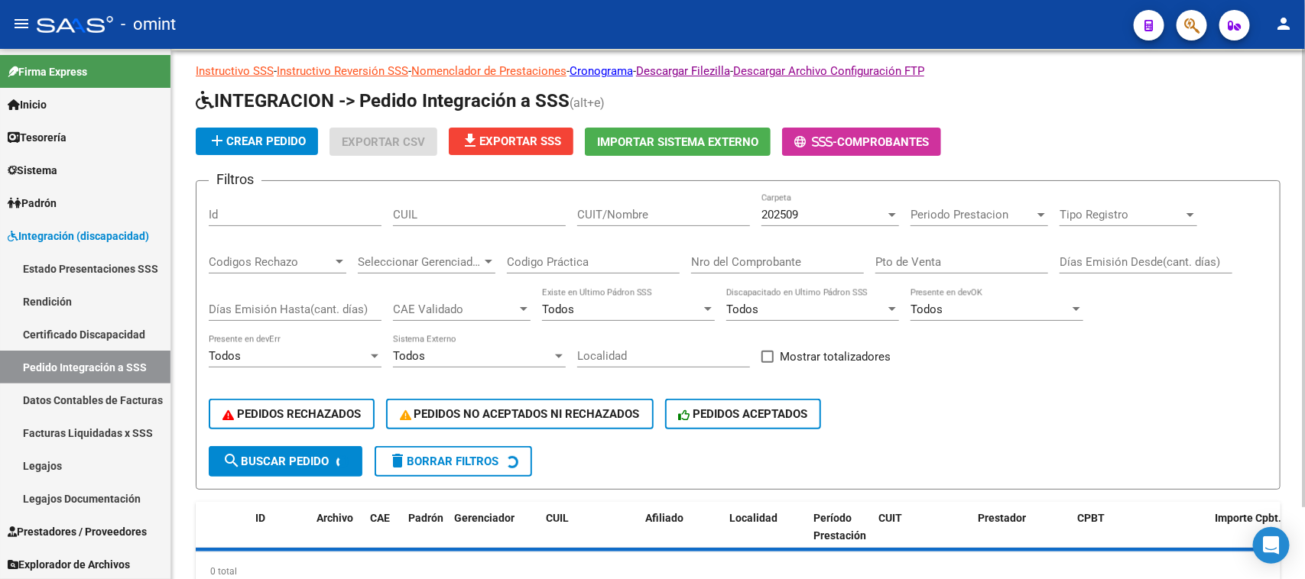
click at [512, 219] on div "CUIL" at bounding box center [479, 209] width 173 height 33
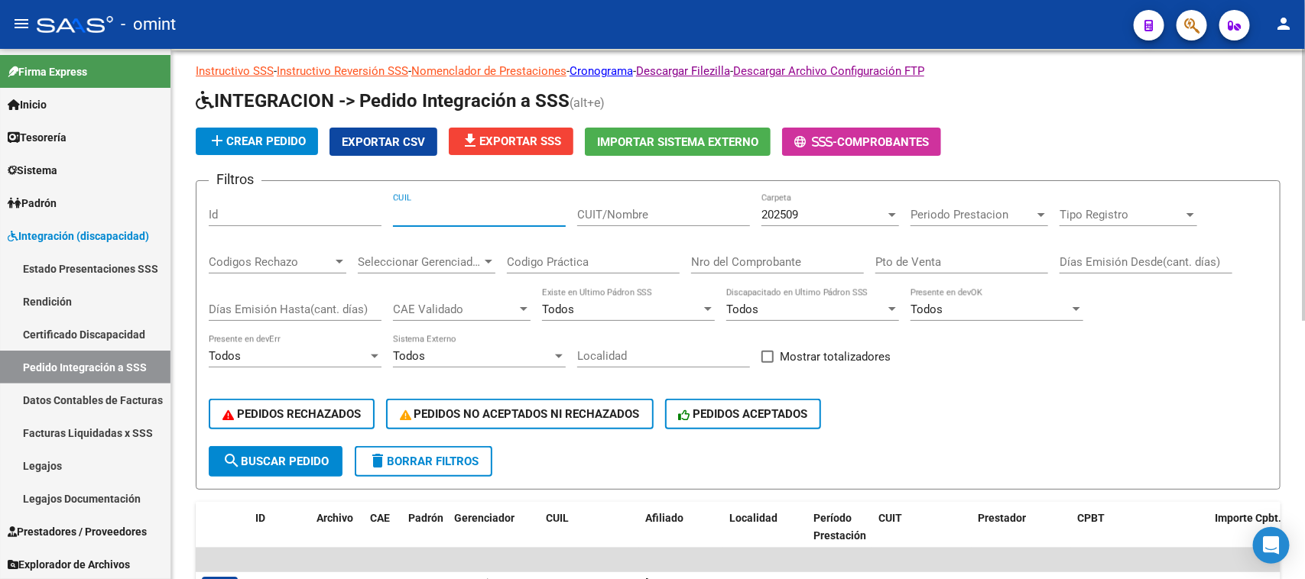
paste input "27464505763"
type input "27464505763"
click at [285, 465] on button "search Buscar Pedido" at bounding box center [276, 461] width 134 height 31
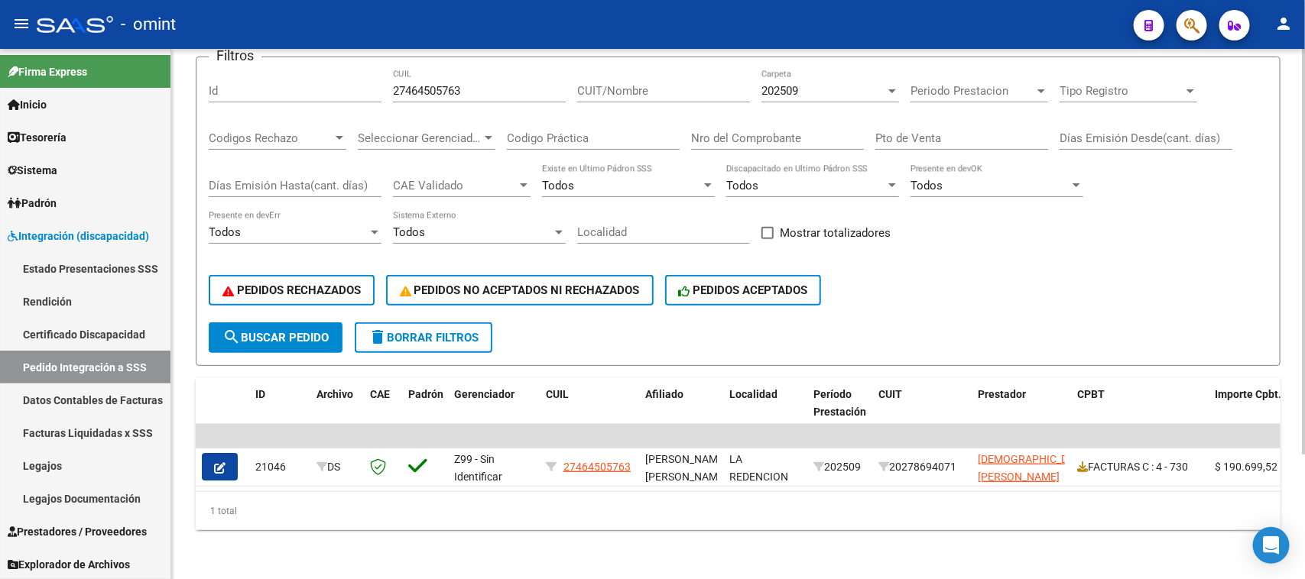
scroll to position [162, 0]
click at [613, 476] on datatable-selection "| | 21046 DS Z99 - Sin Identificar 27464505763 GIL MELINA CELESTE , - LA REDENC…" at bounding box center [738, 483] width 1085 height 14
drag, startPoint x: 614, startPoint y: 475, endPoint x: 723, endPoint y: 478, distance: 109.3
click at [723, 478] on datatable-body "| | 21046 DS Z99 - Sin Identificar 27464505763 GIL MELINA CELESTE , - LA REDENC…" at bounding box center [738, 457] width 1085 height 67
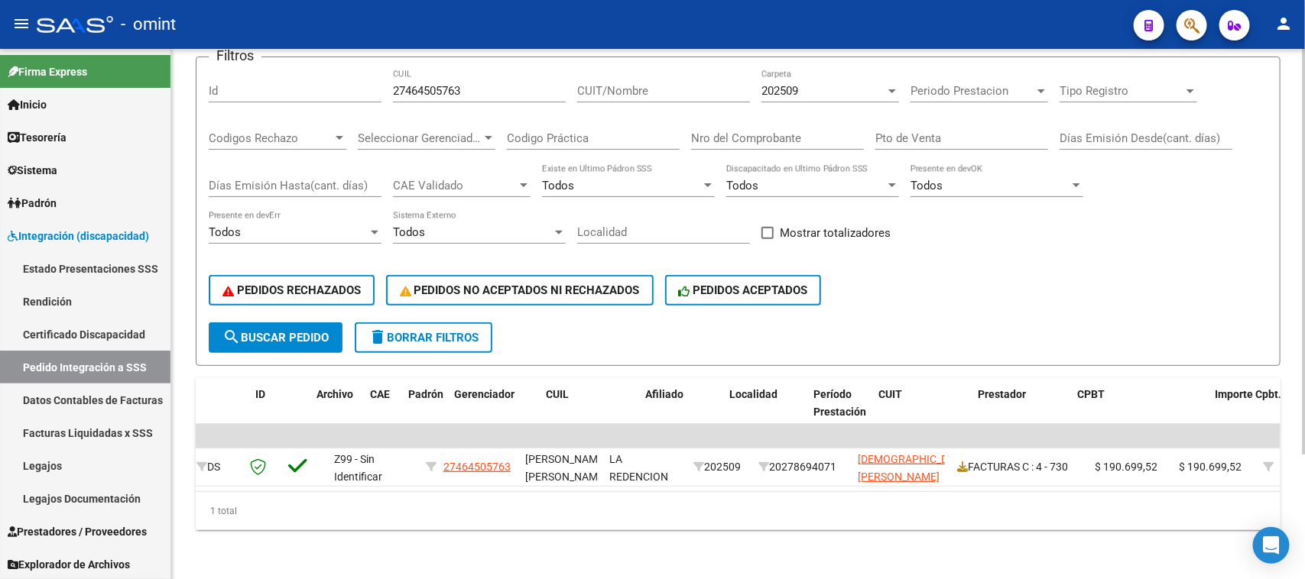
scroll to position [0, 0]
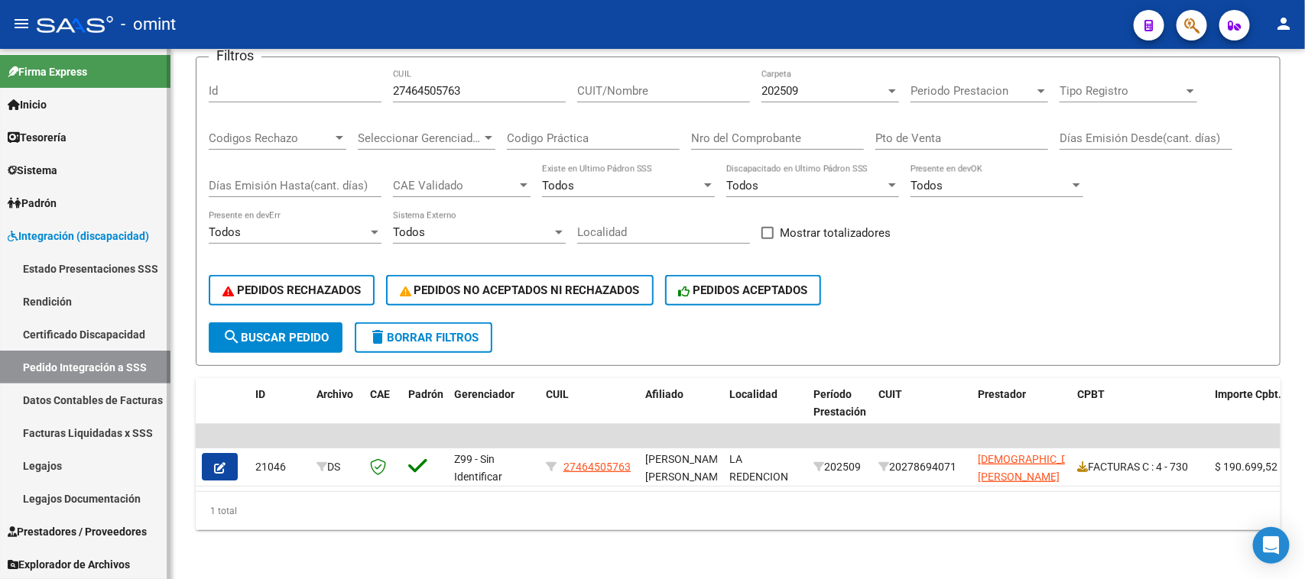
click at [61, 478] on link "Legajos" at bounding box center [85, 465] width 170 height 33
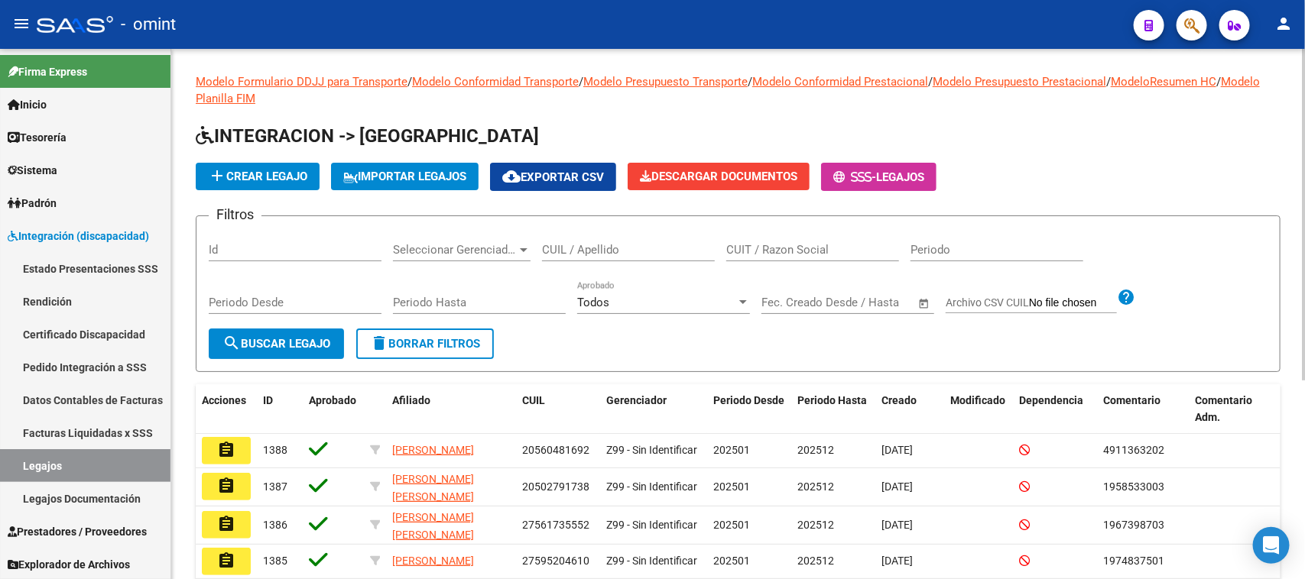
click at [570, 250] on input "CUIL / Apellido" at bounding box center [628, 250] width 173 height 14
paste input "27464505763"
type input "27464505763"
click at [314, 344] on span "search Buscar Legajo" at bounding box center [276, 344] width 108 height 14
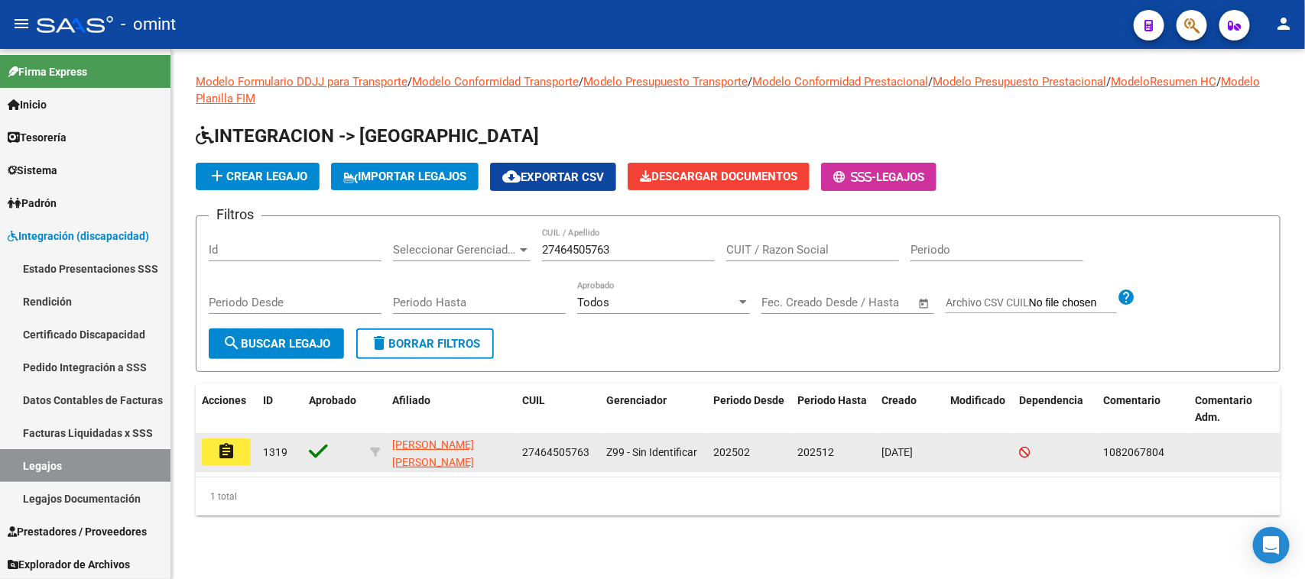
click at [222, 463] on datatable-body-cell "assignment" at bounding box center [226, 452] width 61 height 37
click at [214, 439] on button "assignment" at bounding box center [226, 453] width 49 height 28
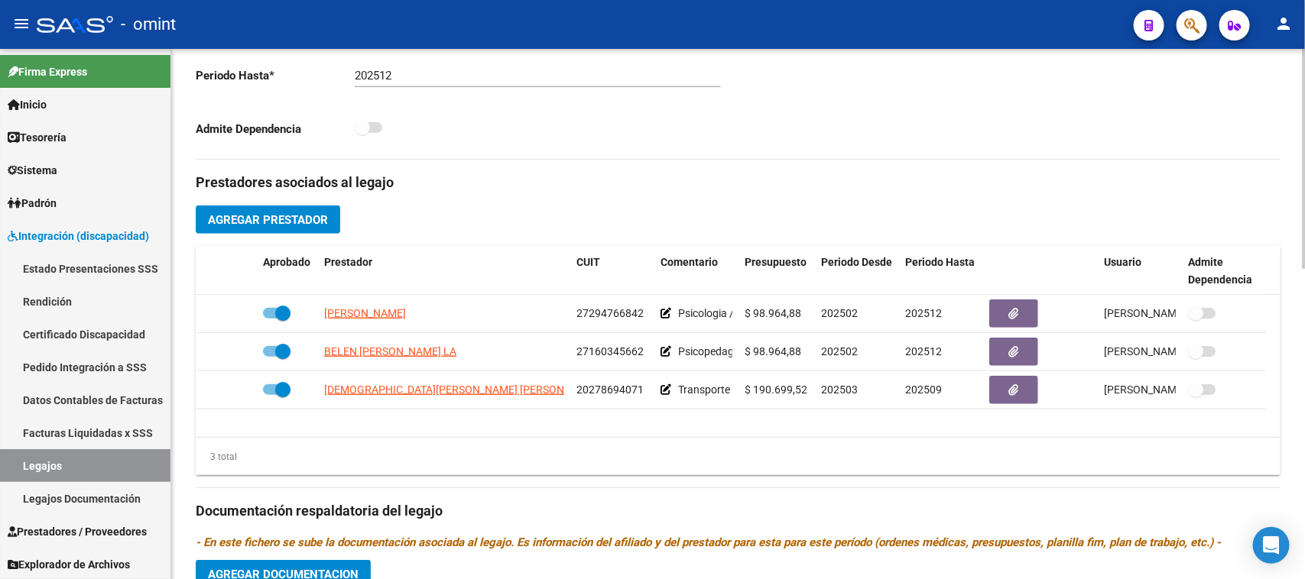
scroll to position [573, 0]
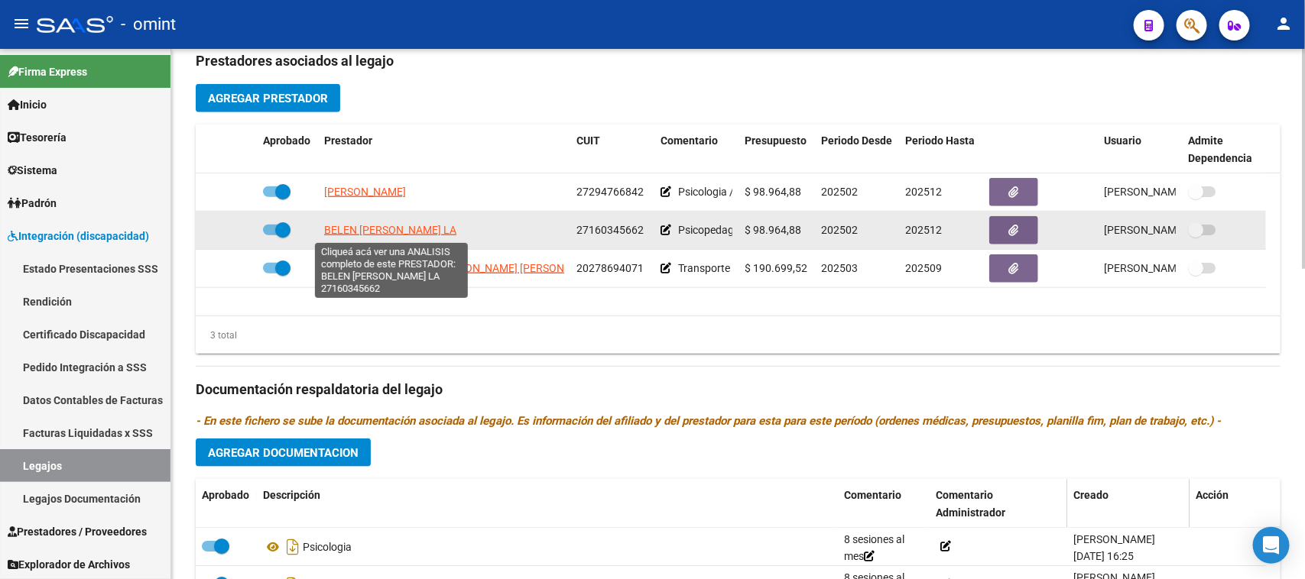
click at [413, 235] on span "[PERSON_NAME] LA" at bounding box center [390, 230] width 132 height 12
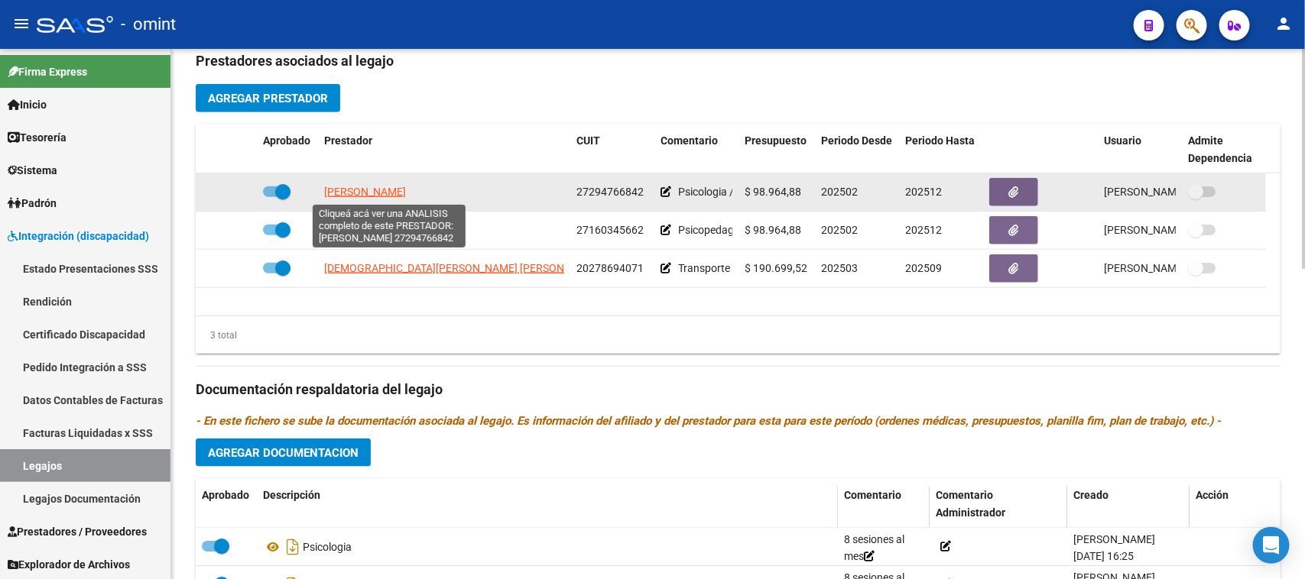
click at [406, 195] on span "[PERSON_NAME]" at bounding box center [365, 192] width 82 height 12
type textarea "27294766842"
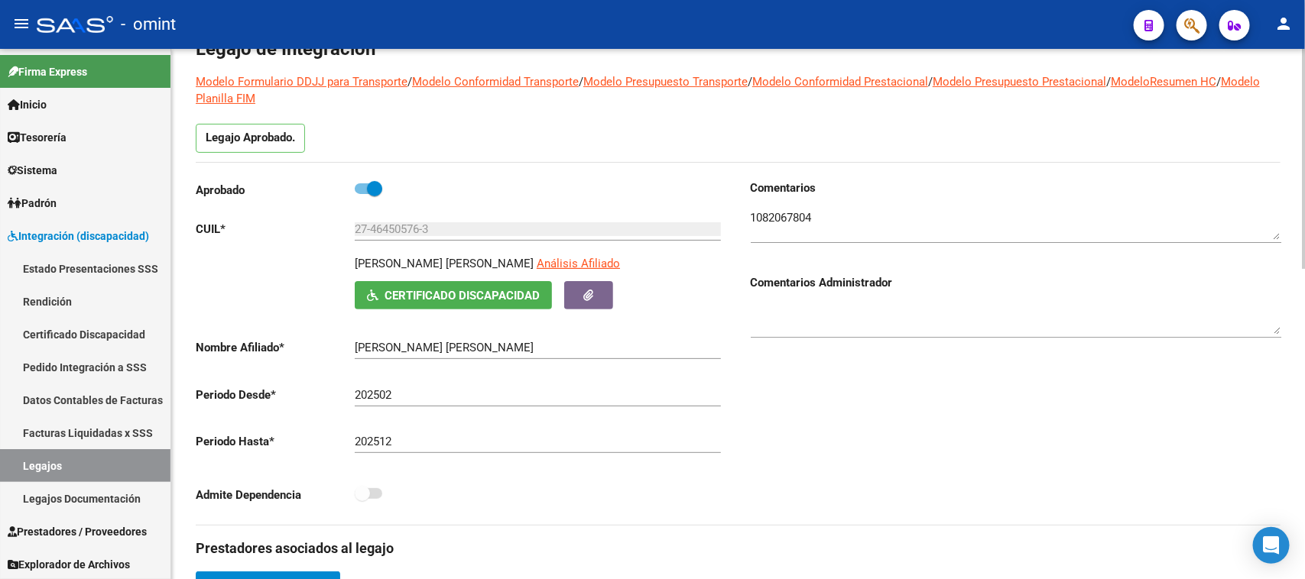
scroll to position [81, 0]
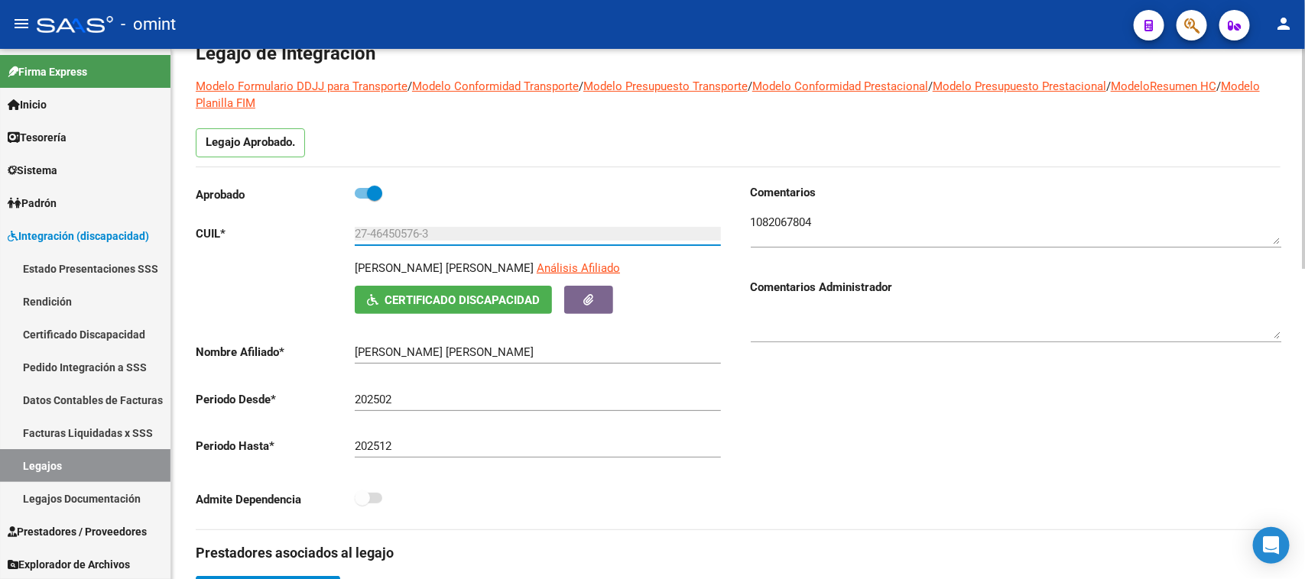
drag, startPoint x: 453, startPoint y: 238, endPoint x: 313, endPoint y: 252, distance: 140.6
click at [313, 252] on div "Aprobado CUIL * 27-46450576-3 Ingresar CUIL GIL MELINA CELESTE Análisis Afiliad…" at bounding box center [461, 350] width 530 height 333
click at [774, 219] on textarea at bounding box center [1016, 229] width 530 height 31
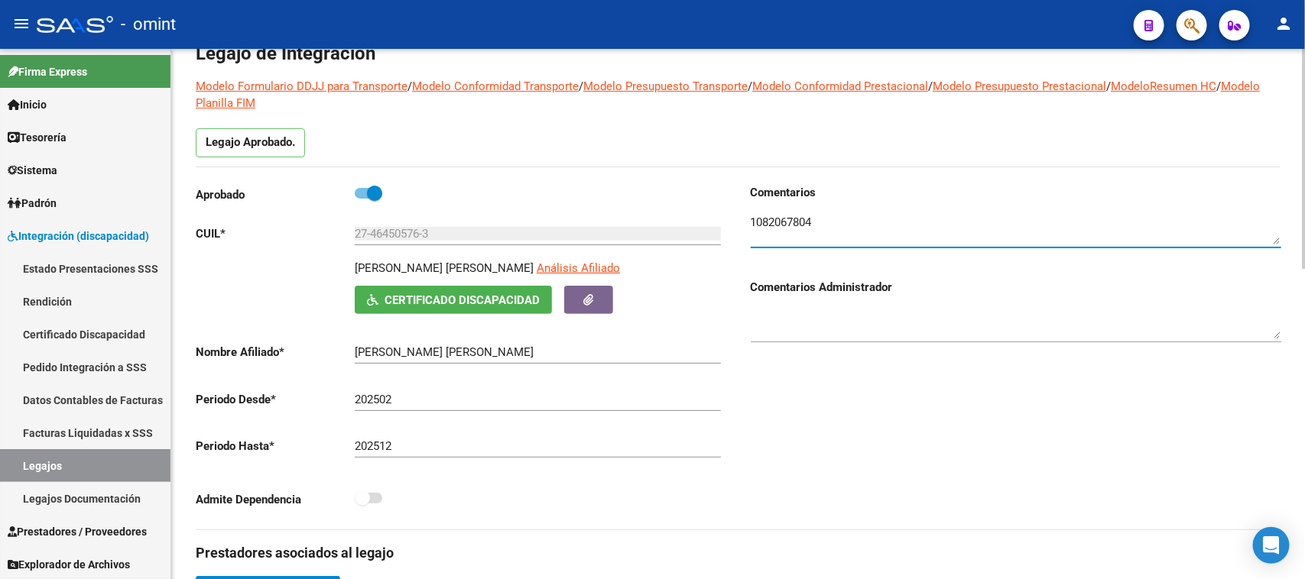
click at [774, 219] on textarea at bounding box center [1016, 229] width 530 height 31
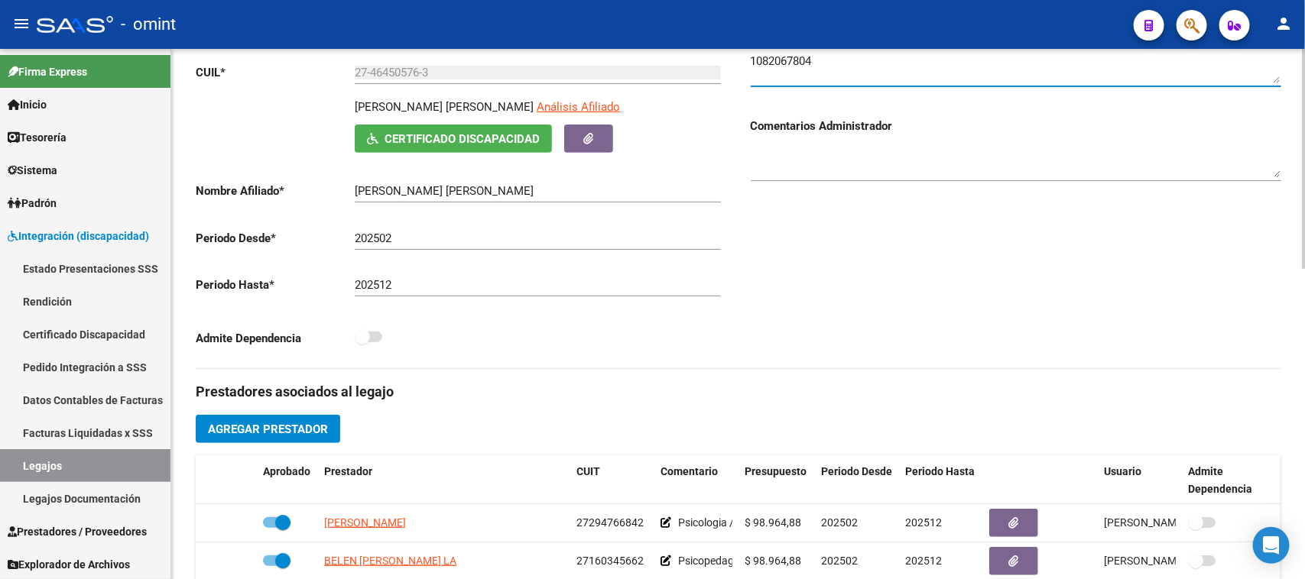
scroll to position [368, 0]
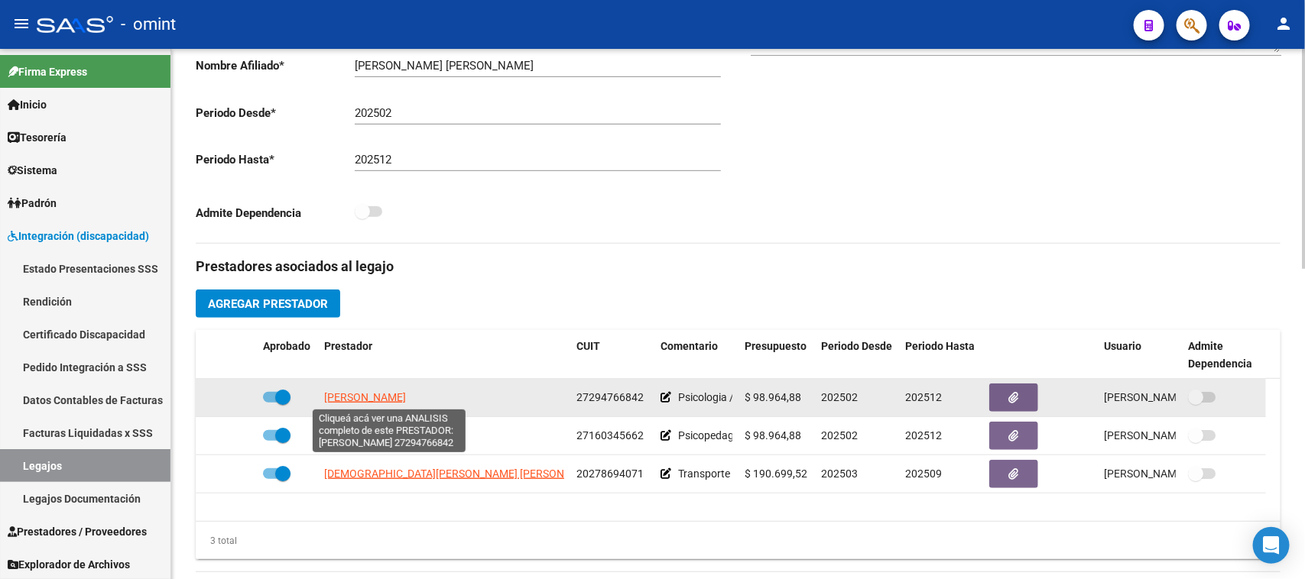
drag, startPoint x: 466, startPoint y: 402, endPoint x: 323, endPoint y: 403, distance: 143.7
click at [324, 403] on div "[PERSON_NAME]" at bounding box center [444, 398] width 240 height 18
copy span "[PERSON_NAME]"
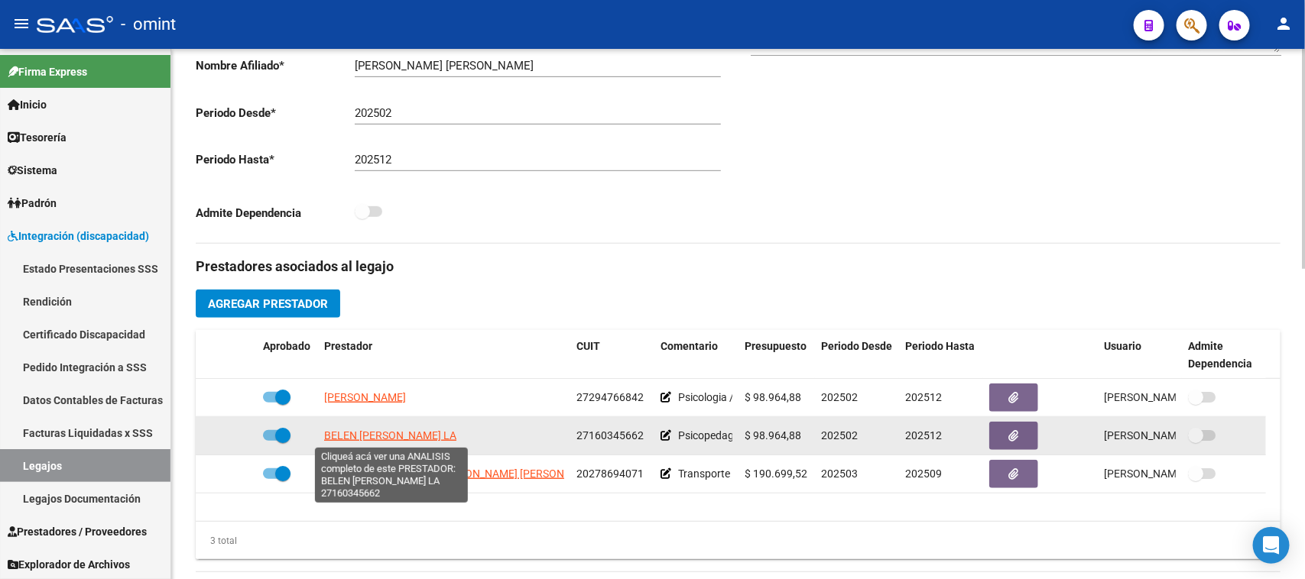
drag, startPoint x: 482, startPoint y: 446, endPoint x: 329, endPoint y: 440, distance: 153.0
click at [329, 440] on datatable-body-cell "[PERSON_NAME] LA" at bounding box center [444, 435] width 252 height 37
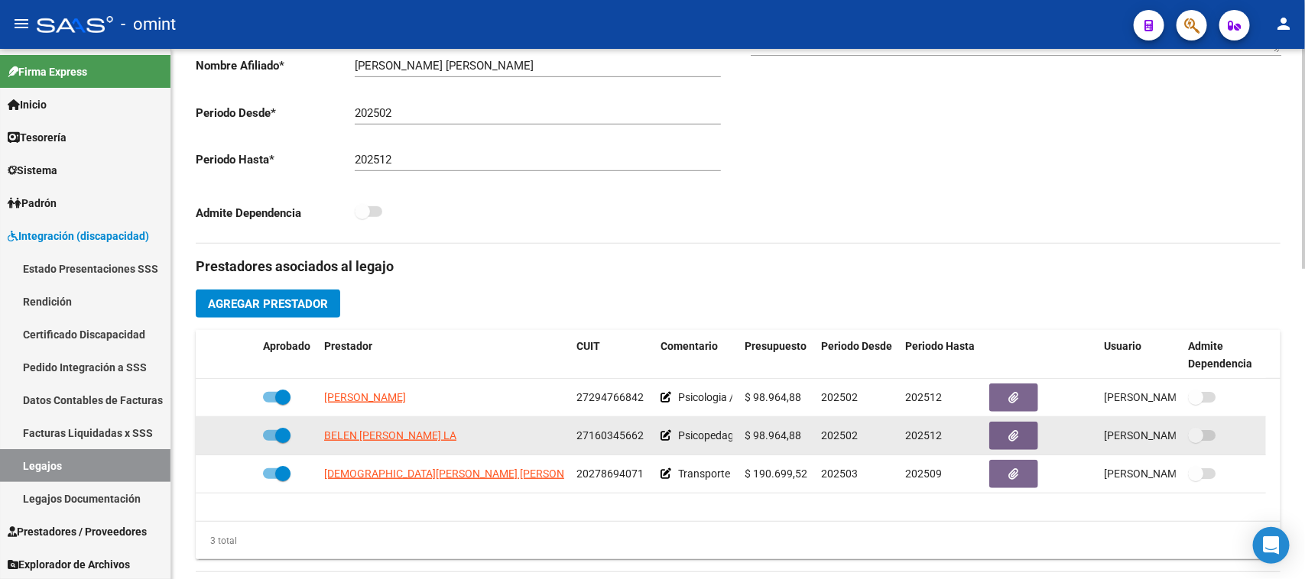
click at [505, 449] on datatable-body-cell "[PERSON_NAME] LA" at bounding box center [444, 435] width 252 height 37
drag, startPoint x: 475, startPoint y: 438, endPoint x: 319, endPoint y: 441, distance: 156.7
click at [319, 441] on datatable-body-cell "[PERSON_NAME] LA" at bounding box center [444, 435] width 252 height 37
copy span "[PERSON_NAME] LA"
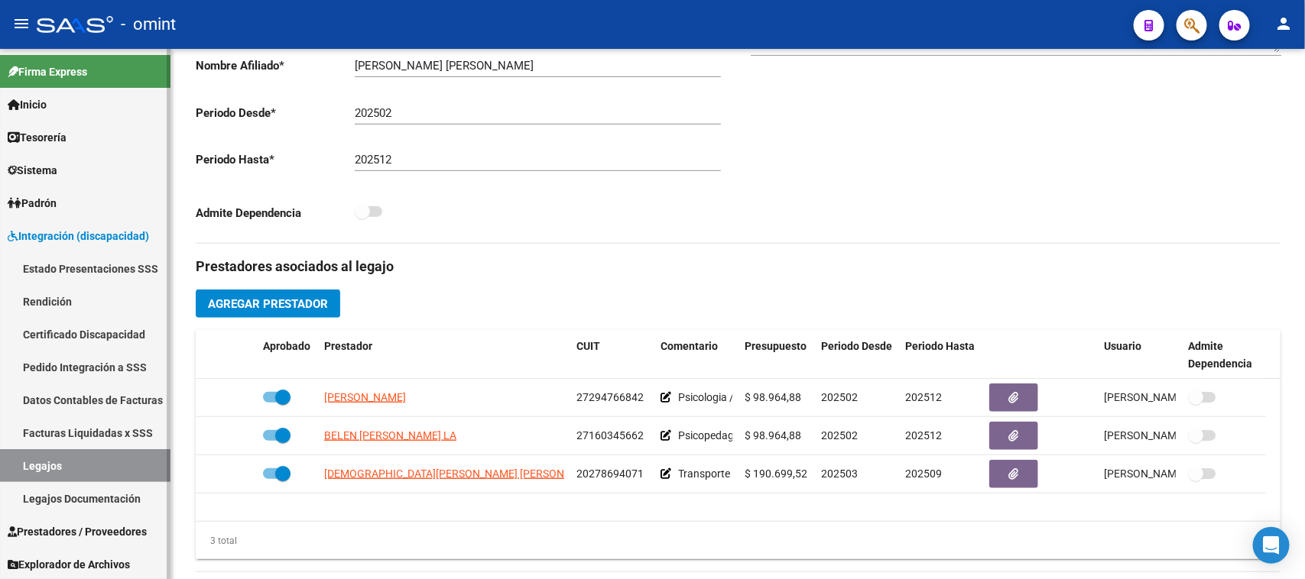
click at [109, 476] on link "Legajos" at bounding box center [85, 465] width 170 height 33
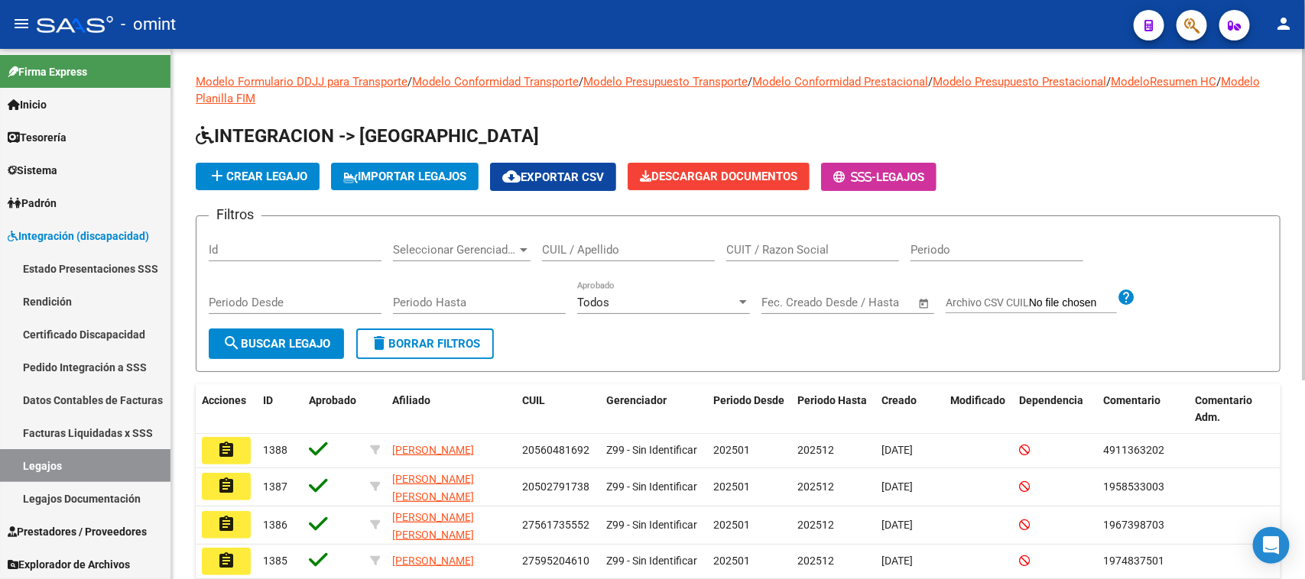
drag, startPoint x: 564, startPoint y: 261, endPoint x: 570, endPoint y: 242, distance: 20.1
click at [564, 254] on div "CUIL / Apellido" at bounding box center [628, 252] width 173 height 47
click at [570, 243] on input "CUIL / Apellido" at bounding box center [628, 250] width 173 height 14
paste input "27337897067"
type input "27337897067"
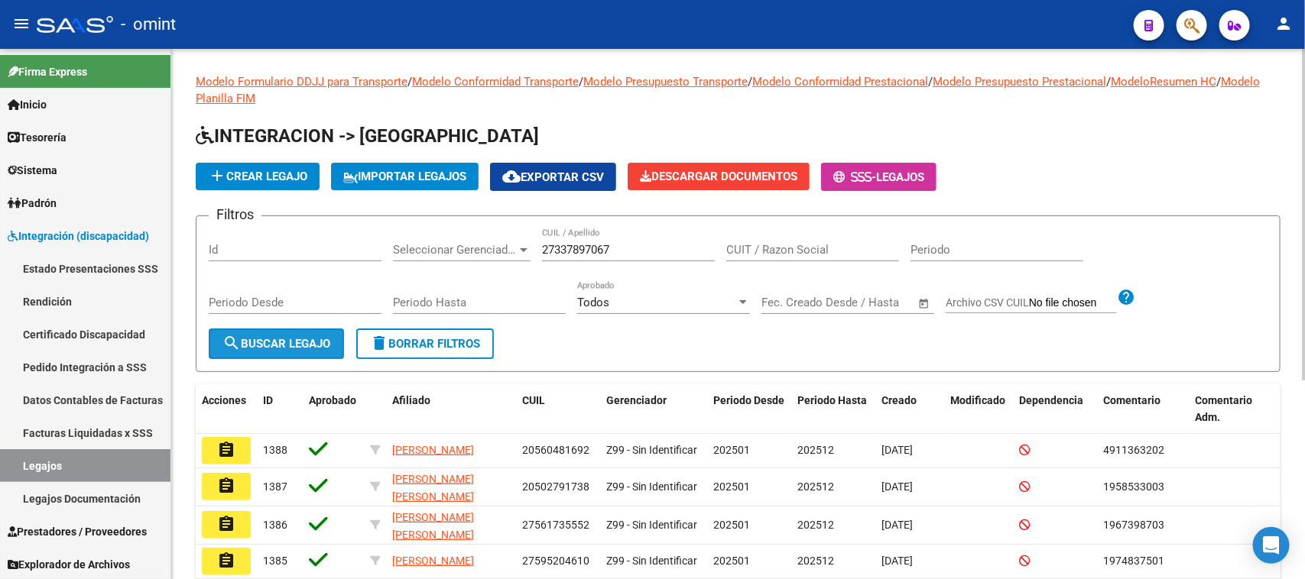
click at [321, 344] on span "search Buscar Legajo" at bounding box center [276, 344] width 108 height 14
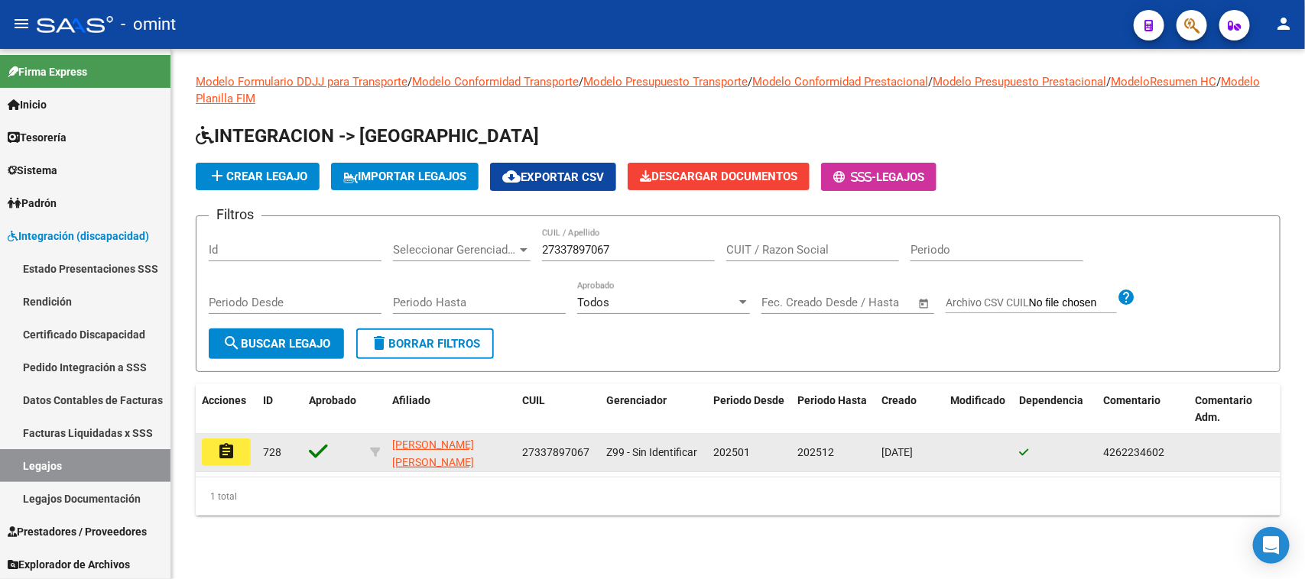
click at [212, 449] on button "assignment" at bounding box center [226, 453] width 49 height 28
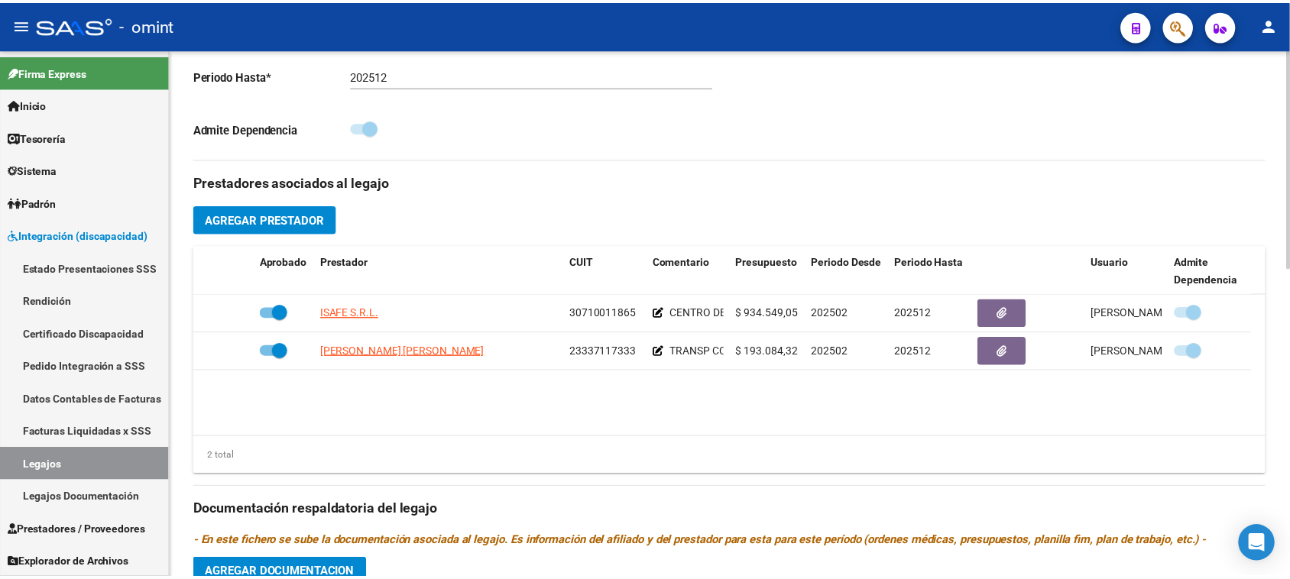
scroll to position [478, 0]
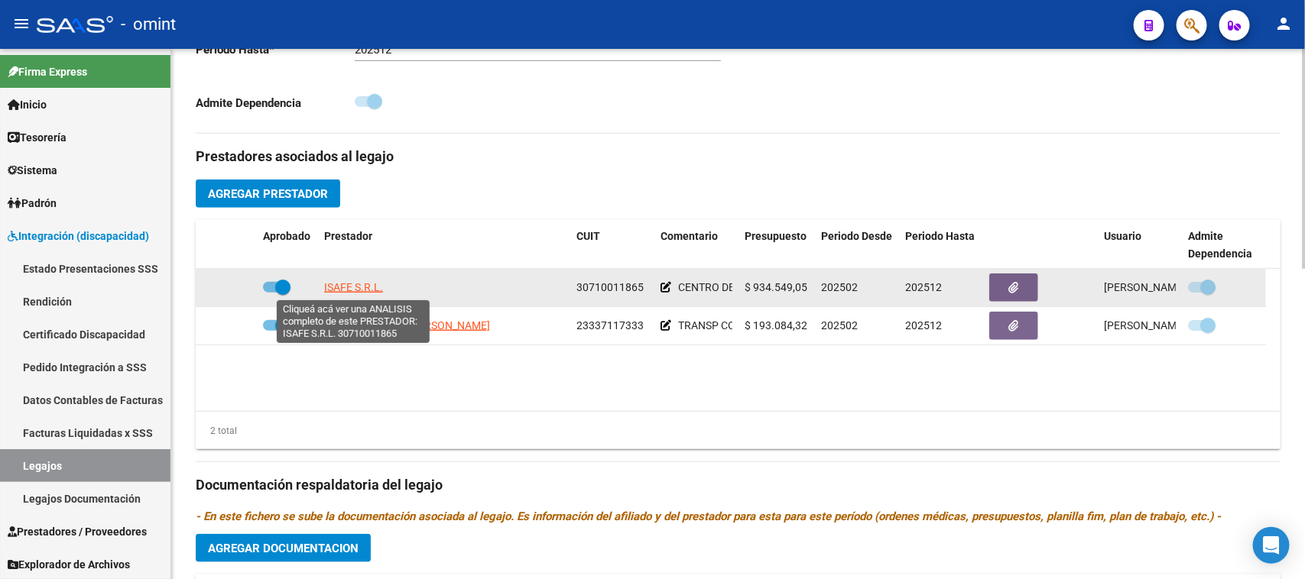
click at [355, 284] on span "ISAFE S.R.L." at bounding box center [353, 287] width 59 height 12
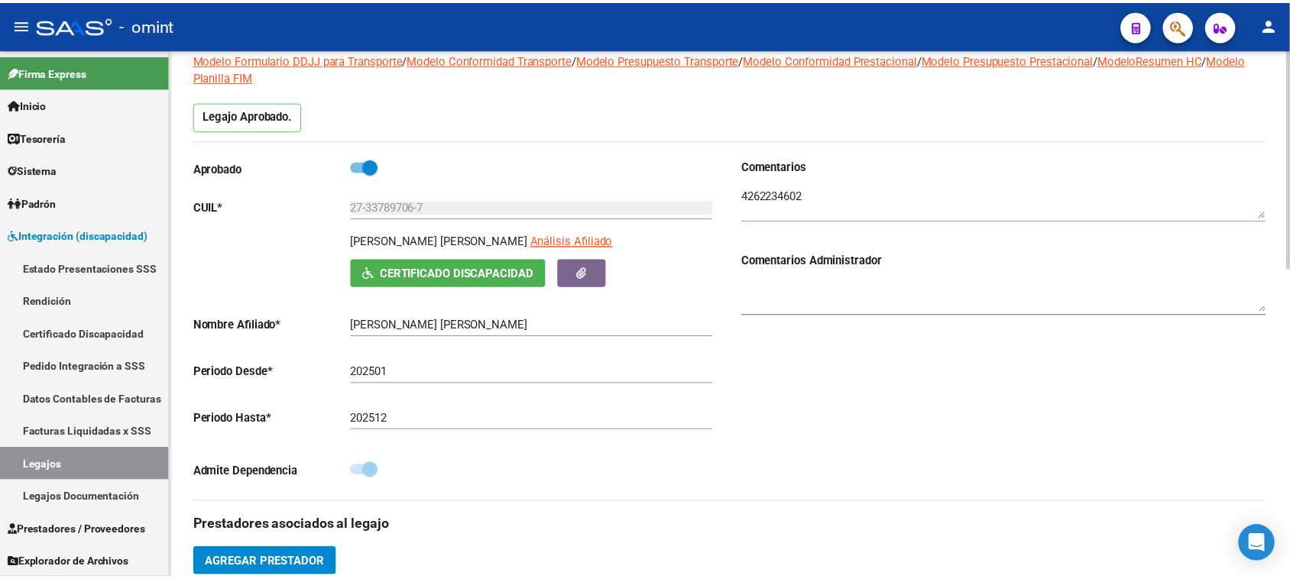
scroll to position [81, 0]
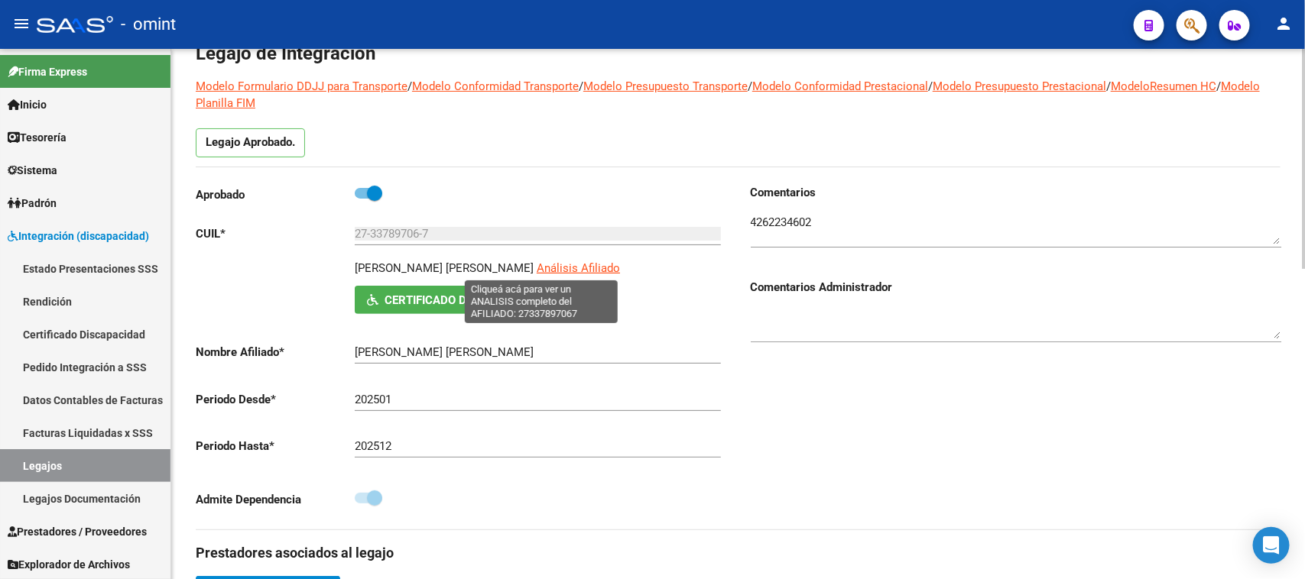
click at [558, 264] on span "Análisis Afiliado" at bounding box center [578, 268] width 83 height 14
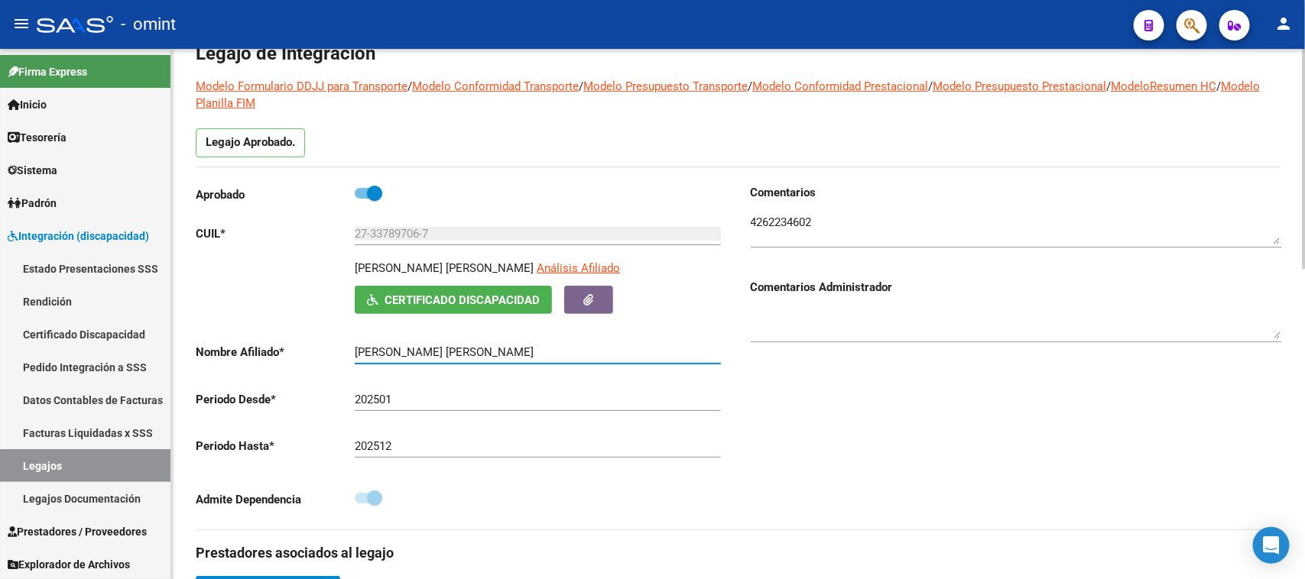
drag, startPoint x: 501, startPoint y: 353, endPoint x: 291, endPoint y: 359, distance: 210.3
click at [293, 356] on app-form-text-field "Nombre Afiliado * TKACHUK DANIELA NIEVES Ingresar el nombre" at bounding box center [458, 352] width 525 height 14
click at [757, 230] on textarea at bounding box center [1016, 229] width 530 height 31
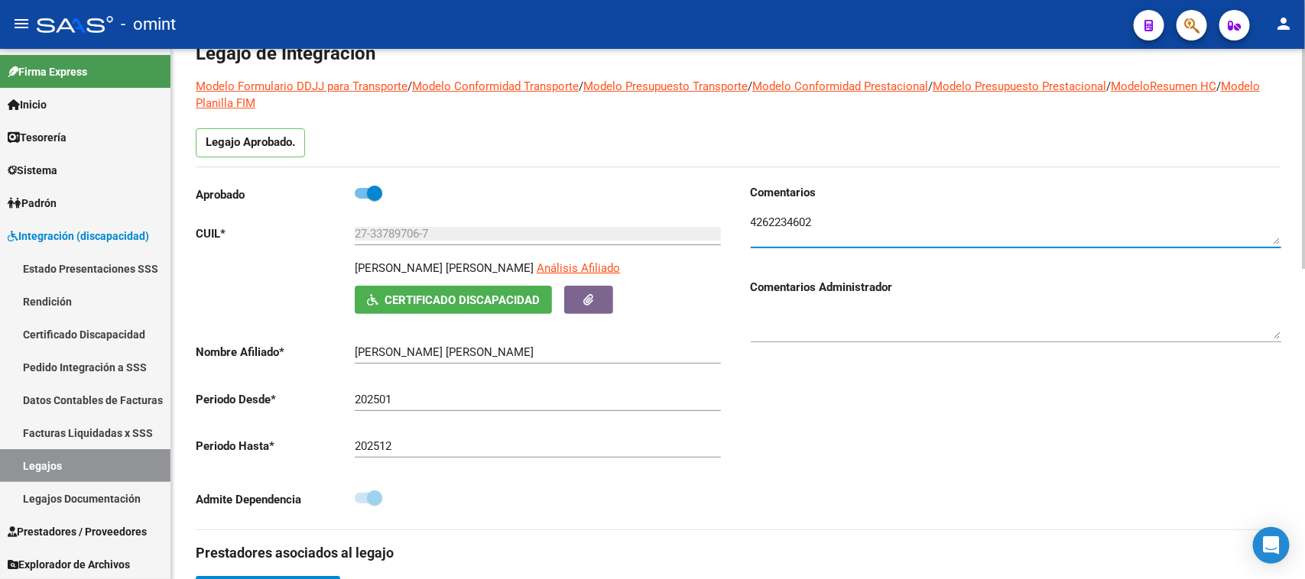
click at [757, 230] on textarea at bounding box center [1016, 229] width 530 height 31
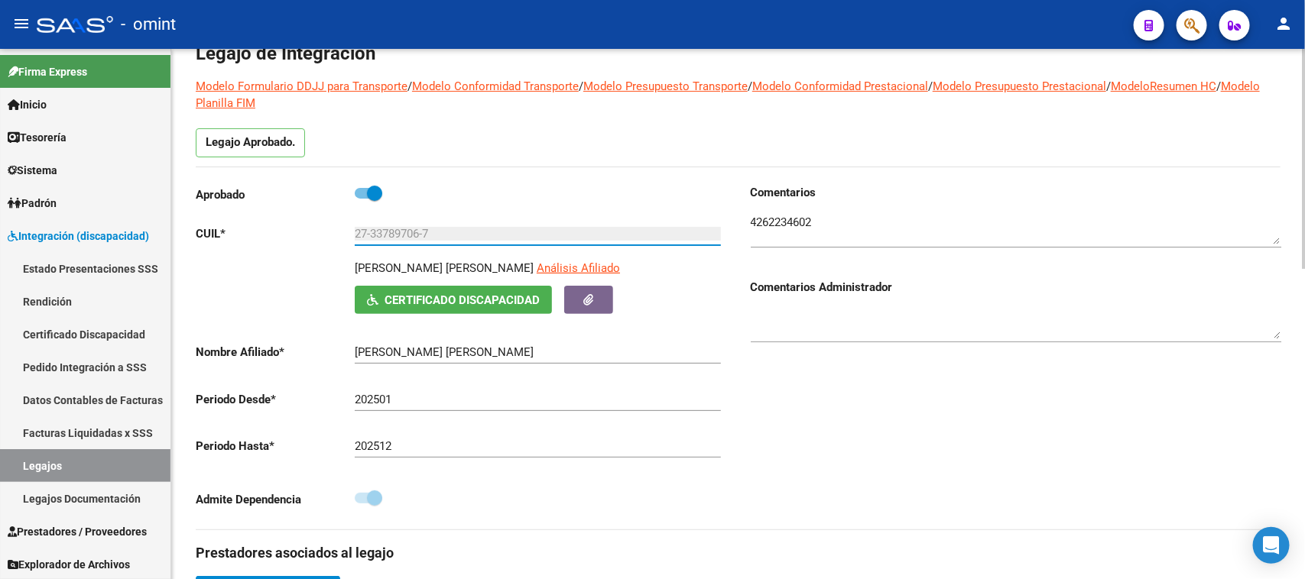
drag, startPoint x: 520, startPoint y: 234, endPoint x: 325, endPoint y: 242, distance: 195.8
click at [325, 241] on app-form-text-field "CUIL * 27-33789706-7 Ingresar CUIL" at bounding box center [458, 234] width 525 height 14
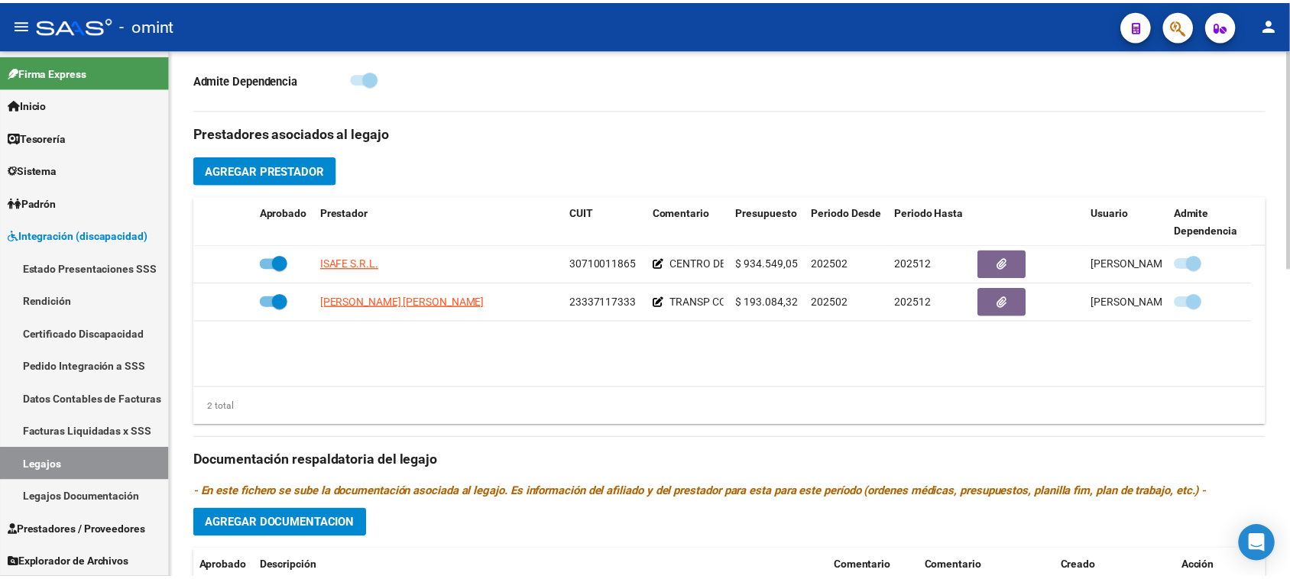
scroll to position [559, 0]
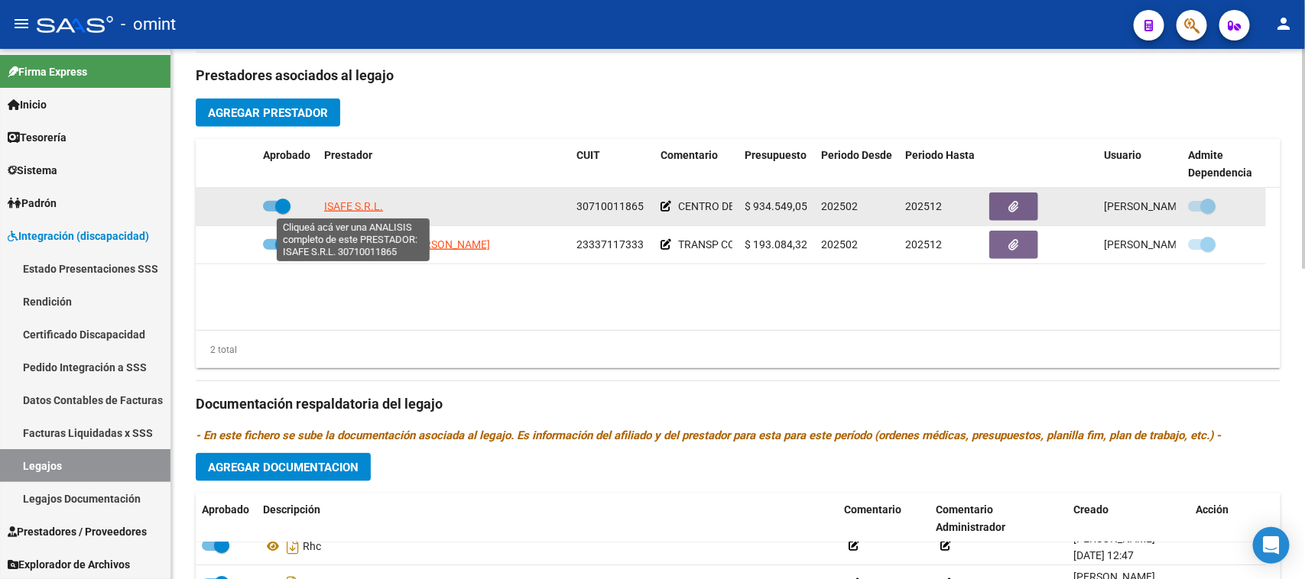
click at [371, 203] on span "ISAFE S.R.L." at bounding box center [353, 206] width 59 height 12
type textarea "30710011865"
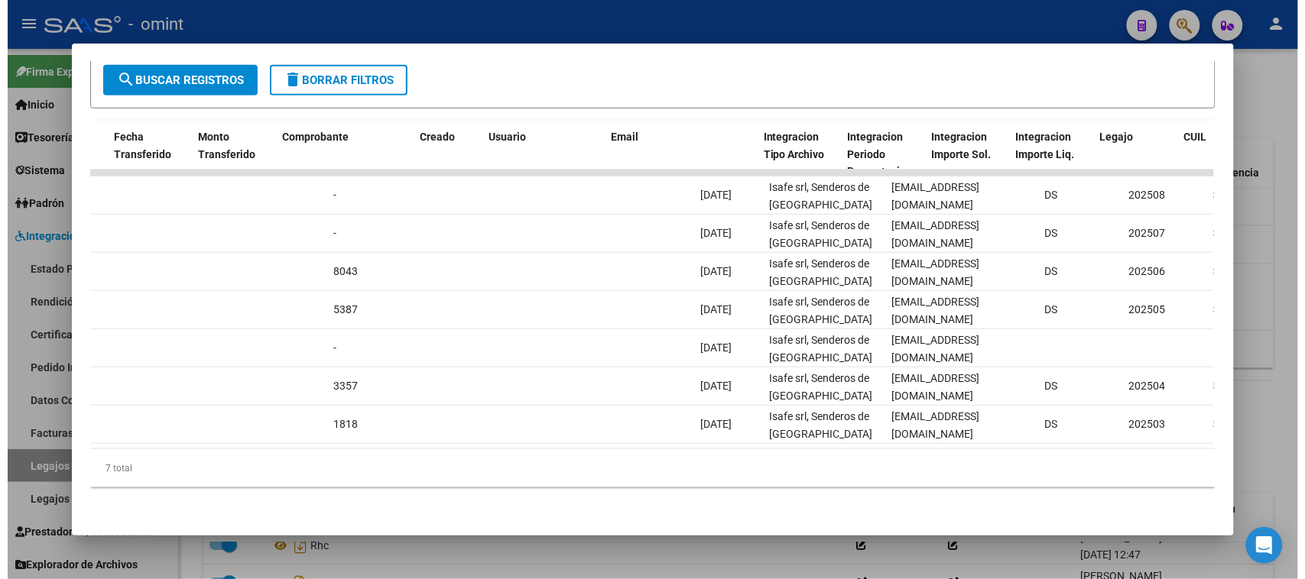
scroll to position [0, 1425]
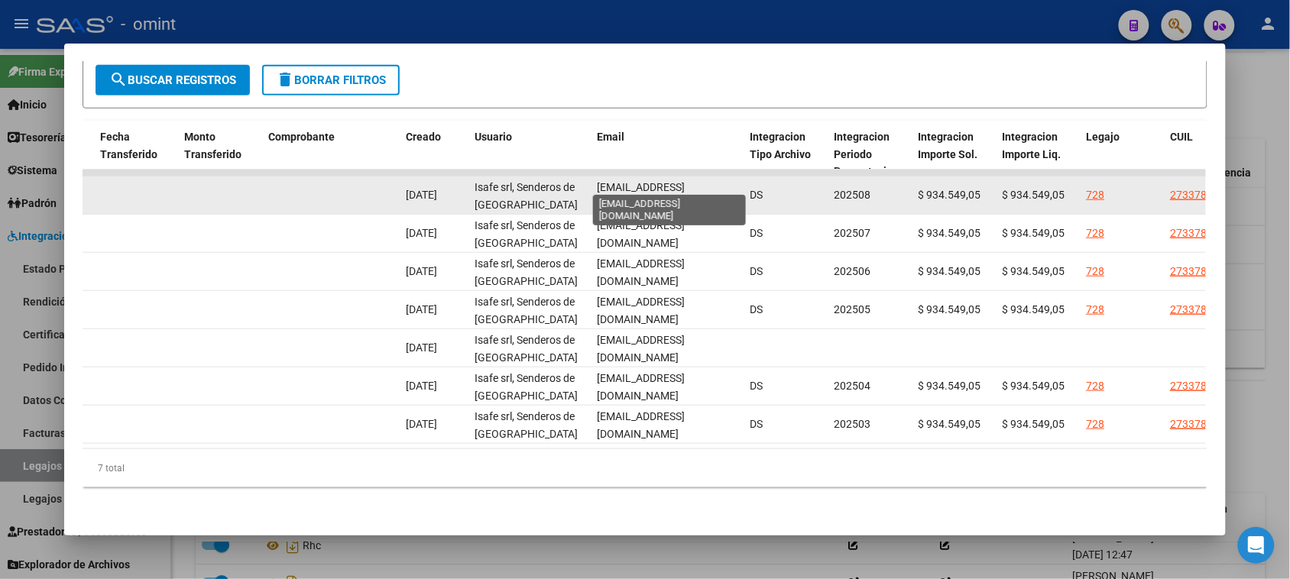
click at [650, 181] on span "institutosenderos@yahoo.com.ar" at bounding box center [641, 196] width 88 height 30
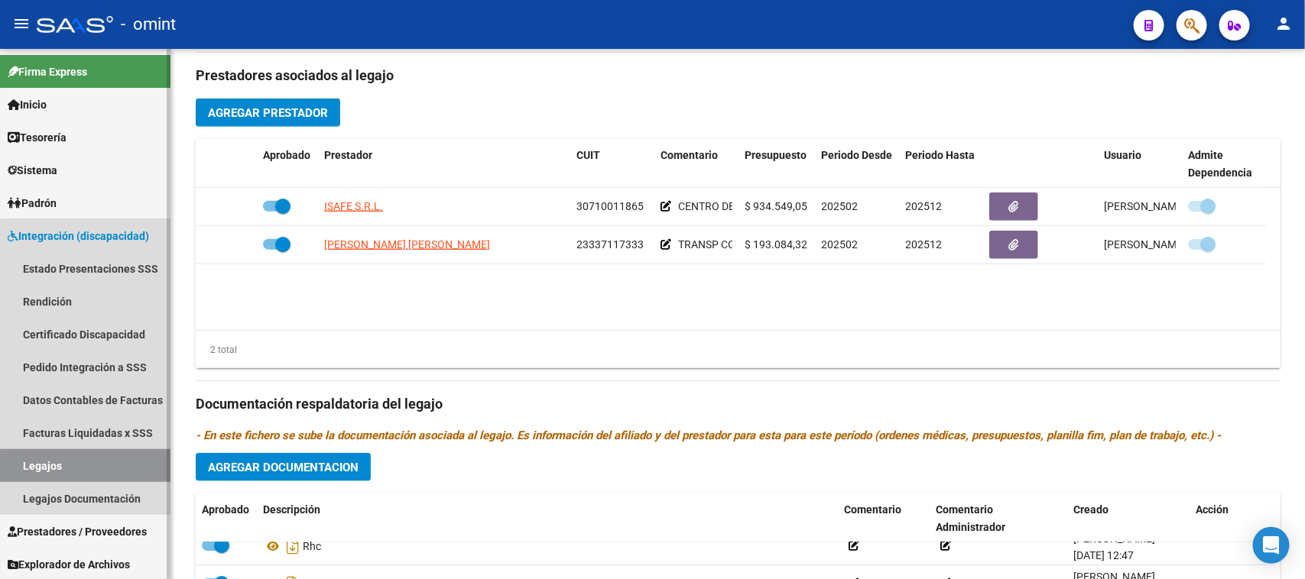
drag, startPoint x: 88, startPoint y: 470, endPoint x: 147, endPoint y: 456, distance: 60.4
click at [88, 471] on link "Legajos" at bounding box center [85, 465] width 170 height 33
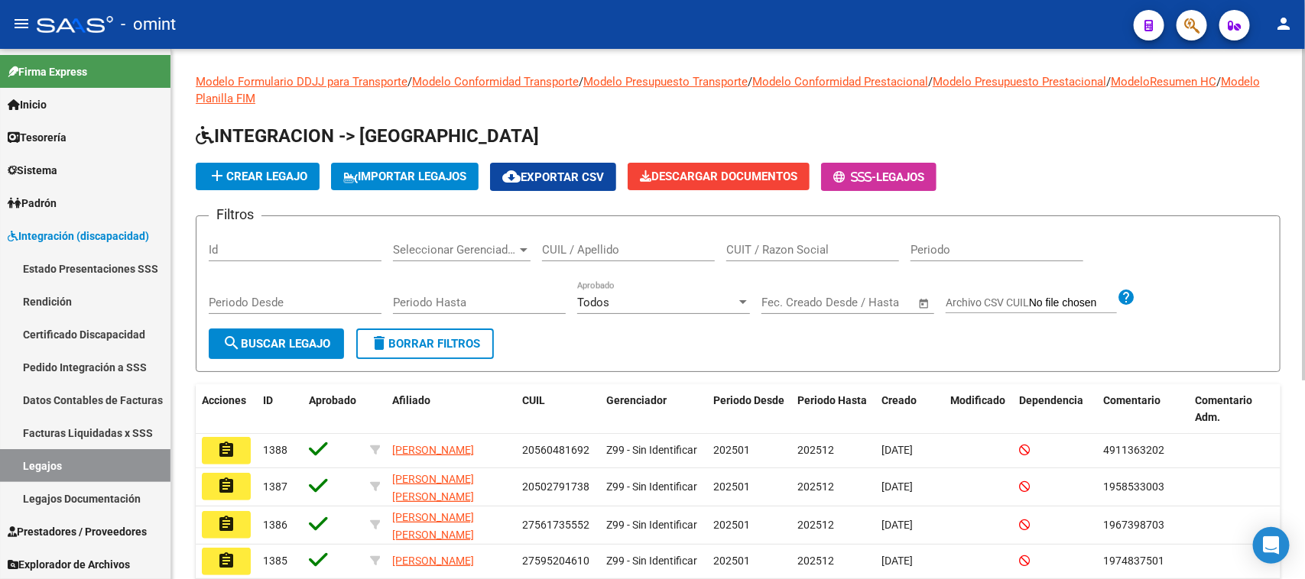
click at [576, 258] on div "CUIL / Apellido" at bounding box center [628, 252] width 173 height 47
click at [575, 245] on input "CUIL / Apellido" at bounding box center [628, 250] width 173 height 14
paste input "20534447516"
type input "20534447516"
click at [298, 326] on form "Filtros Id Seleccionar Gerenciador Seleccionar Gerenciador 20534447516 CUIL / A…" at bounding box center [738, 294] width 1085 height 157
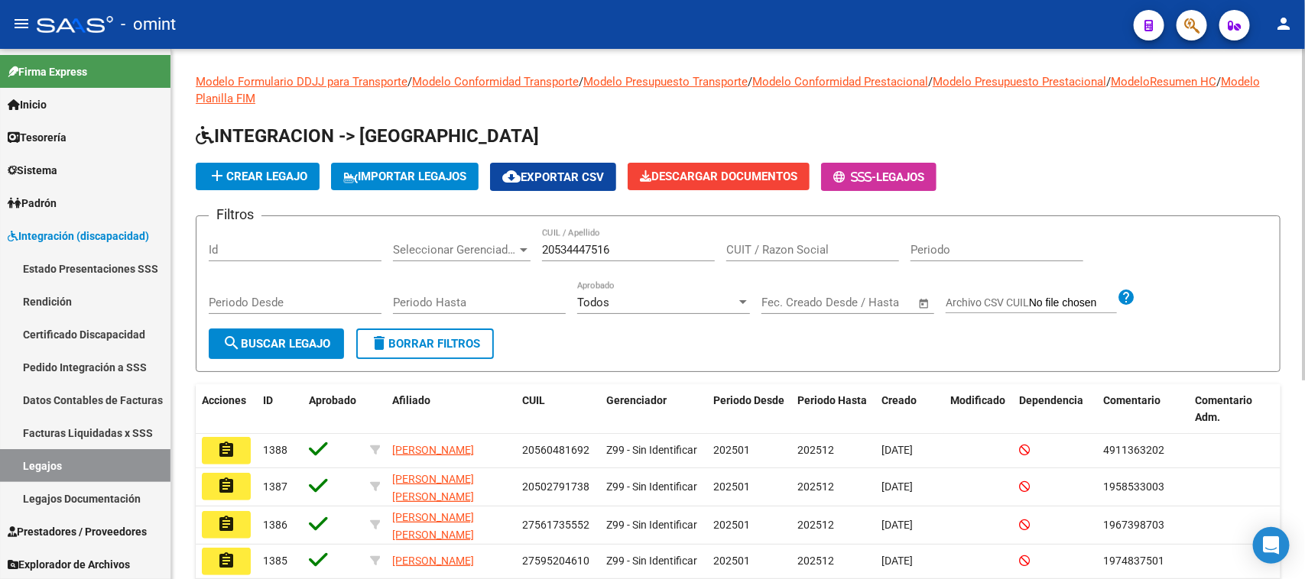
click at [303, 337] on span "search Buscar Legajo" at bounding box center [276, 344] width 108 height 14
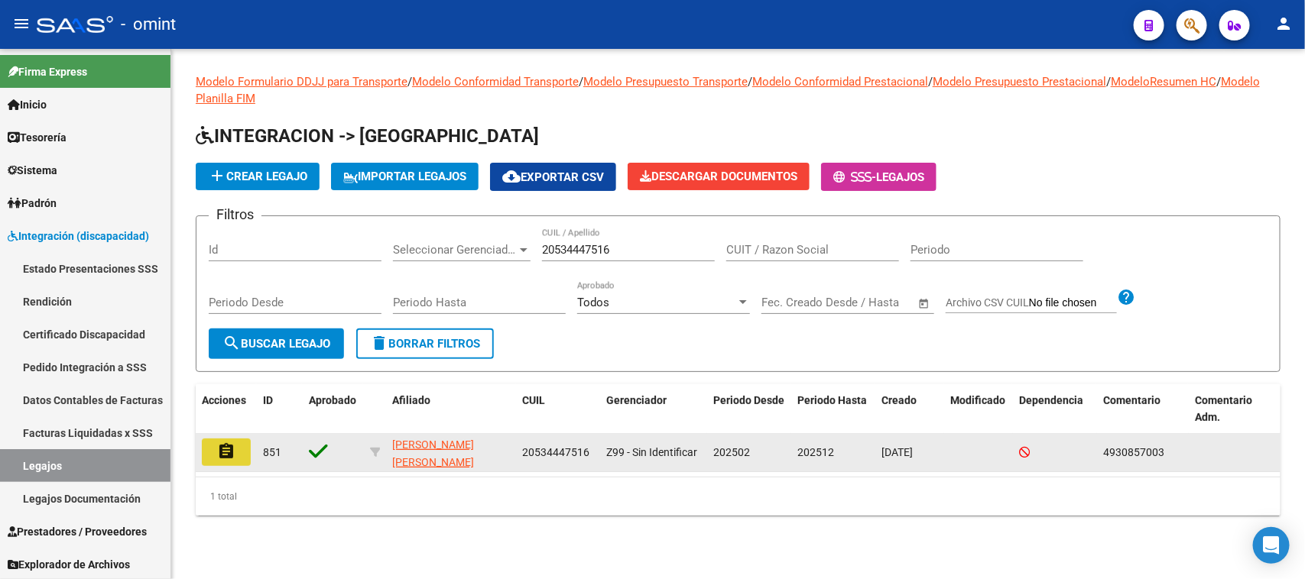
click at [212, 453] on button "assignment" at bounding box center [226, 453] width 49 height 28
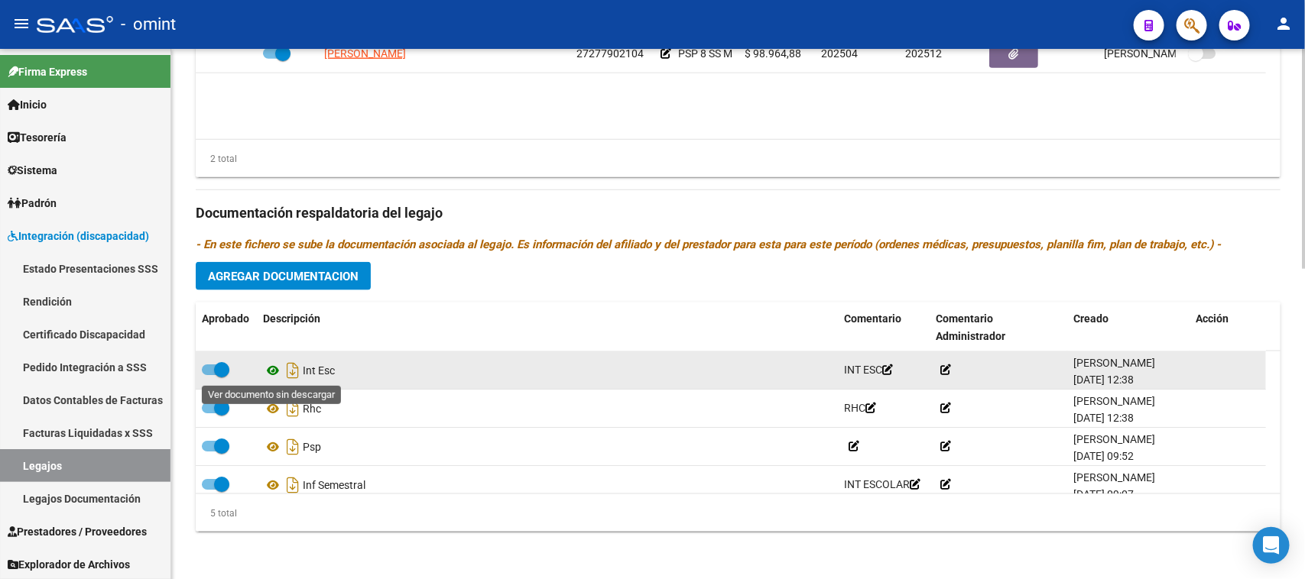
click at [264, 372] on icon at bounding box center [273, 371] width 20 height 18
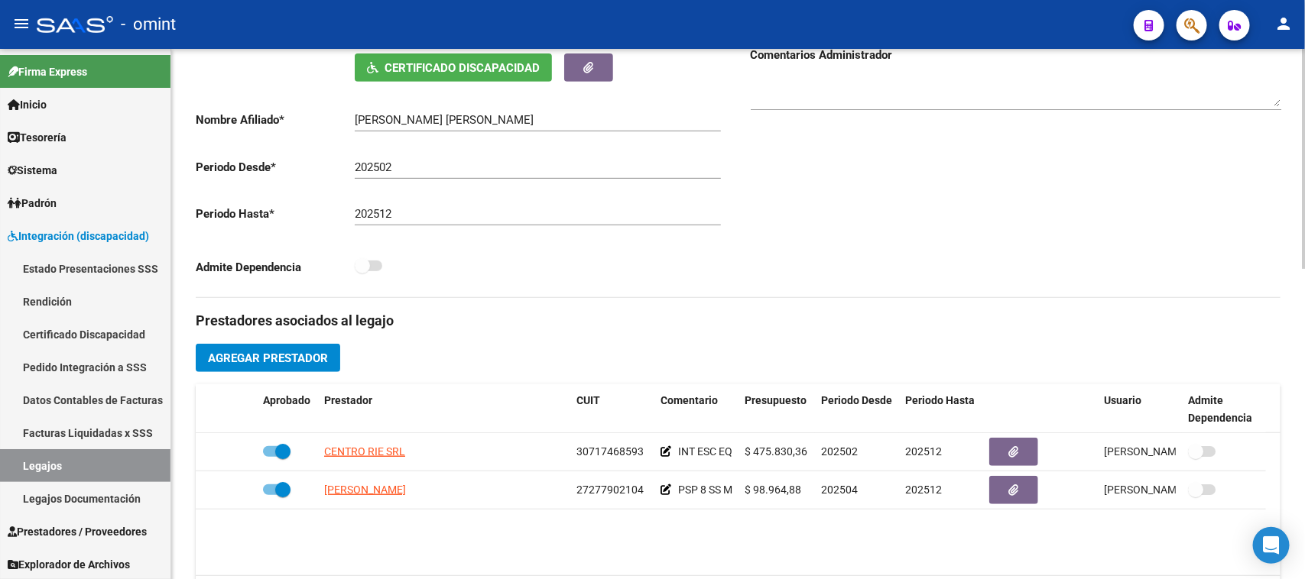
scroll to position [272, 0]
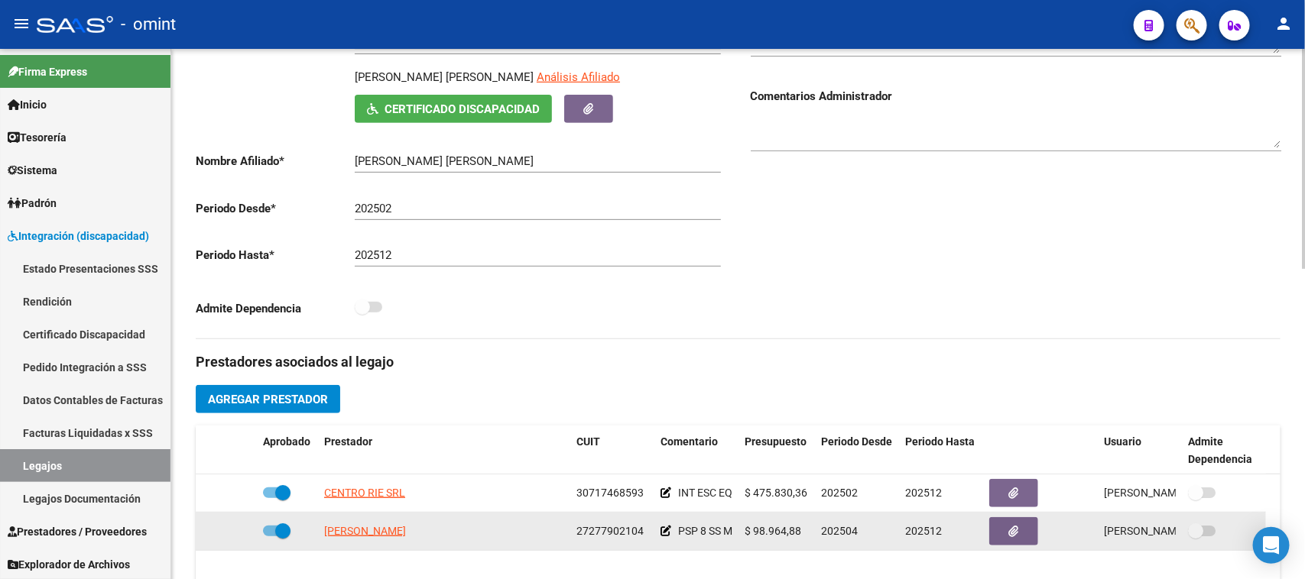
click at [663, 528] on icon at bounding box center [665, 531] width 11 height 11
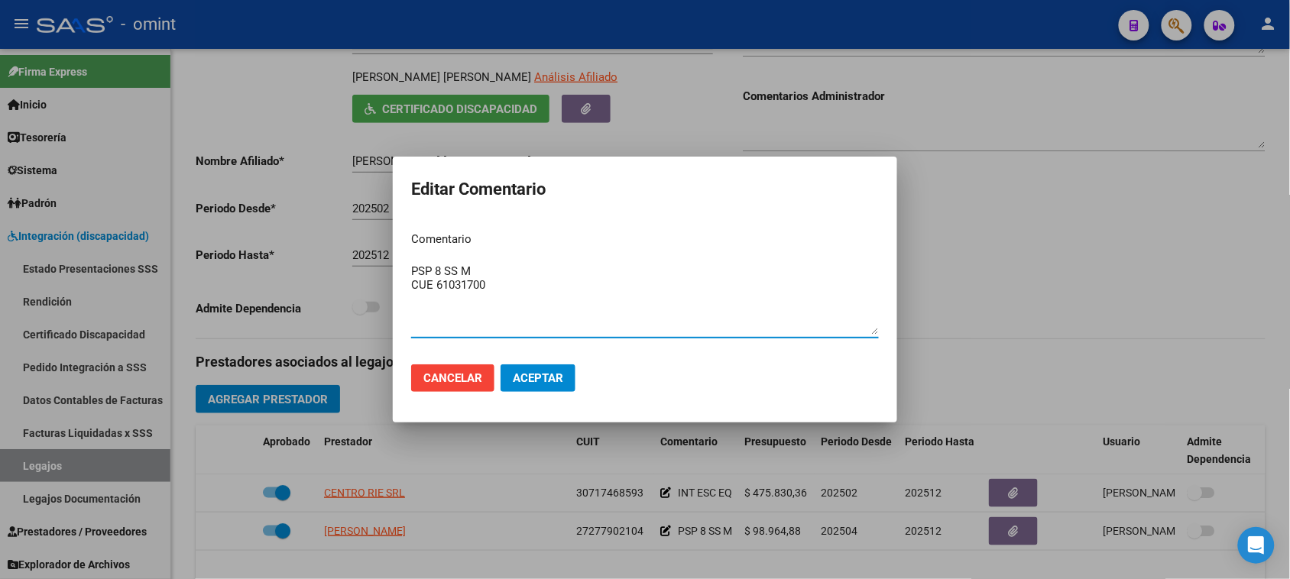
type textarea "PSP 8 SS M CUE 61031700"
click at [535, 380] on span "Aceptar" at bounding box center [538, 378] width 50 height 14
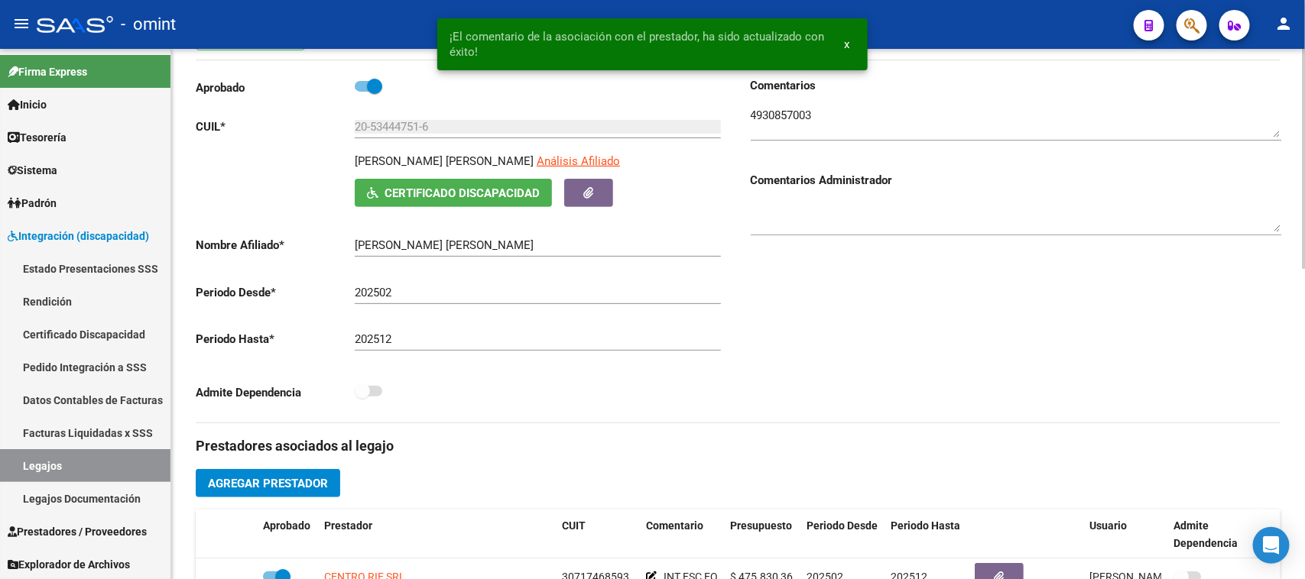
scroll to position [177, 0]
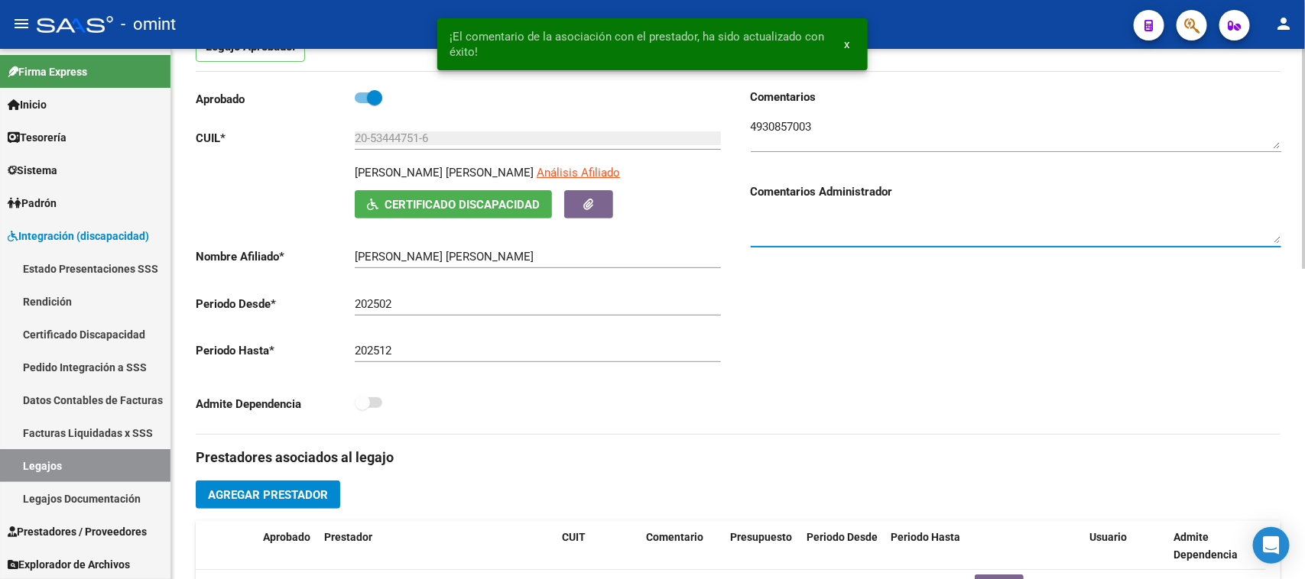
click at [862, 234] on textarea at bounding box center [1016, 228] width 530 height 31
paste textarea "61031700"
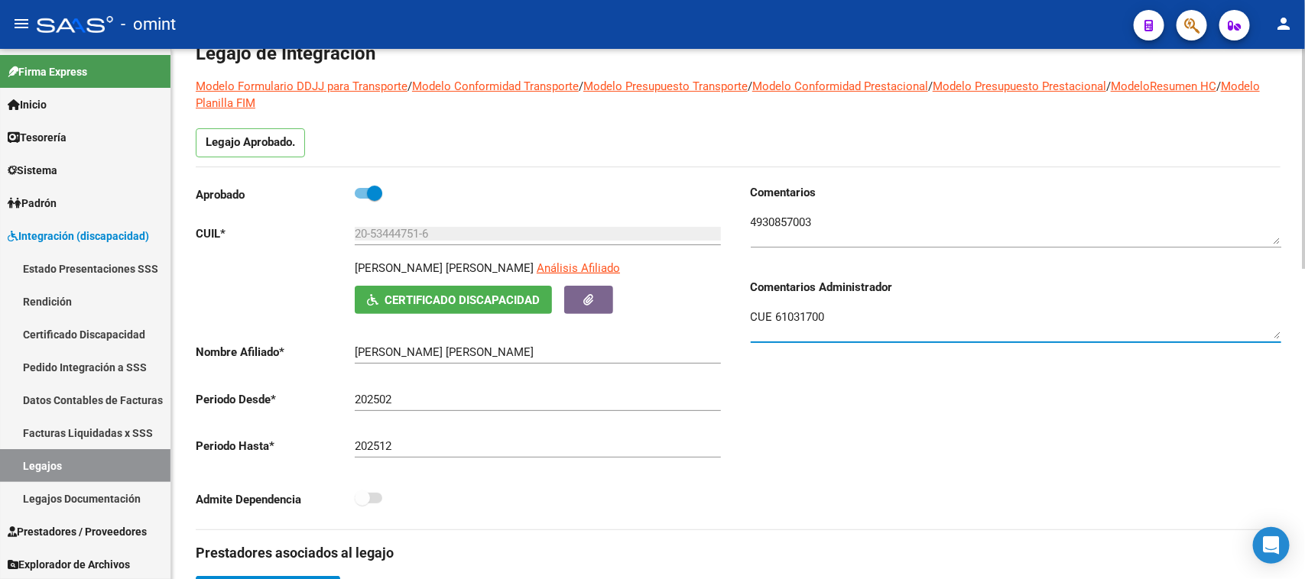
scroll to position [0, 0]
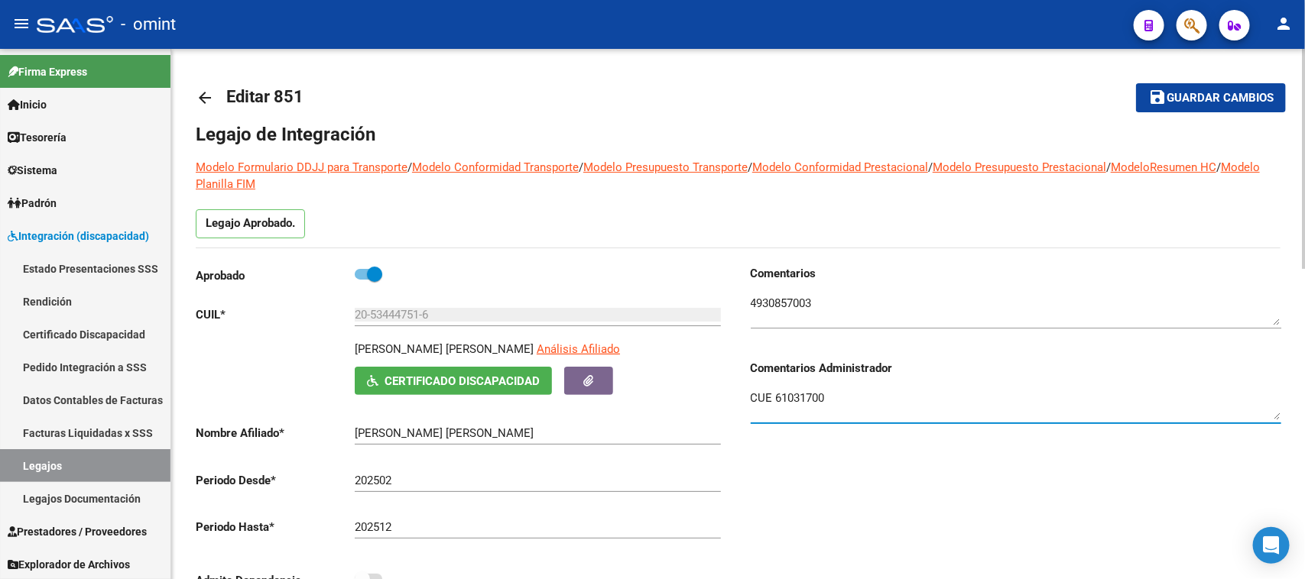
type textarea "CUE 61031700"
click at [1150, 92] on mat-icon "save" at bounding box center [1157, 97] width 18 height 18
